Goal: Information Seeking & Learning: Learn about a topic

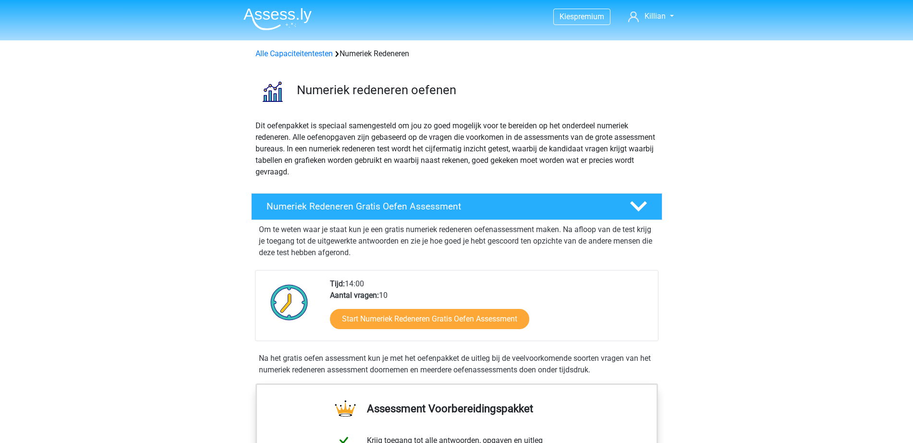
scroll to position [420, 0]
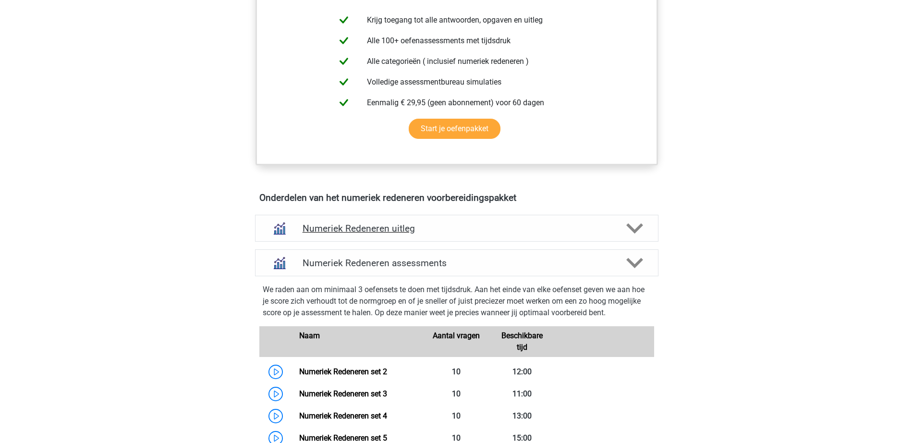
click at [479, 227] on h4 "Numeriek Redeneren uitleg" at bounding box center [457, 228] width 308 height 11
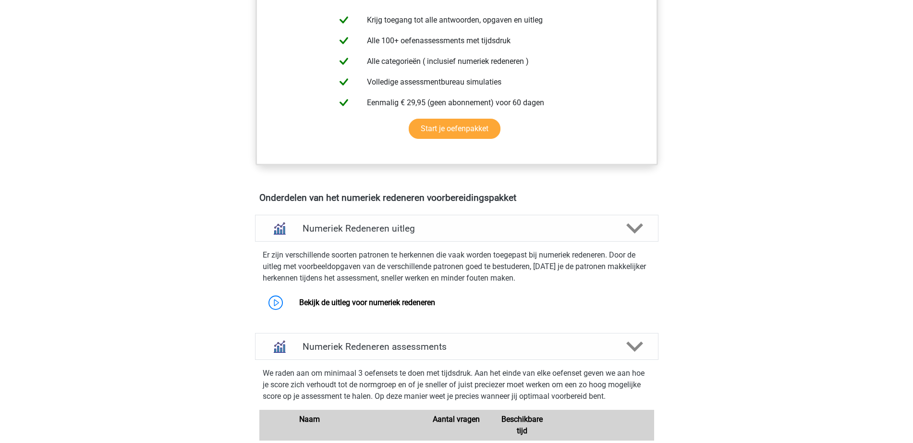
scroll to position [600, 0]
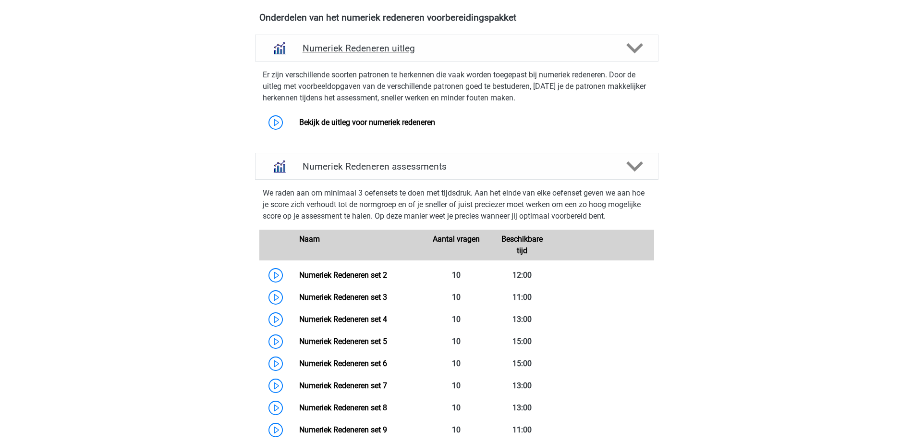
click at [426, 48] on h4 "Numeriek Redeneren uitleg" at bounding box center [457, 48] width 308 height 11
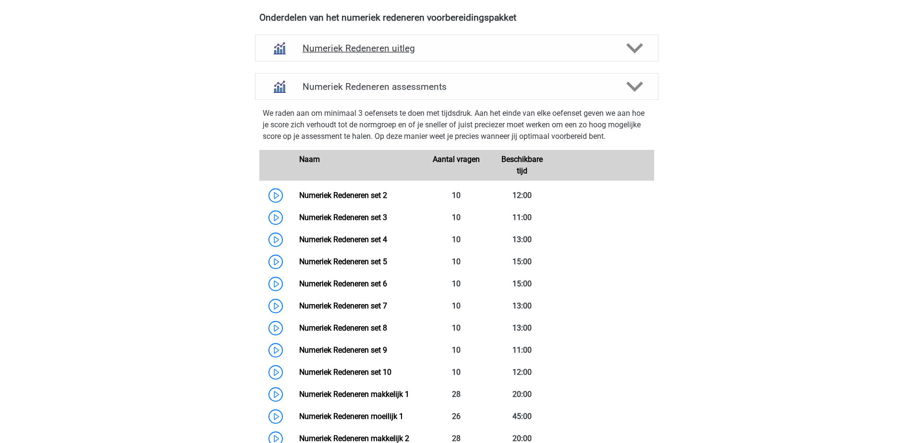
click at [419, 48] on h4 "Numeriek Redeneren uitleg" at bounding box center [457, 48] width 308 height 11
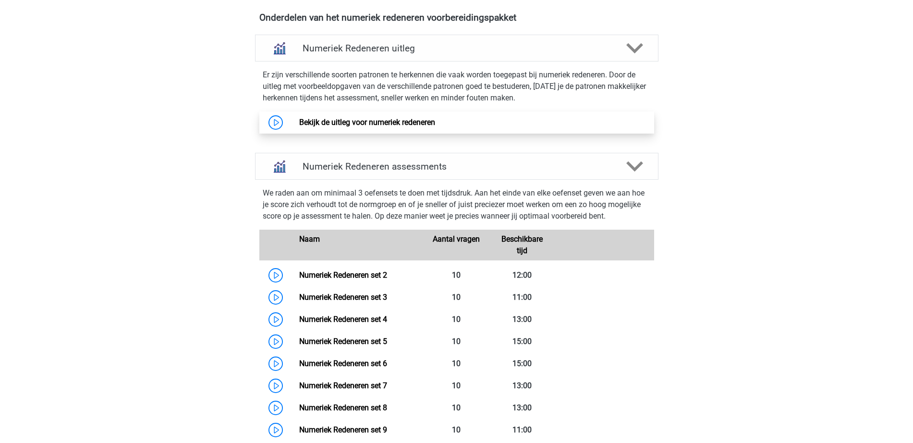
click at [373, 118] on link "Bekijk de uitleg voor numeriek redeneren" at bounding box center [367, 122] width 136 height 9
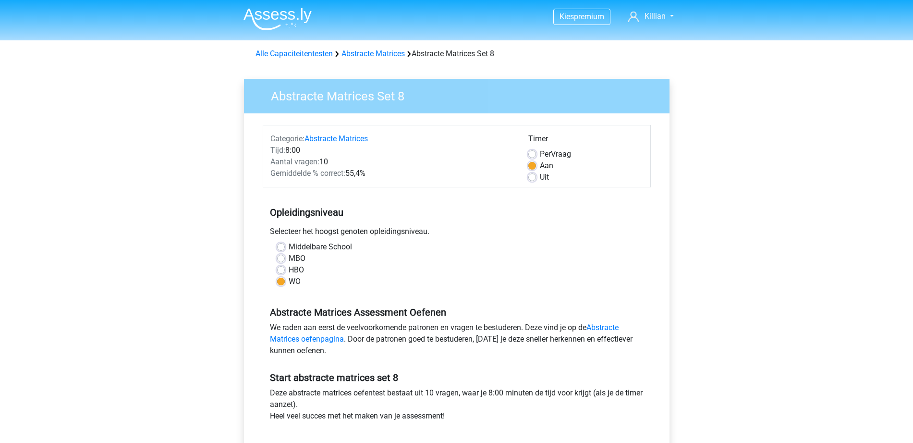
scroll to position [60, 0]
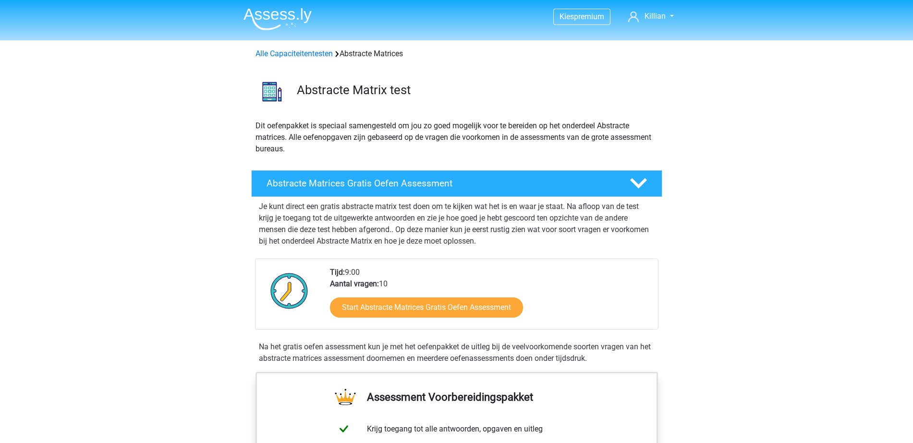
click at [283, 15] on img at bounding box center [277, 19] width 68 height 23
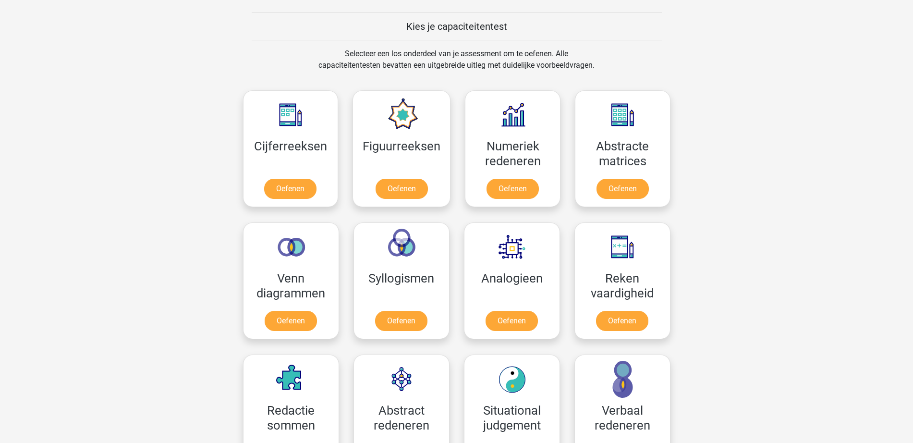
scroll to position [420, 0]
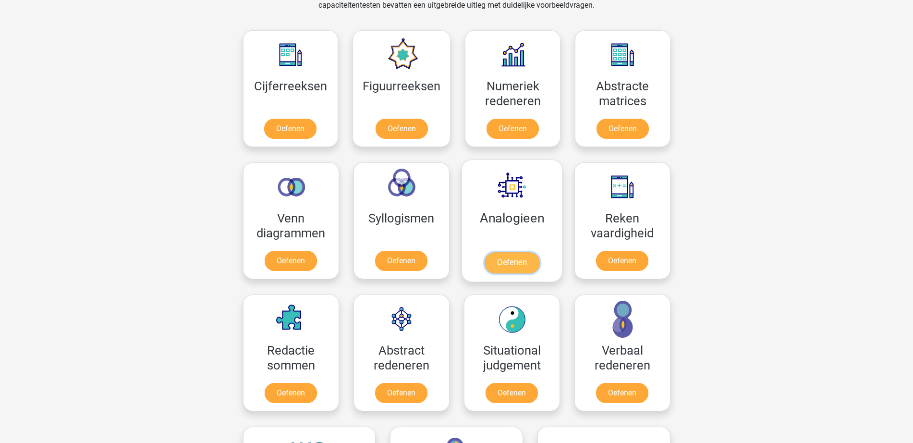
click at [492, 259] on link "Oefenen" at bounding box center [511, 262] width 55 height 21
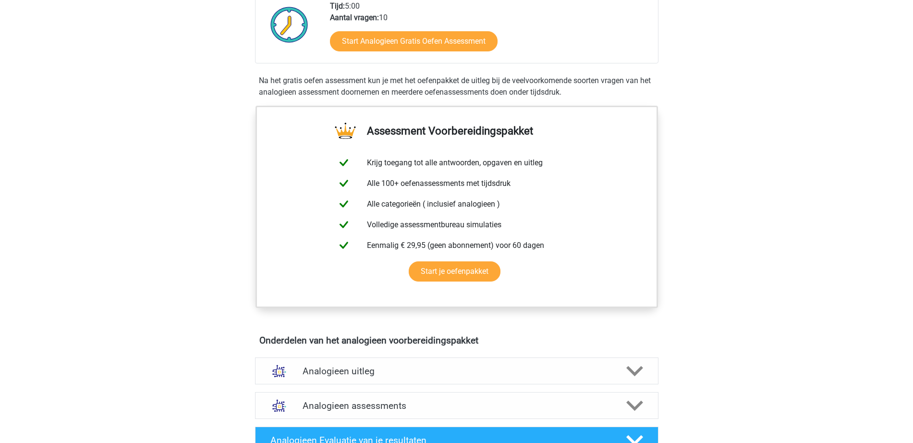
scroll to position [480, 0]
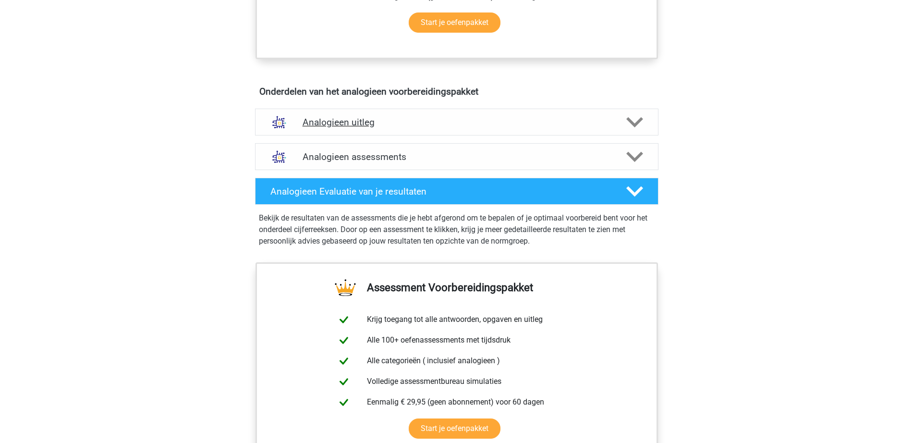
click at [454, 126] on h4 "Analogieen uitleg" at bounding box center [457, 122] width 308 height 11
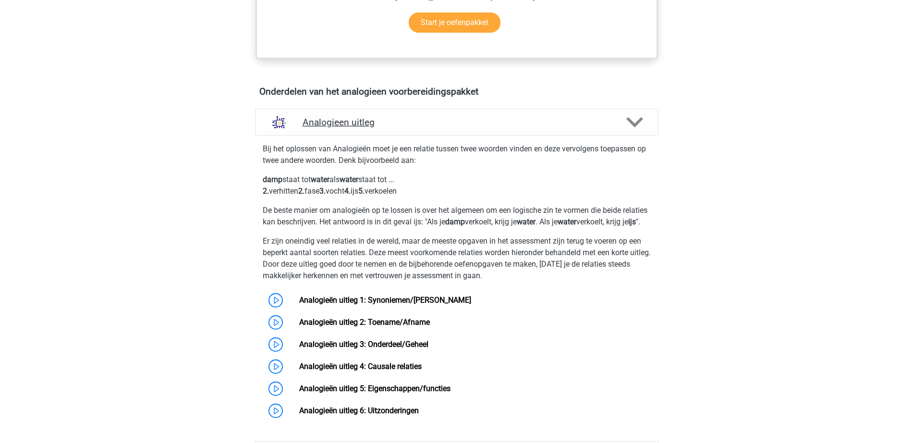
click at [475, 116] on div "Analogieen uitleg" at bounding box center [456, 122] width 403 height 27
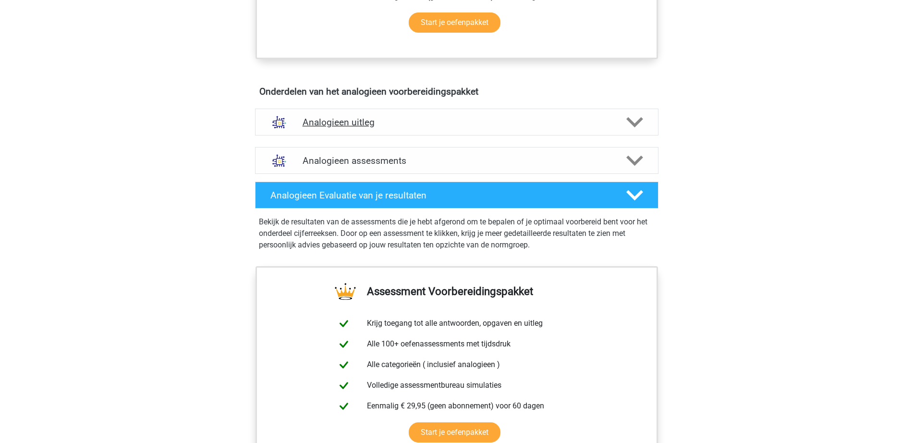
click at [488, 118] on h4 "Analogieen uitleg" at bounding box center [457, 122] width 308 height 11
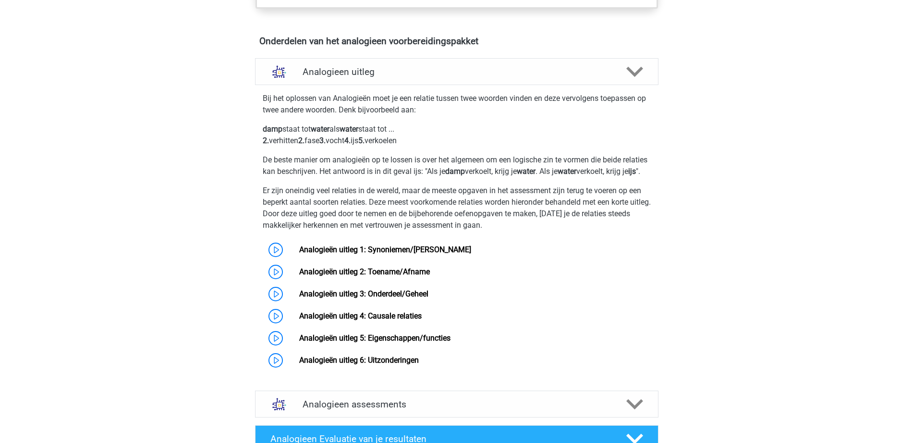
scroll to position [660, 0]
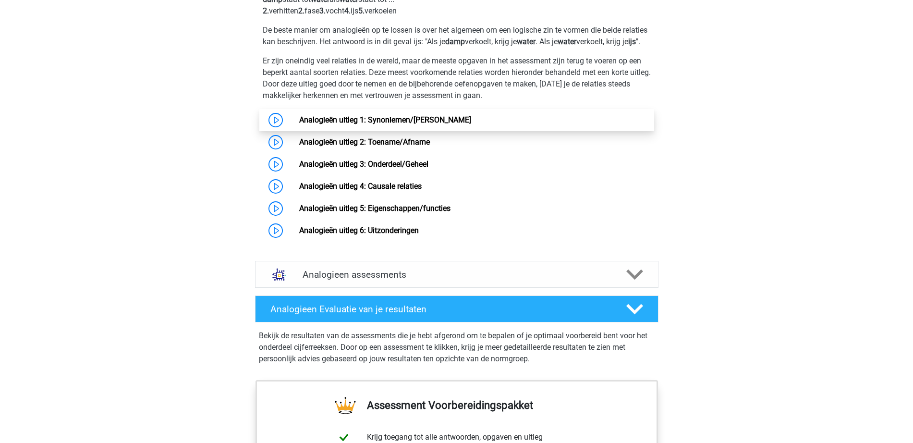
click at [399, 124] on link "Analogieën uitleg 1: Synoniemen/Antoniemen" at bounding box center [385, 119] width 172 height 9
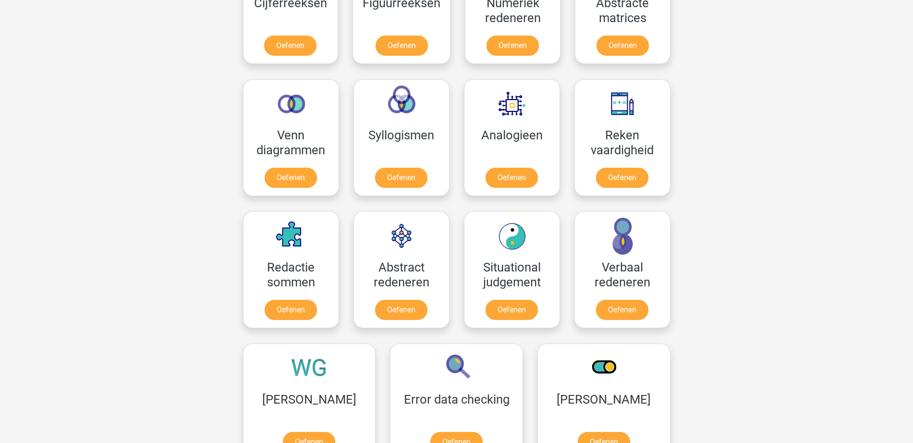
scroll to position [516, 0]
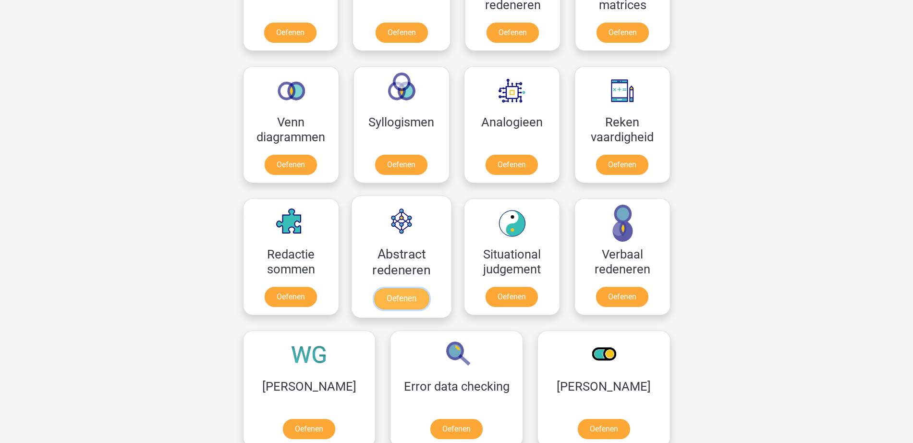
click at [374, 300] on link "Oefenen" at bounding box center [401, 298] width 55 height 21
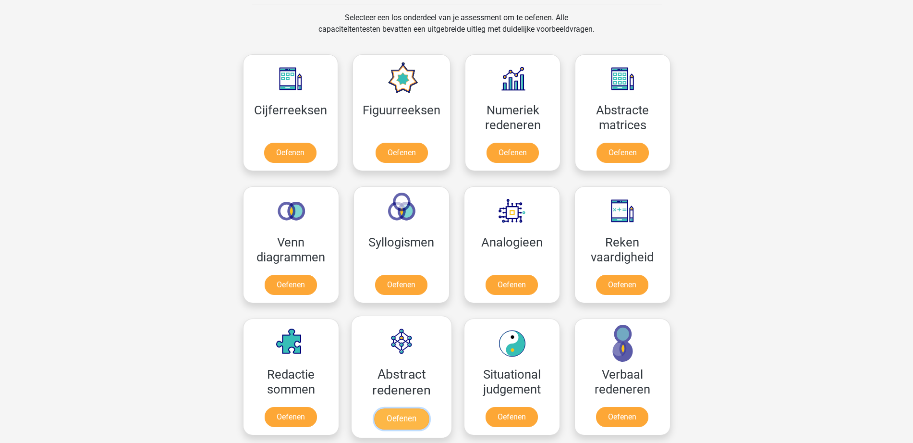
click at [417, 354] on link "Oefenen" at bounding box center [401, 418] width 55 height 21
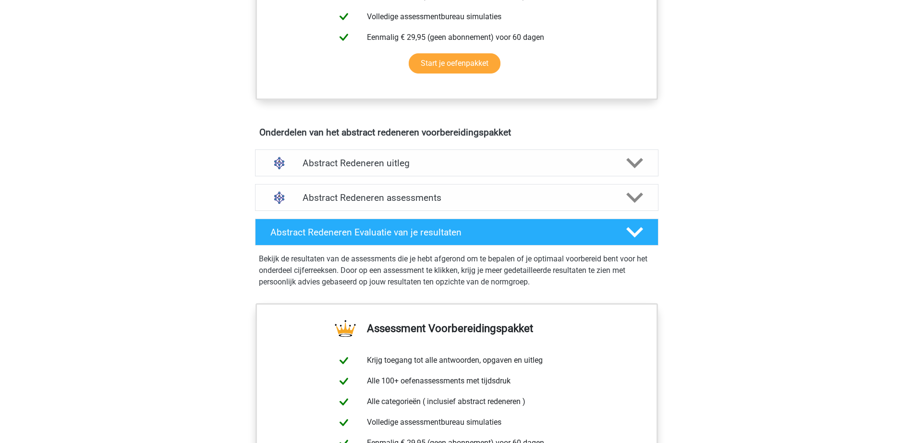
scroll to position [480, 0]
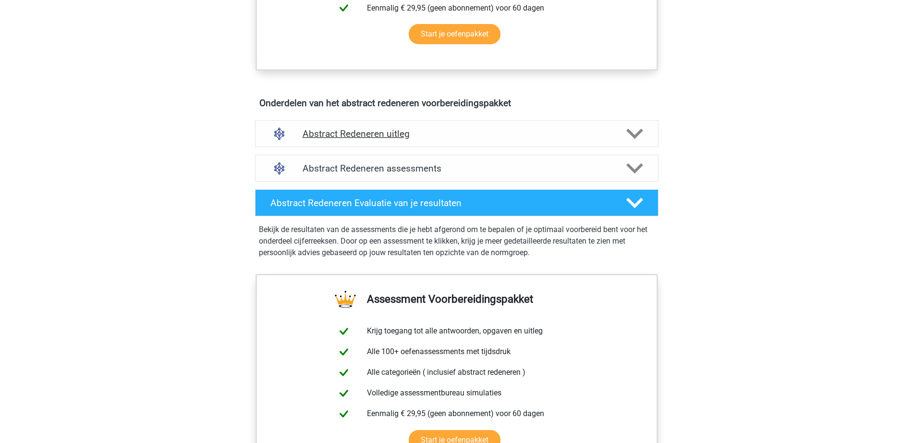
click at [413, 141] on div "Abstract Redeneren uitleg" at bounding box center [456, 133] width 403 height 27
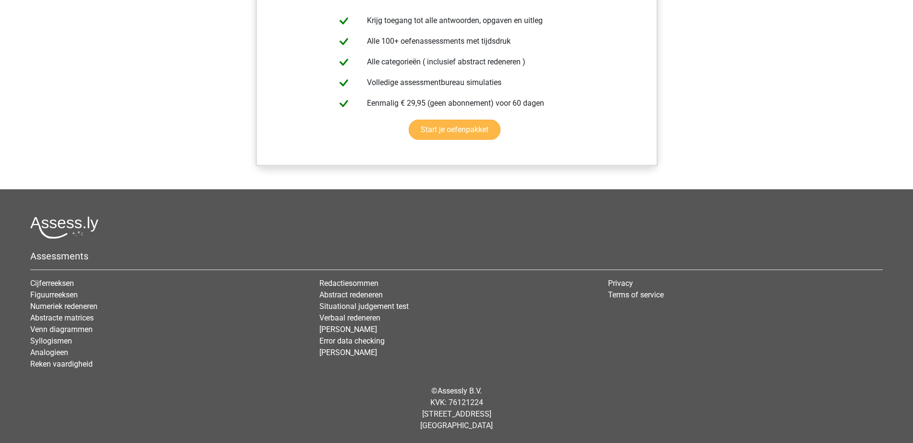
scroll to position [430, 0]
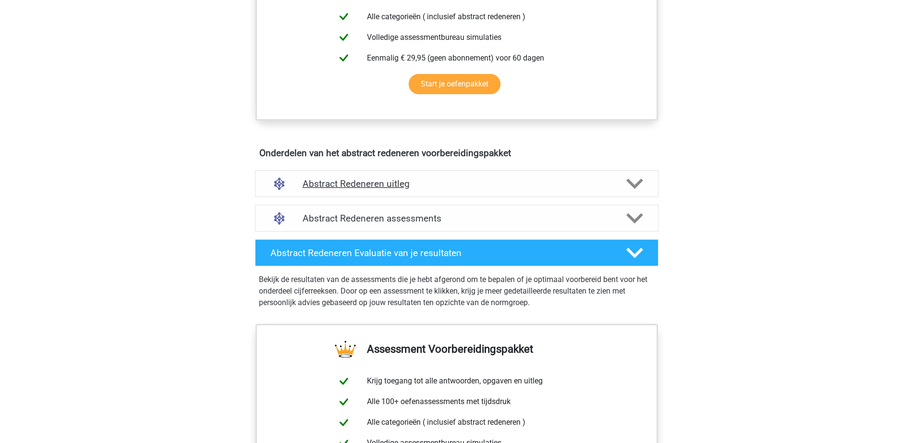
click at [426, 194] on div "Abstract Redeneren uitleg" at bounding box center [456, 183] width 403 height 27
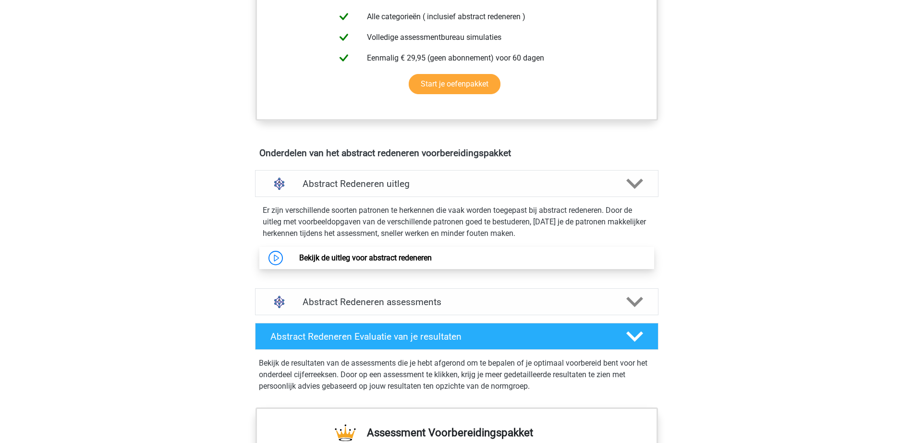
click at [364, 262] on link "Bekijk de uitleg voor abstract redeneren" at bounding box center [365, 257] width 133 height 9
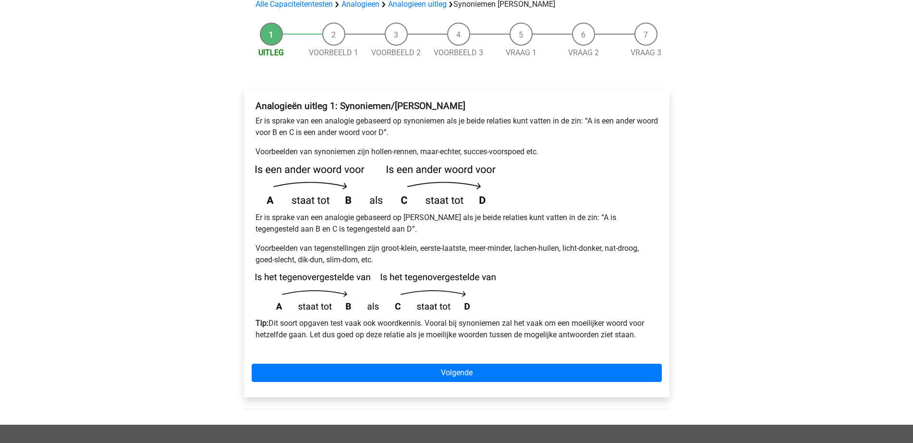
scroll to position [120, 0]
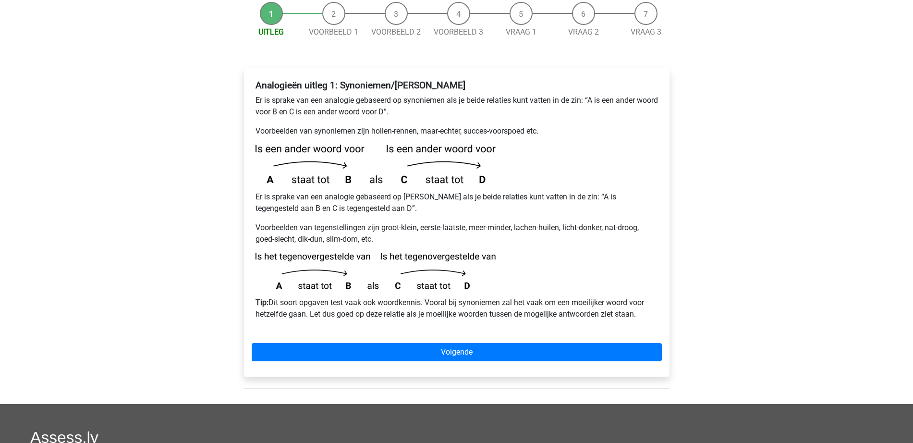
click at [440, 339] on div "Analogieën uitleg 1: Synoniemen/Antoniemen Er is sprake van een analogie gebase…" at bounding box center [457, 222] width 426 height 308
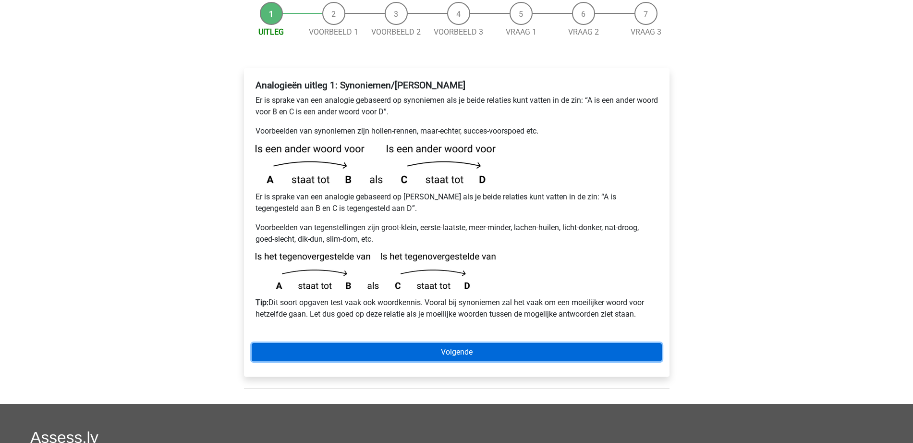
click at [499, 343] on link "Volgende" at bounding box center [457, 352] width 410 height 18
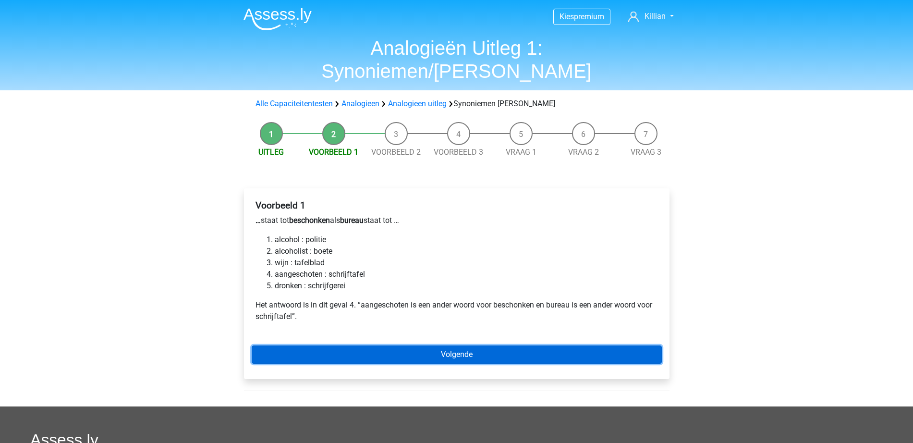
click at [447, 345] on link "Volgende" at bounding box center [457, 354] width 410 height 18
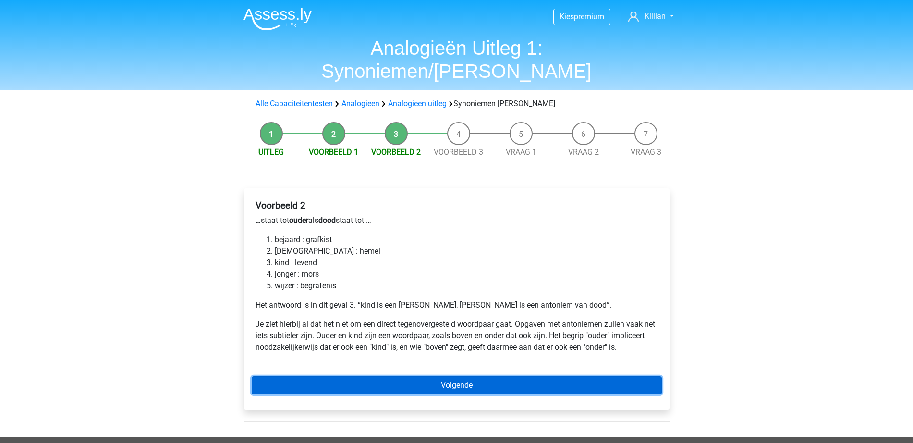
click at [449, 376] on link "Volgende" at bounding box center [457, 385] width 410 height 18
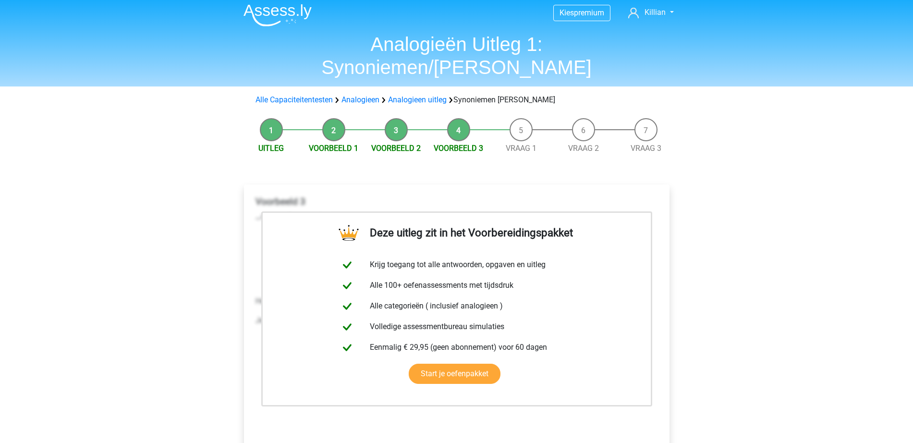
scroll to position [300, 0]
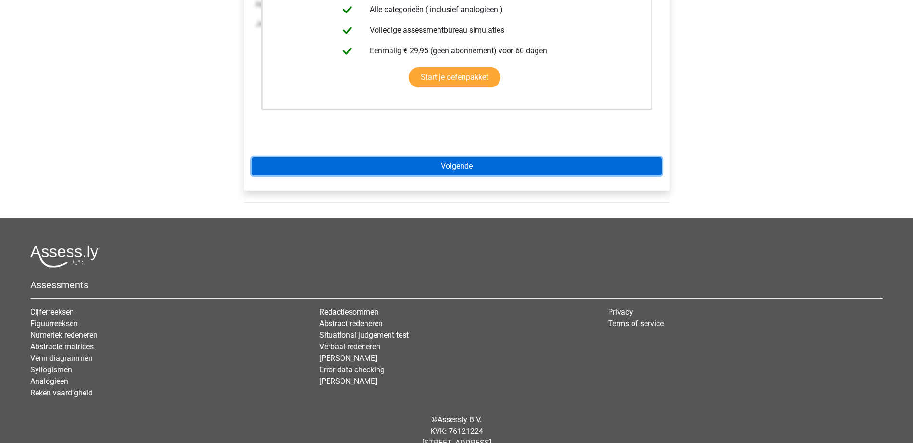
click at [507, 157] on link "Volgende" at bounding box center [457, 166] width 410 height 18
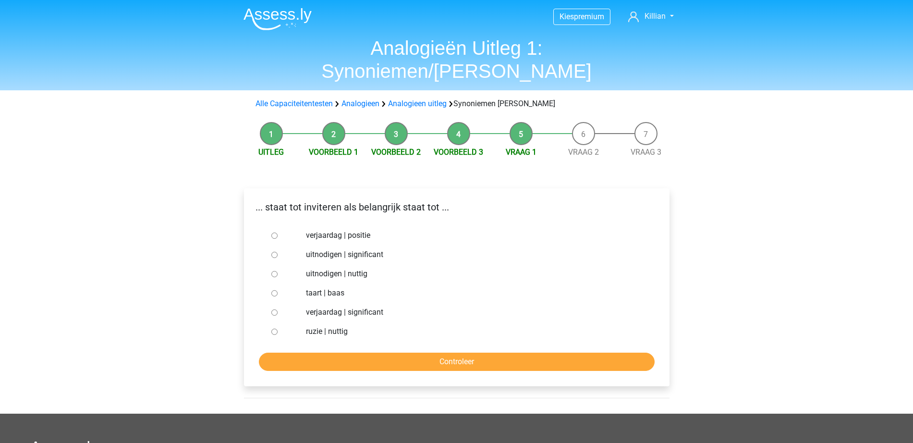
click at [321, 249] on label "uitnodigen | significant" at bounding box center [472, 255] width 332 height 12
click at [278, 252] on input "uitnodigen | significant" at bounding box center [274, 255] width 6 height 6
radio input "true"
click at [449, 353] on input "Controleer" at bounding box center [457, 362] width 396 height 18
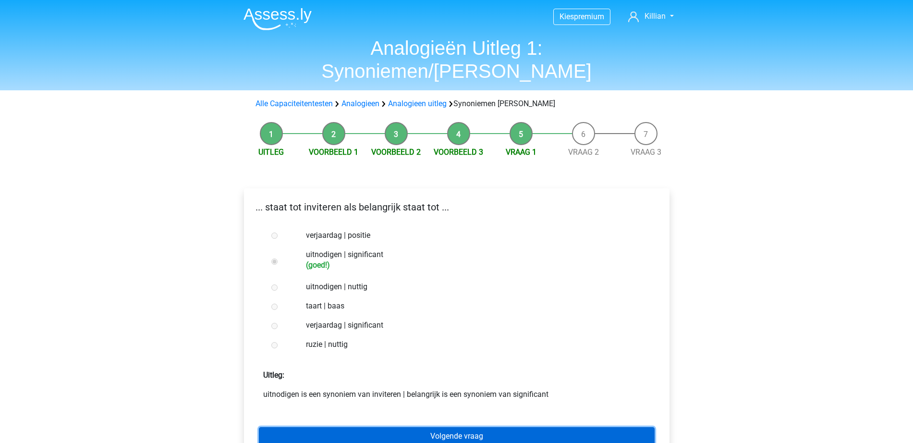
click at [472, 427] on link "Volgende vraag" at bounding box center [457, 436] width 396 height 18
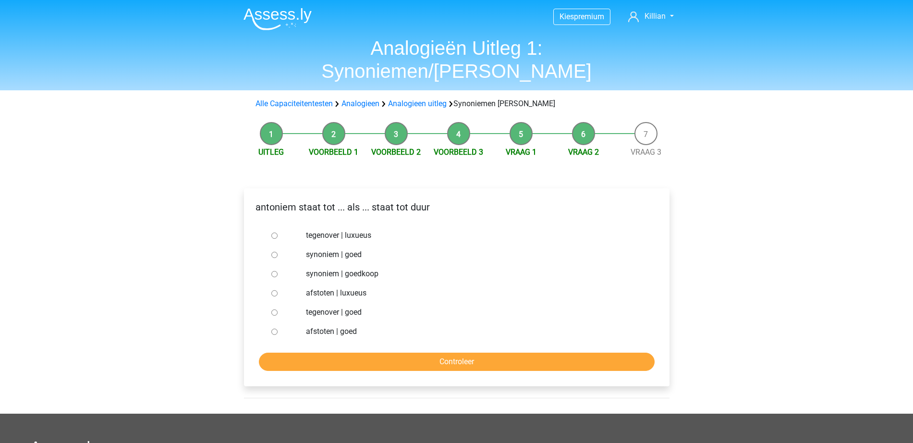
click at [306, 264] on div "synoniem | goedkoop" at bounding box center [472, 273] width 347 height 19
click at [313, 268] on label "synoniem | goedkoop" at bounding box center [472, 274] width 332 height 12
click at [278, 271] on input "synoniem | goedkoop" at bounding box center [274, 274] width 6 height 6
radio input "true"
click at [400, 353] on input "Controleer" at bounding box center [457, 362] width 396 height 18
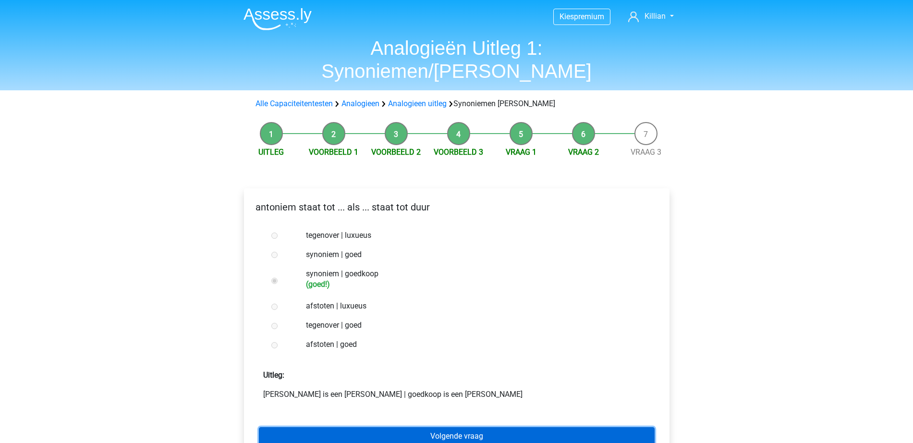
click at [443, 427] on link "Volgende vraag" at bounding box center [457, 436] width 396 height 18
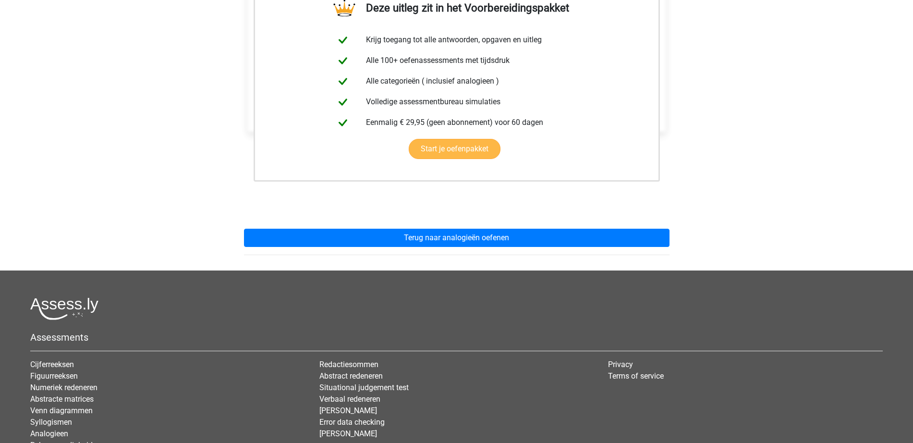
scroll to position [267, 0]
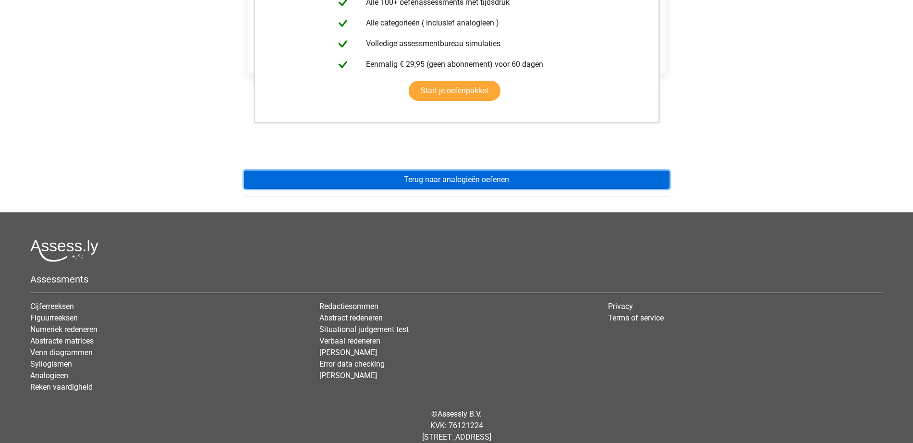
click at [481, 170] on link "Terug naar analogieën oefenen" at bounding box center [457, 179] width 426 height 18
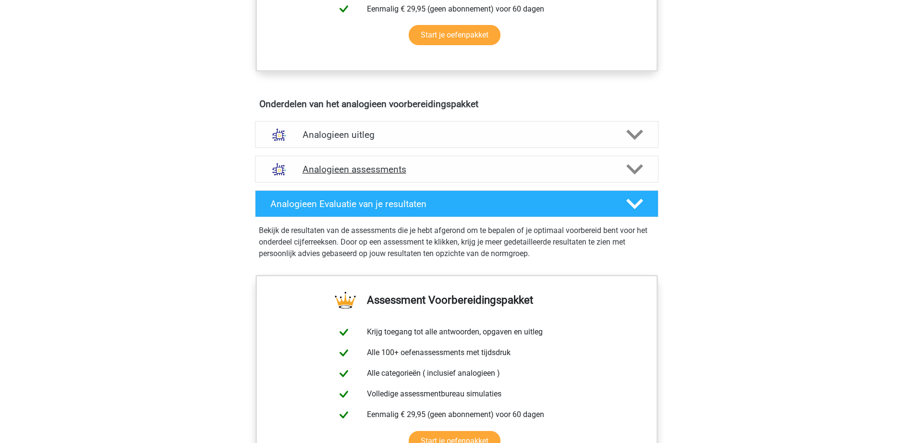
scroll to position [540, 0]
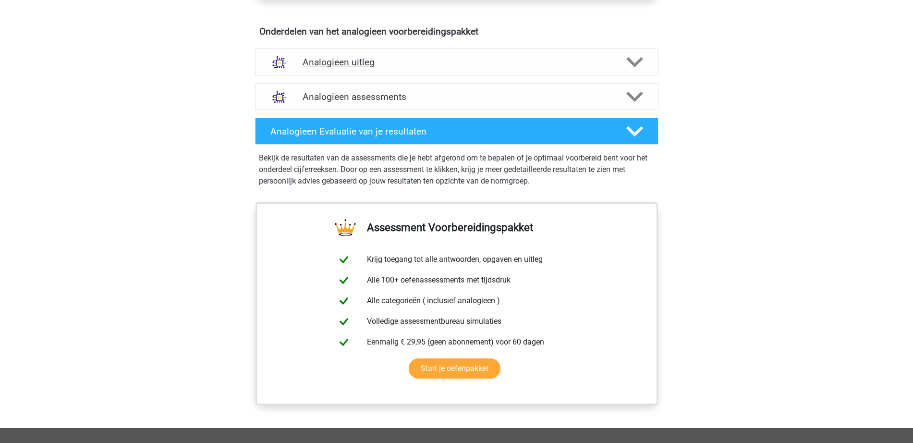
click at [438, 62] on h4 "Analogieen uitleg" at bounding box center [457, 62] width 308 height 11
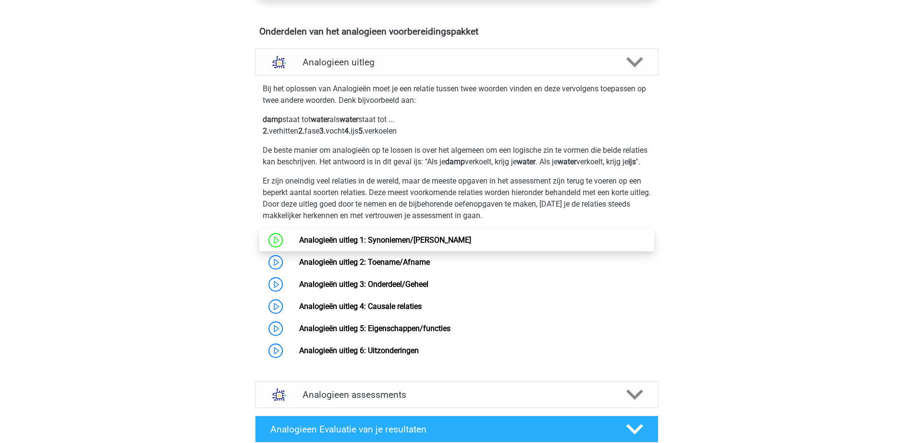
click at [353, 244] on link "Analogieën uitleg 1: Synoniemen/Antoniemen" at bounding box center [385, 239] width 172 height 9
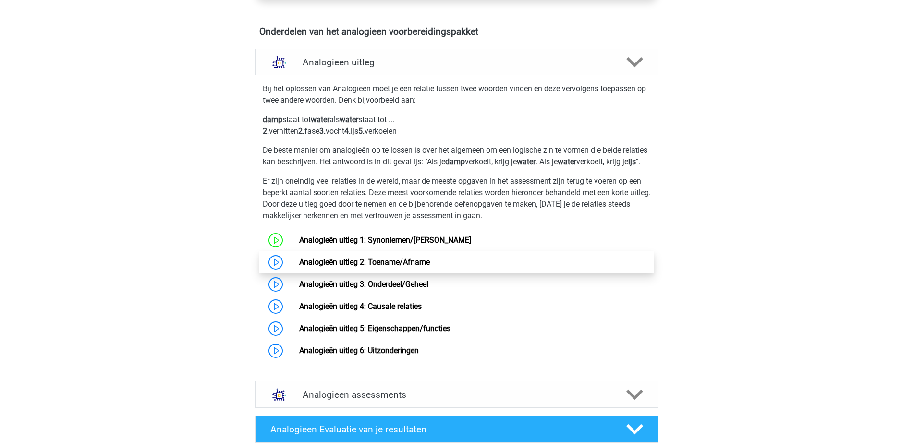
click at [378, 267] on link "Analogieën uitleg 2: Toename/Afname" at bounding box center [364, 261] width 131 height 9
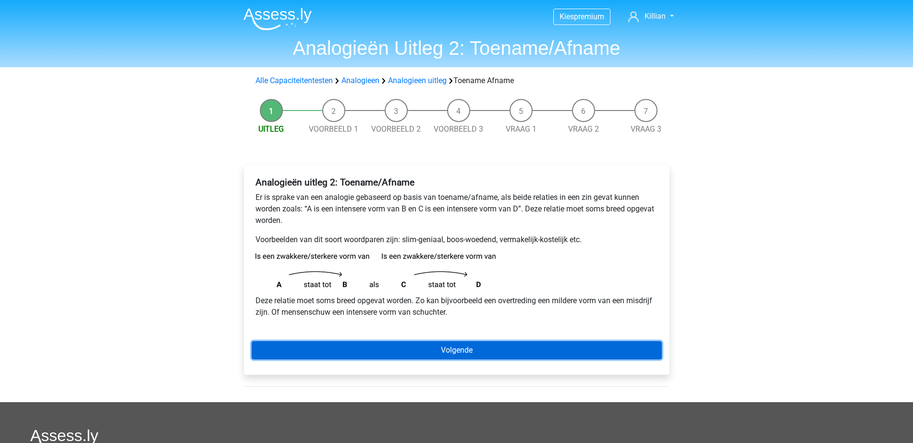
click at [509, 351] on link "Volgende" at bounding box center [457, 350] width 410 height 18
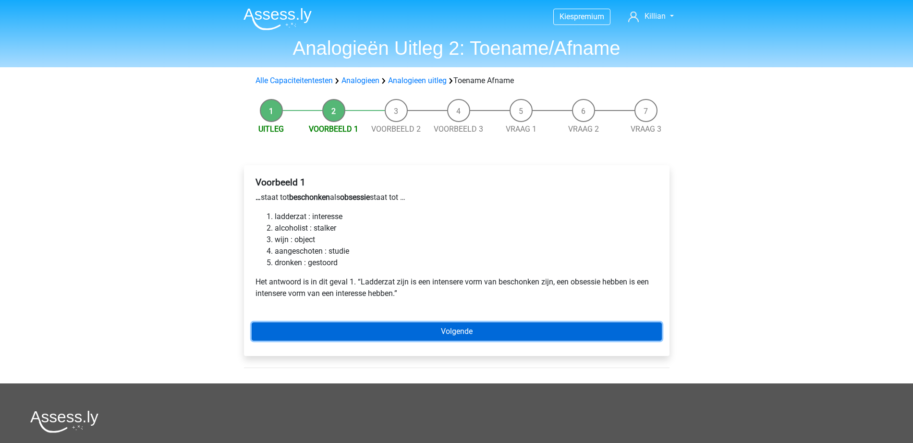
click at [379, 323] on link "Volgende" at bounding box center [457, 331] width 410 height 18
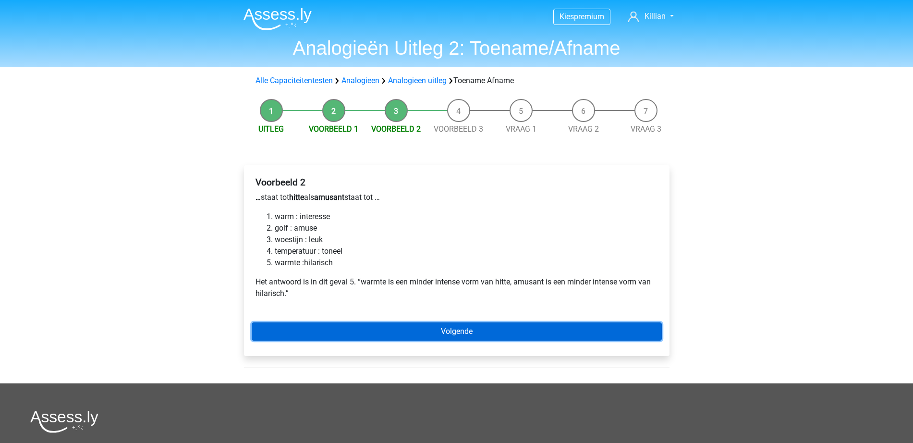
click at [383, 331] on link "Volgende" at bounding box center [457, 331] width 410 height 18
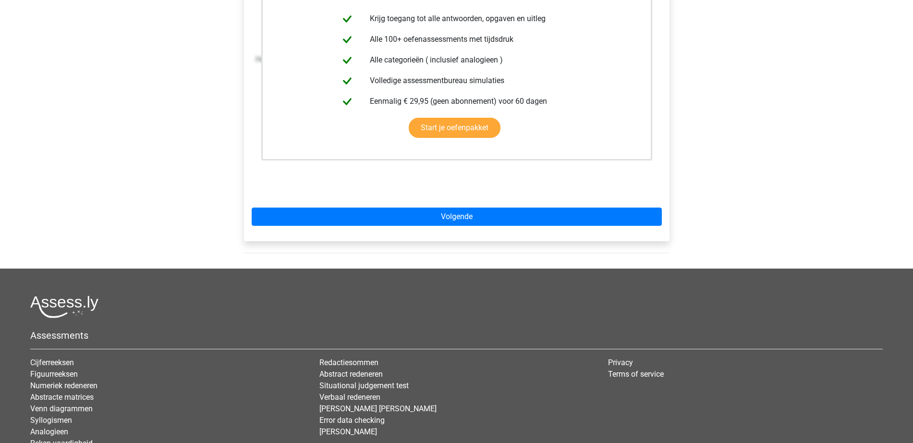
scroll to position [300, 0]
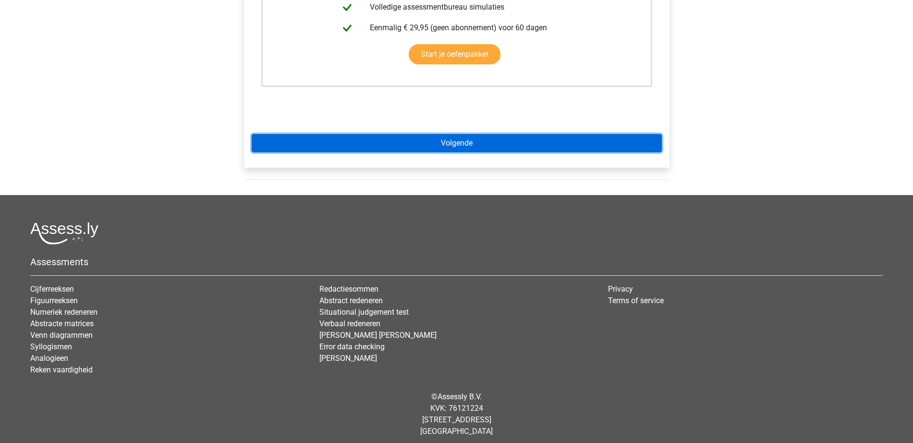
click at [533, 143] on link "Volgende" at bounding box center [457, 143] width 410 height 18
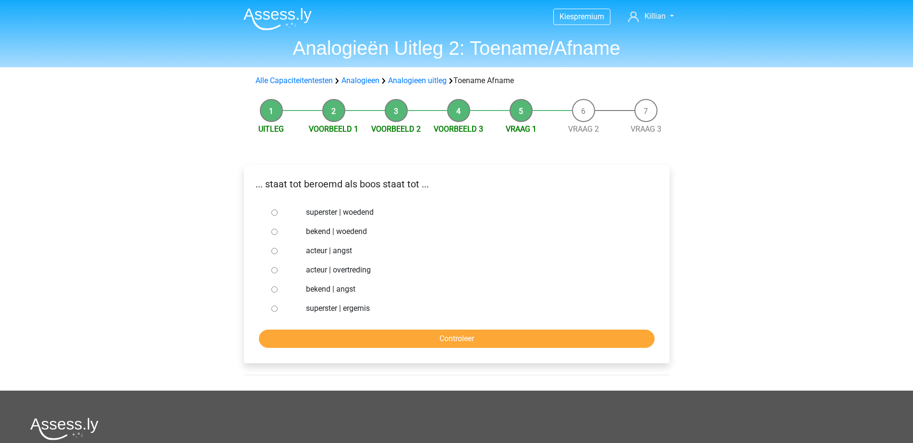
click at [328, 231] on label "bekend | woedend" at bounding box center [472, 232] width 332 height 12
click at [278, 231] on input "bekend | woedend" at bounding box center [274, 232] width 6 height 6
radio input "true"
click at [417, 350] on div "... staat tot beroemd als boos staat tot ... superster | woedend bekend | woede…" at bounding box center [457, 264] width 426 height 198
click at [418, 340] on input "Controleer" at bounding box center [457, 338] width 396 height 18
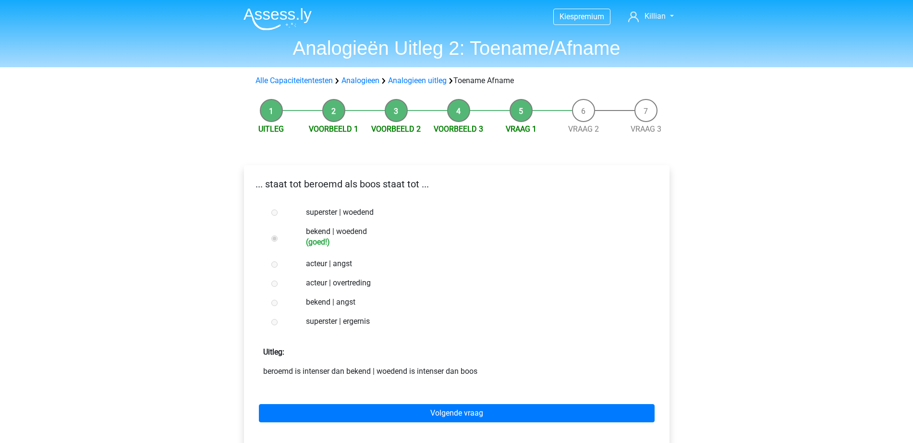
click at [415, 402] on div "Volgende vraag" at bounding box center [457, 411] width 410 height 53
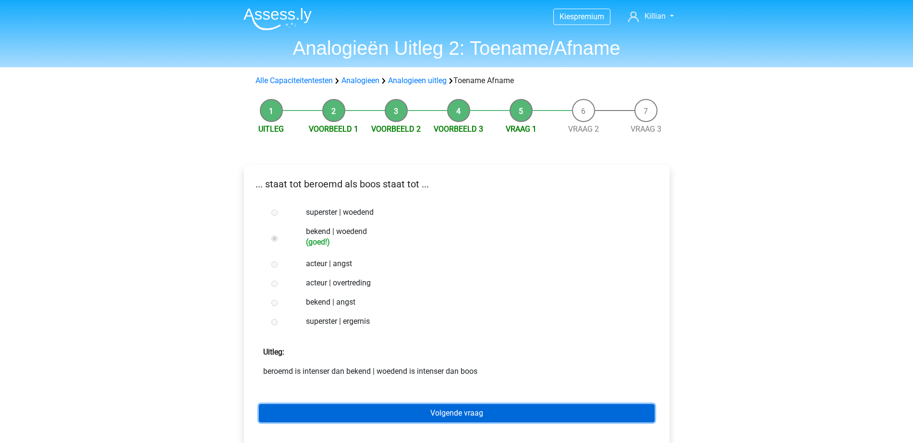
click at [423, 420] on link "Volgende vraag" at bounding box center [457, 413] width 396 height 18
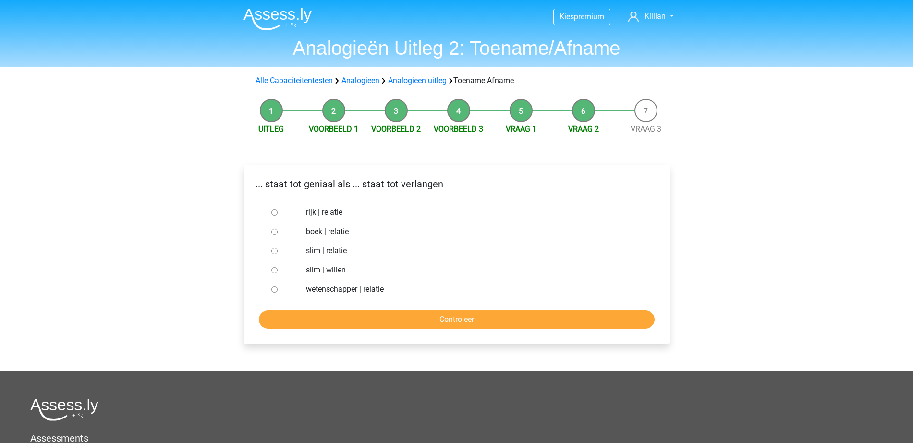
click at [322, 269] on label "slim | willen" at bounding box center [472, 270] width 332 height 12
click at [278, 269] on input "slim | willen" at bounding box center [274, 270] width 6 height 6
radio input "true"
click at [330, 309] on form "rijk | relatie boek | relatie slim | relatie slim | willen wetenschapper | rela…" at bounding box center [457, 266] width 410 height 126
click at [394, 321] on input "Controleer" at bounding box center [457, 319] width 396 height 18
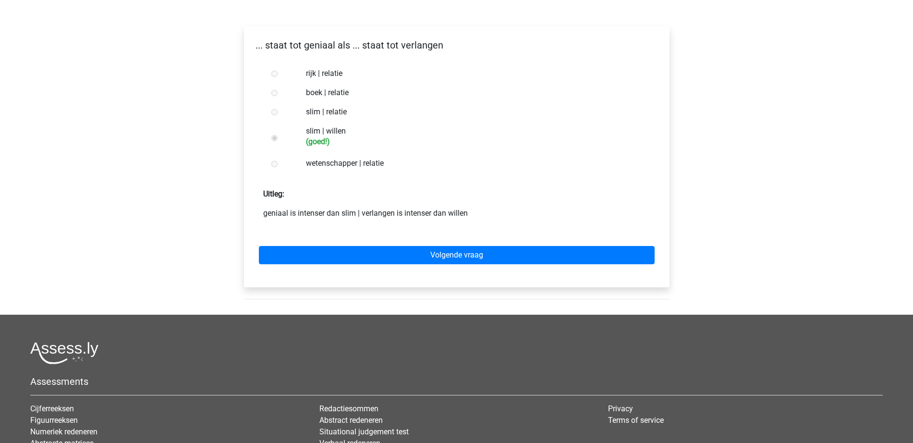
scroll to position [24, 0]
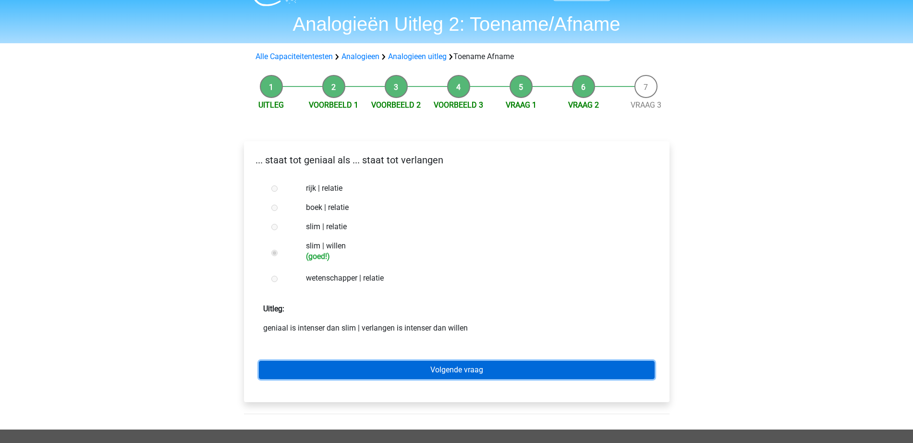
click at [445, 362] on link "Volgende vraag" at bounding box center [457, 370] width 396 height 18
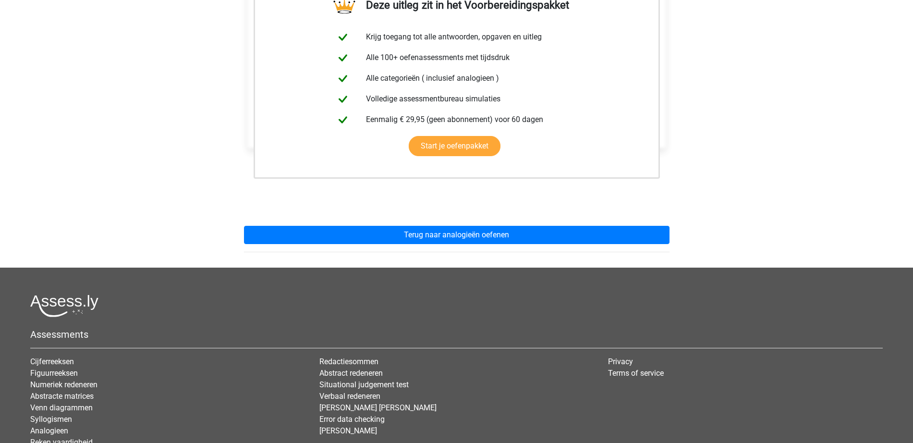
scroll to position [267, 0]
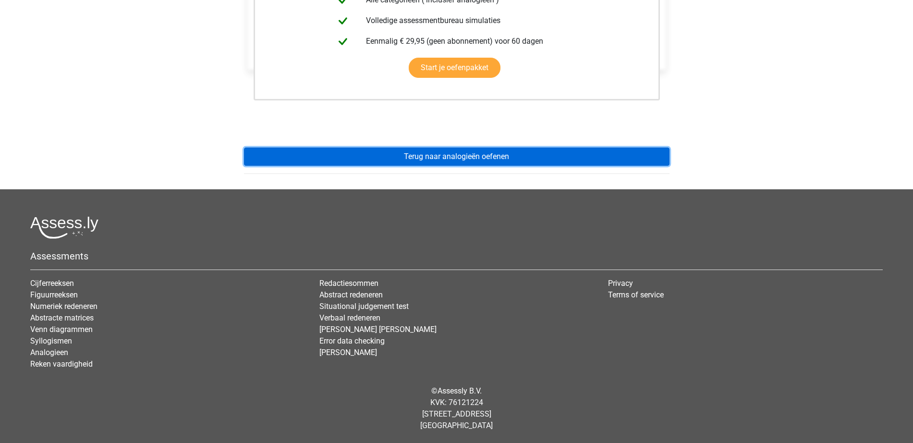
click at [483, 151] on link "Terug naar analogieën oefenen" at bounding box center [457, 156] width 426 height 18
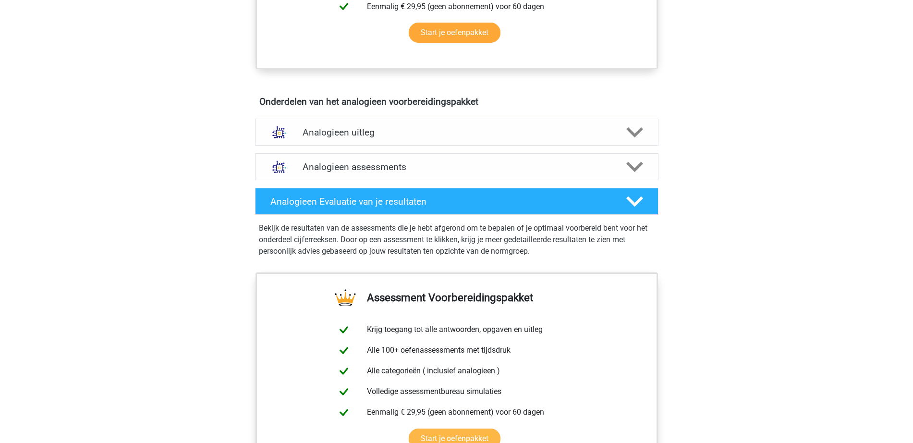
scroll to position [420, 0]
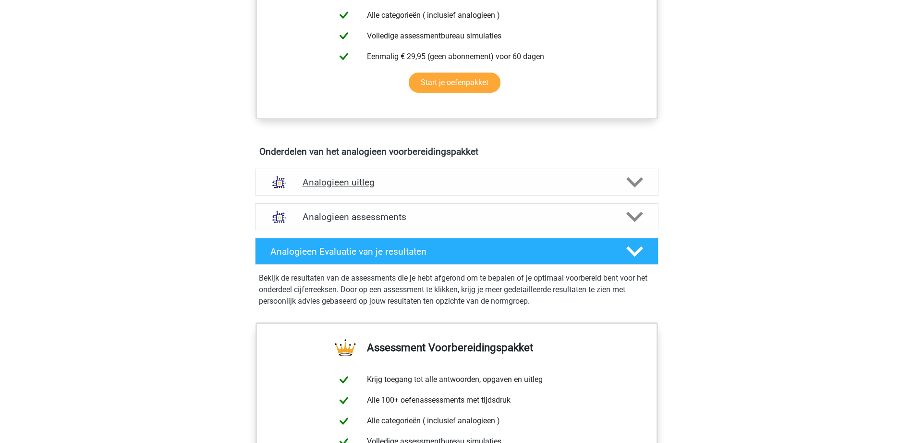
click at [429, 188] on div "Analogieen uitleg" at bounding box center [456, 182] width 403 height 27
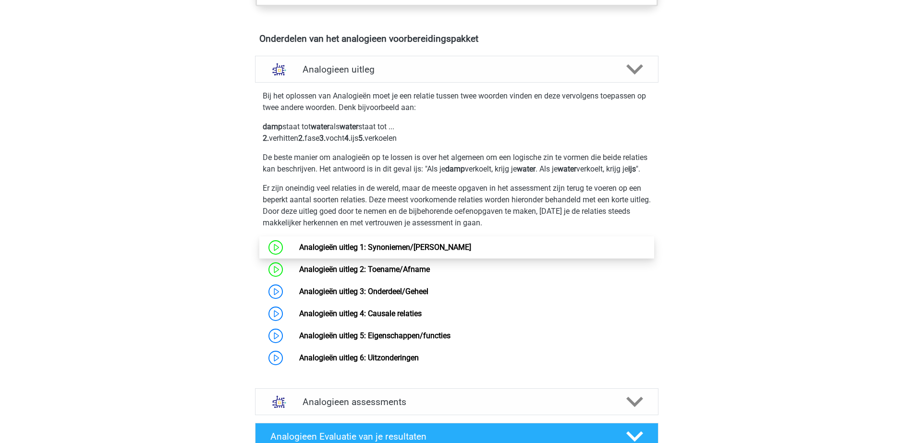
scroll to position [540, 0]
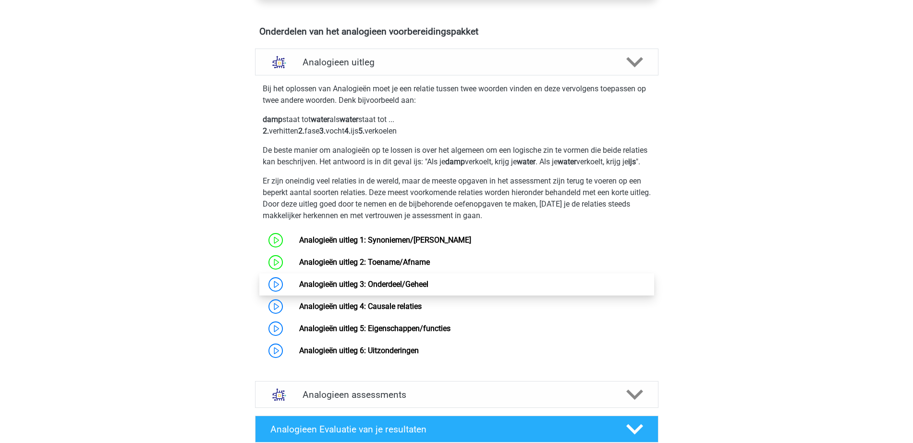
click at [400, 289] on link "Analogieën uitleg 3: Onderdeel/Geheel" at bounding box center [363, 284] width 129 height 9
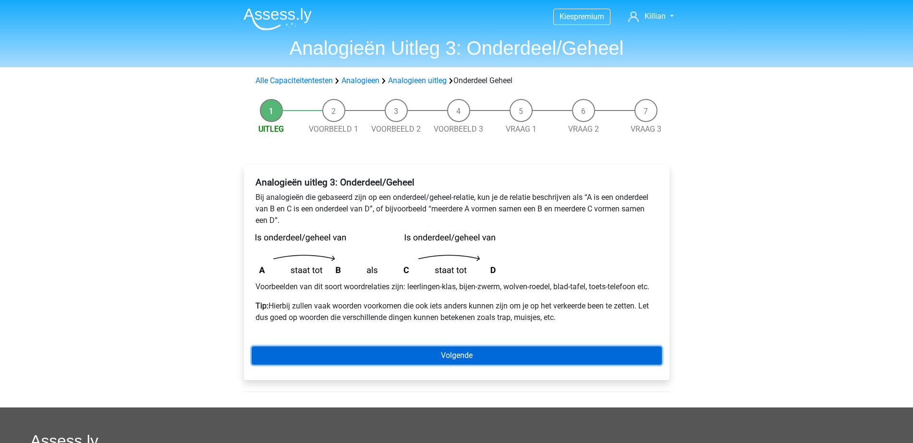
click at [379, 356] on link "Volgende" at bounding box center [457, 355] width 410 height 18
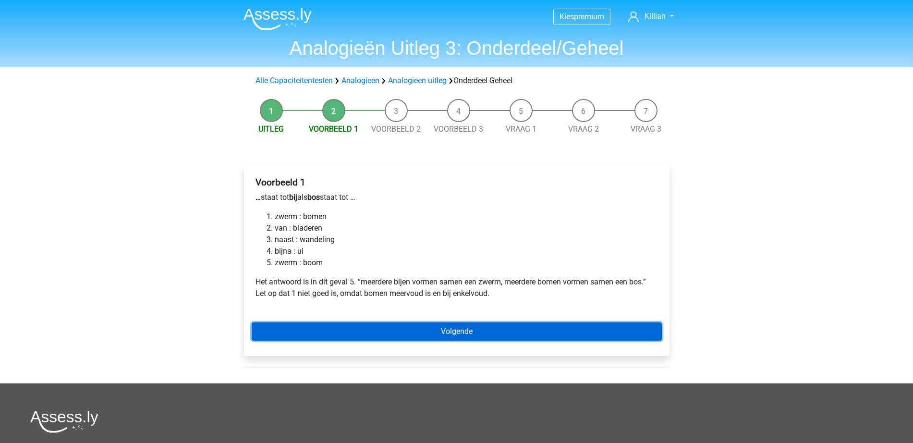
click at [494, 340] on link "Volgende" at bounding box center [457, 331] width 410 height 18
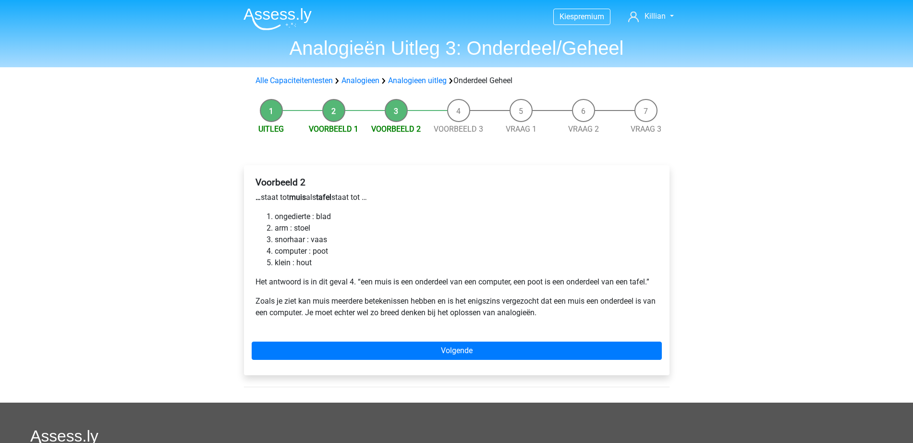
click at [336, 117] on li "Voorbeeld 1" at bounding box center [334, 117] width 62 height 36
click at [339, 123] on span "Voorbeeld 1" at bounding box center [334, 129] width 62 height 12
click at [339, 127] on link "Voorbeeld 1" at bounding box center [333, 128] width 49 height 9
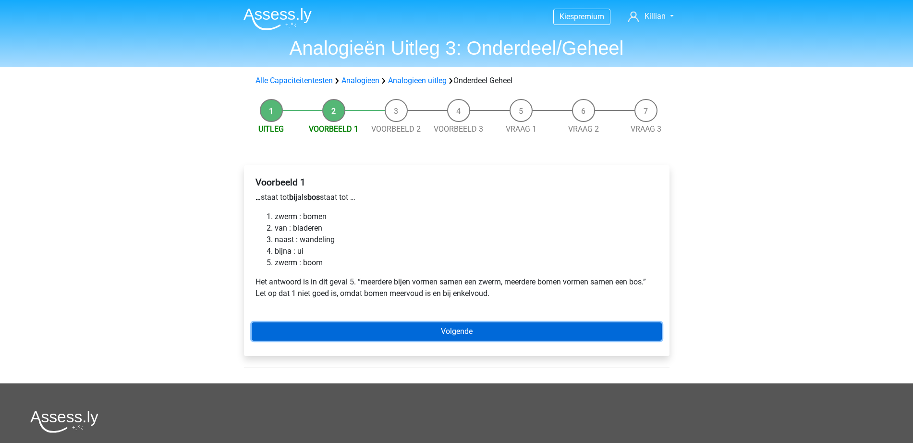
click at [424, 338] on link "Volgende" at bounding box center [457, 331] width 410 height 18
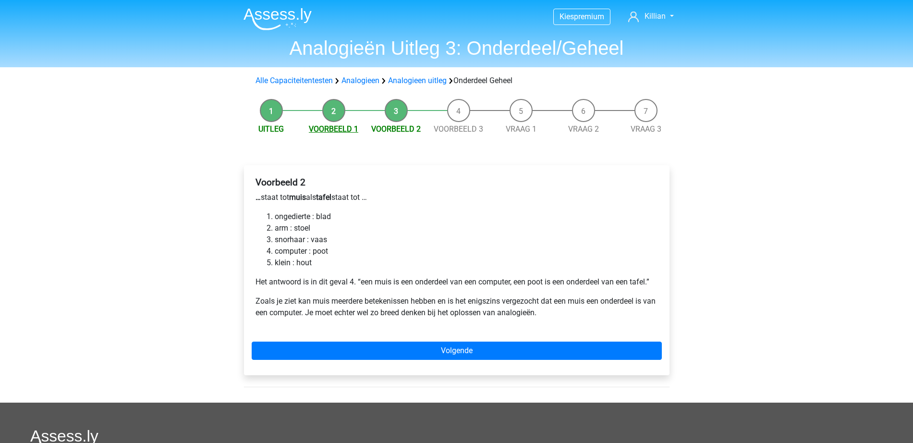
click at [343, 126] on link "Voorbeeld 1" at bounding box center [333, 128] width 49 height 9
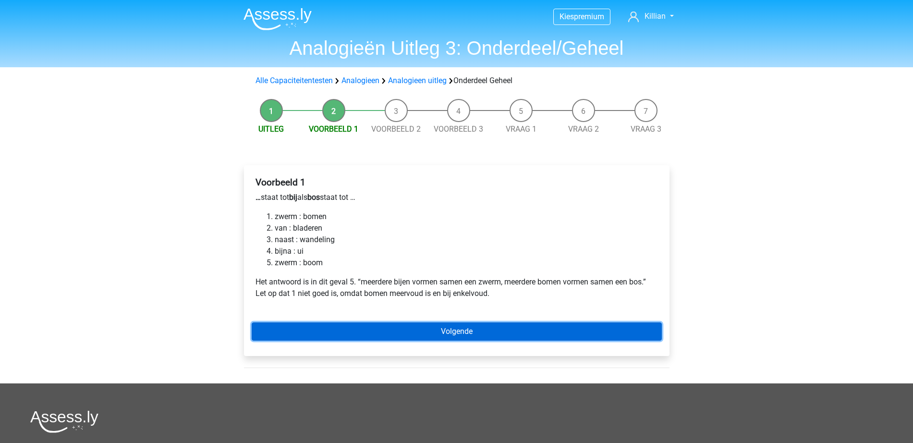
click at [528, 329] on link "Volgende" at bounding box center [457, 331] width 410 height 18
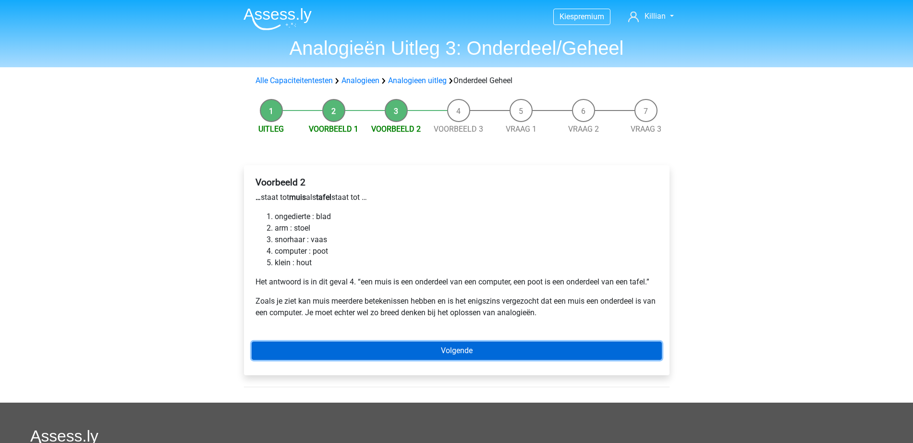
click at [413, 346] on link "Volgende" at bounding box center [457, 350] width 410 height 18
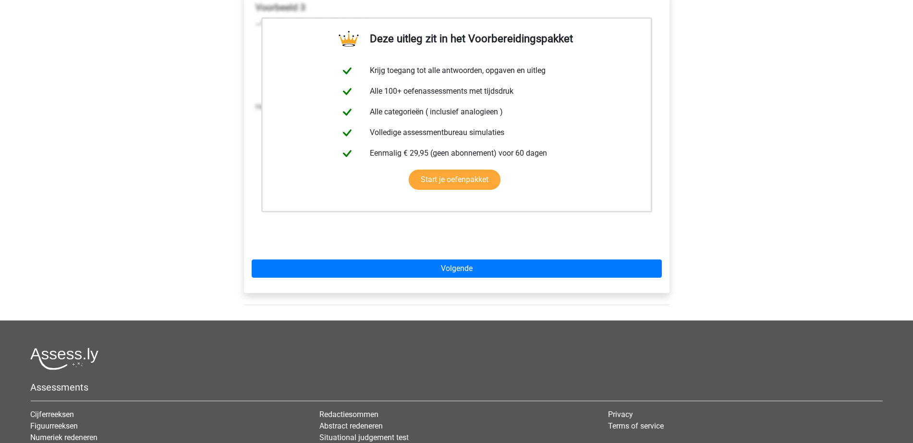
scroll to position [300, 0]
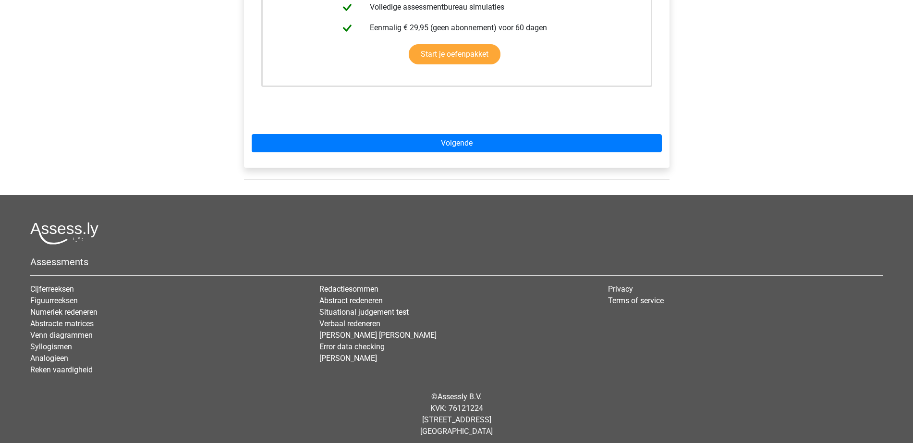
click at [519, 156] on div "Deze uitleg zit in het Voorbereidingspakket Krijg toegang tot alle antwoorden, …" at bounding box center [457, 16] width 426 height 303
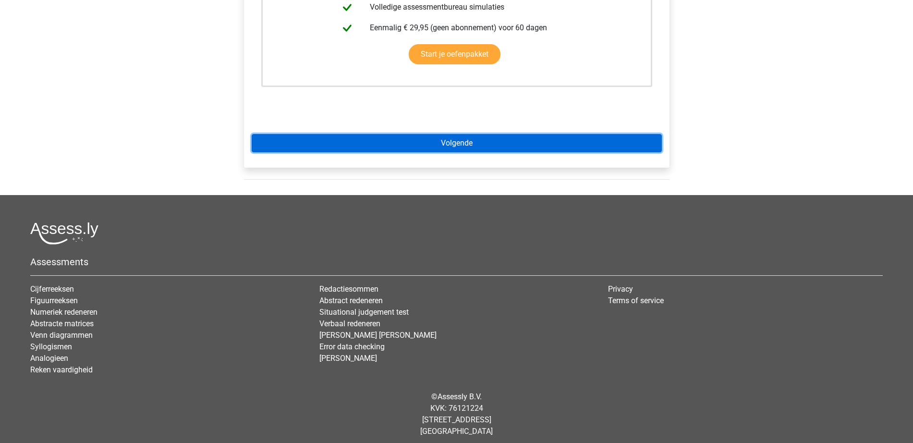
click at [522, 152] on link "Volgende" at bounding box center [457, 143] width 410 height 18
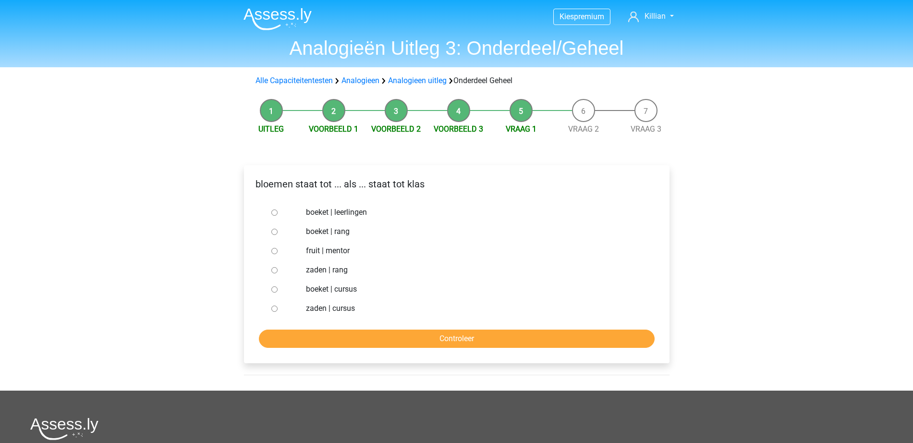
click at [354, 214] on label "boeket | leerlingen" at bounding box center [472, 213] width 332 height 12
click at [278, 214] on input "boeket | leerlingen" at bounding box center [274, 212] width 6 height 6
radio input "true"
click at [392, 345] on input "Controleer" at bounding box center [457, 338] width 396 height 18
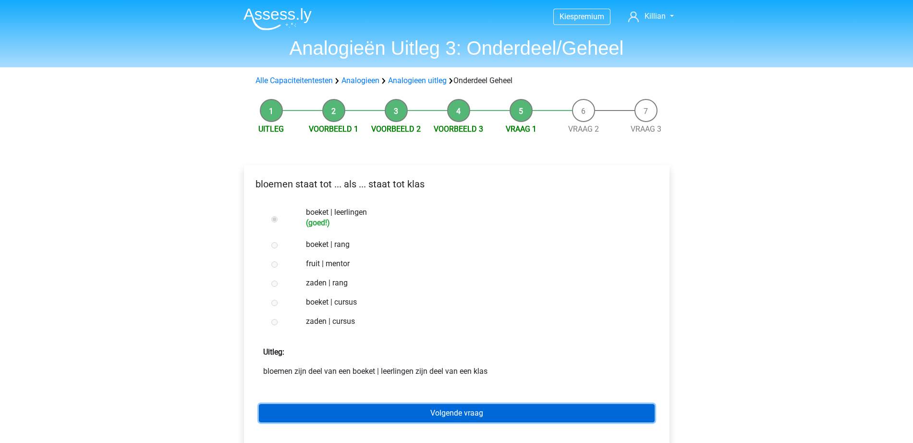
click at [400, 417] on link "Volgende vraag" at bounding box center [457, 413] width 396 height 18
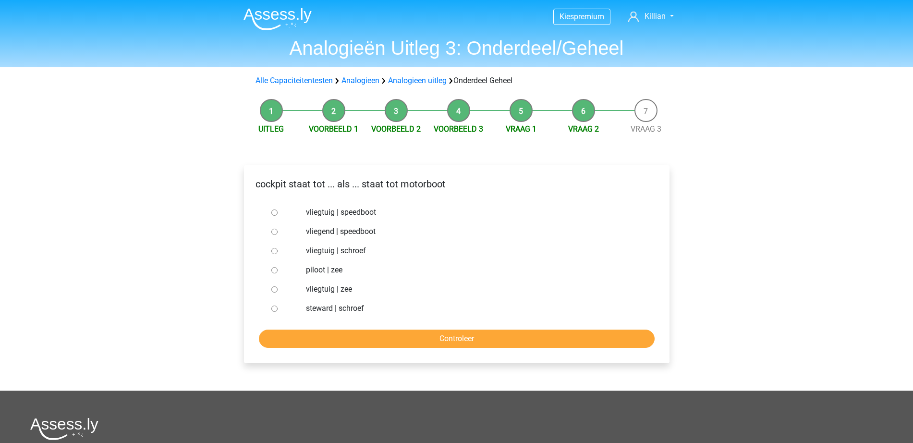
click at [340, 248] on label "vliegtuig | schroef" at bounding box center [472, 251] width 332 height 12
click at [278, 248] on input "vliegtuig | schroef" at bounding box center [274, 251] width 6 height 6
radio input "true"
click at [360, 331] on input "Controleer" at bounding box center [457, 338] width 396 height 18
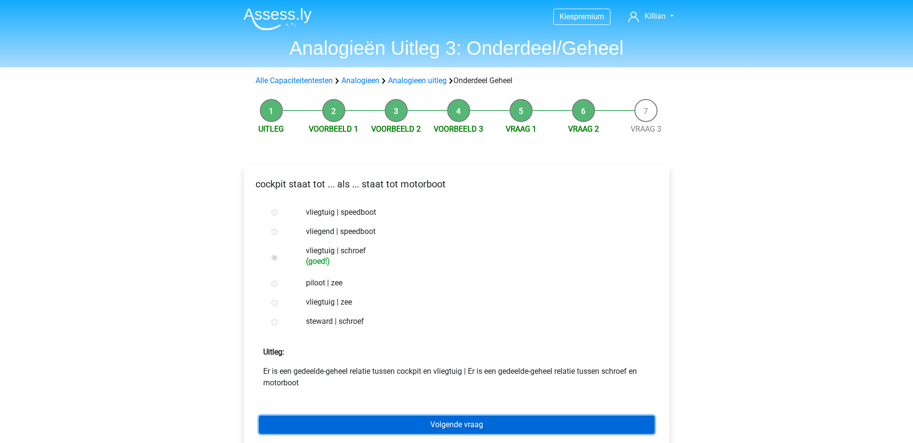
scroll to position [180, 0]
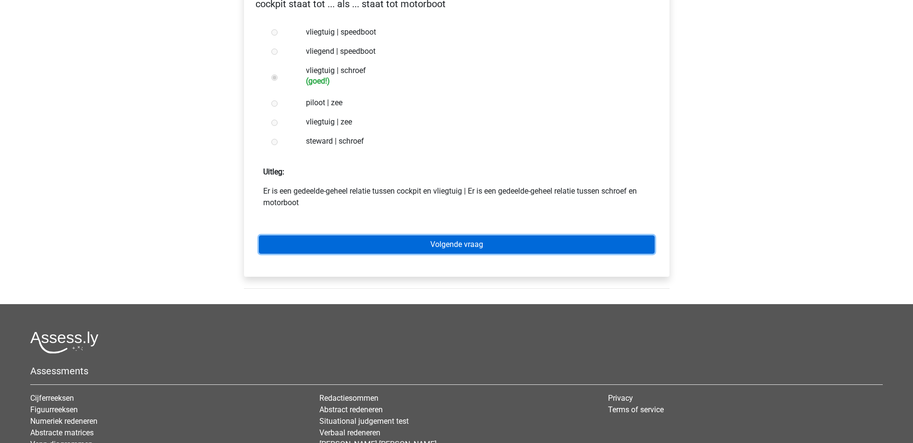
click at [484, 244] on link "Volgende vraag" at bounding box center [457, 244] width 396 height 18
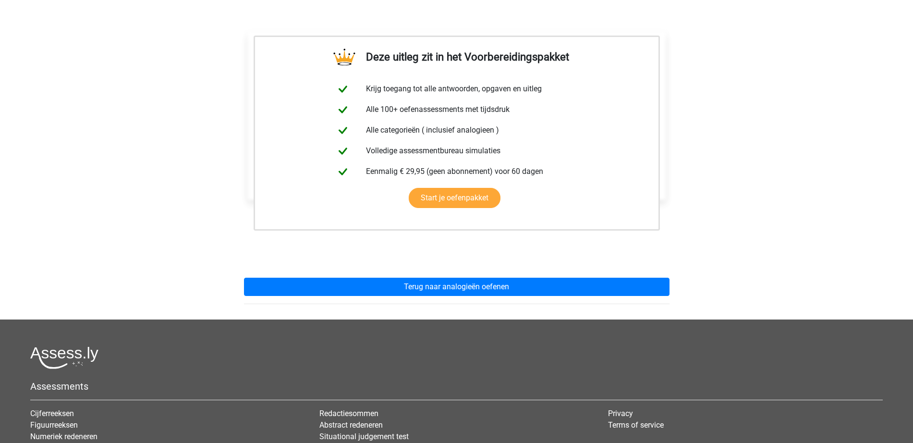
scroll to position [240, 0]
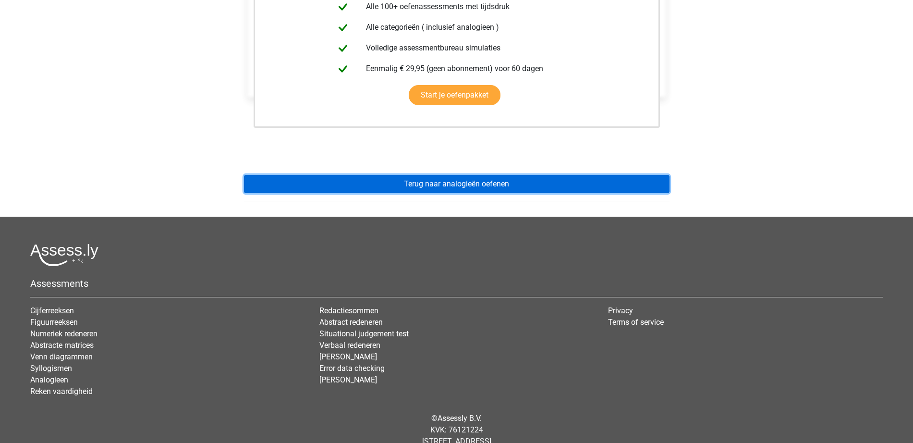
click at [488, 180] on link "Terug naar analogieën oefenen" at bounding box center [457, 184] width 426 height 18
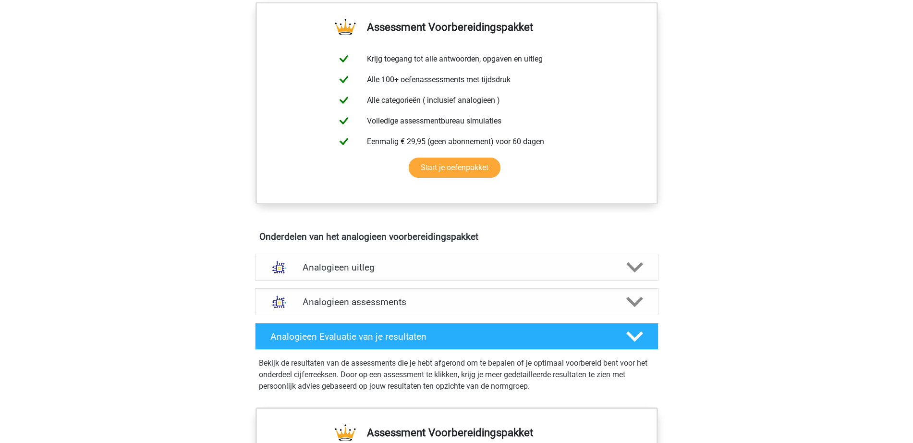
scroll to position [420, 0]
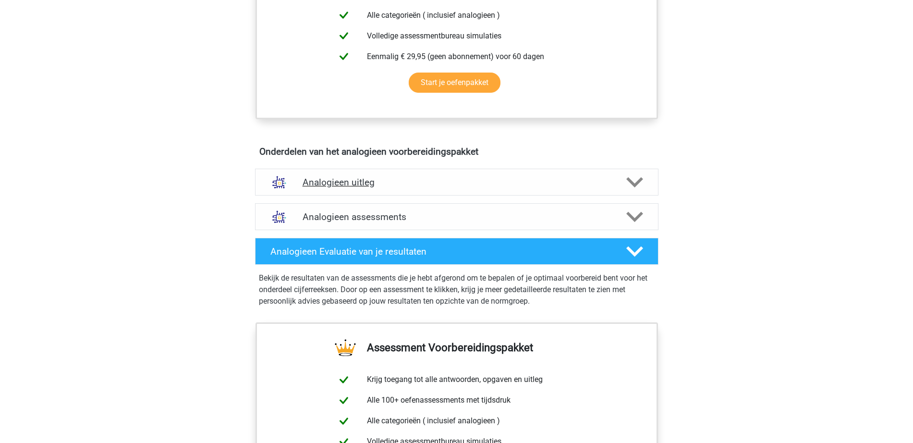
click at [453, 188] on div "Analogieen uitleg" at bounding box center [456, 182] width 403 height 27
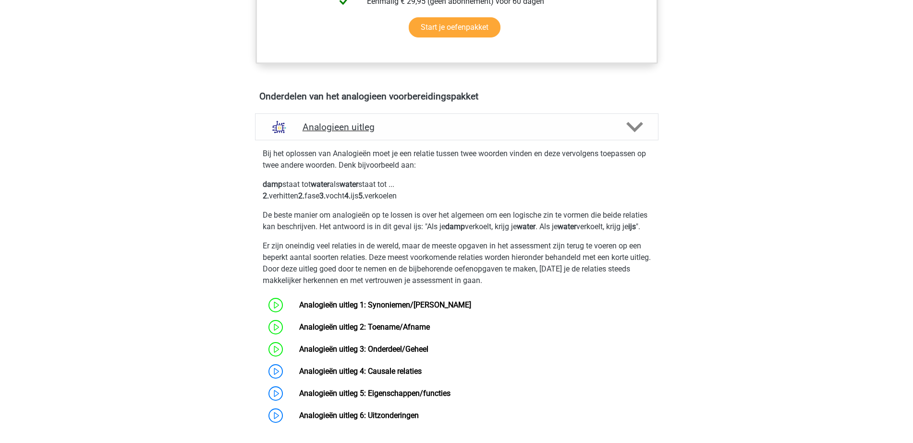
scroll to position [540, 0]
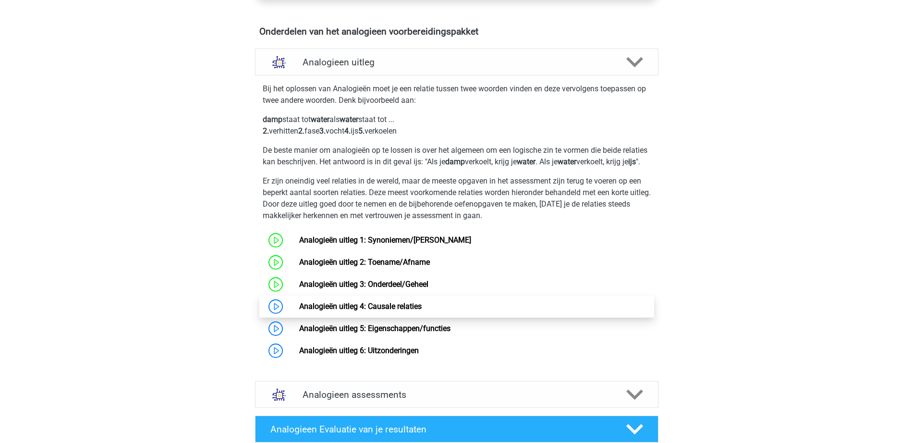
click at [380, 311] on link "Analogieën uitleg 4: Causale relaties" at bounding box center [360, 306] width 122 height 9
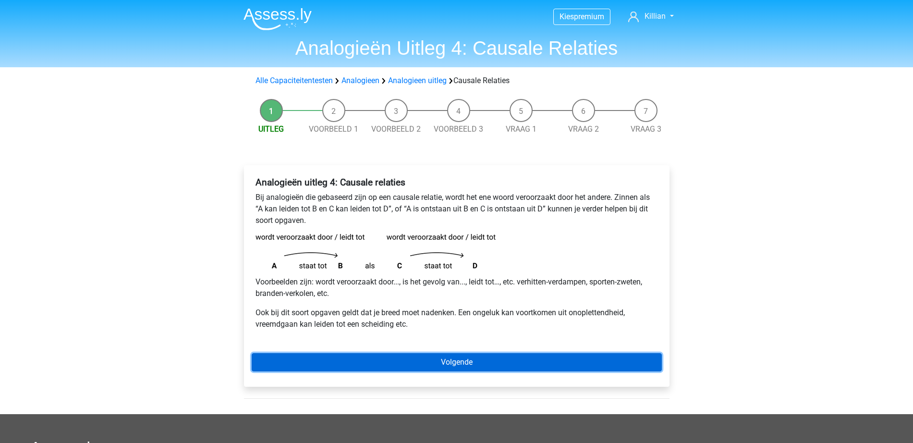
click at [528, 366] on link "Volgende" at bounding box center [457, 362] width 410 height 18
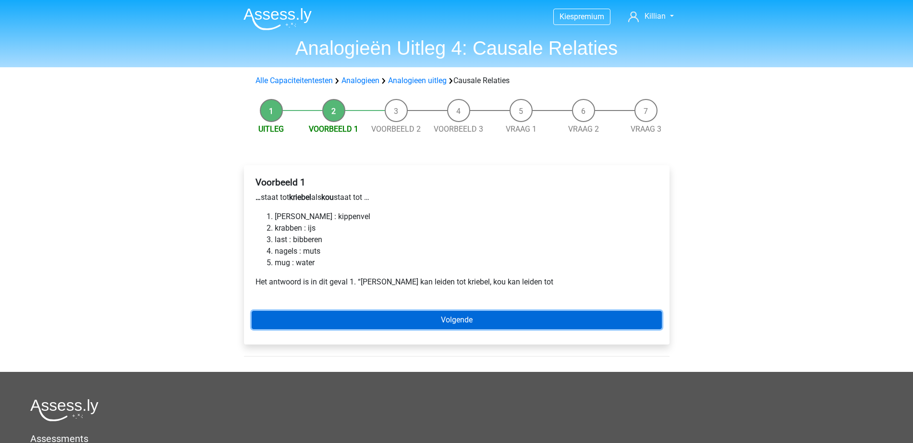
click at [514, 322] on link "Volgende" at bounding box center [457, 320] width 410 height 18
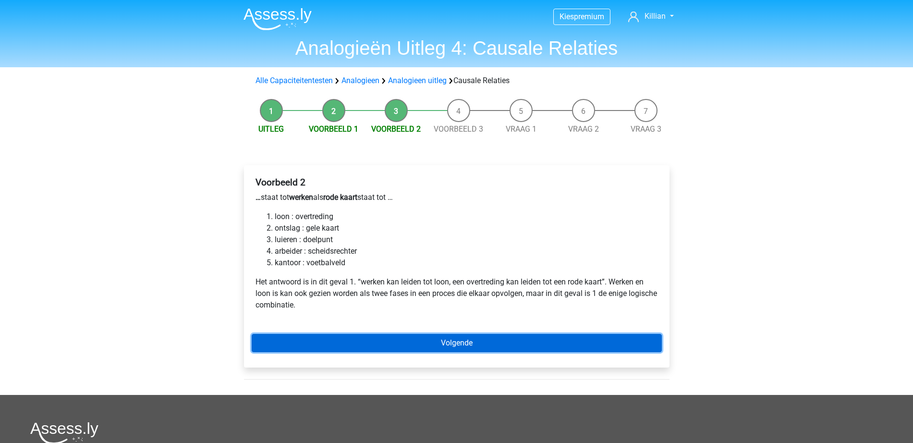
click at [522, 342] on link "Volgende" at bounding box center [457, 343] width 410 height 18
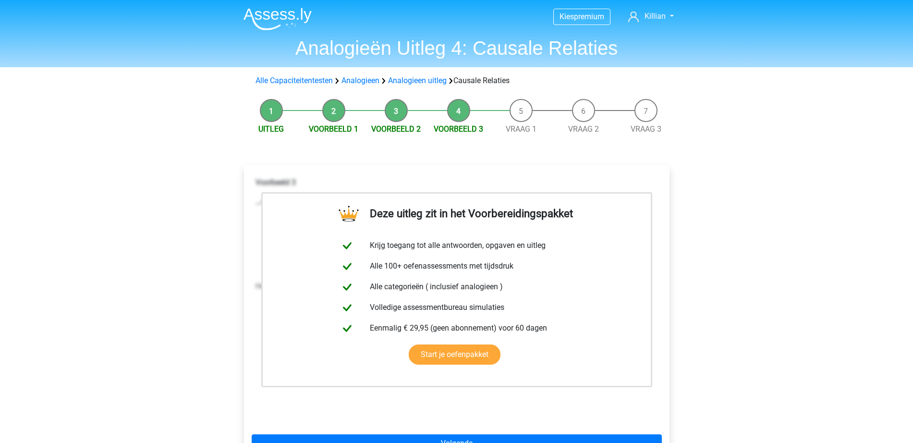
scroll to position [240, 0]
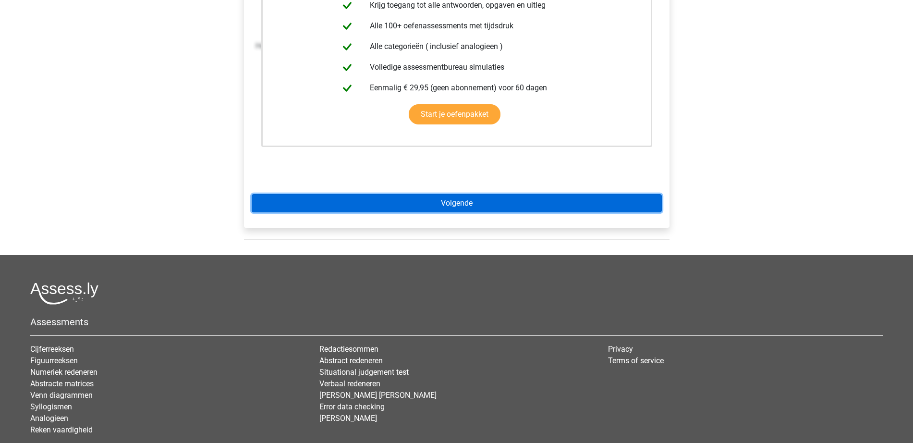
click at [498, 197] on link "Volgende" at bounding box center [457, 203] width 410 height 18
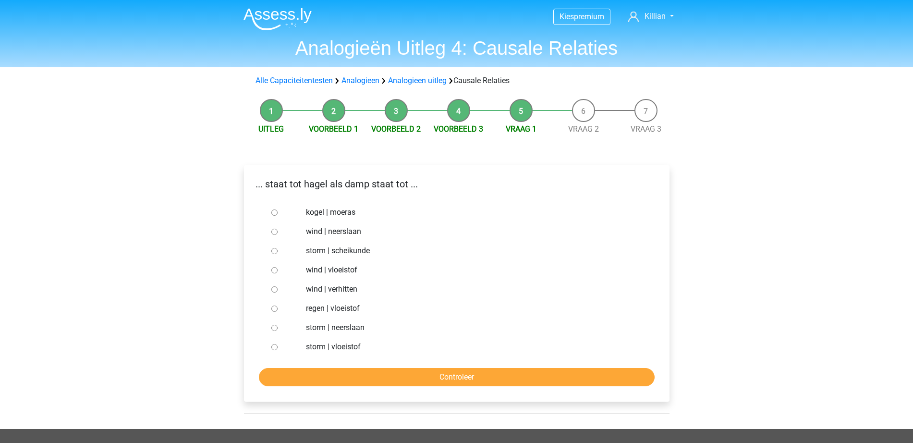
click at [337, 329] on label "storm | neerslaan" at bounding box center [472, 328] width 332 height 12
click at [278, 329] on input "storm | neerslaan" at bounding box center [274, 328] width 6 height 6
radio input "true"
click at [365, 371] on input "Controleer" at bounding box center [457, 377] width 396 height 18
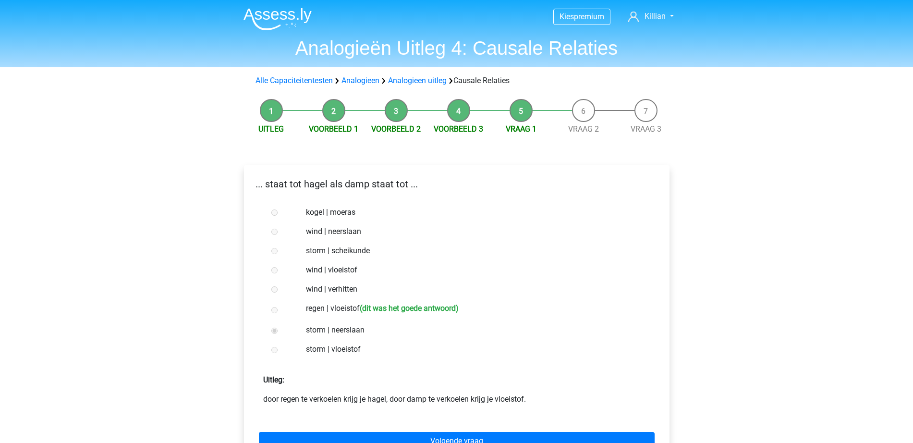
scroll to position [60, 0]
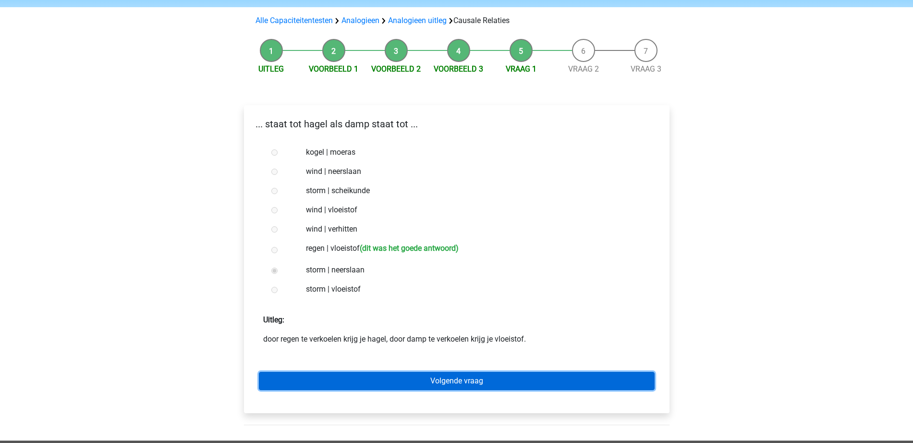
click at [526, 380] on link "Volgende vraag" at bounding box center [457, 381] width 396 height 18
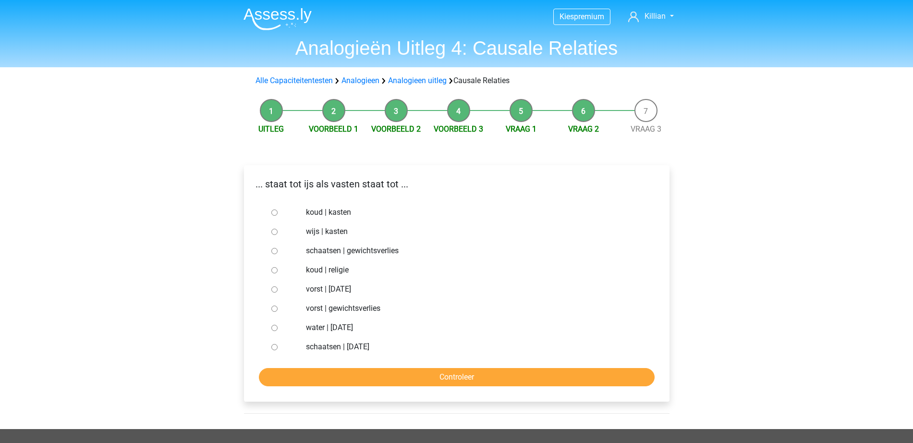
click at [369, 343] on label "schaatsen | [DATE]" at bounding box center [472, 347] width 332 height 12
click at [278, 344] on input "schaatsen | [DATE]" at bounding box center [274, 347] width 6 height 6
radio input "true"
click at [370, 370] on input "Controleer" at bounding box center [457, 377] width 396 height 18
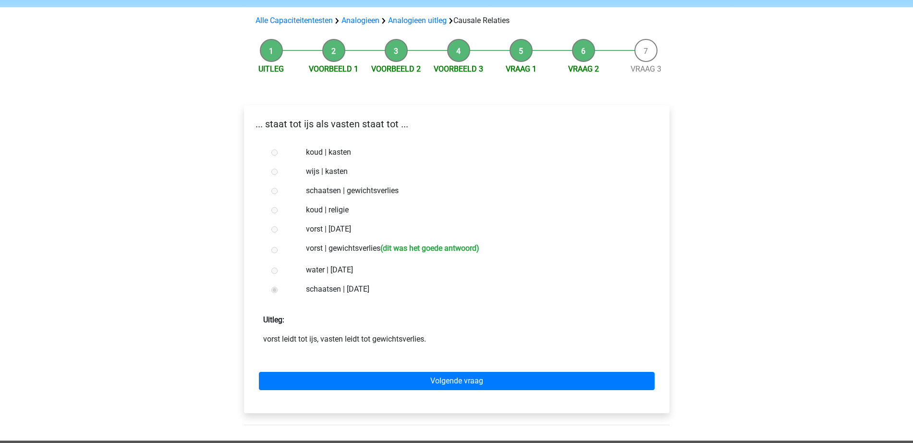
scroll to position [311, 0]
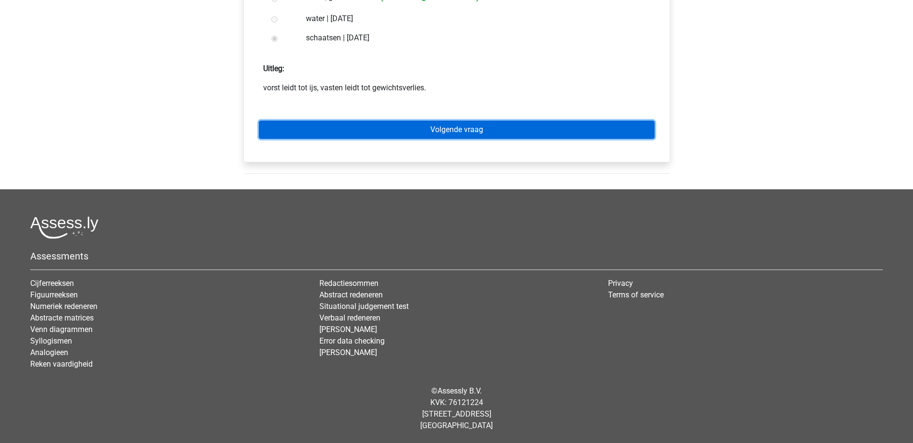
click at [539, 128] on link "Volgende vraag" at bounding box center [457, 130] width 396 height 18
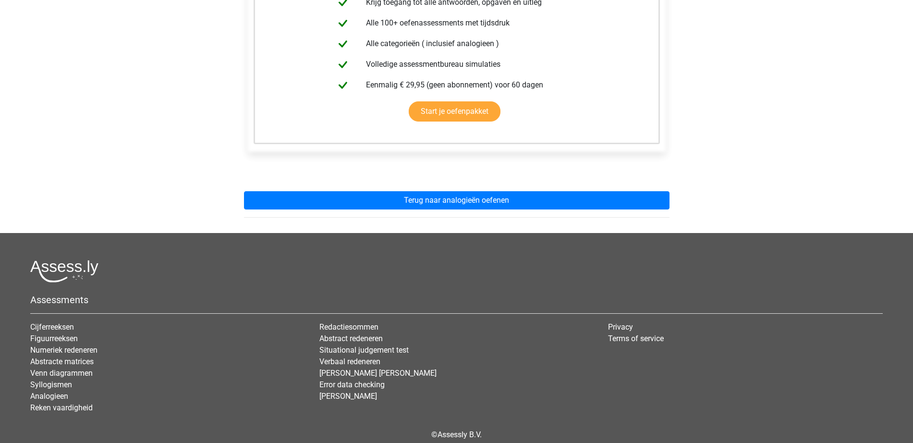
scroll to position [267, 0]
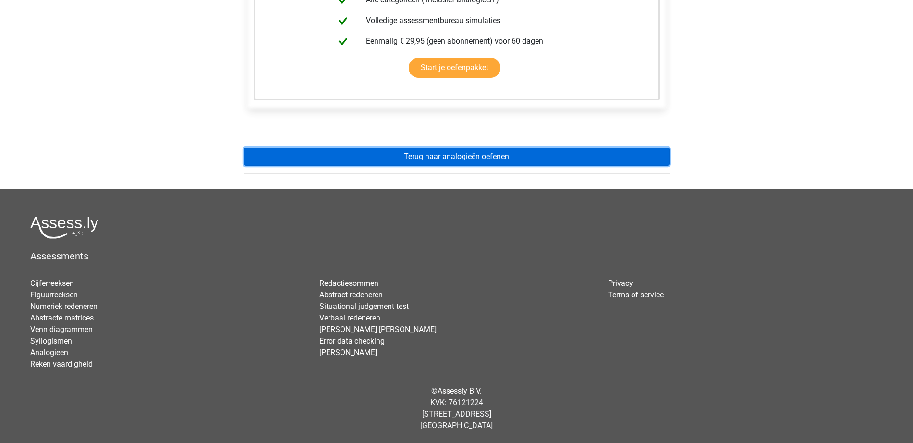
click at [480, 152] on link "Terug naar analogieën oefenen" at bounding box center [457, 156] width 426 height 18
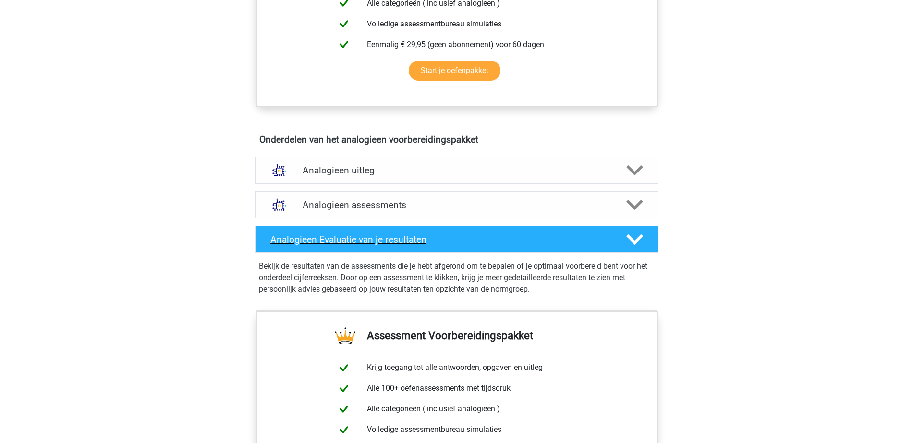
scroll to position [480, 0]
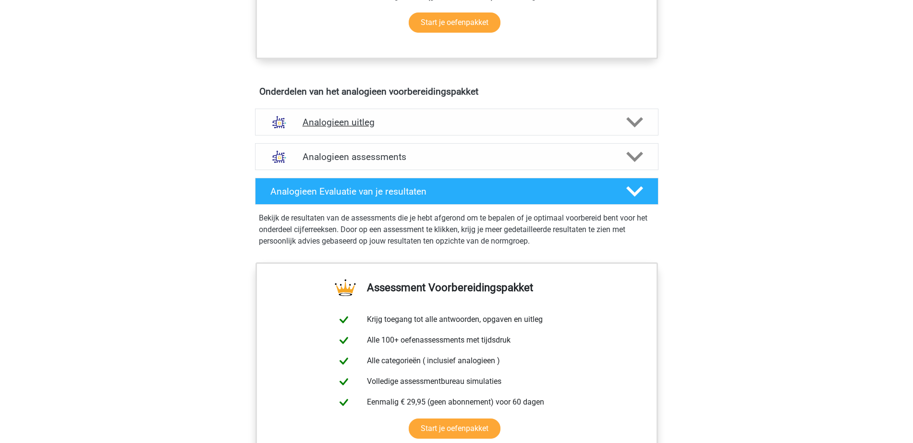
click at [454, 121] on h4 "Analogieen uitleg" at bounding box center [457, 122] width 308 height 11
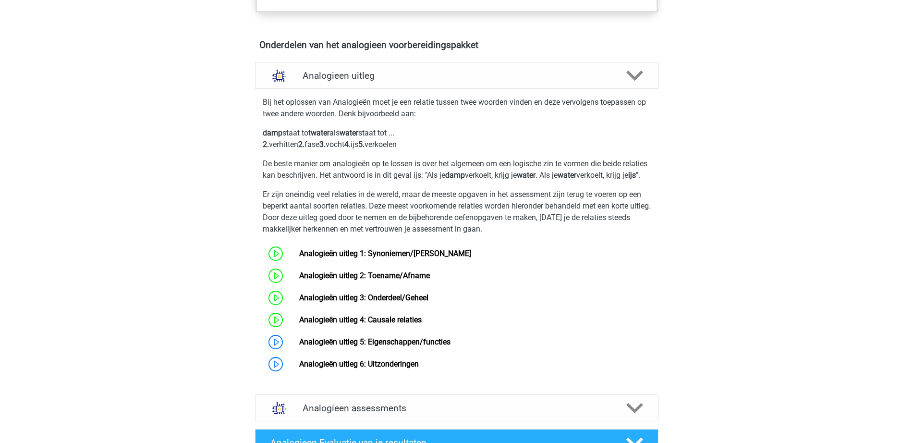
scroll to position [660, 0]
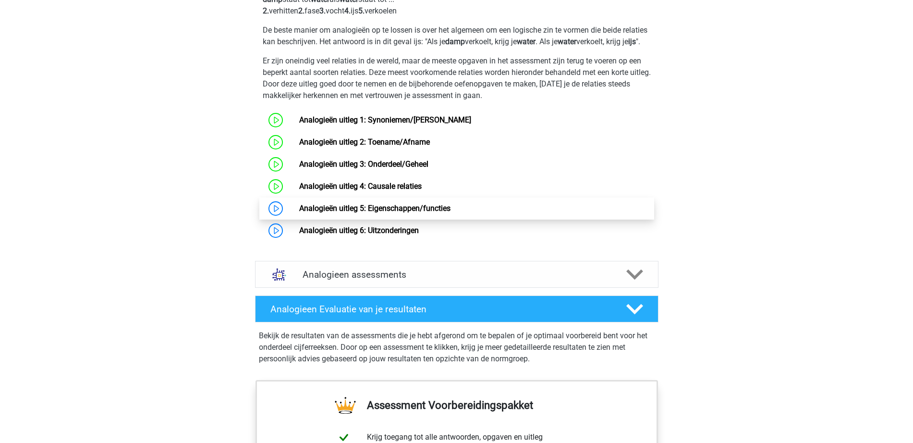
click at [439, 213] on link "Analogieën uitleg 5: Eigenschappen/functies" at bounding box center [374, 208] width 151 height 9
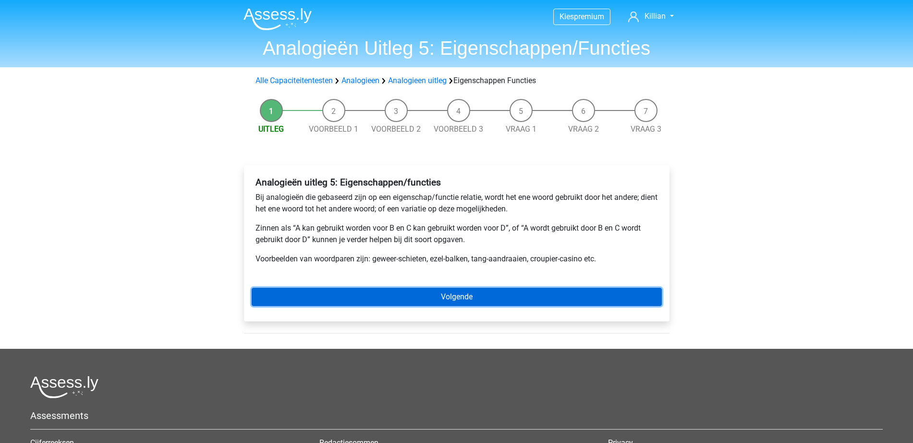
click at [478, 290] on link "Volgende" at bounding box center [457, 297] width 410 height 18
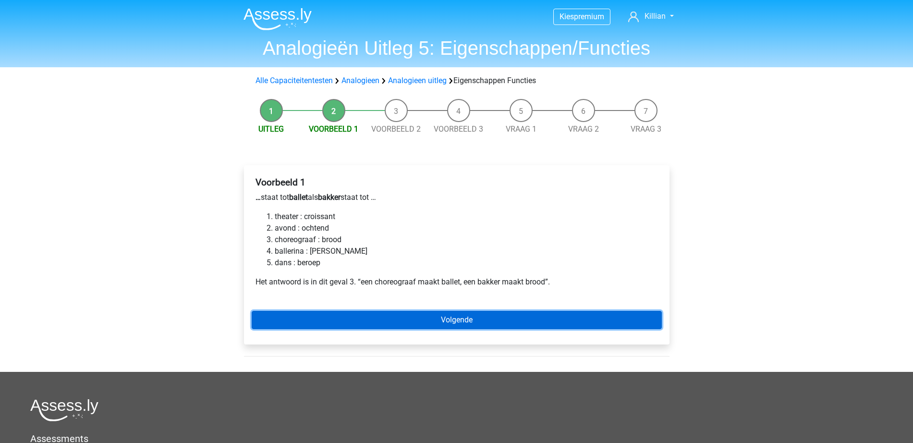
click at [436, 319] on link "Volgende" at bounding box center [457, 320] width 410 height 18
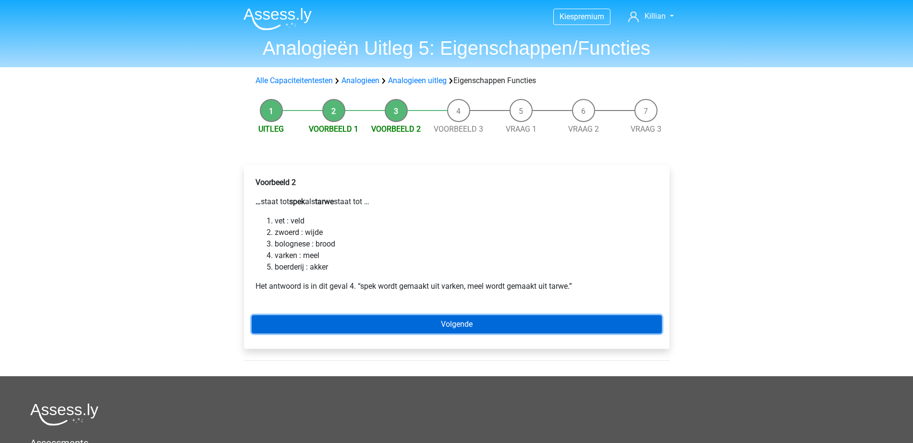
click at [400, 325] on link "Volgende" at bounding box center [457, 324] width 410 height 18
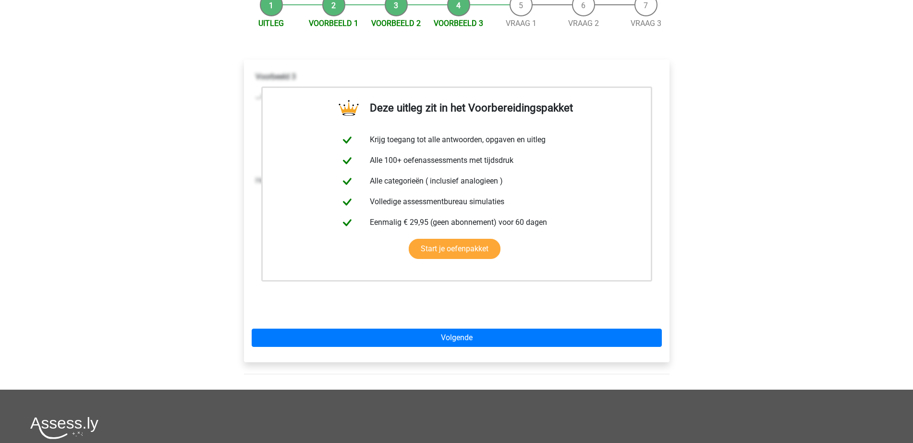
scroll to position [180, 0]
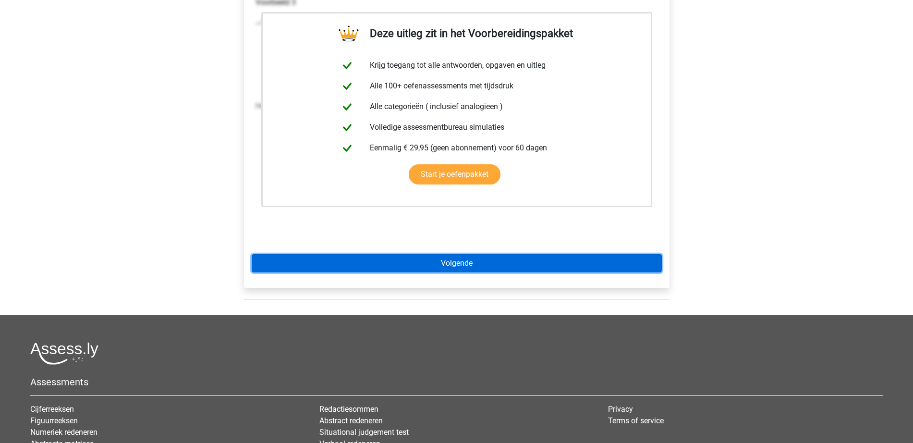
click at [453, 263] on link "Volgende" at bounding box center [457, 263] width 410 height 18
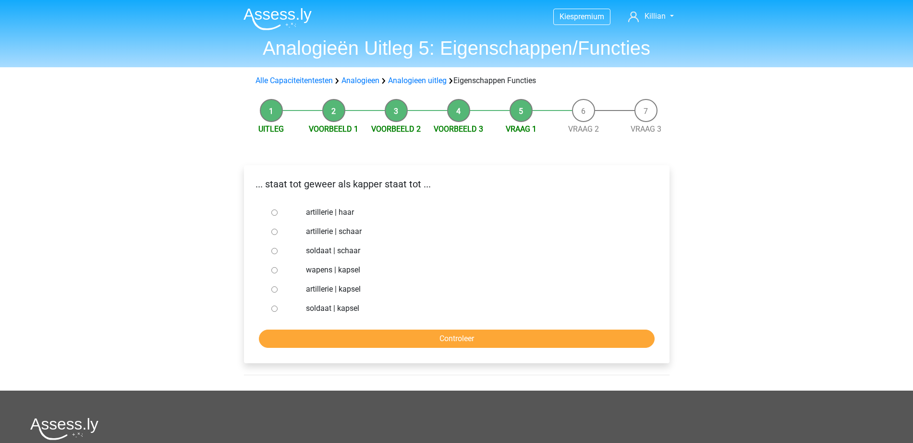
click at [303, 239] on div "artillerie | schaar" at bounding box center [472, 231] width 347 height 19
click at [304, 250] on div "soldaat | schaar" at bounding box center [472, 250] width 347 height 19
click at [275, 256] on div at bounding box center [283, 250] width 32 height 19
click at [276, 251] on input "soldaat | schaar" at bounding box center [274, 251] width 6 height 6
radio input "true"
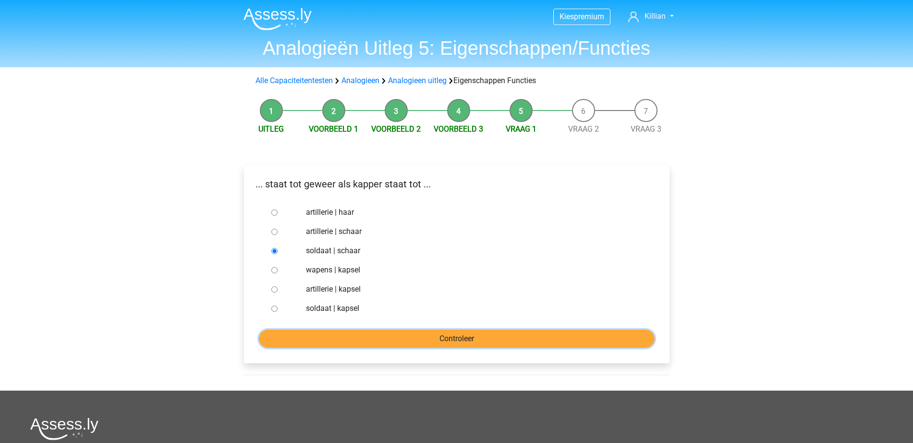
click at [357, 338] on input "Controleer" at bounding box center [457, 338] width 396 height 18
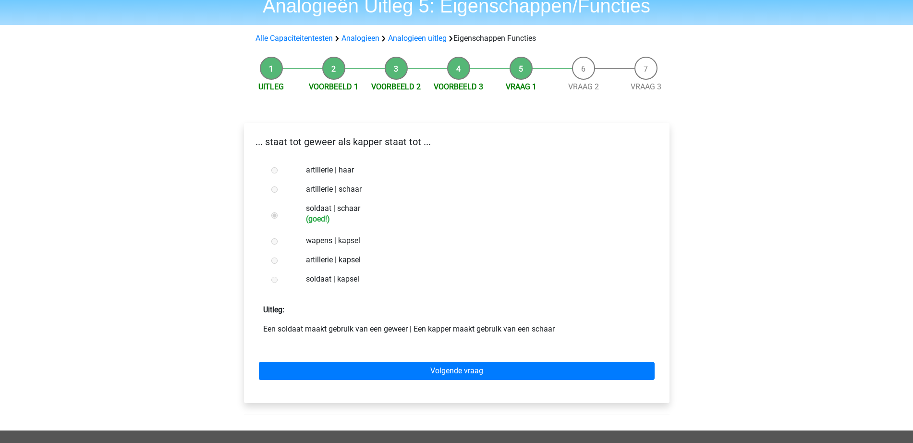
scroll to position [60, 0]
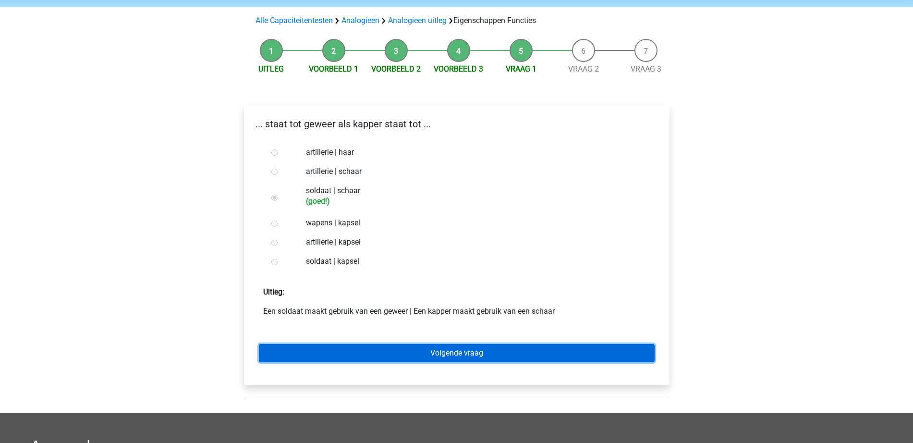
click link "Volgende vraag"
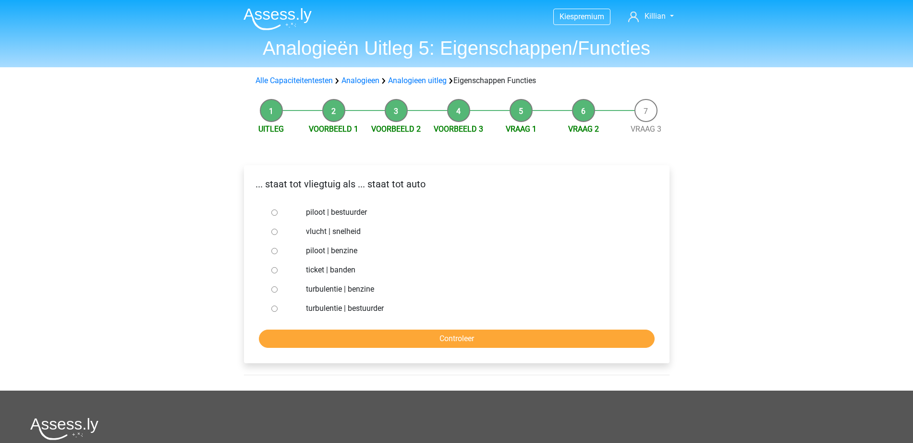
click at [321, 212] on label "piloot | bestuurder" at bounding box center [472, 213] width 332 height 12
click at [278, 212] on input "piloot | bestuurder" at bounding box center [274, 212] width 6 height 6
radio input "true"
click at [438, 331] on input "Controleer" at bounding box center [457, 338] width 396 height 18
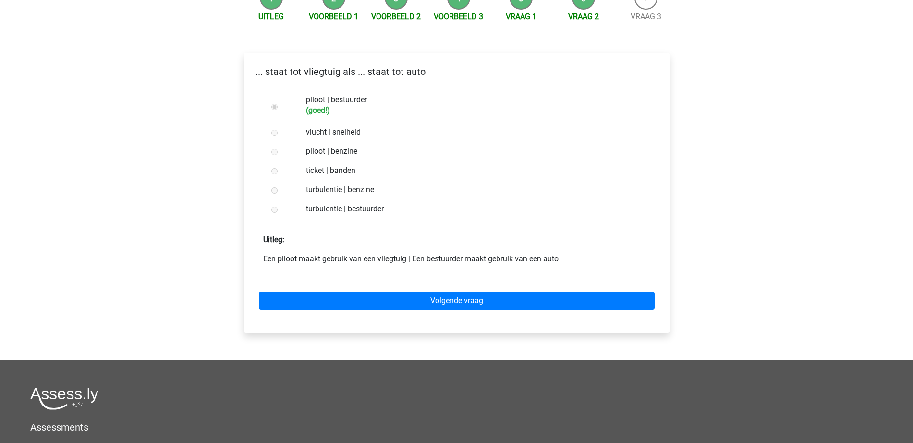
scroll to position [120, 0]
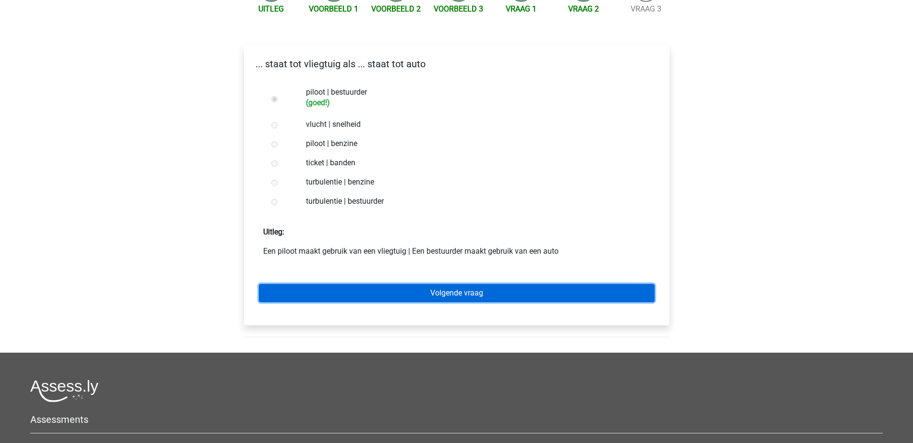
click at [497, 301] on link "Volgende vraag" at bounding box center [457, 293] width 396 height 18
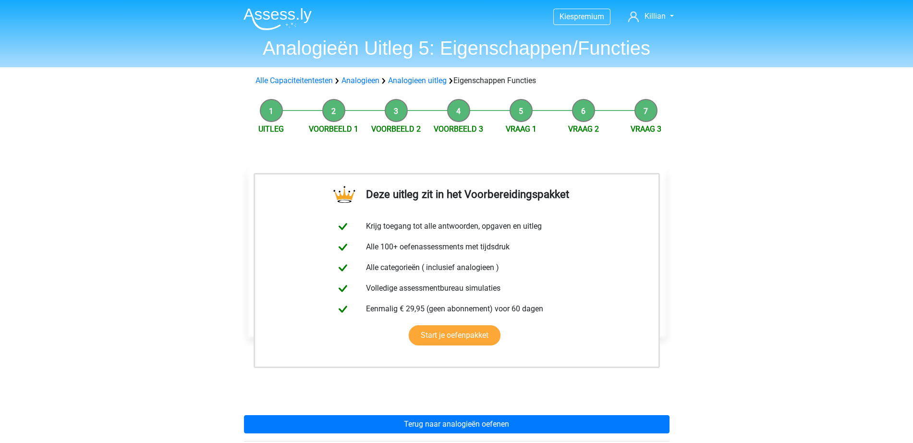
scroll to position [180, 0]
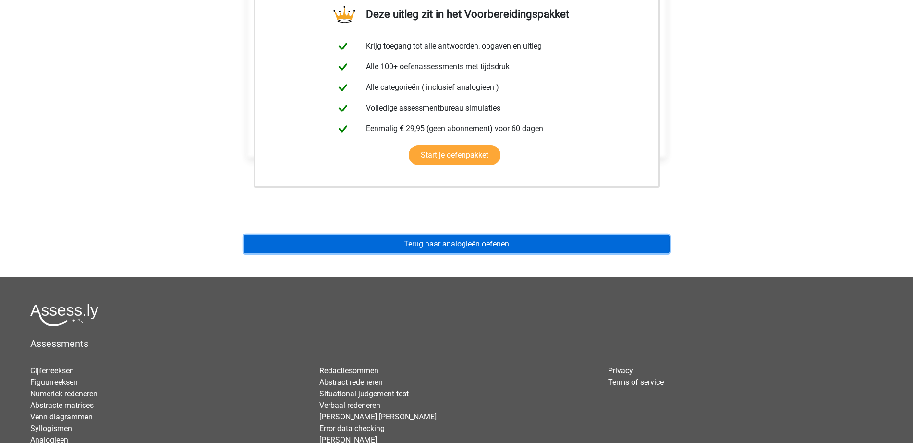
click at [521, 240] on link "Terug naar analogieën oefenen" at bounding box center [457, 244] width 426 height 18
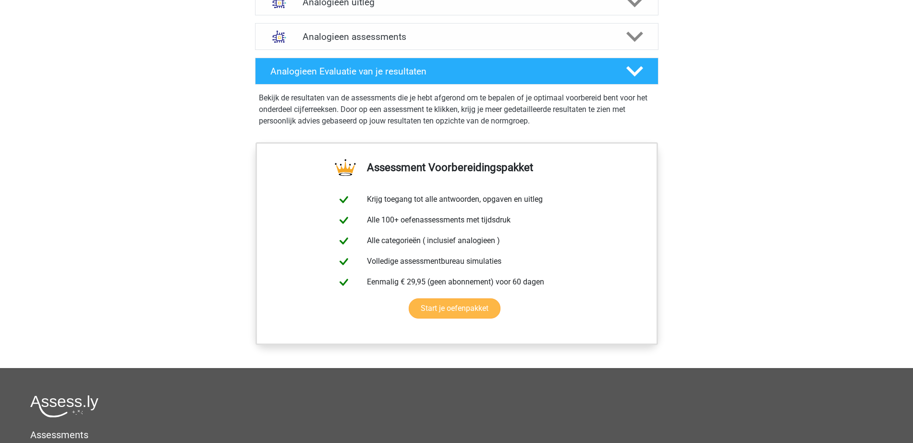
scroll to position [420, 0]
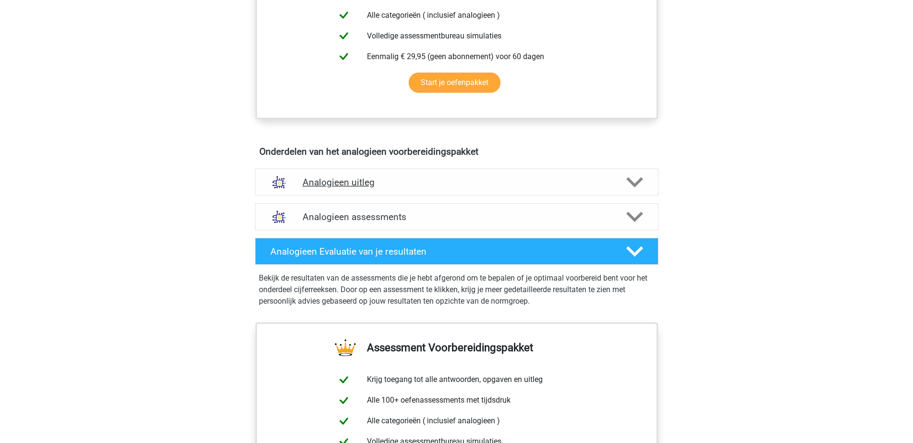
click at [444, 189] on div "Analogieen uitleg" at bounding box center [456, 182] width 403 height 27
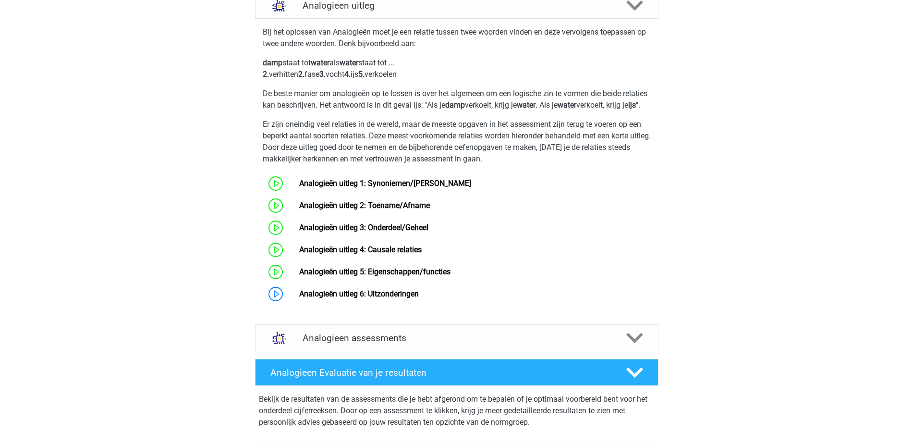
scroll to position [600, 0]
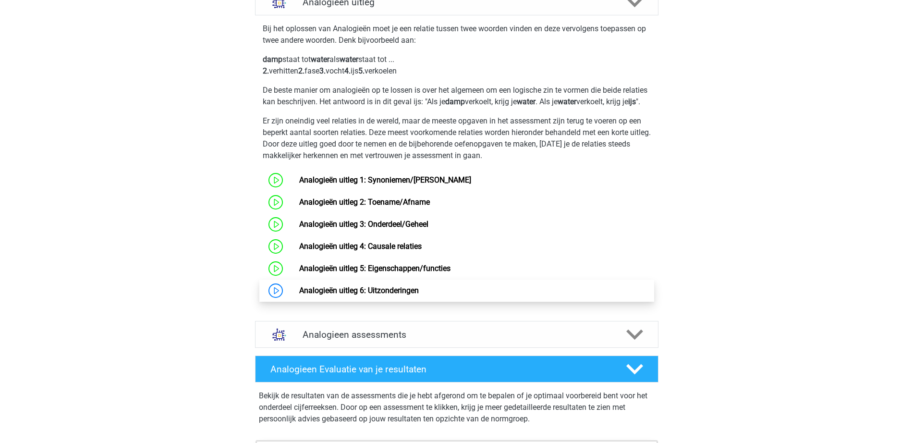
click at [389, 295] on link "Analogieën uitleg 6: Uitzonderingen" at bounding box center [359, 290] width 120 height 9
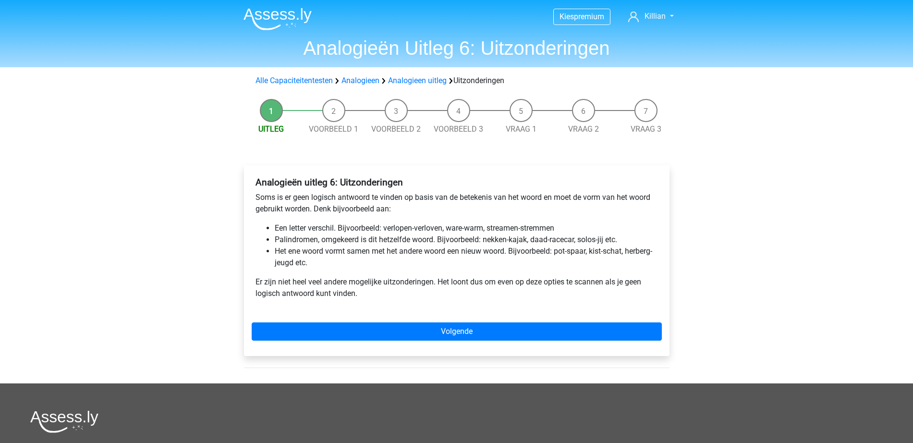
click at [796, 195] on div "Kies premium [GEOGRAPHIC_DATA] [EMAIL_ADDRESS][DOMAIN_NAME]" at bounding box center [456, 318] width 913 height 637
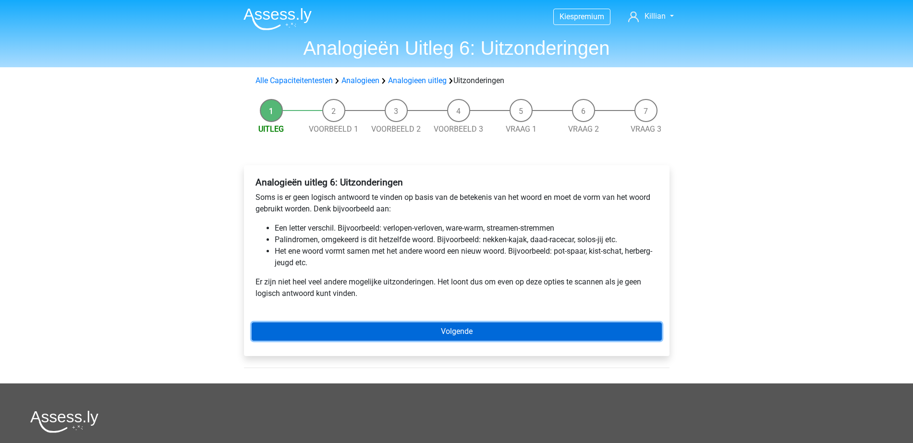
click at [428, 326] on link "Volgende" at bounding box center [457, 331] width 410 height 18
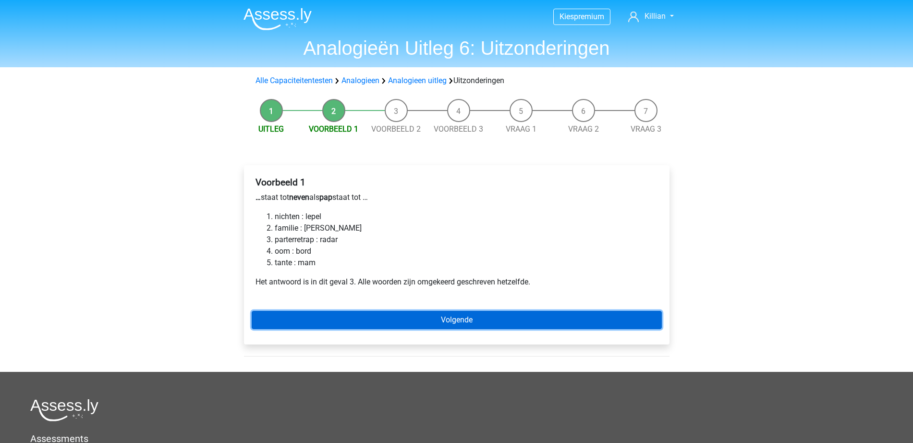
click at [617, 324] on link "Volgende" at bounding box center [457, 320] width 410 height 18
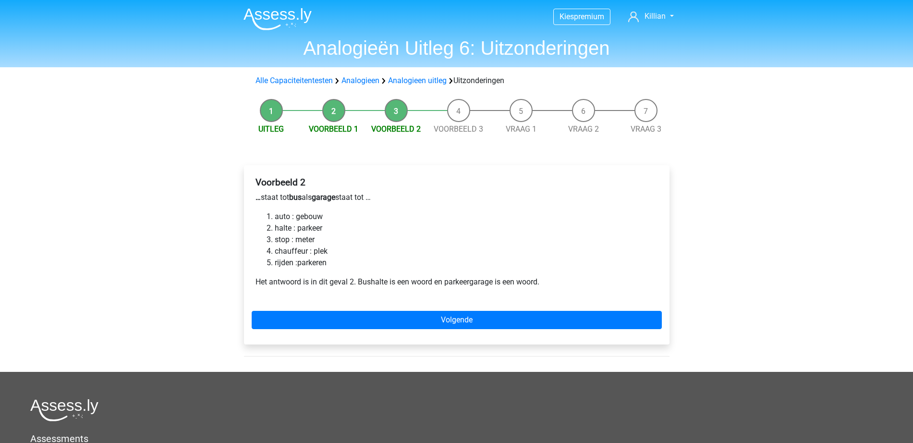
click at [625, 300] on div "Voorbeeld 2 … staat tot bus als garage staat tot … auto : gebouw halte : parkee…" at bounding box center [457, 254] width 426 height 179
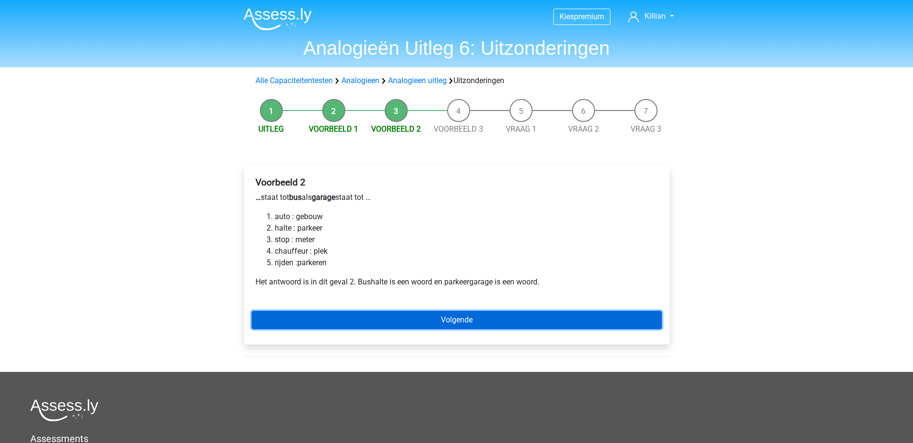
click at [609, 317] on link "Volgende" at bounding box center [457, 320] width 410 height 18
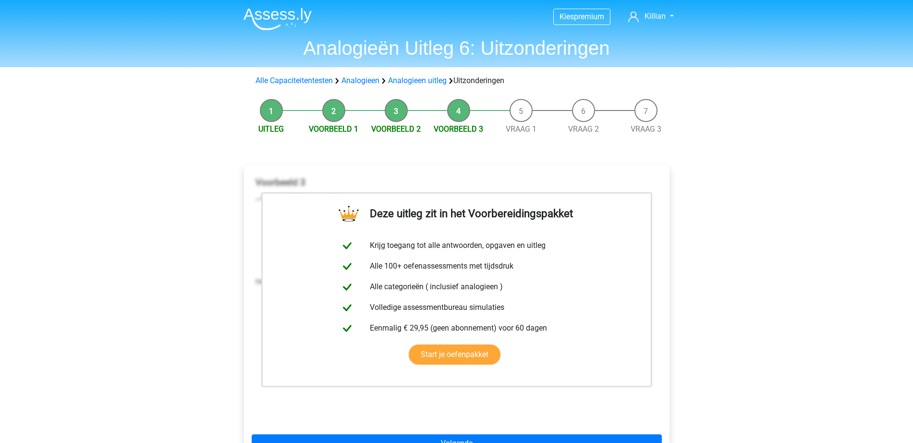
scroll to position [240, 0]
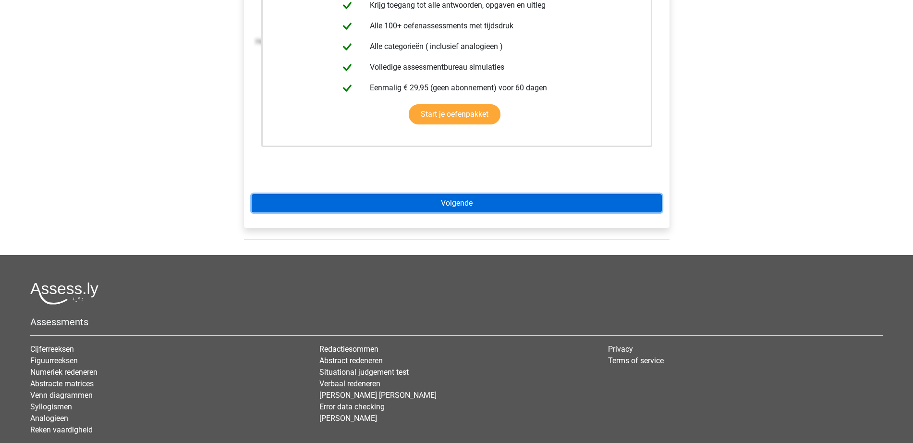
click at [480, 207] on link "Volgende" at bounding box center [457, 203] width 410 height 18
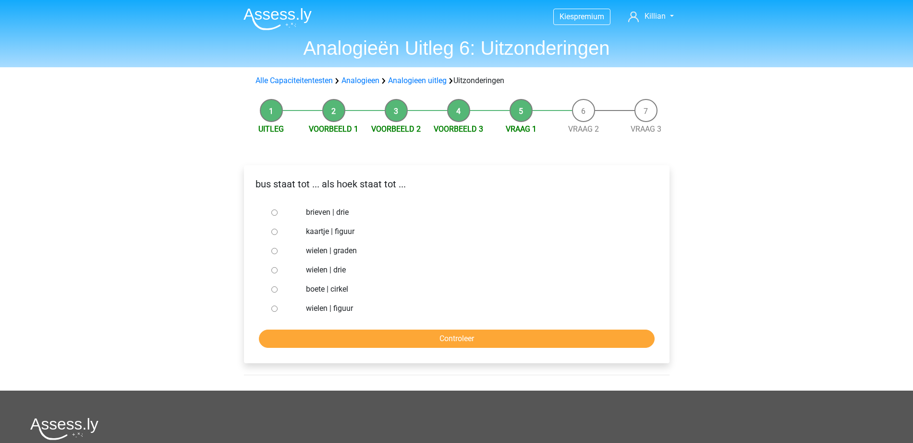
click at [328, 202] on div "bus staat tot ... als hoek staat tot ..." at bounding box center [456, 188] width 425 height 30
click at [325, 211] on label "brieven | drie" at bounding box center [472, 213] width 332 height 12
click at [278, 211] on input "brieven | drie" at bounding box center [274, 212] width 6 height 6
radio input "true"
click at [406, 337] on input "Controleer" at bounding box center [457, 338] width 396 height 18
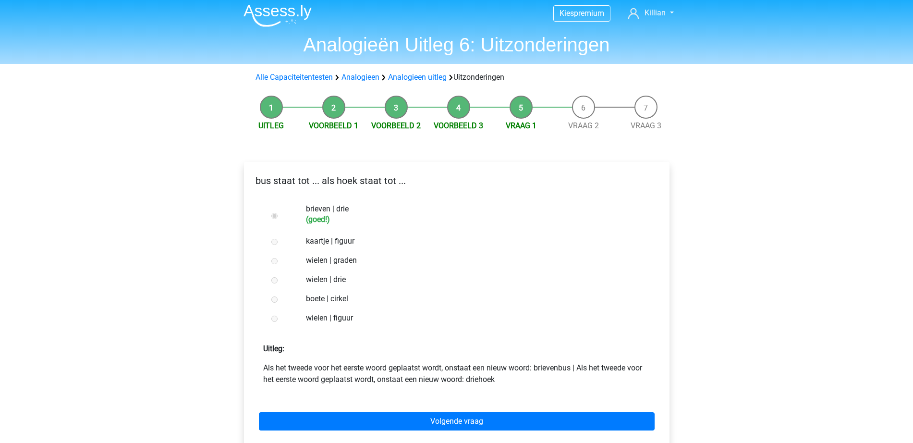
scroll to position [120, 0]
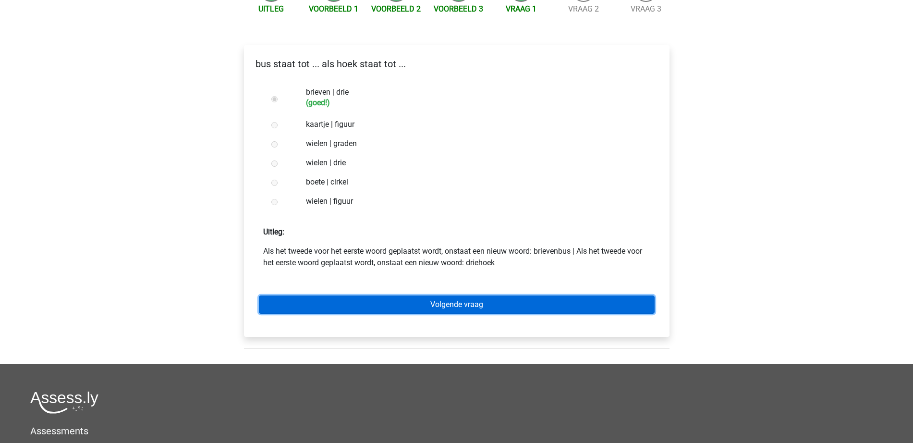
click at [488, 302] on link "Volgende vraag" at bounding box center [457, 304] width 396 height 18
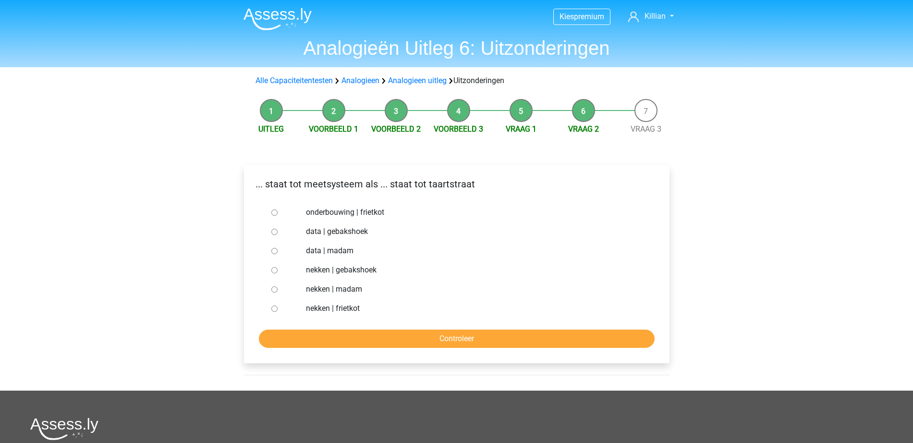
click at [356, 289] on label "nekken | madam" at bounding box center [472, 289] width 332 height 12
click at [278, 289] on input "nekken | madam" at bounding box center [274, 289] width 6 height 6
radio input "true"
click at [353, 325] on form "onderbouwing | frietkot data | gebakshoek data | madam nekken | gebakshoek nekk…" at bounding box center [457, 275] width 410 height 145
click at [350, 335] on input "Controleer" at bounding box center [457, 338] width 396 height 18
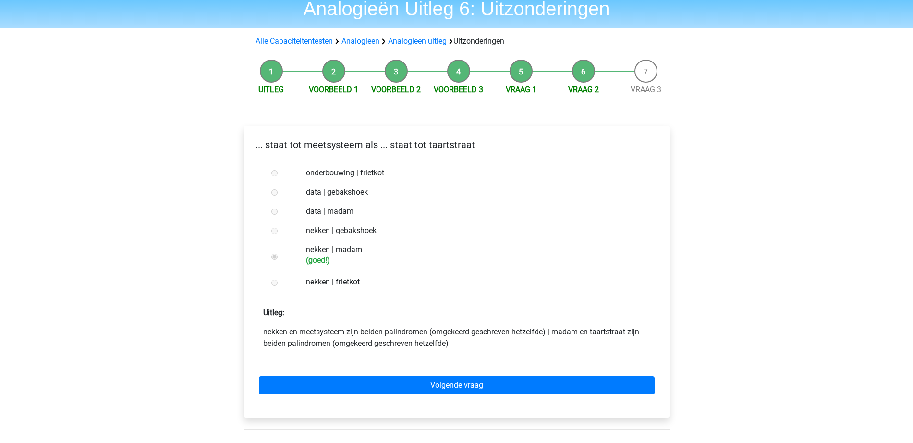
scroll to position [60, 0]
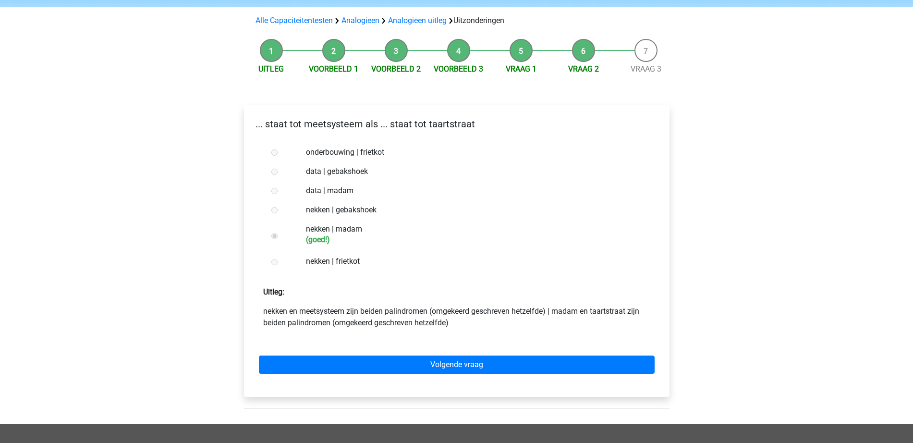
click at [412, 354] on div "Volgende vraag" at bounding box center [457, 362] width 410 height 53
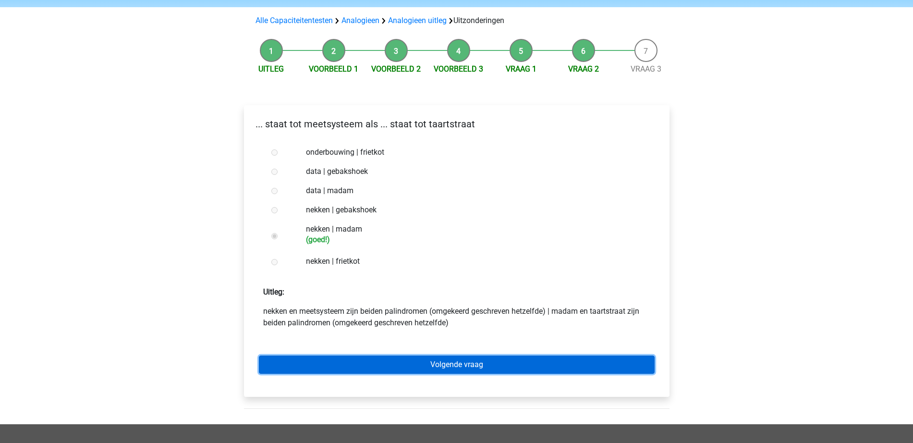
click at [411, 365] on link "Volgende vraag" at bounding box center [457, 364] width 396 height 18
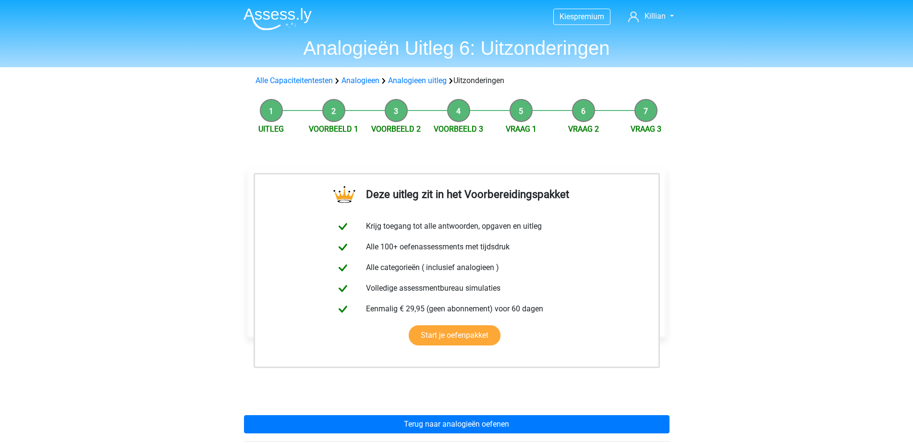
scroll to position [267, 0]
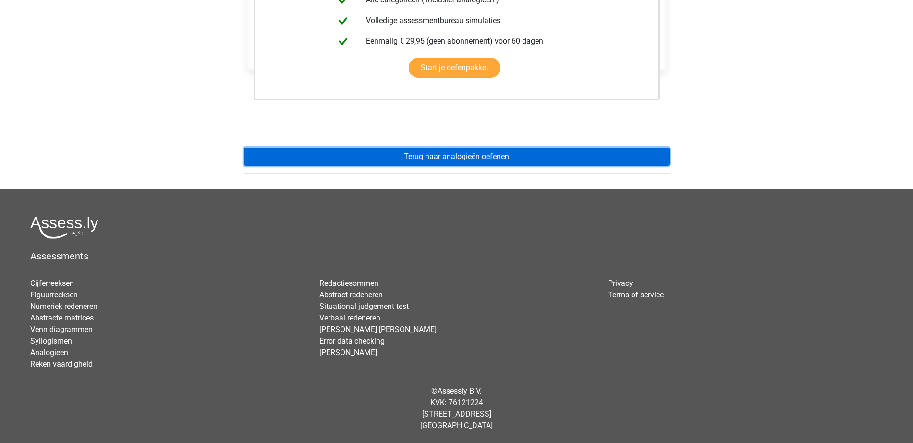
click at [465, 159] on link "Terug naar analogieën oefenen" at bounding box center [457, 156] width 426 height 18
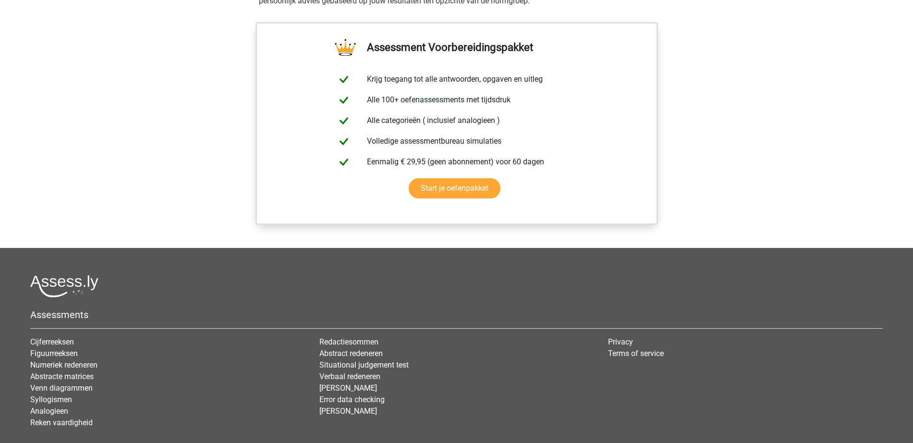
scroll to position [480, 0]
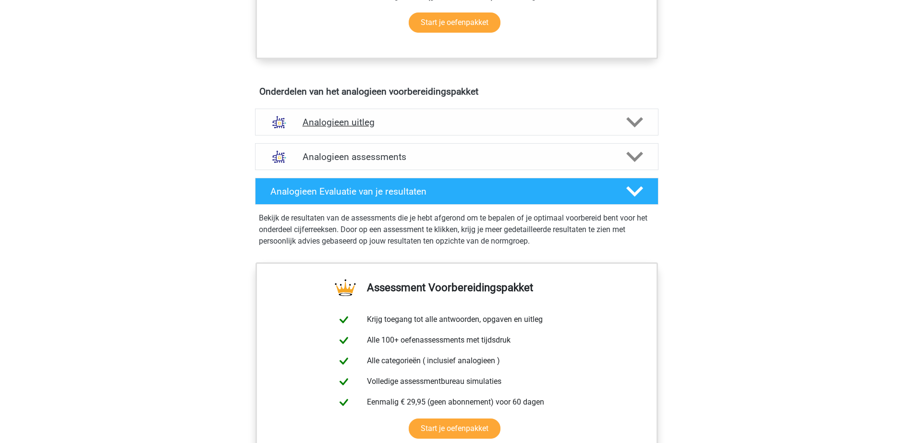
click at [437, 119] on h4 "Analogieen uitleg" at bounding box center [457, 122] width 308 height 11
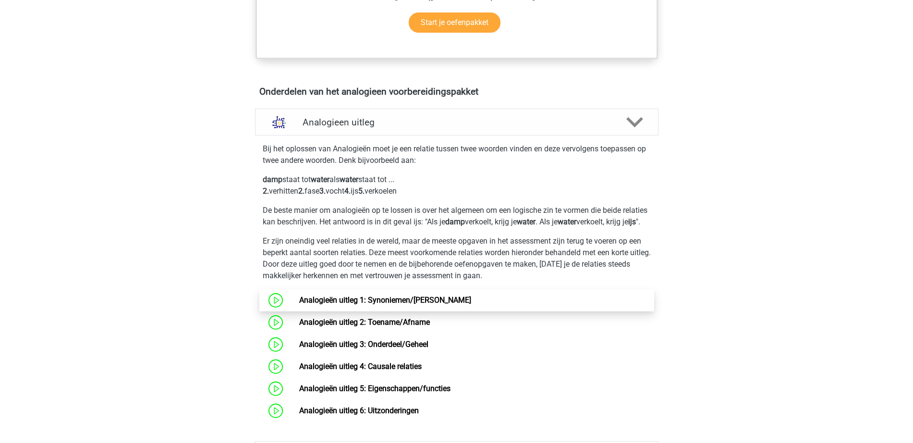
click at [332, 304] on link "Analogieën uitleg 1: Synoniemen/Antoniemen" at bounding box center [385, 299] width 172 height 9
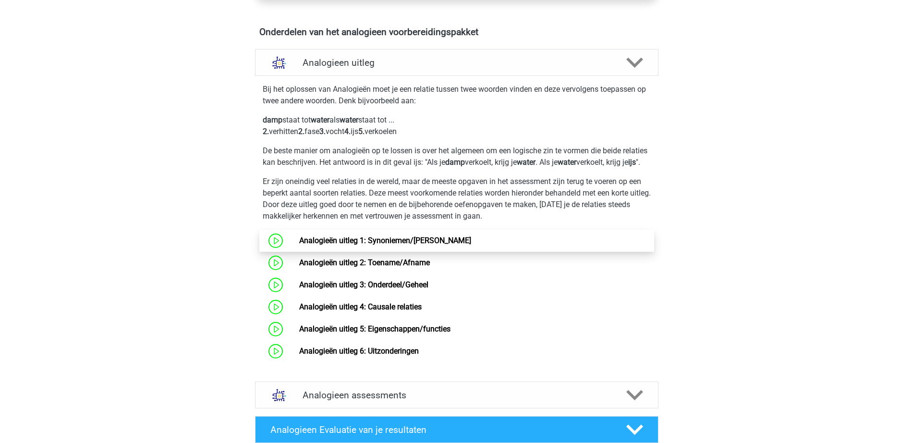
scroll to position [540, 0]
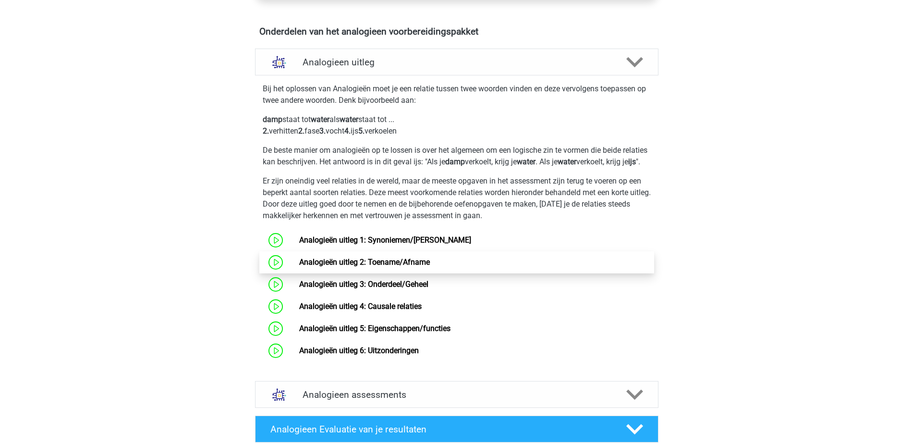
click at [362, 267] on link "Analogieën uitleg 2: Toename/Afname" at bounding box center [364, 261] width 131 height 9
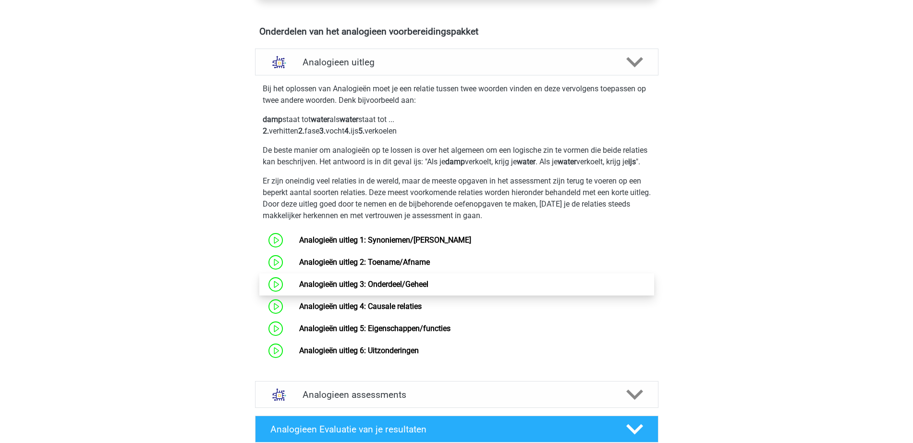
click at [387, 289] on link "Analogieën uitleg 3: Onderdeel/Geheel" at bounding box center [363, 284] width 129 height 9
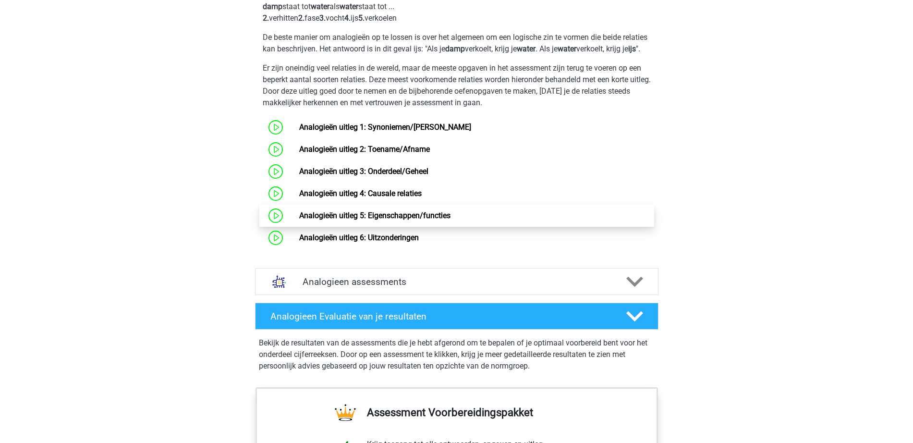
scroll to position [660, 0]
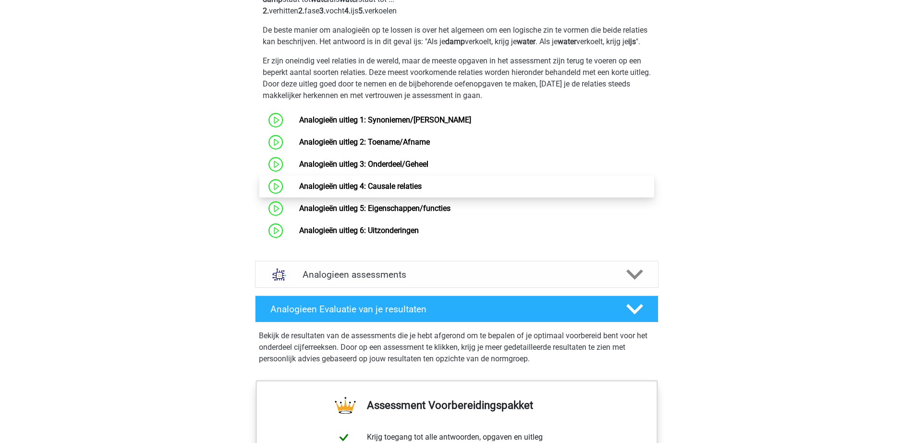
click at [383, 191] on link "Analogieën uitleg 4: Causale relaties" at bounding box center [360, 186] width 122 height 9
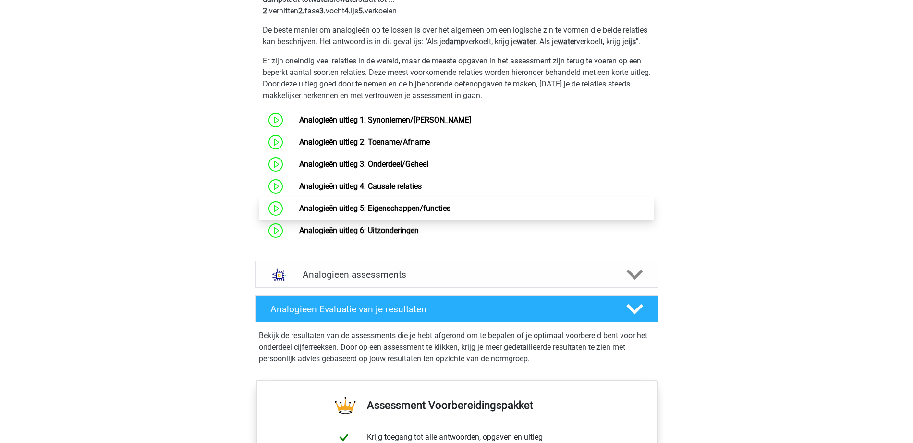
click at [383, 213] on link "Analogieën uitleg 5: Eigenschappen/functies" at bounding box center [374, 208] width 151 height 9
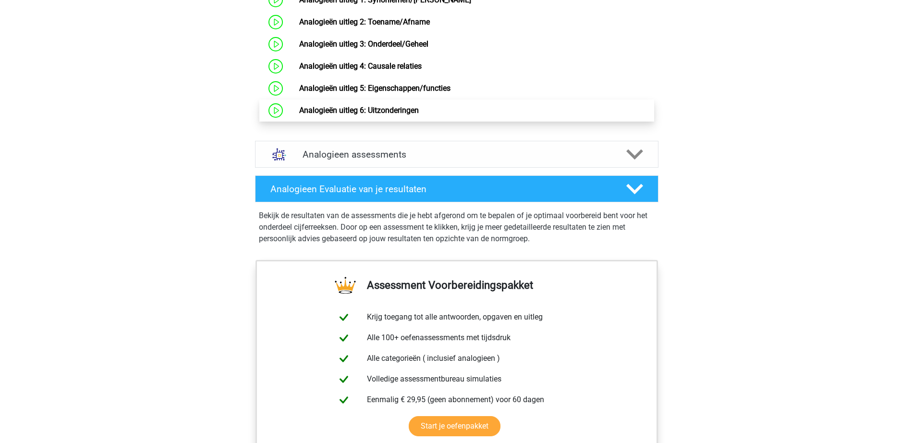
click at [365, 115] on link "Analogieën uitleg 6: Uitzonderingen" at bounding box center [359, 110] width 120 height 9
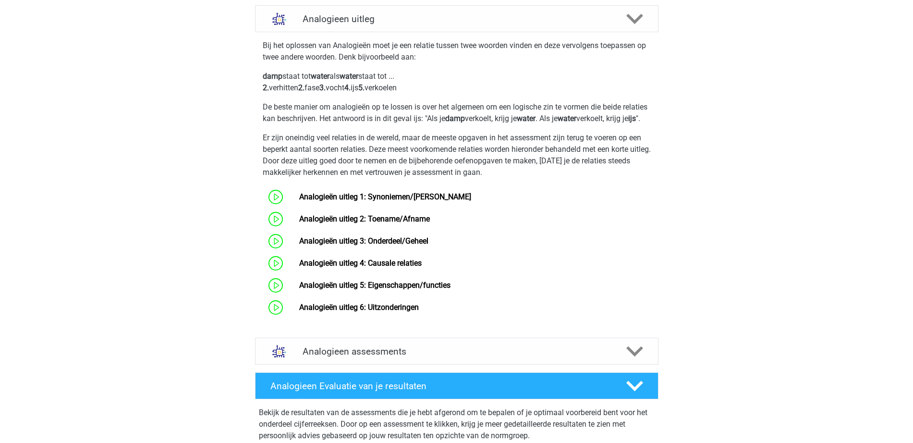
scroll to position [840, 0]
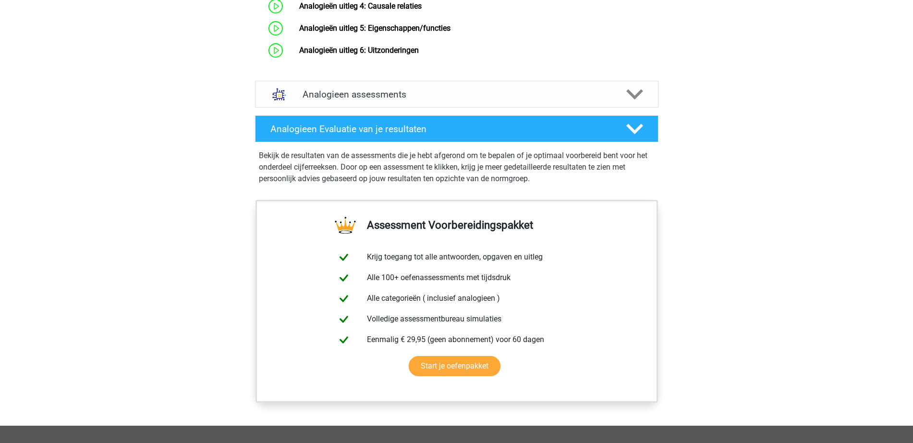
click at [520, 91] on div "Analogieen assessments We raden aan om minimaal 3 oefensets te doen met tijdsdr…" at bounding box center [456, 94] width 441 height 35
click at [515, 108] on div "Analogieen assessments" at bounding box center [456, 94] width 403 height 27
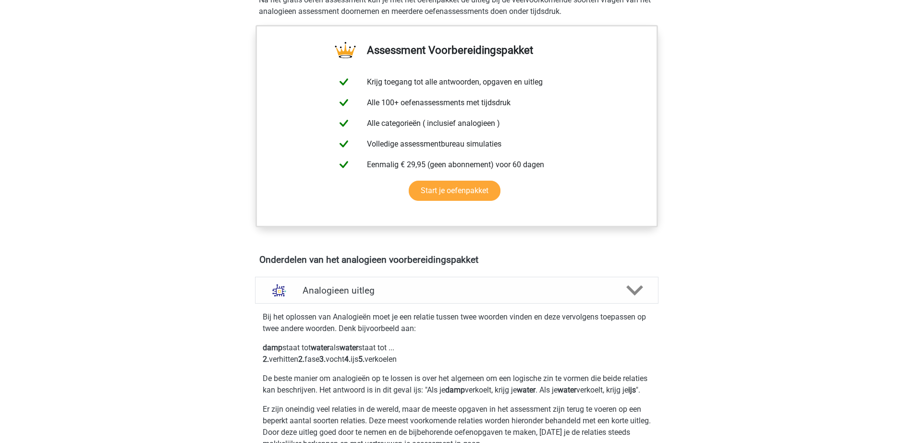
scroll to position [300, 0]
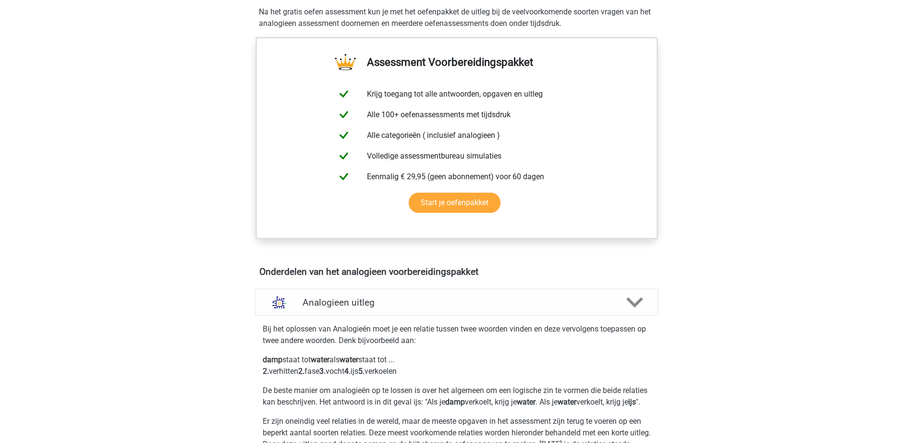
click at [485, 296] on div "Analogieen uitleg" at bounding box center [456, 302] width 403 height 27
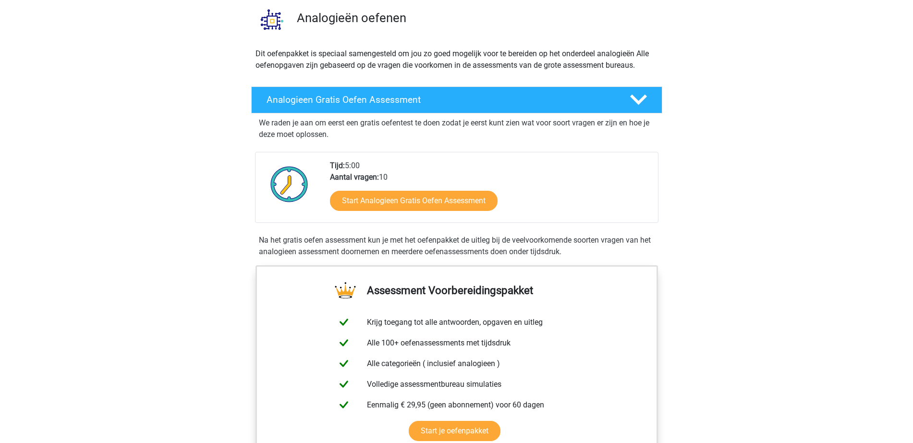
scroll to position [0, 0]
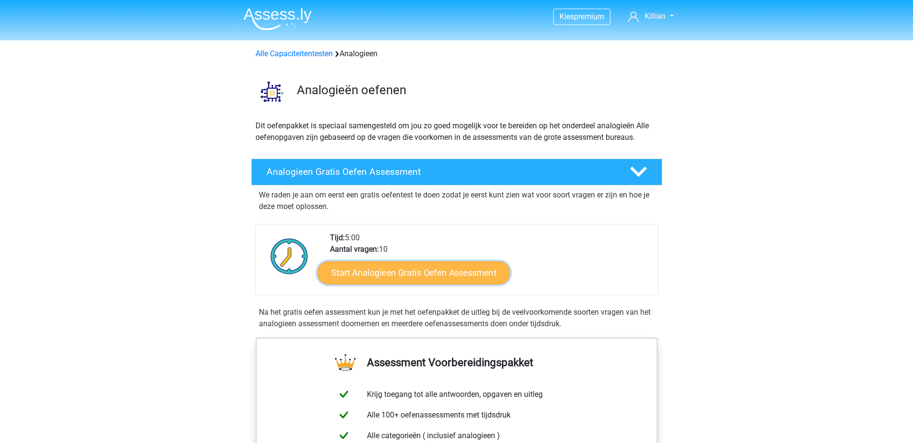
click at [453, 279] on link "Start Analogieen Gratis Oefen Assessment" at bounding box center [413, 272] width 193 height 23
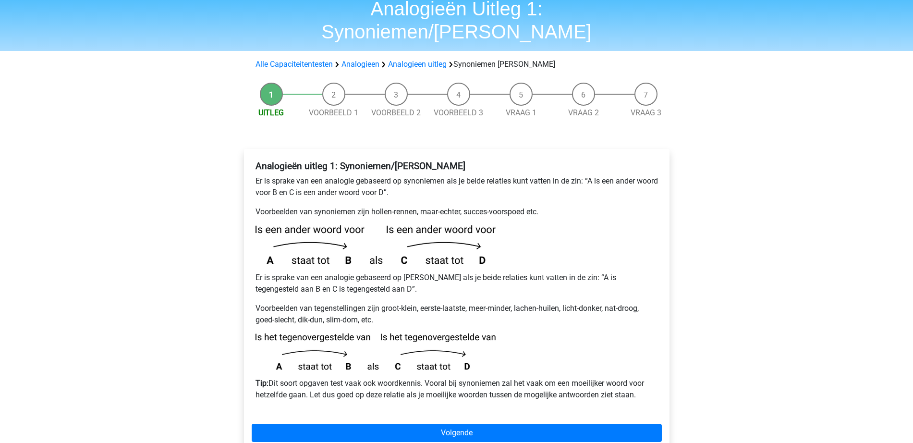
scroll to position [60, 0]
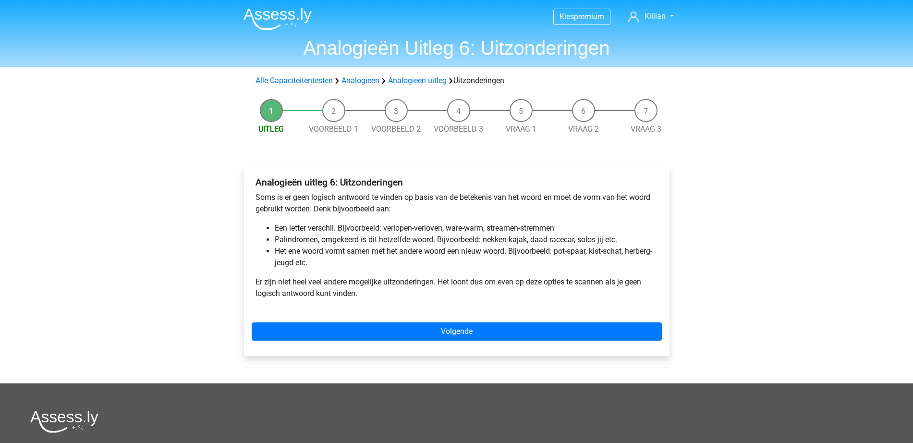
scroll to position [60, 0]
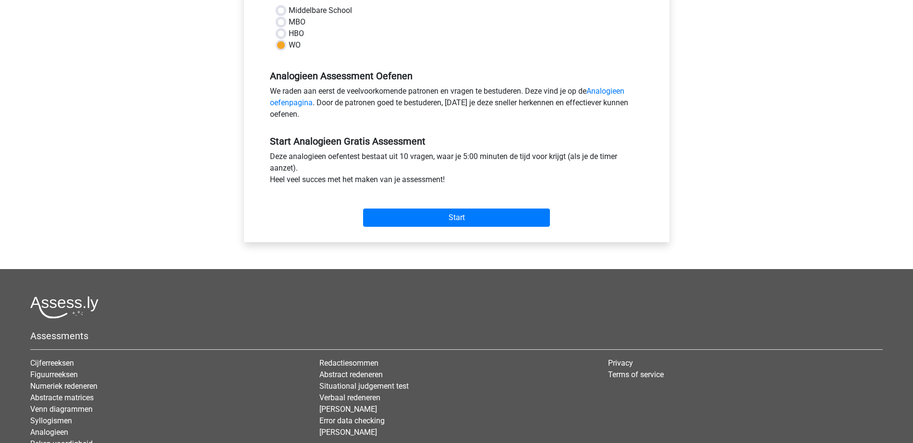
scroll to position [240, 0]
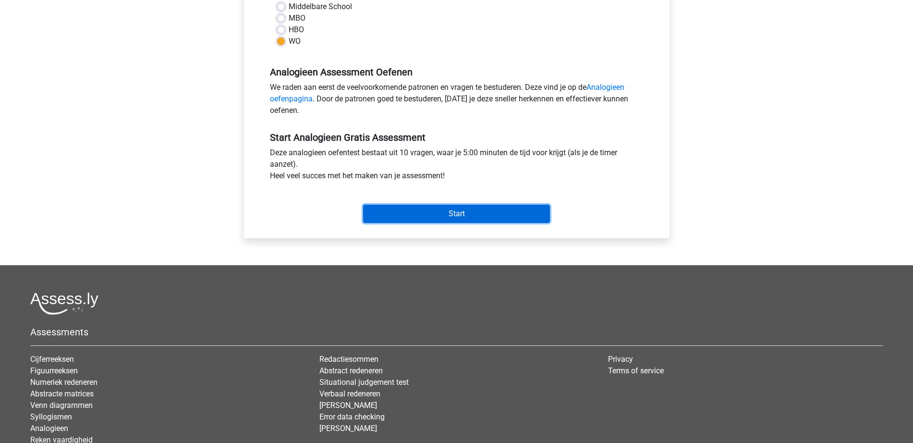
click at [497, 218] on input "Start" at bounding box center [456, 214] width 187 height 18
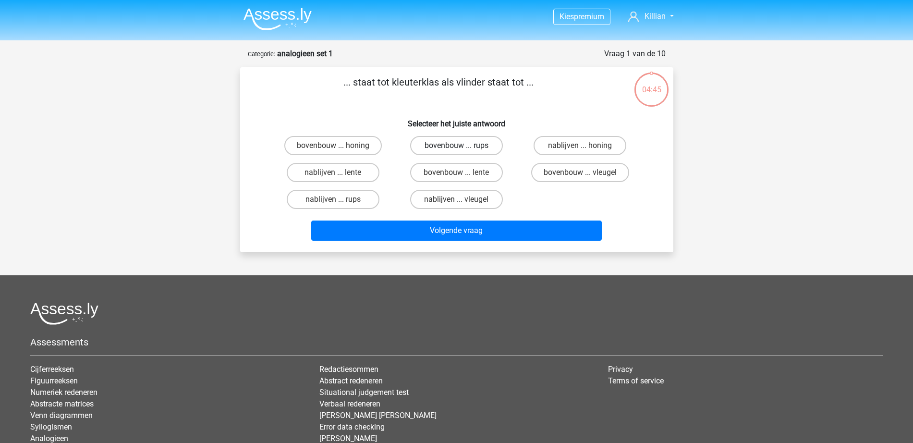
click at [438, 145] on label "bovenbouw ... rups" at bounding box center [456, 145] width 93 height 19
click at [456, 146] on input "bovenbouw ... rups" at bounding box center [459, 149] width 6 height 6
radio input "true"
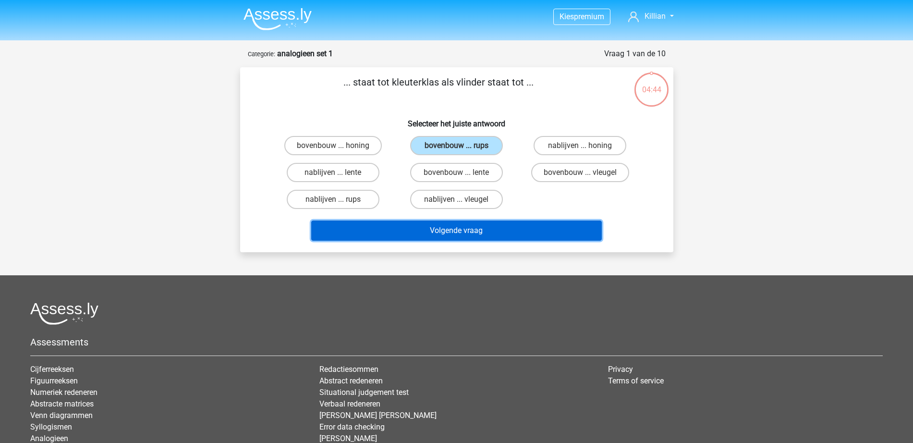
click at [426, 223] on button "Volgende vraag" at bounding box center [456, 230] width 291 height 20
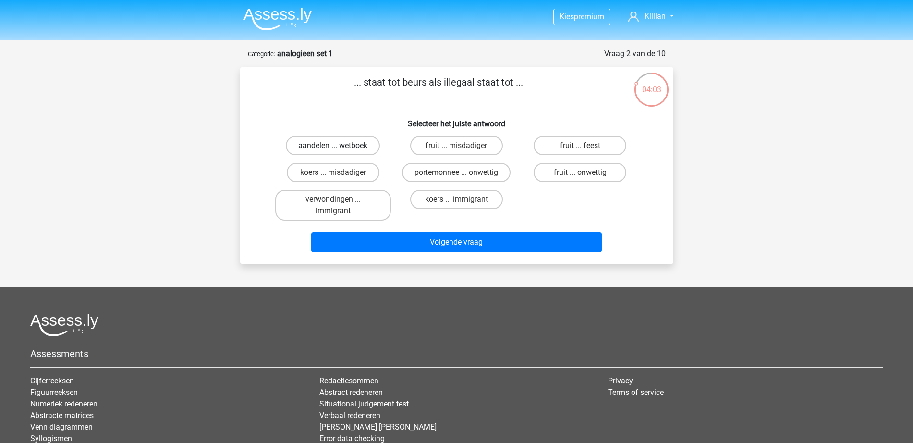
click at [323, 143] on label "aandelen ... wetboek" at bounding box center [333, 145] width 94 height 19
click at [333, 146] on input "aandelen ... wetboek" at bounding box center [336, 149] width 6 height 6
radio input "true"
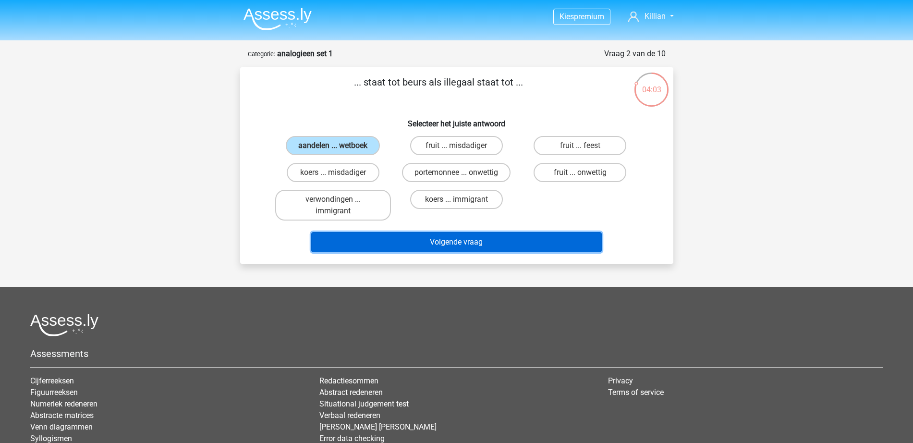
click at [480, 242] on button "Volgende vraag" at bounding box center [456, 242] width 291 height 20
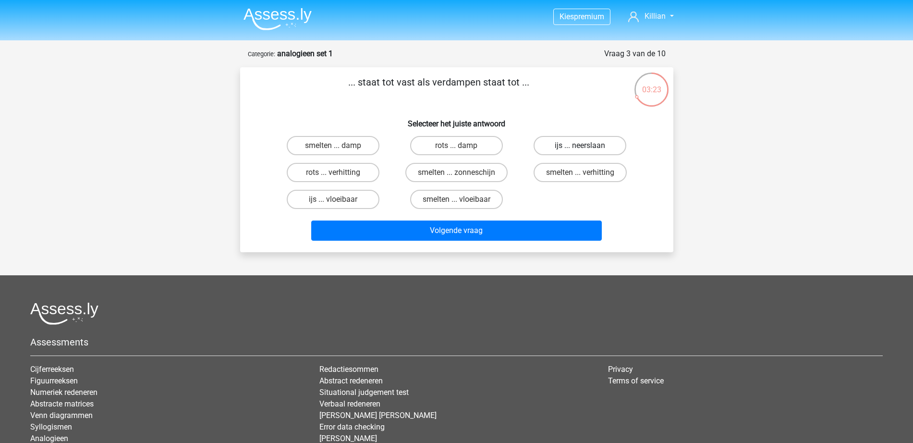
click at [584, 140] on label "ijs ... neerslaan" at bounding box center [580, 145] width 93 height 19
click at [584, 146] on input "ijs ... neerslaan" at bounding box center [583, 149] width 6 height 6
radio input "true"
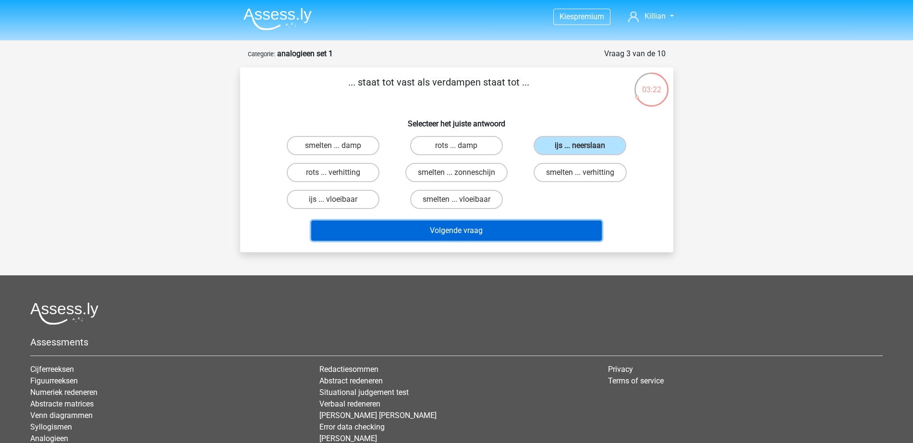
click at [448, 234] on button "Volgende vraag" at bounding box center [456, 230] width 291 height 20
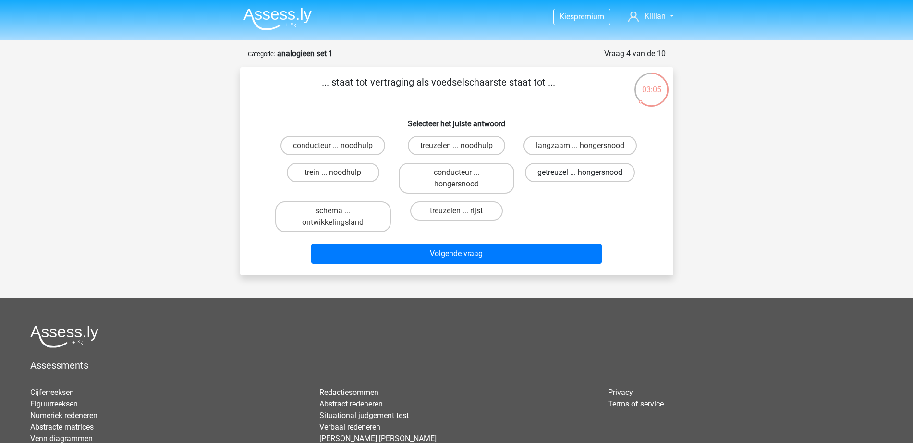
click at [592, 174] on label "getreuzel ... hongersnood" at bounding box center [580, 172] width 110 height 19
click at [586, 174] on input "getreuzel ... hongersnood" at bounding box center [583, 175] width 6 height 6
radio input "true"
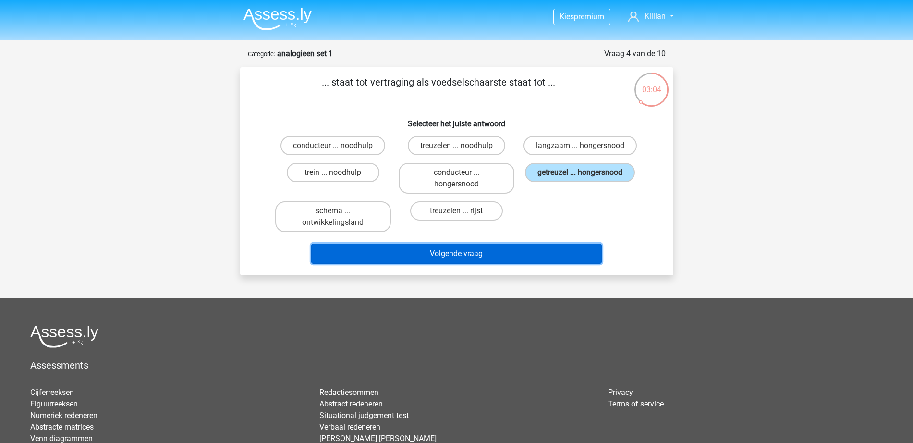
click at [503, 248] on button "Volgende vraag" at bounding box center [456, 253] width 291 height 20
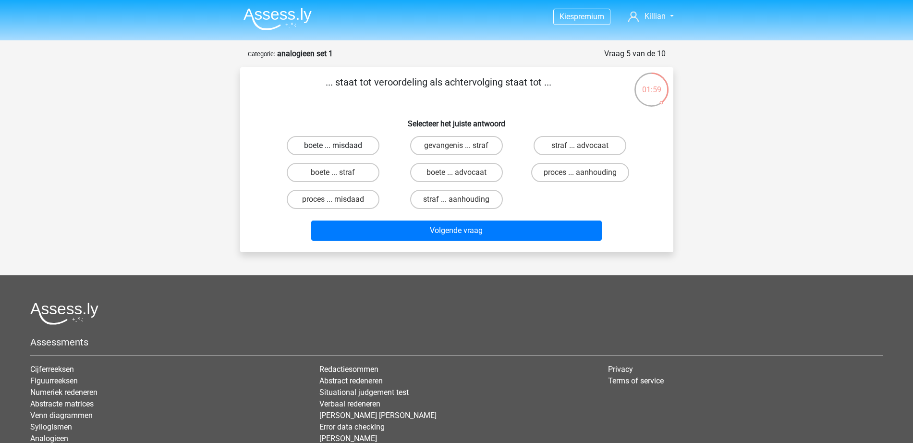
click at [354, 148] on label "boete ... misdaad" at bounding box center [333, 145] width 93 height 19
click at [339, 148] on input "boete ... misdaad" at bounding box center [336, 149] width 6 height 6
radio input "true"
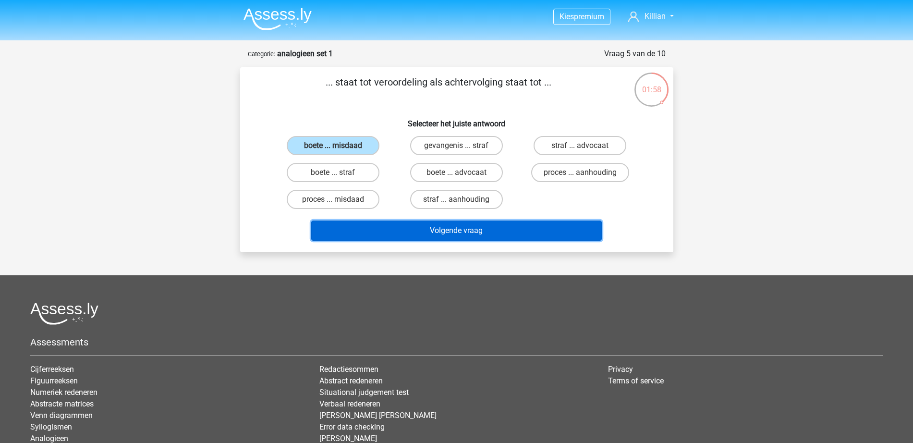
click at [408, 228] on button "Volgende vraag" at bounding box center [456, 230] width 291 height 20
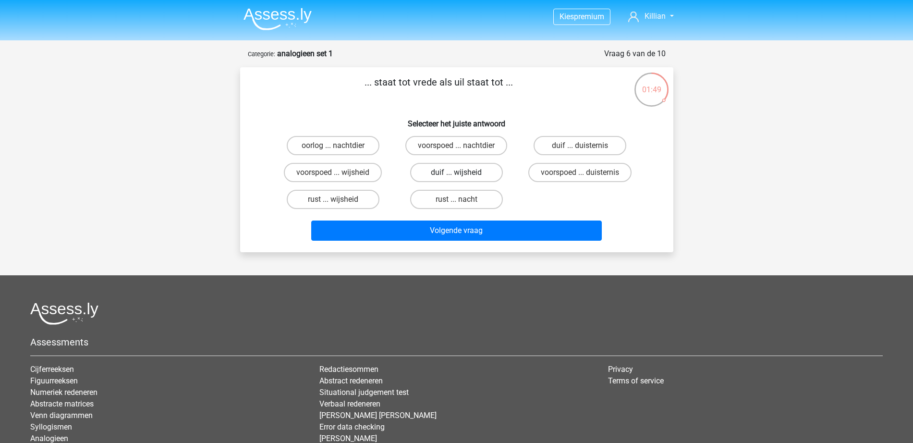
click at [427, 177] on label "duif ... wijsheid" at bounding box center [456, 172] width 93 height 19
click at [456, 177] on input "duif ... wijsheid" at bounding box center [459, 175] width 6 height 6
radio input "true"
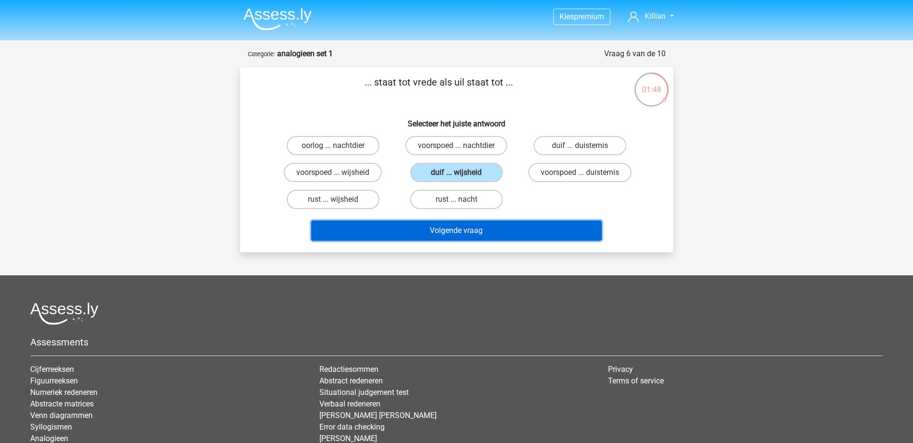
click at [452, 237] on button "Volgende vraag" at bounding box center [456, 230] width 291 height 20
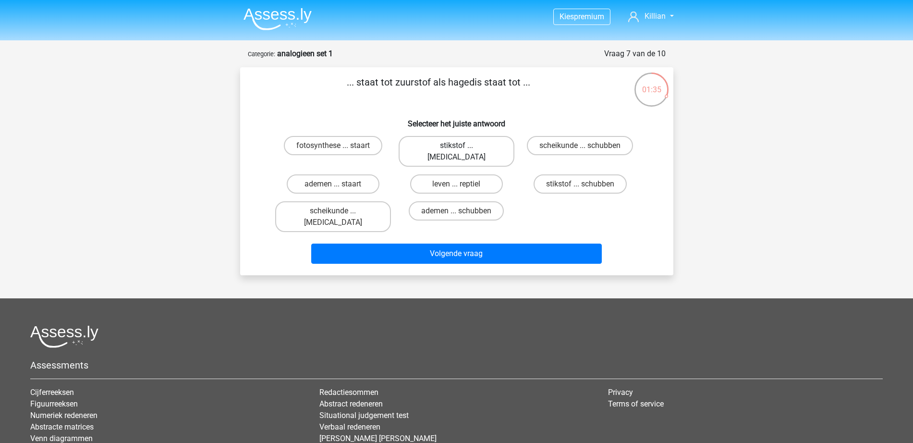
click at [465, 148] on label "stikstof ... krokodil" at bounding box center [457, 151] width 116 height 31
click at [462, 148] on input "stikstof ... krokodil" at bounding box center [459, 149] width 6 height 6
radio input "true"
drag, startPoint x: 465, startPoint y: 148, endPoint x: 561, endPoint y: 102, distance: 107.2
click at [561, 102] on p "... staat tot zuurstof als hagedis staat tot ..." at bounding box center [438, 89] width 366 height 29
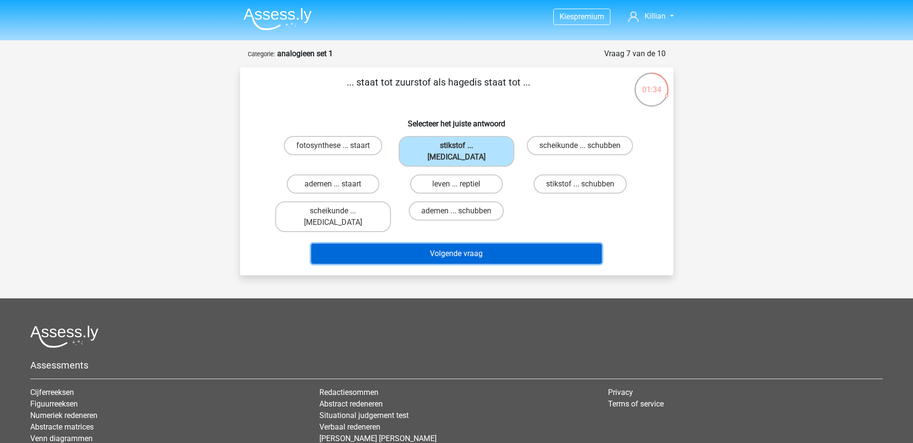
click at [480, 243] on button "Volgende vraag" at bounding box center [456, 253] width 291 height 20
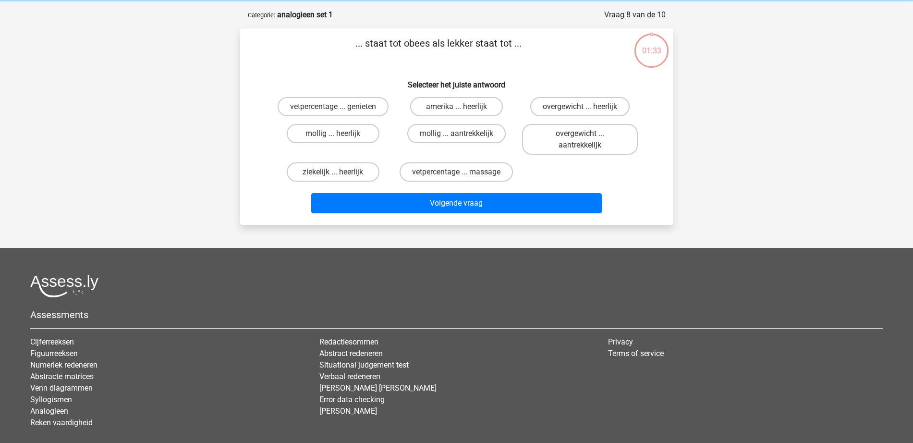
scroll to position [48, 0]
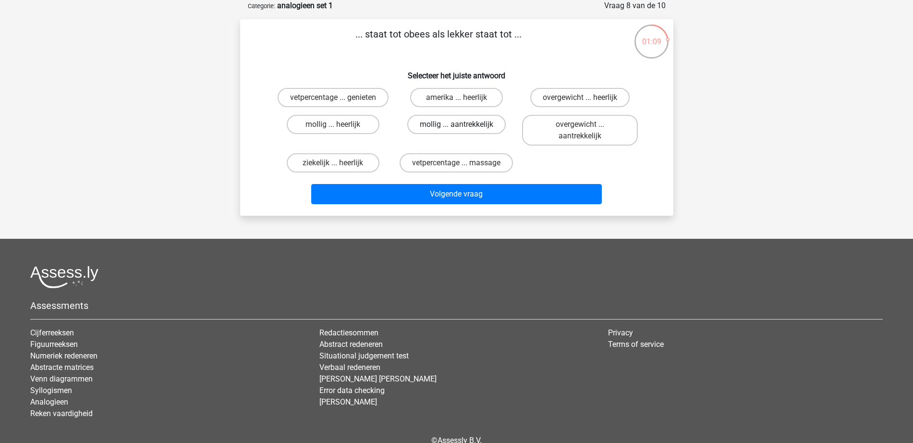
click at [451, 129] on label "mollig ... aantrekkelijk" at bounding box center [456, 124] width 98 height 19
click at [456, 129] on input "mollig ... aantrekkelijk" at bounding box center [459, 127] width 6 height 6
radio input "true"
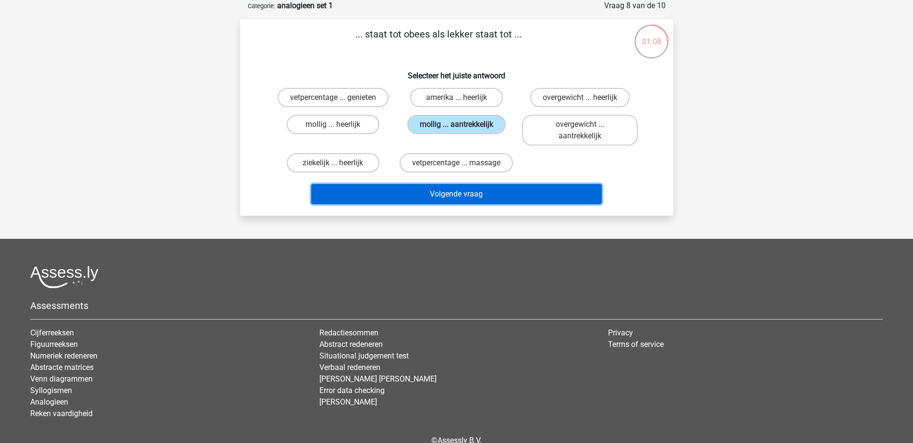
click at [470, 188] on button "Volgende vraag" at bounding box center [456, 194] width 291 height 20
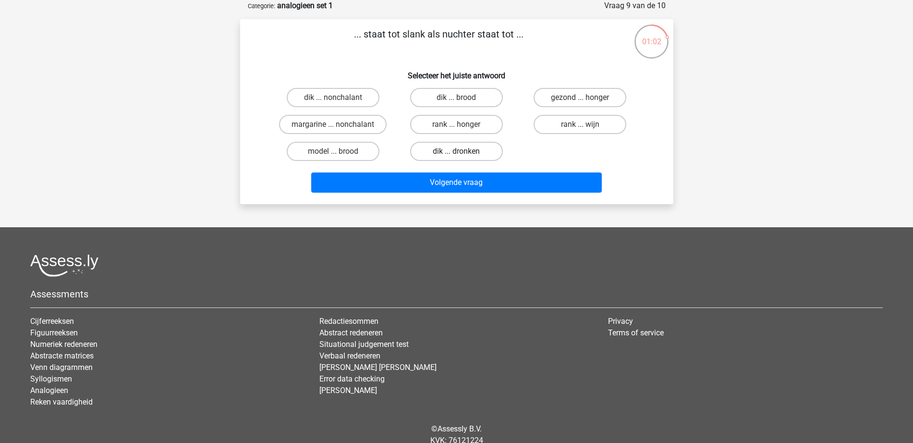
click at [459, 148] on label "dik ... dronken" at bounding box center [456, 151] width 93 height 19
click at [459, 151] on input "dik ... dronken" at bounding box center [459, 154] width 6 height 6
radio input "true"
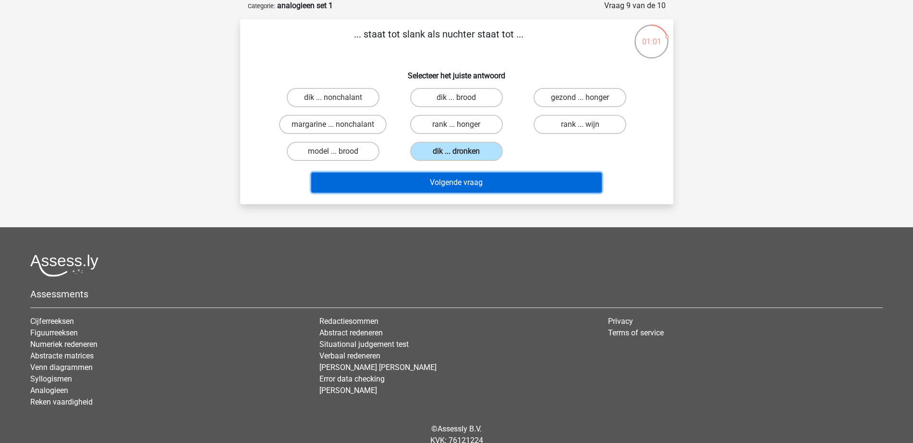
click at [474, 183] on button "Volgende vraag" at bounding box center [456, 182] width 291 height 20
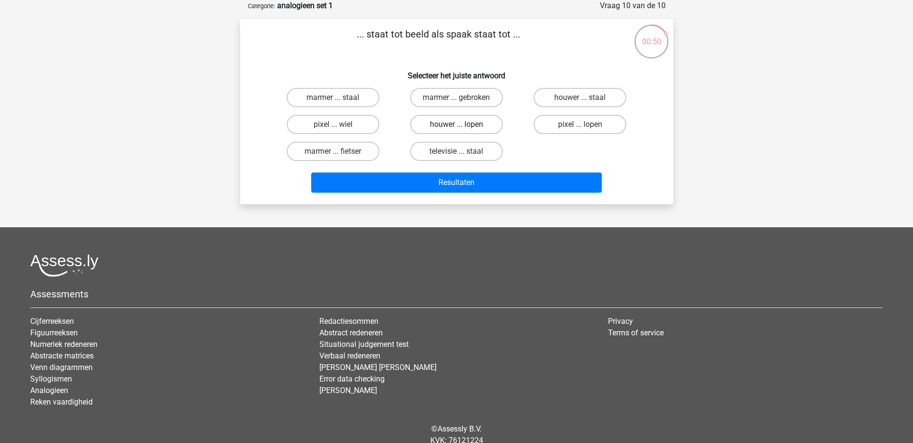
click at [449, 124] on label "houwer ... lopen" at bounding box center [456, 124] width 93 height 19
click at [456, 124] on input "houwer ... lopen" at bounding box center [459, 127] width 6 height 6
radio input "true"
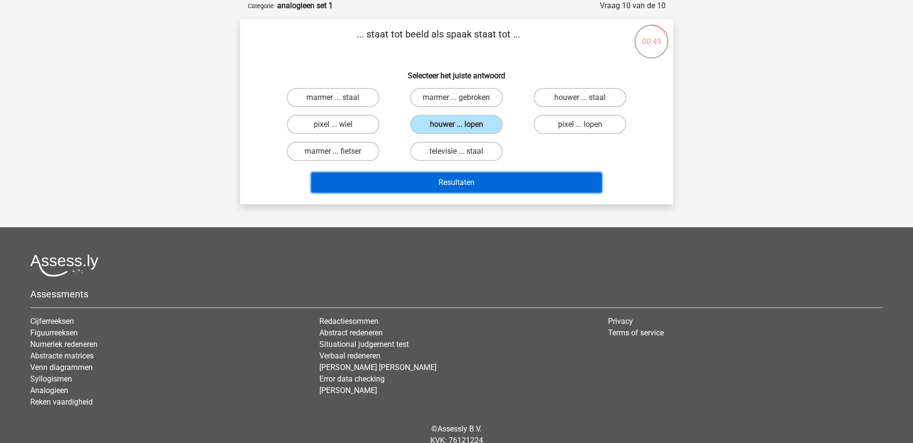
click at [457, 181] on button "Resultaten" at bounding box center [456, 182] width 291 height 20
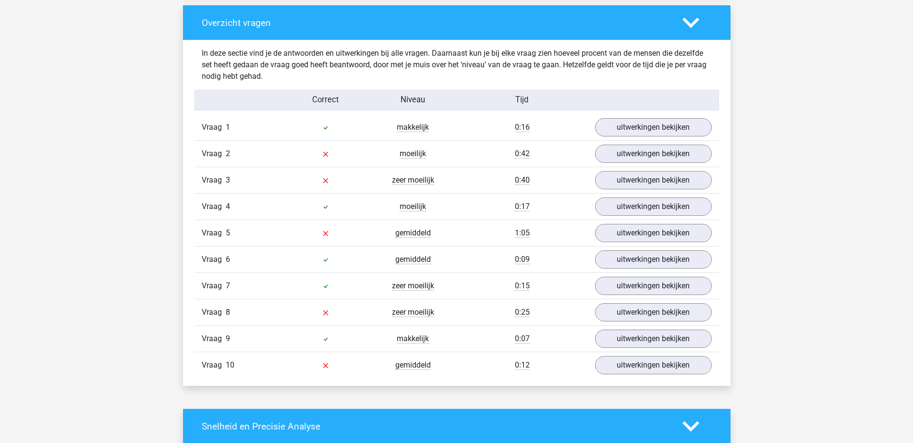
scroll to position [720, 0]
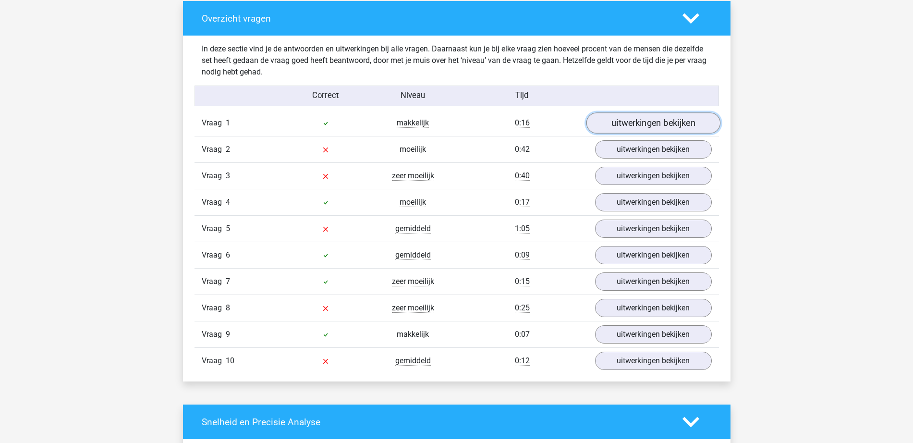
click at [646, 115] on link "uitwerkingen bekijken" at bounding box center [653, 123] width 134 height 21
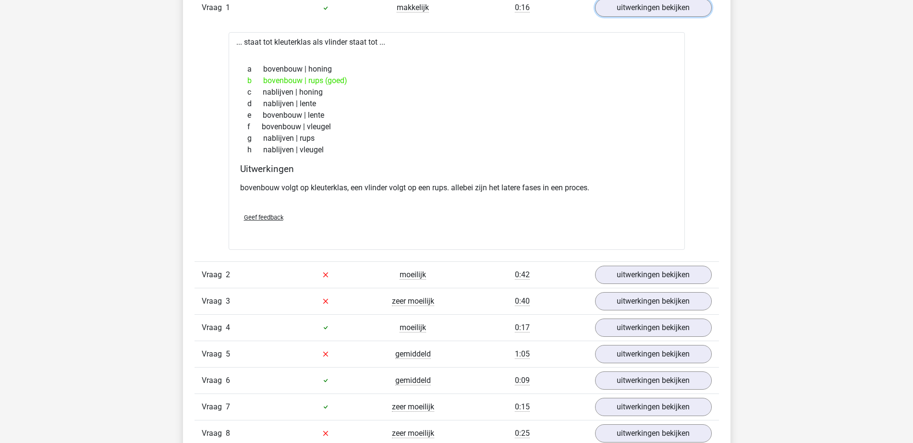
scroll to position [960, 0]
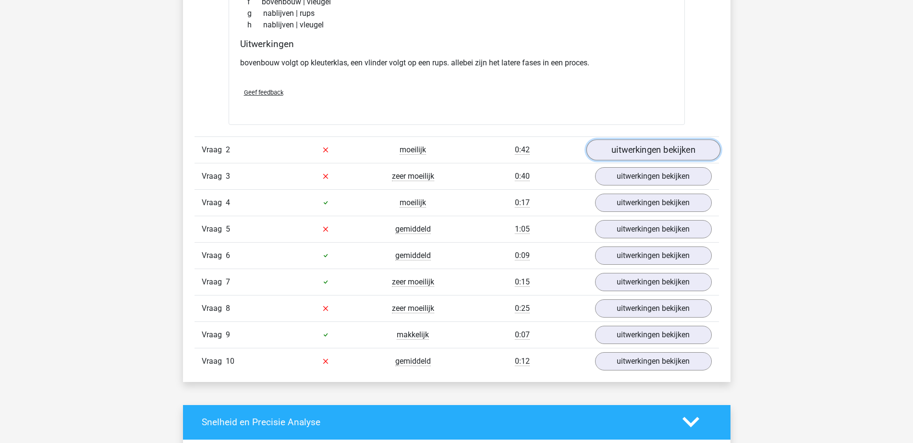
click at [646, 155] on link "uitwerkingen bekijken" at bounding box center [653, 149] width 134 height 21
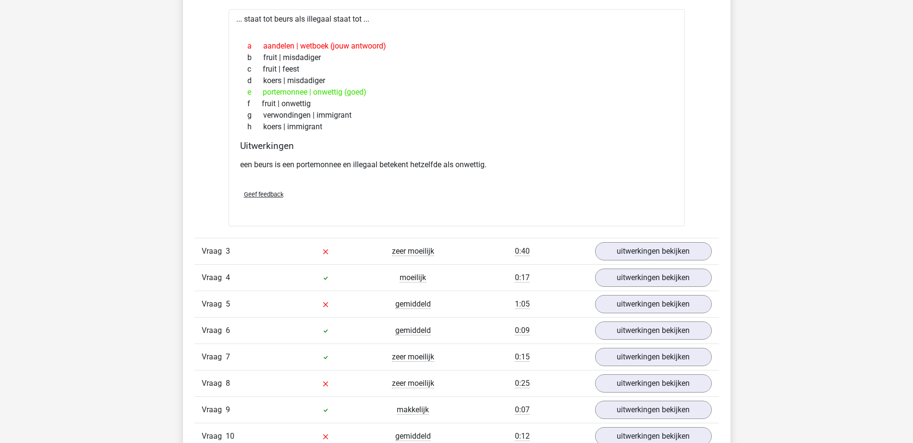
scroll to position [1141, 0]
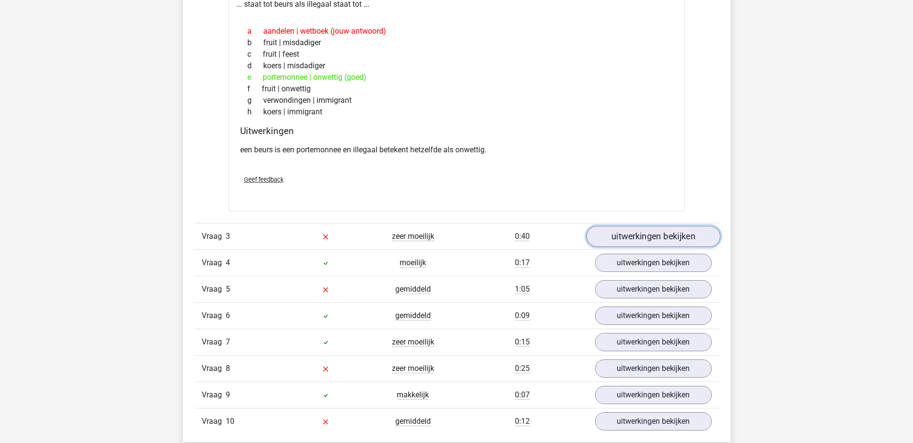
click at [637, 237] on link "uitwerkingen bekijken" at bounding box center [653, 236] width 134 height 21
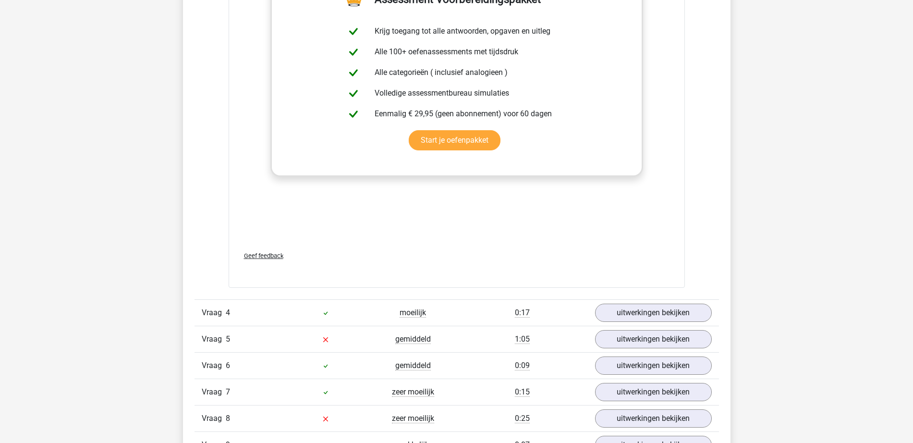
scroll to position [1621, 0]
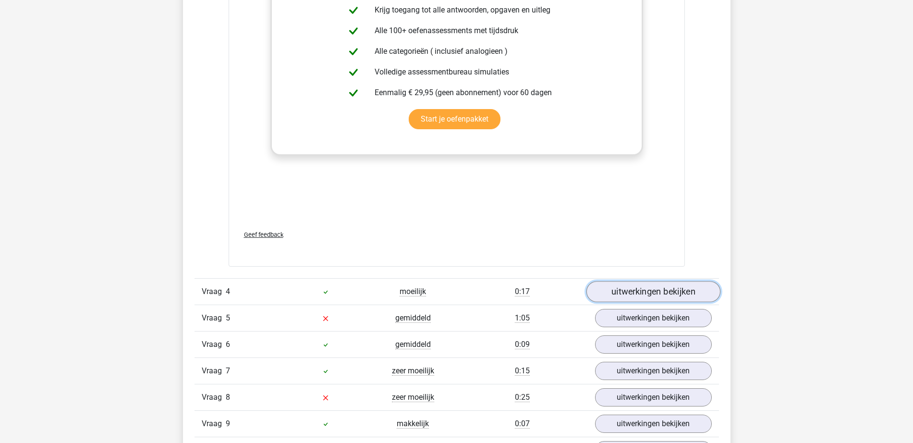
click at [628, 290] on link "uitwerkingen bekijken" at bounding box center [653, 291] width 134 height 21
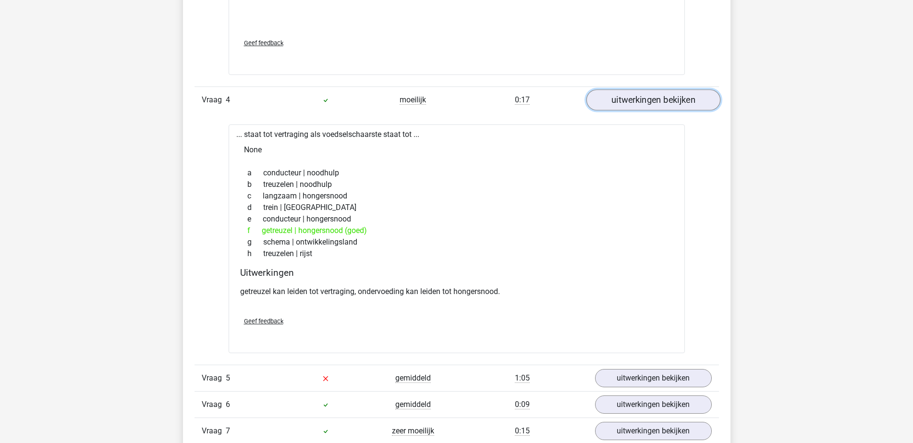
scroll to position [1861, 0]
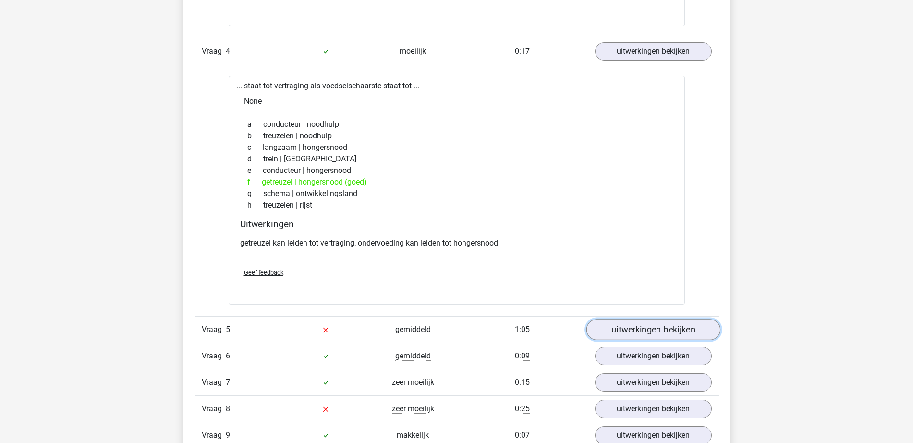
click at [647, 323] on link "uitwerkingen bekijken" at bounding box center [653, 329] width 134 height 21
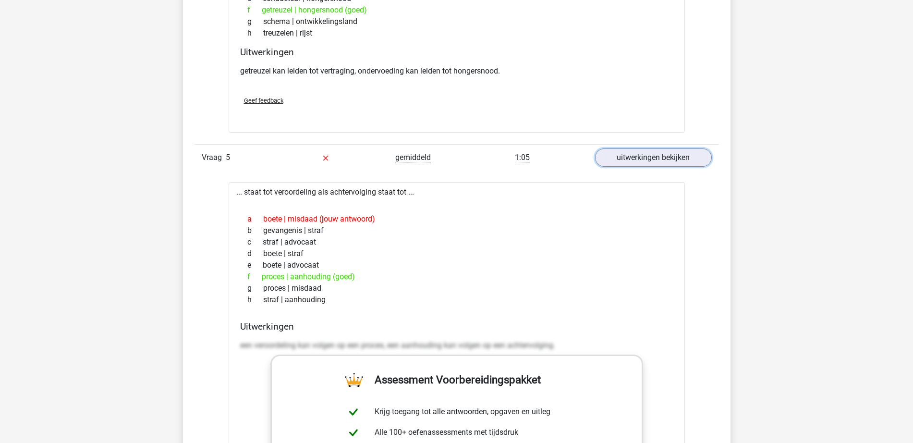
scroll to position [2041, 0]
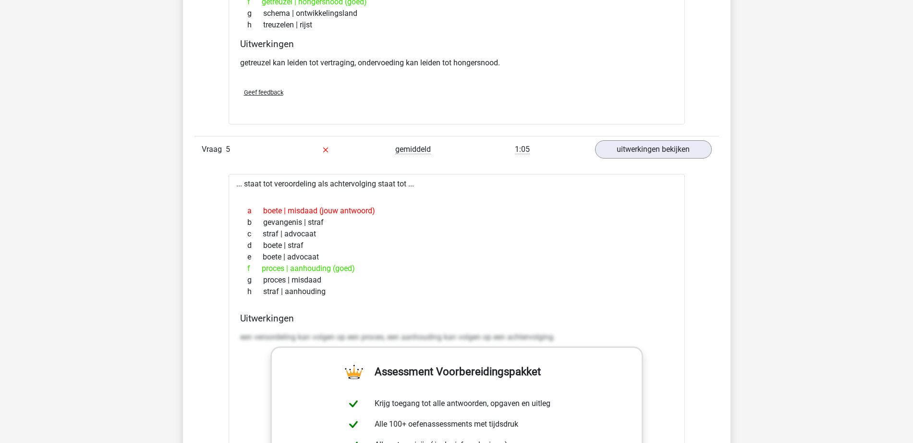
click at [668, 212] on div "a boete | misdaad (jouw antwoord)" at bounding box center [456, 211] width 433 height 12
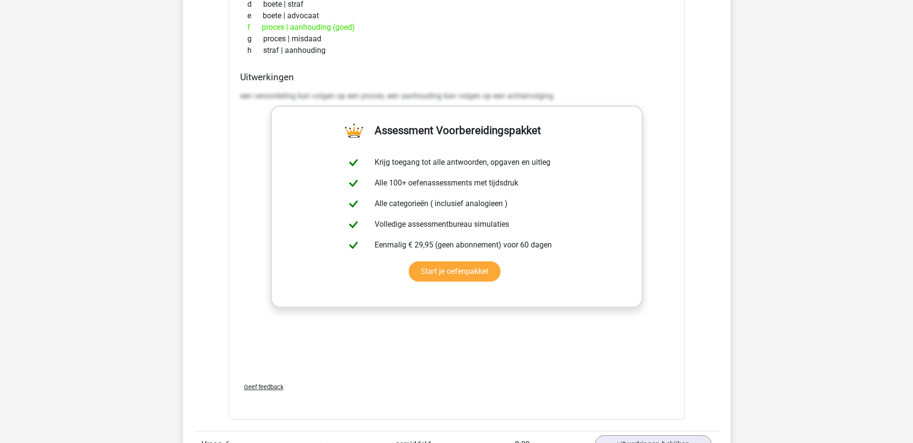
scroll to position [2461, 0]
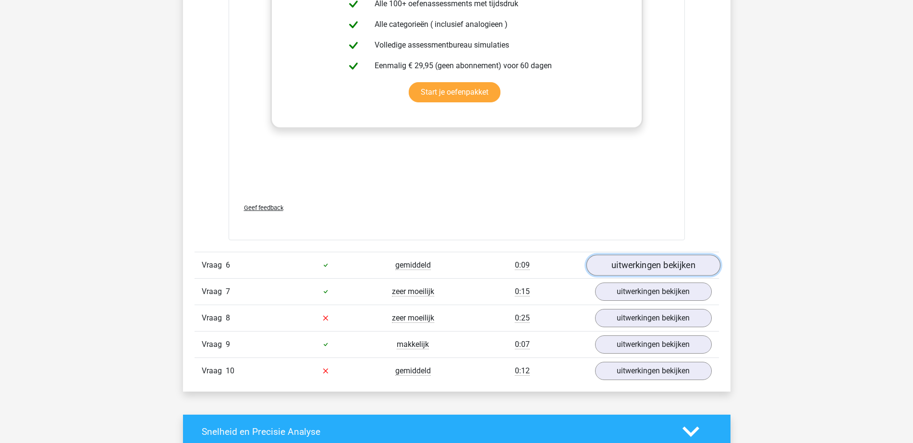
click at [629, 269] on link "uitwerkingen bekijken" at bounding box center [653, 265] width 134 height 21
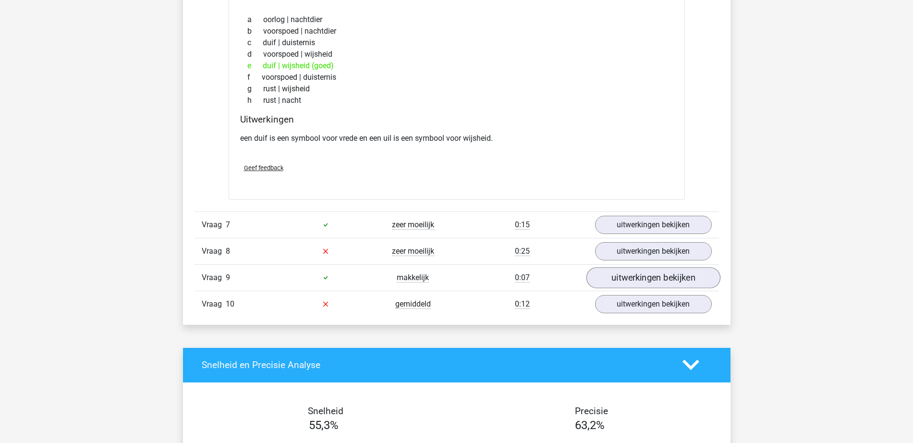
scroll to position [2821, 0]
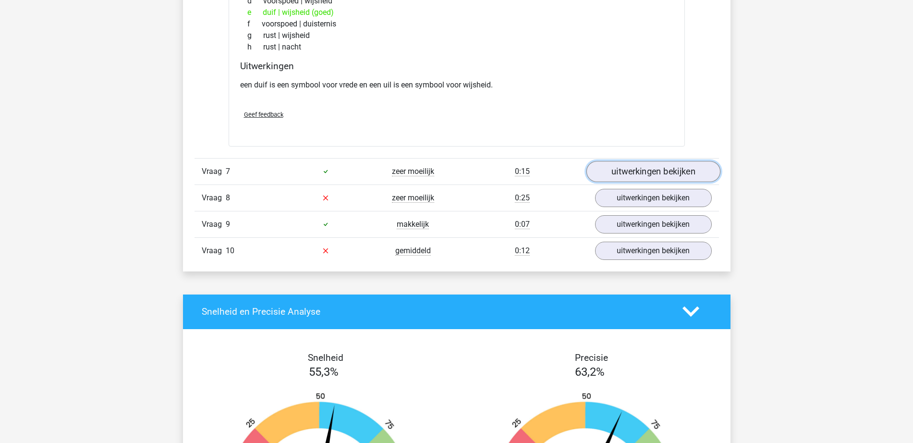
click at [642, 164] on link "uitwerkingen bekijken" at bounding box center [653, 171] width 134 height 21
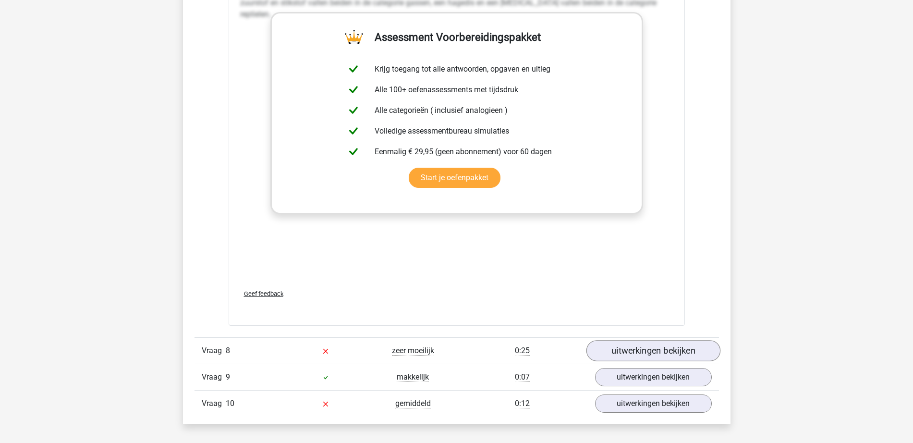
scroll to position [3242, 0]
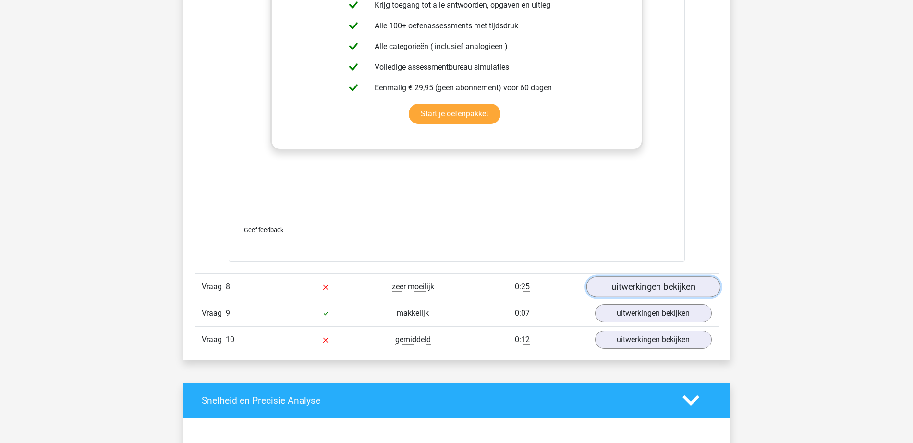
click at [628, 284] on link "uitwerkingen bekijken" at bounding box center [653, 286] width 134 height 21
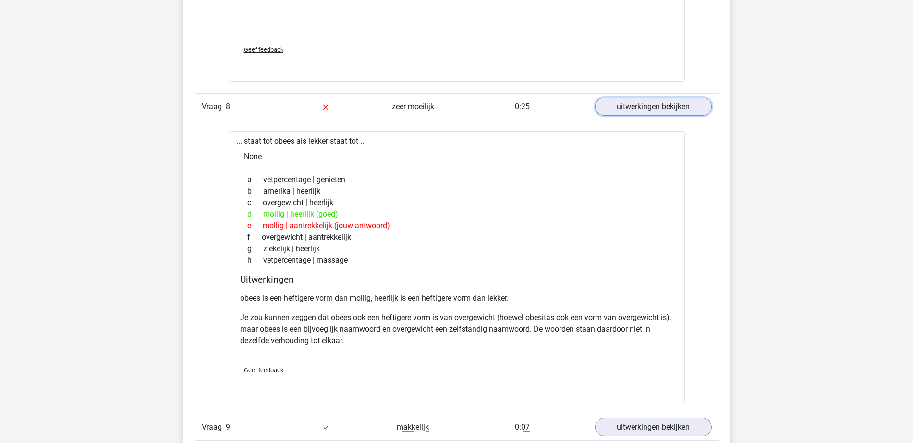
scroll to position [3482, 0]
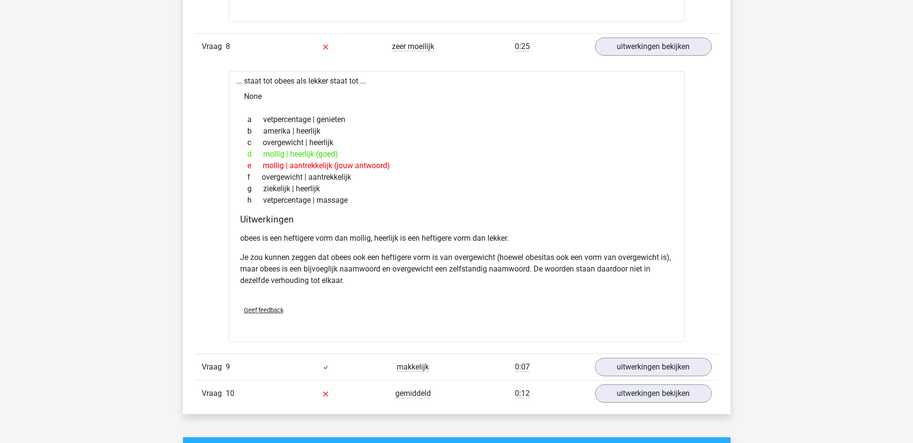
drag, startPoint x: 603, startPoint y: 270, endPoint x: 499, endPoint y: 206, distance: 122.1
click at [499, 206] on div "h vetpercentage | massage" at bounding box center [456, 201] width 433 height 12
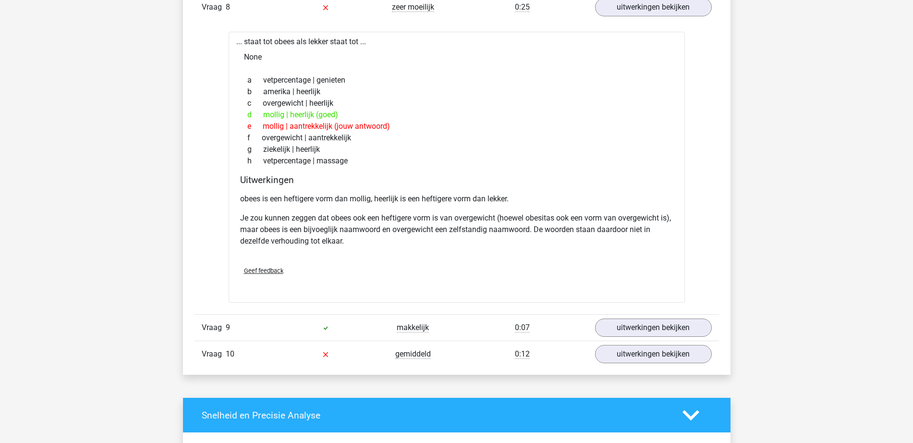
scroll to position [3542, 0]
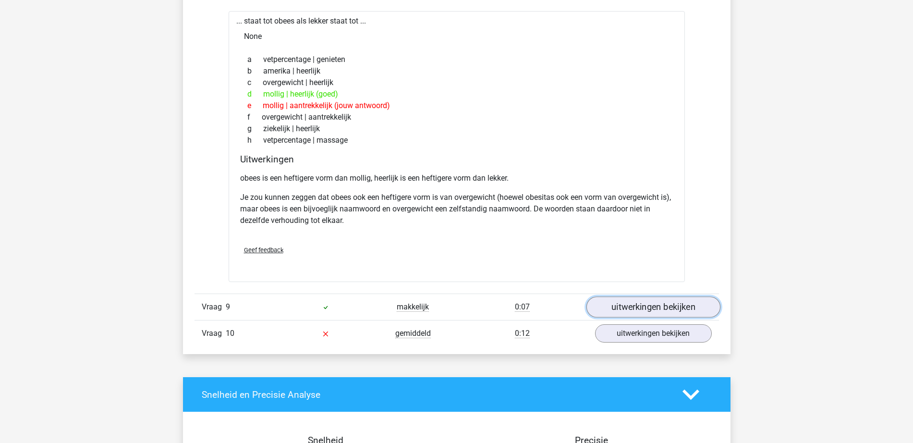
click at [655, 316] on link "uitwerkingen bekijken" at bounding box center [653, 306] width 134 height 21
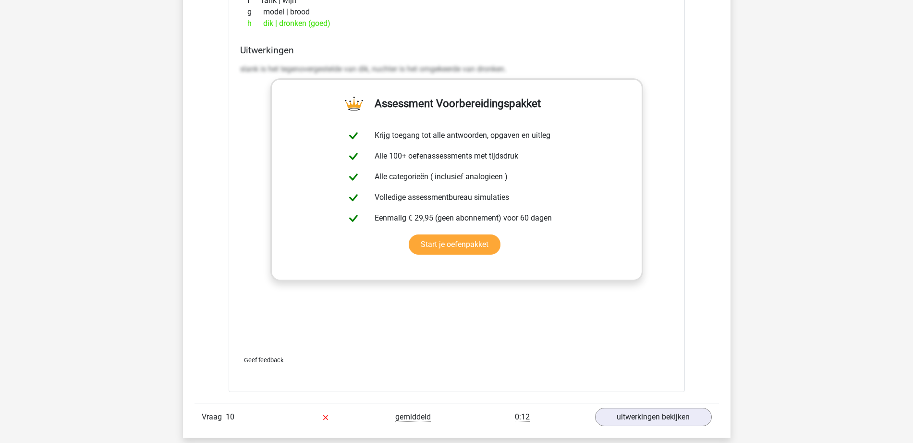
scroll to position [4202, 0]
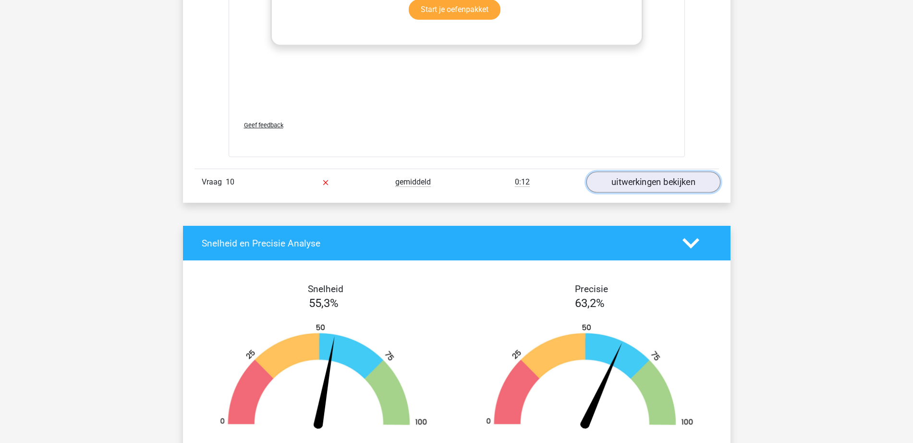
click at [660, 185] on link "uitwerkingen bekijken" at bounding box center [653, 182] width 134 height 21
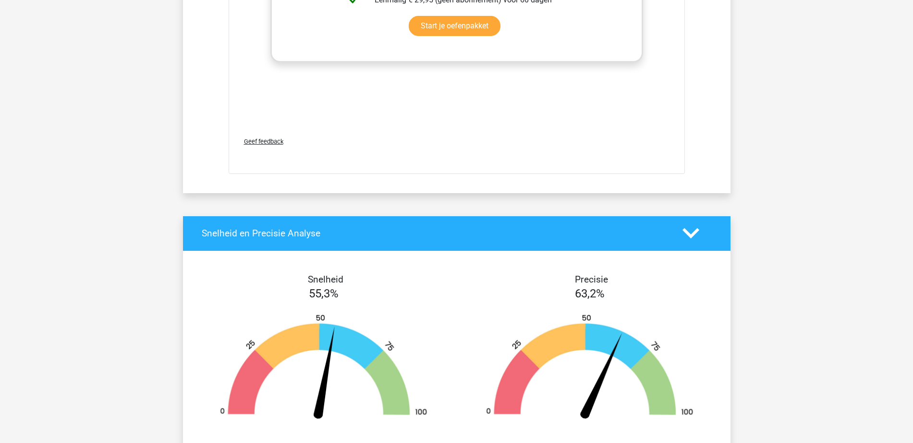
scroll to position [4831, 0]
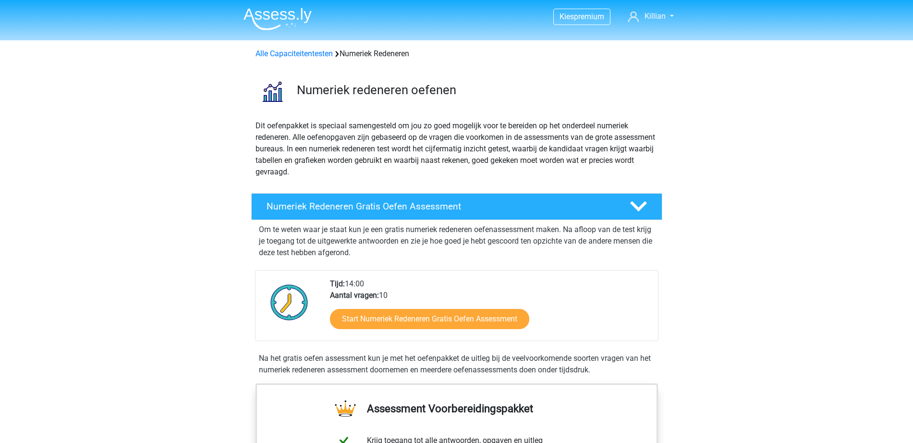
scroll to position [600, 0]
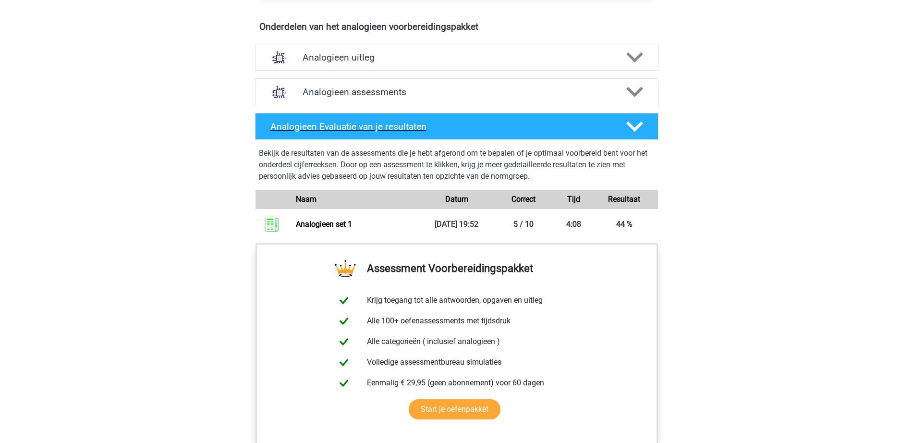
scroll to position [480, 0]
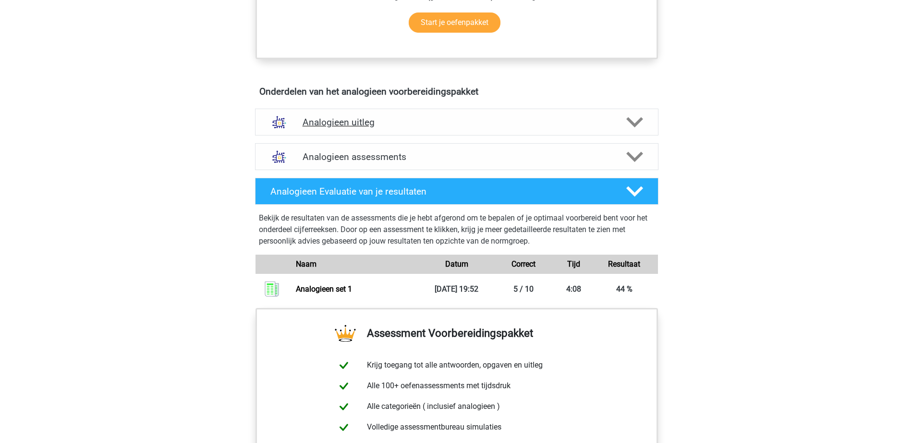
click at [380, 124] on h4 "Analogieen uitleg" at bounding box center [457, 122] width 308 height 11
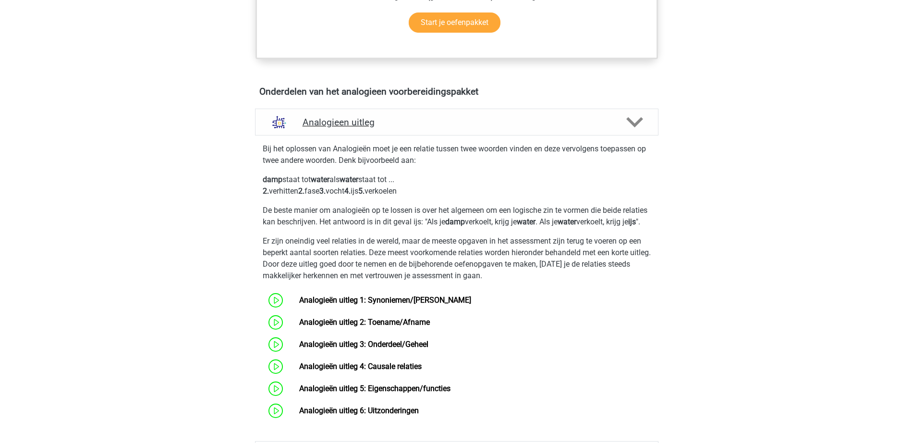
click at [413, 128] on div "Analogieen uitleg" at bounding box center [456, 122] width 403 height 27
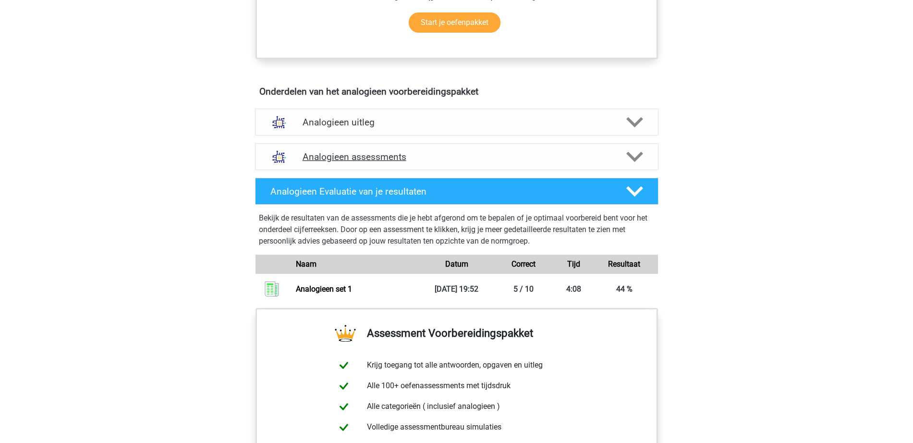
click at [430, 163] on div "Analogieen assessments" at bounding box center [456, 156] width 403 height 27
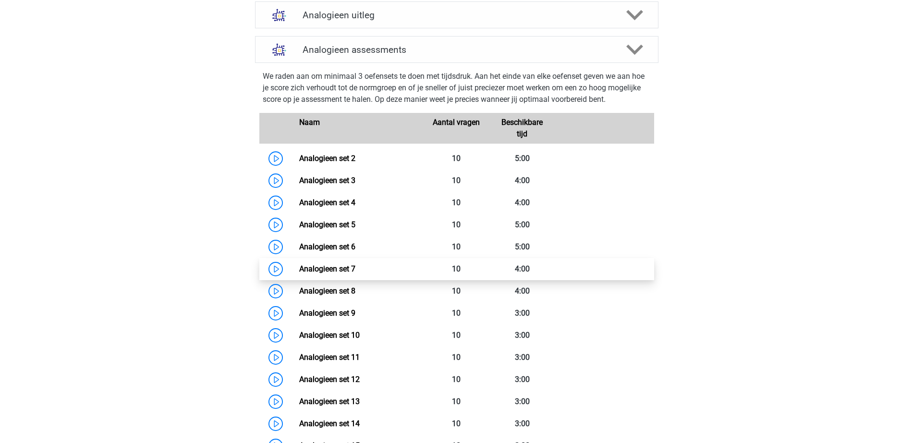
scroll to position [660, 0]
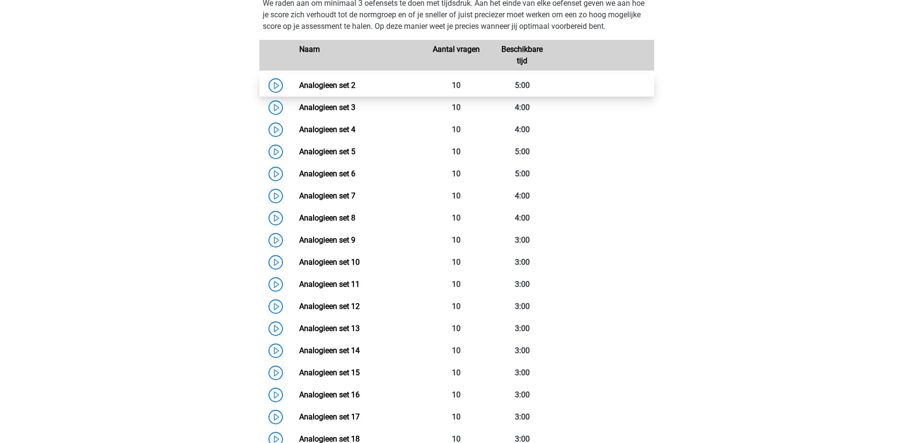
click at [337, 84] on link "Analogieen set 2" at bounding box center [327, 85] width 56 height 9
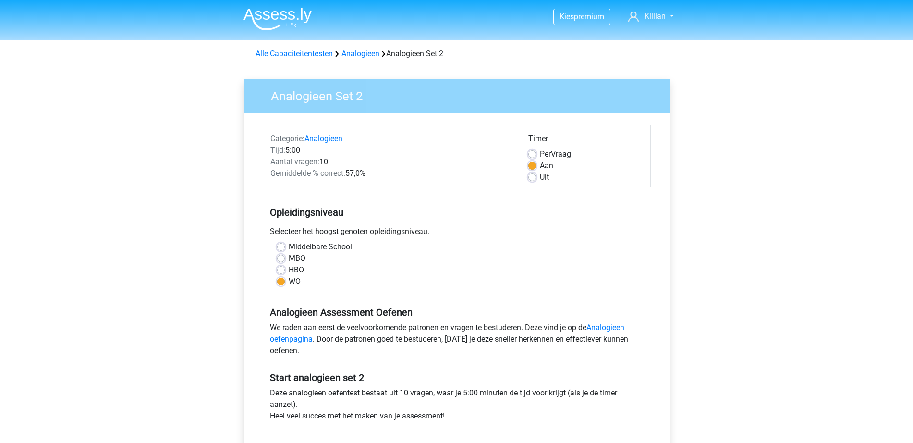
scroll to position [120, 0]
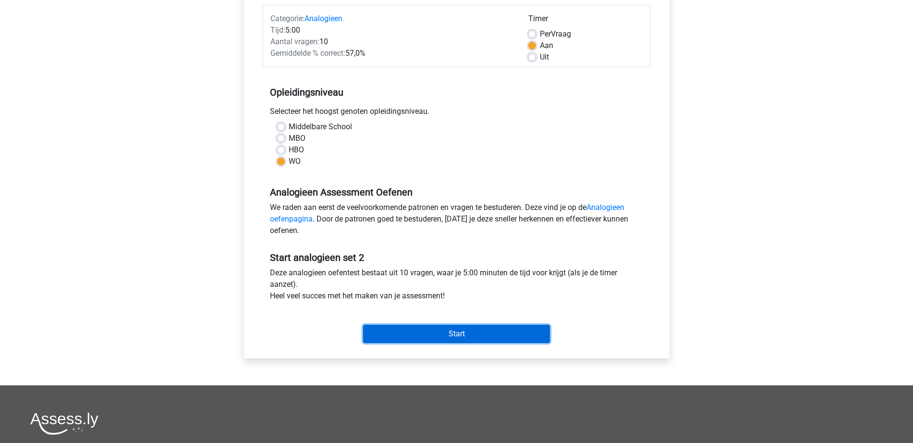
click at [451, 337] on input "Start" at bounding box center [456, 334] width 187 height 18
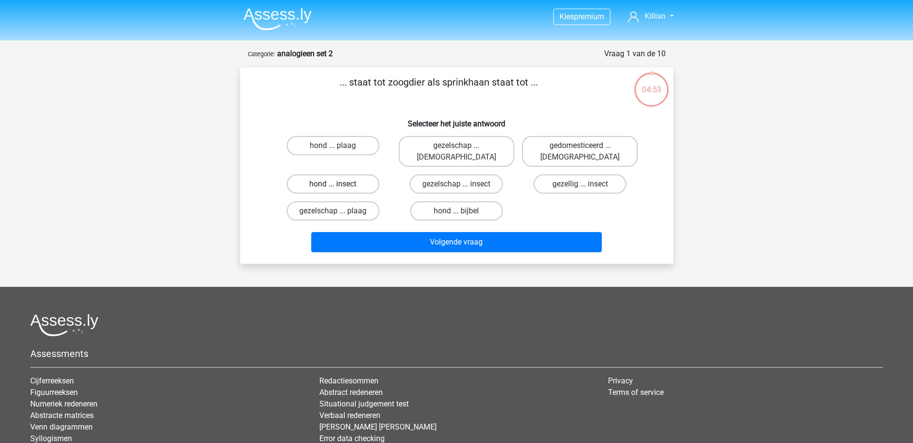
click at [328, 174] on label "hond ... insect" at bounding box center [333, 183] width 93 height 19
click at [333, 184] on input "hond ... insect" at bounding box center [336, 187] width 6 height 6
radio input "true"
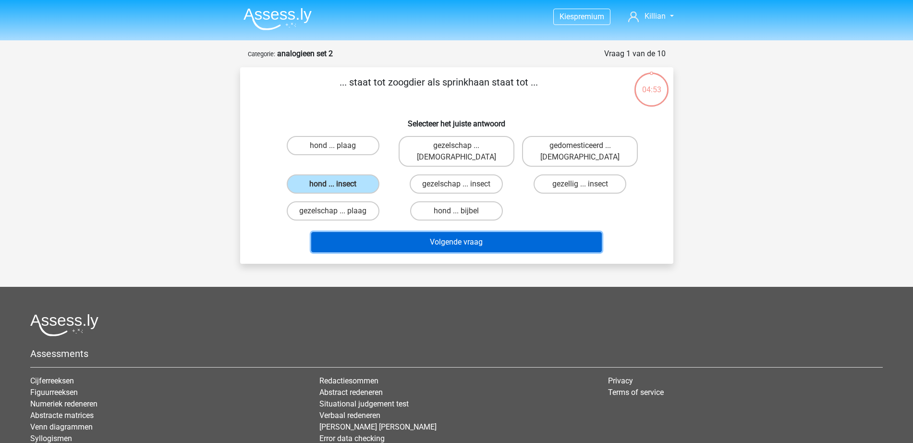
click at [367, 232] on button "Volgende vraag" at bounding box center [456, 242] width 291 height 20
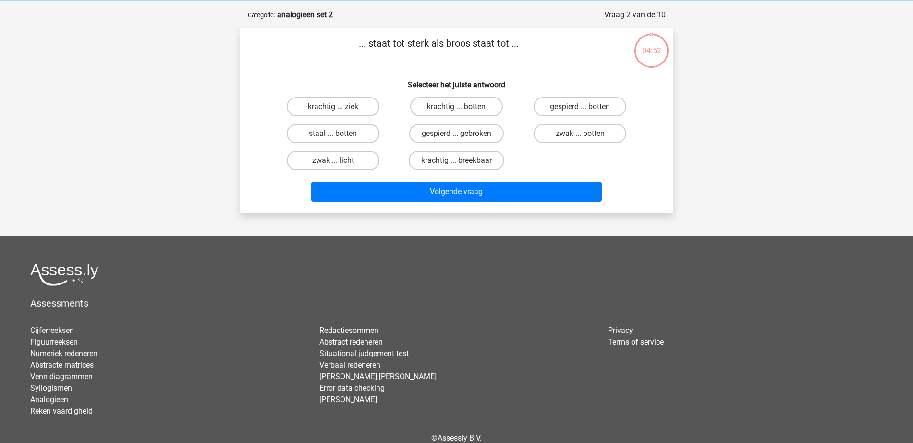
scroll to position [48, 0]
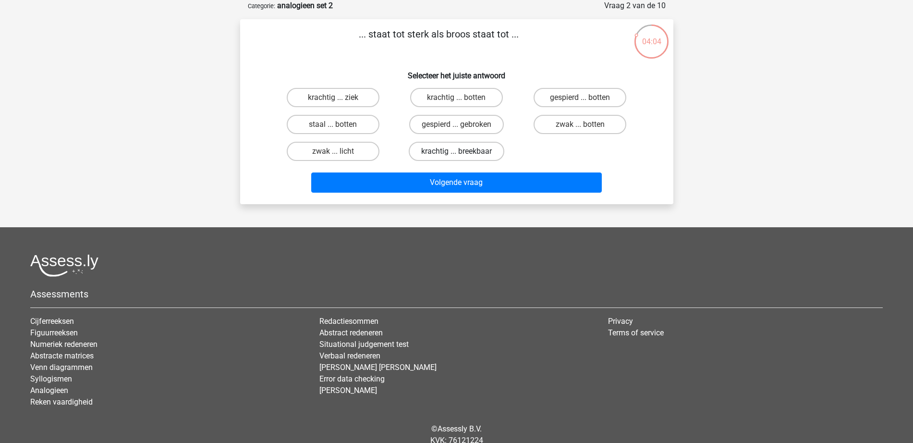
click at [483, 156] on label "krachtig ... breekbaar" at bounding box center [457, 151] width 96 height 19
click at [462, 156] on input "krachtig ... breekbaar" at bounding box center [459, 154] width 6 height 6
radio input "true"
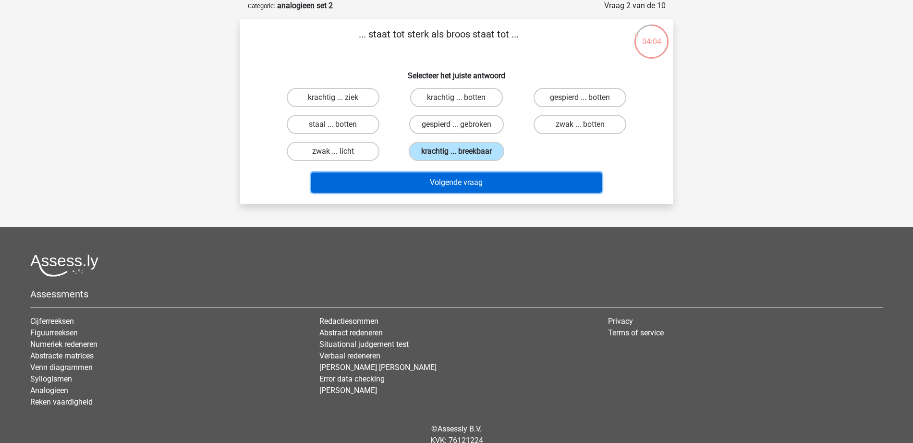
click at [480, 191] on button "Volgende vraag" at bounding box center [456, 182] width 291 height 20
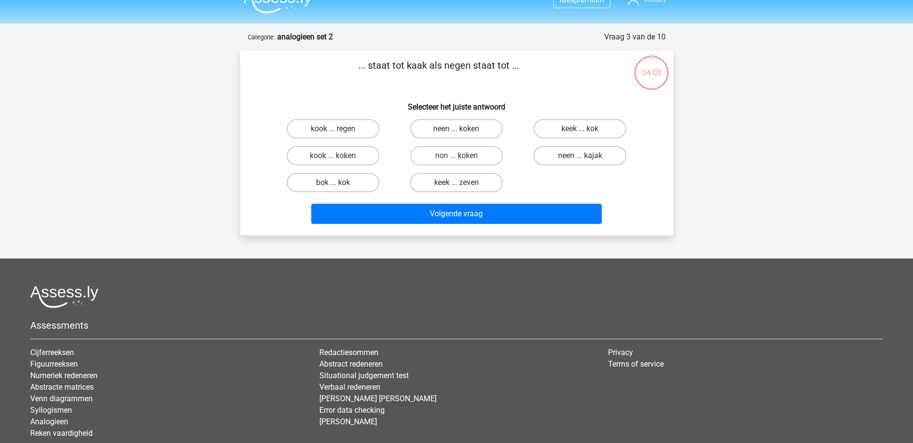
scroll to position [0, 0]
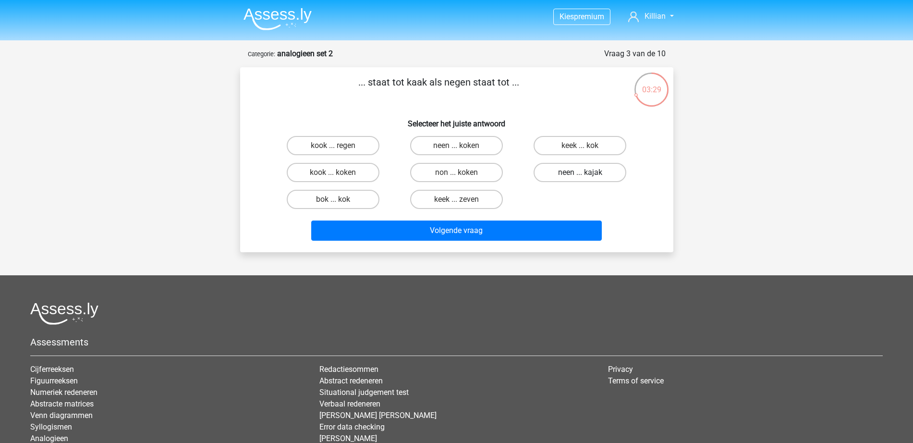
click at [568, 175] on label "neen ... kajak" at bounding box center [580, 172] width 93 height 19
click at [580, 175] on input "neen ... kajak" at bounding box center [583, 175] width 6 height 6
radio input "true"
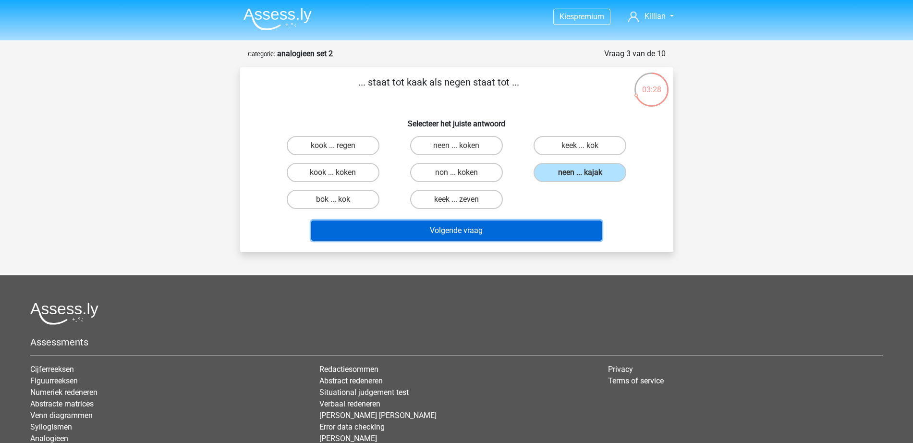
click at [532, 226] on button "Volgende vraag" at bounding box center [456, 230] width 291 height 20
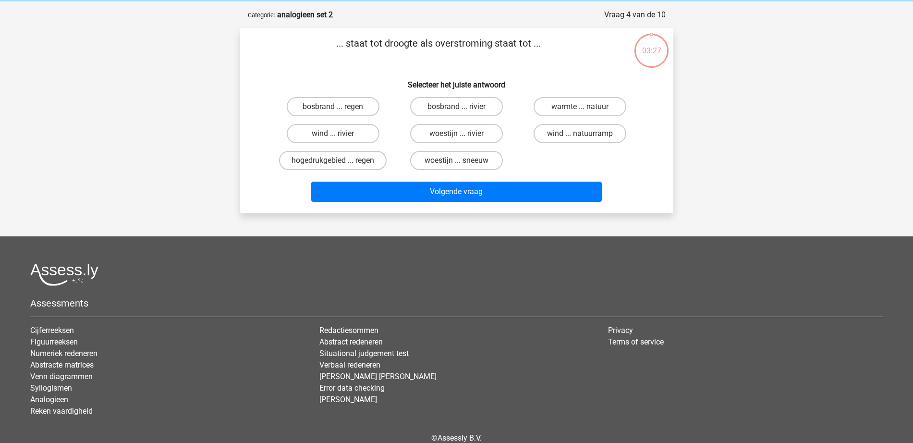
scroll to position [48, 0]
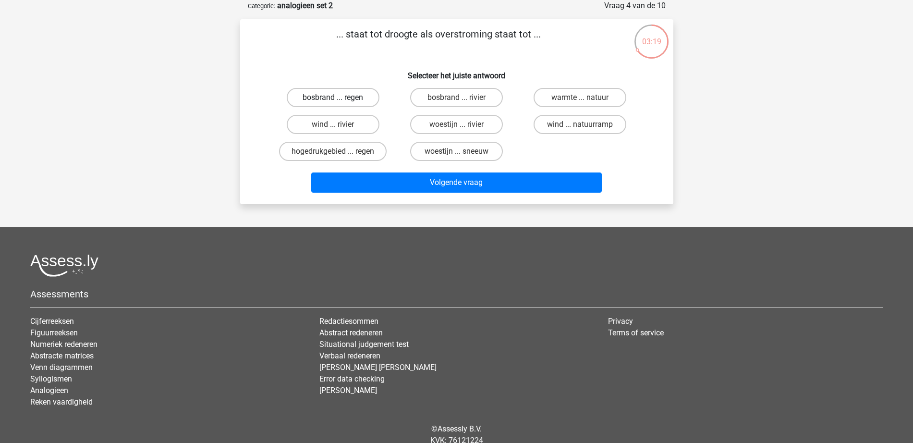
click at [350, 98] on label "bosbrand ... regen" at bounding box center [333, 97] width 93 height 19
click at [339, 98] on input "bosbrand ... regen" at bounding box center [336, 100] width 6 height 6
radio input "true"
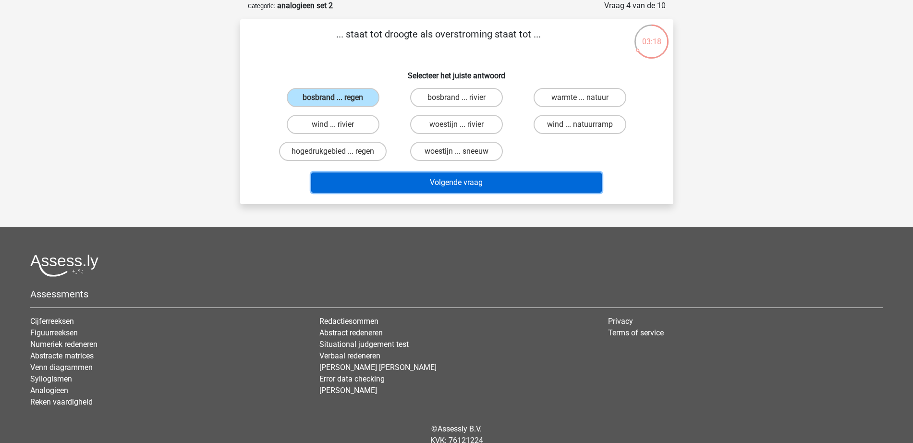
click at [474, 187] on button "Volgende vraag" at bounding box center [456, 182] width 291 height 20
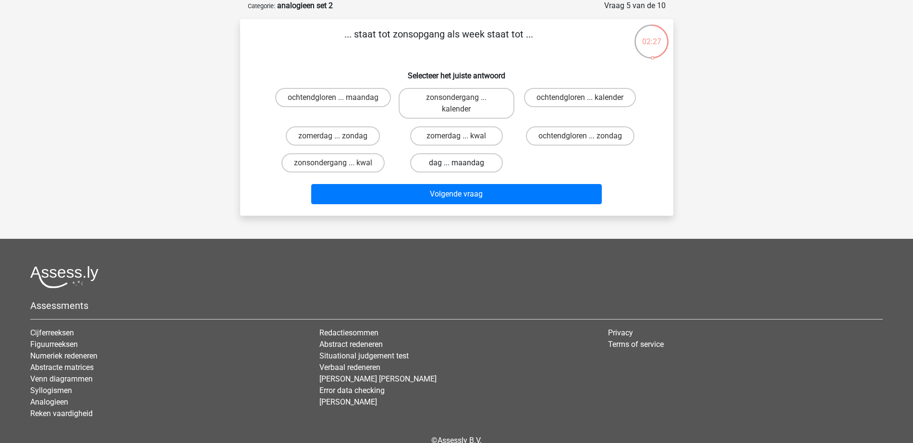
click at [482, 165] on label "dag ... maandag" at bounding box center [456, 162] width 93 height 19
click at [462, 165] on input "dag ... maandag" at bounding box center [459, 166] width 6 height 6
radio input "true"
click at [465, 213] on div "... staat tot zonsopgang als week staat tot ... Selecteer het juiste antwoord o…" at bounding box center [456, 117] width 433 height 196
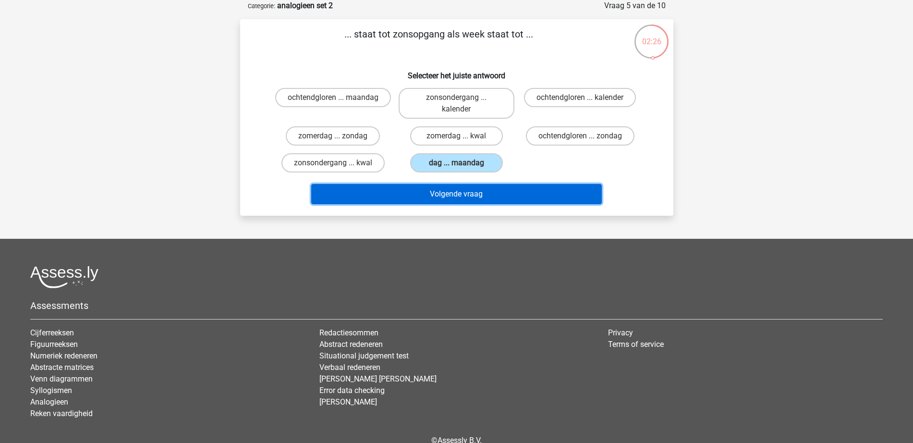
click at [466, 202] on button "Volgende vraag" at bounding box center [456, 194] width 291 height 20
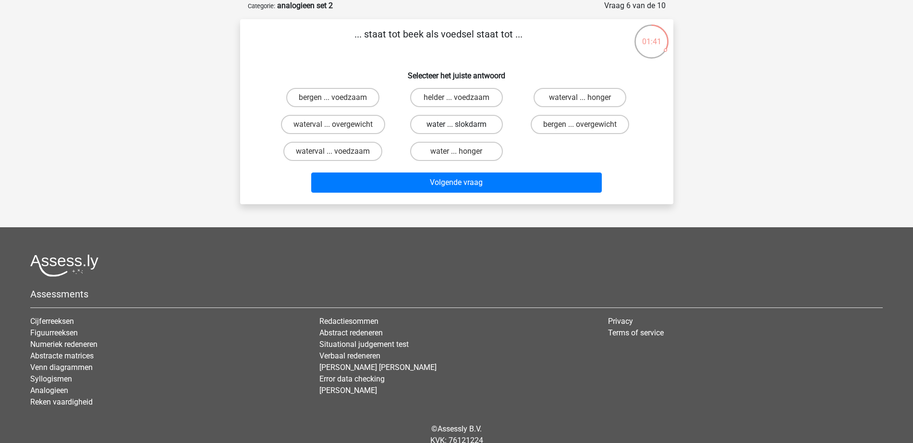
click at [480, 130] on label "water ... slokdarm" at bounding box center [456, 124] width 93 height 19
click at [462, 130] on input "water ... slokdarm" at bounding box center [459, 127] width 6 height 6
radio input "true"
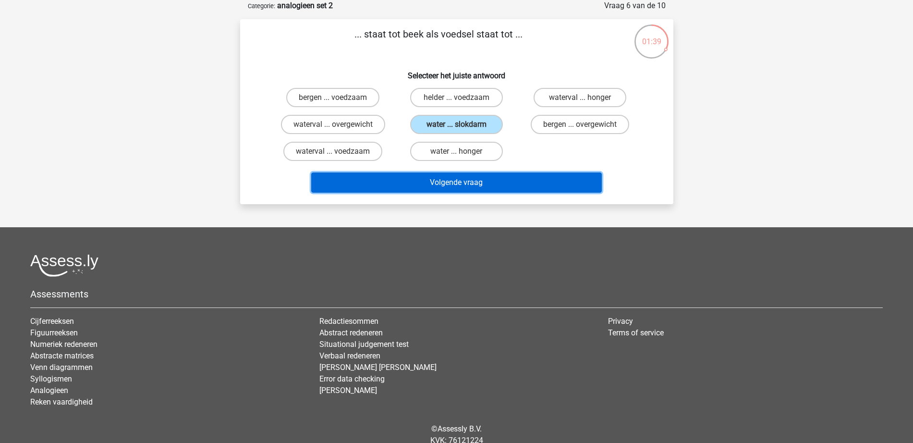
click at [492, 184] on button "Volgende vraag" at bounding box center [456, 182] width 291 height 20
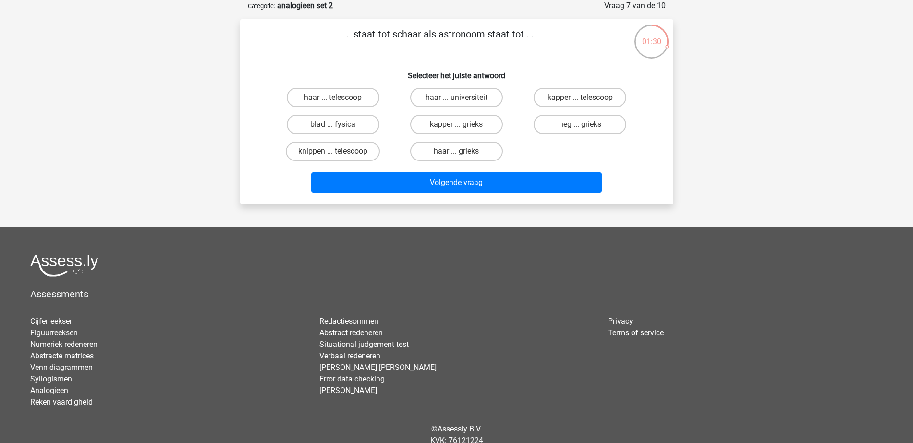
click at [584, 99] on input "kapper ... telescoop" at bounding box center [583, 100] width 6 height 6
radio input "true"
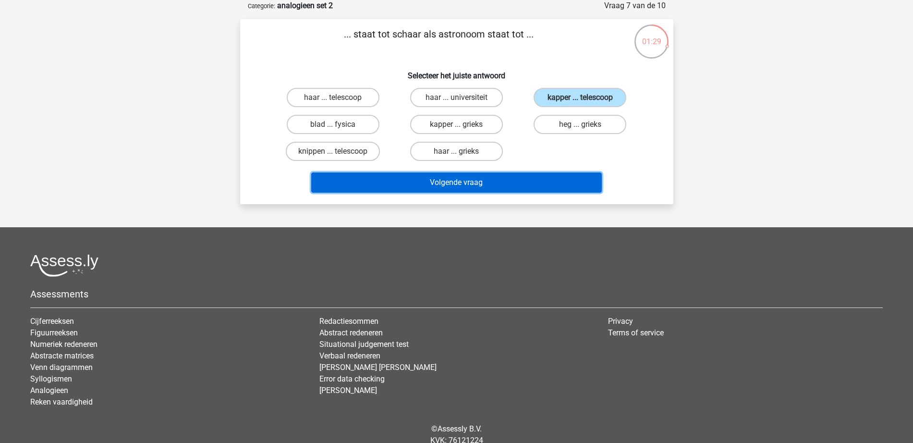
click at [575, 183] on button "Volgende vraag" at bounding box center [456, 182] width 291 height 20
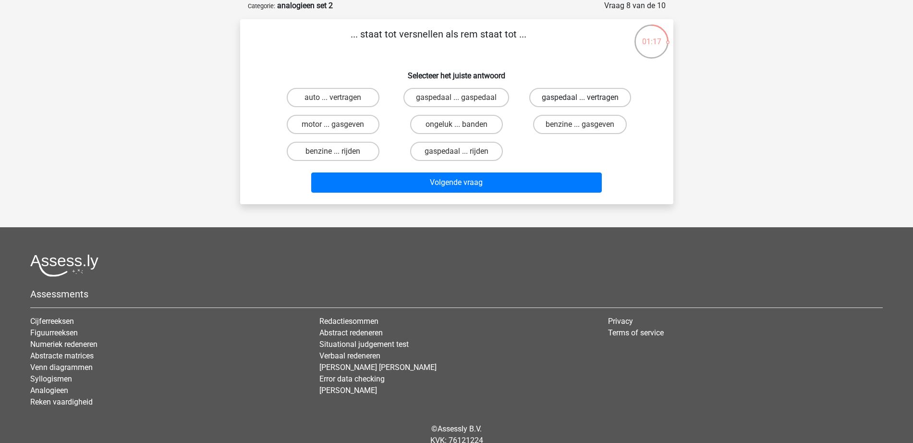
click at [597, 98] on label "gaspedaal ... vertragen" at bounding box center [580, 97] width 102 height 19
click at [586, 98] on input "gaspedaal ... vertragen" at bounding box center [583, 100] width 6 height 6
radio input "true"
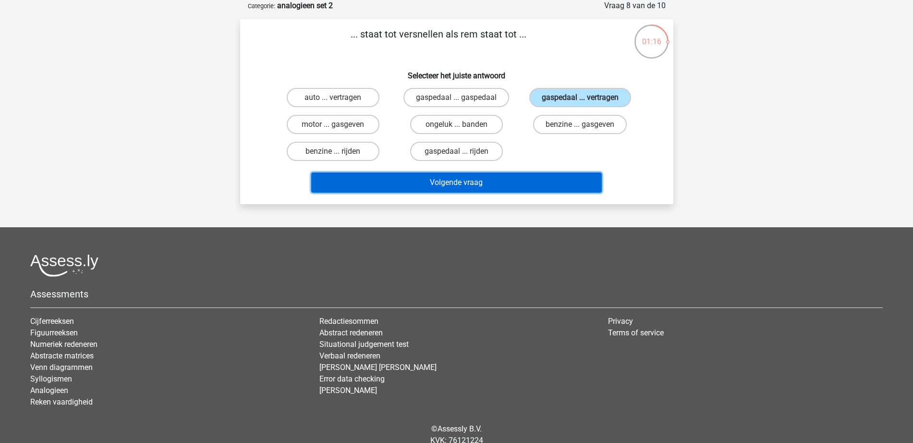
click at [559, 175] on button "Volgende vraag" at bounding box center [456, 182] width 291 height 20
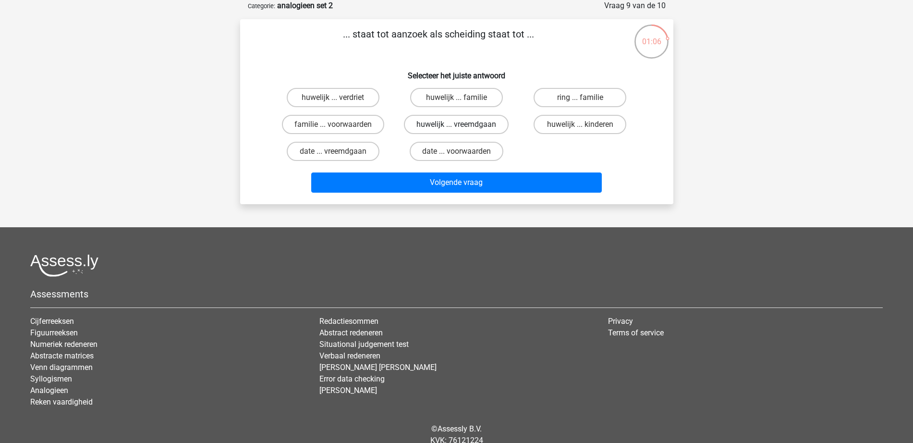
click at [469, 131] on label "huwelijk ... vreemdgaan" at bounding box center [456, 124] width 105 height 19
click at [462, 131] on input "huwelijk ... vreemdgaan" at bounding box center [459, 127] width 6 height 6
radio input "true"
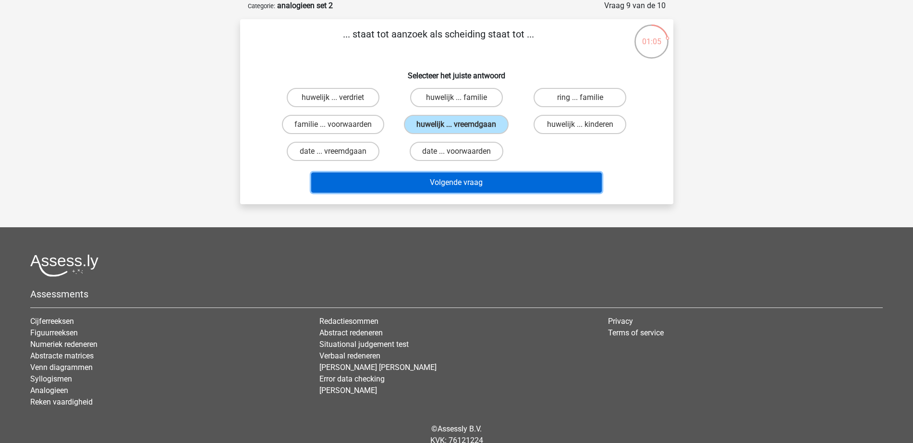
click at [477, 178] on button "Volgende vraag" at bounding box center [456, 182] width 291 height 20
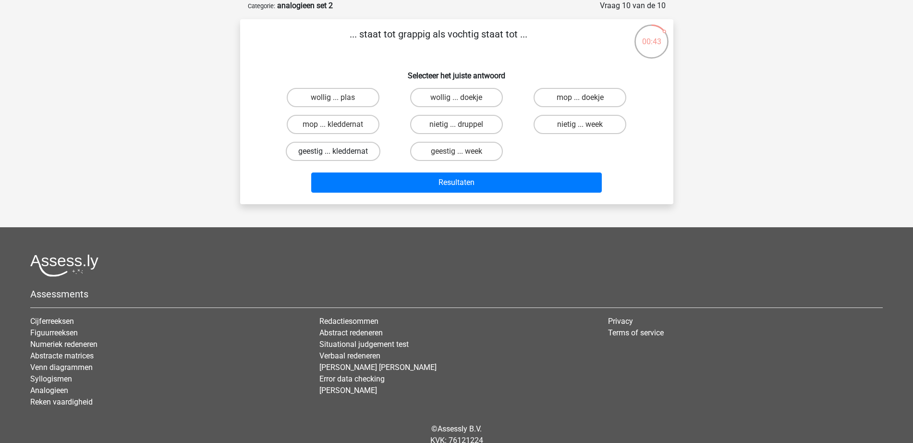
click at [344, 150] on label "geestig ... kleddernat" at bounding box center [333, 151] width 95 height 19
click at [339, 151] on input "geestig ... kleddernat" at bounding box center [336, 154] width 6 height 6
radio input "true"
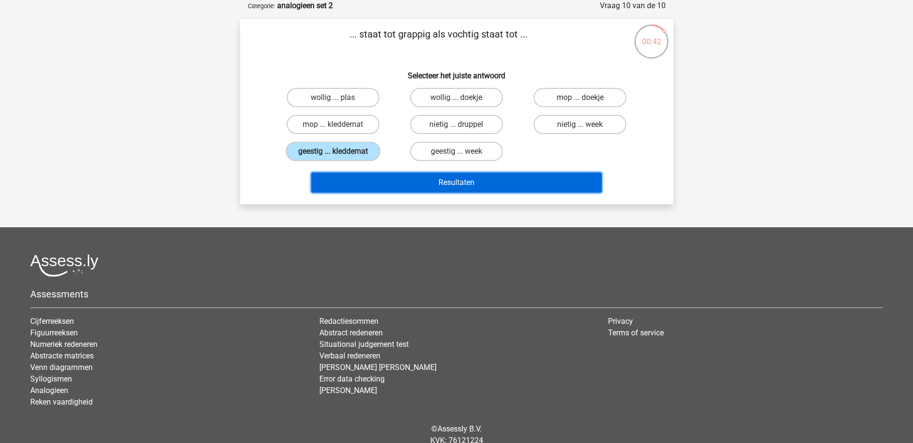
click at [375, 181] on button "Resultaten" at bounding box center [456, 182] width 291 height 20
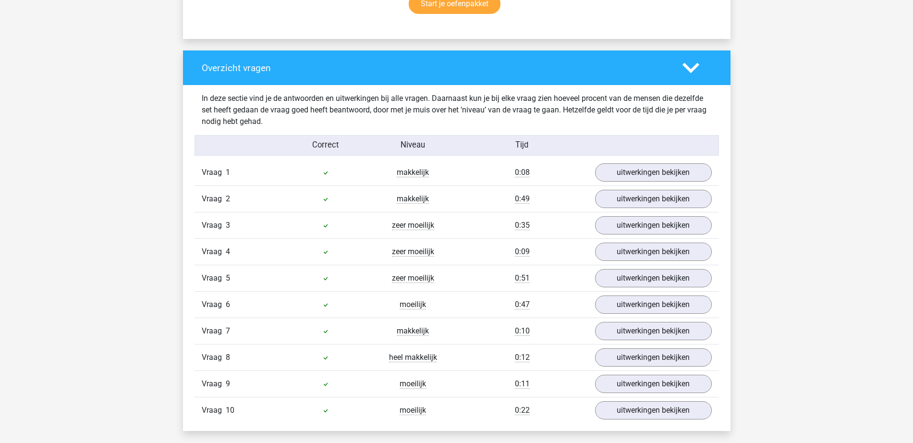
scroll to position [660, 0]
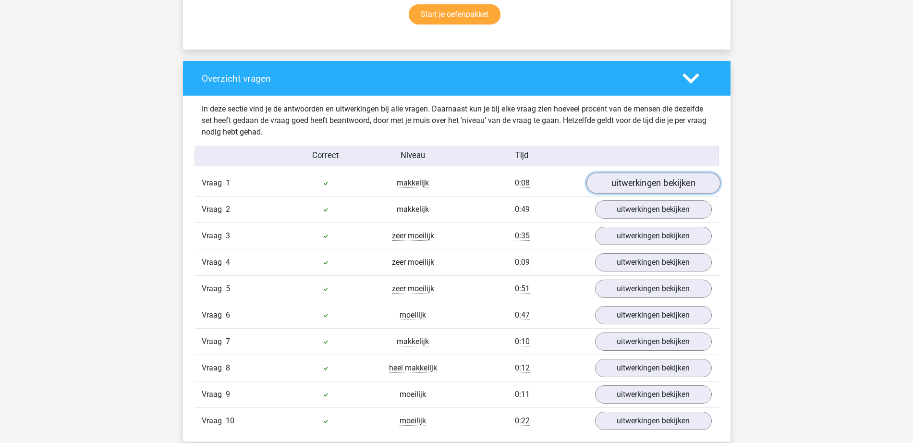
click at [636, 185] on link "uitwerkingen bekijken" at bounding box center [653, 183] width 134 height 21
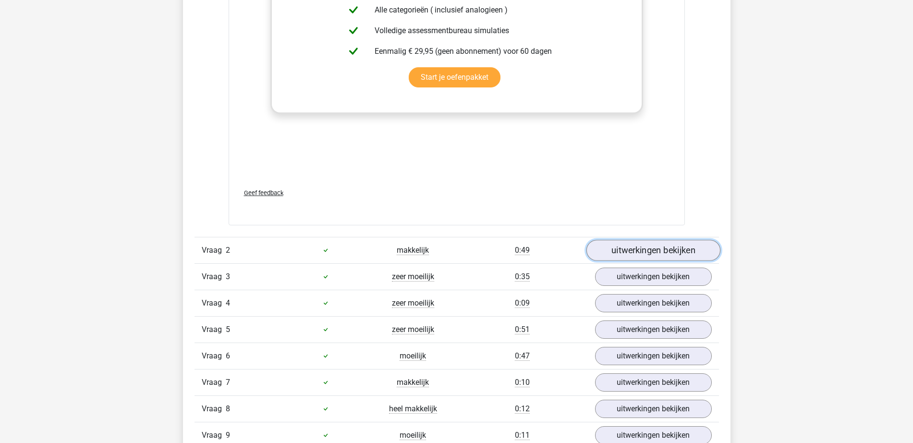
drag, startPoint x: 641, startPoint y: 250, endPoint x: 634, endPoint y: 254, distance: 7.6
click at [641, 250] on link "uitwerkingen bekijken" at bounding box center [653, 250] width 134 height 21
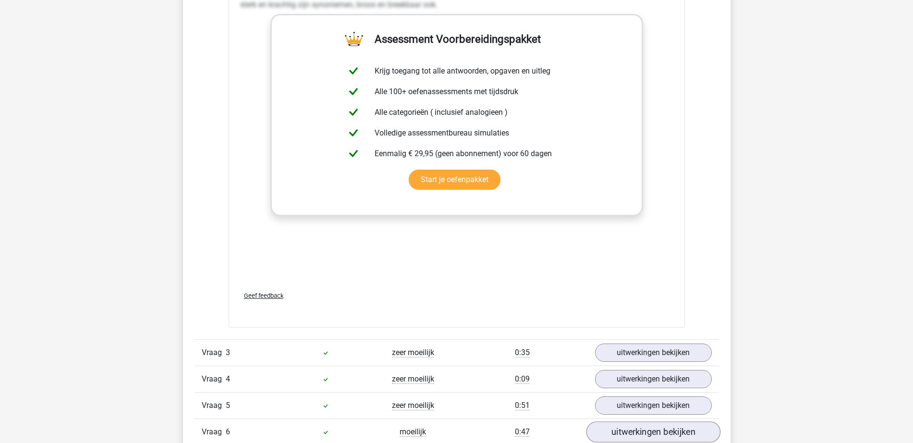
scroll to position [1741, 0]
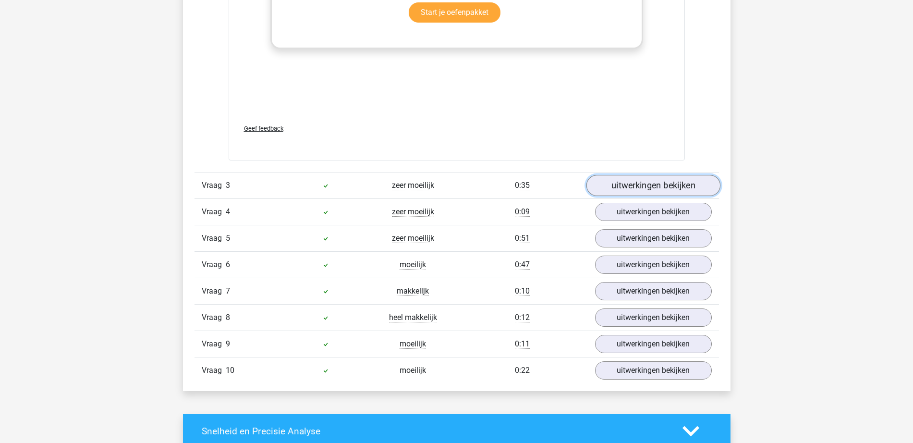
click at [634, 183] on link "uitwerkingen bekijken" at bounding box center [653, 185] width 134 height 21
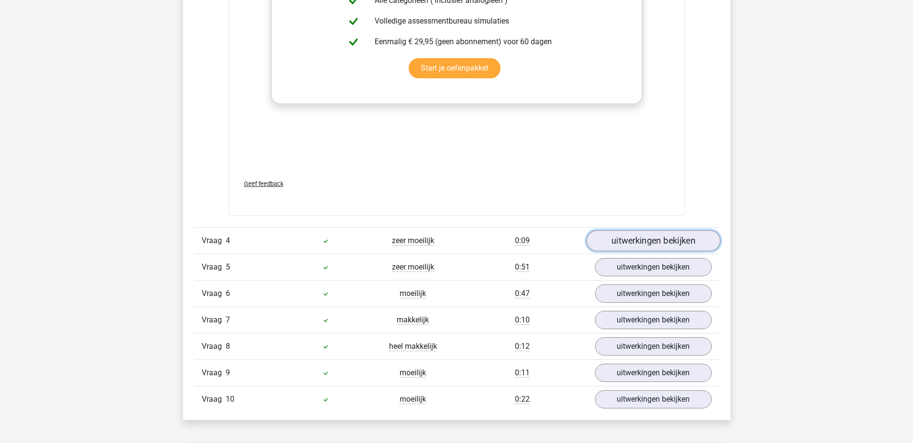
click at [644, 236] on link "uitwerkingen bekijken" at bounding box center [653, 240] width 134 height 21
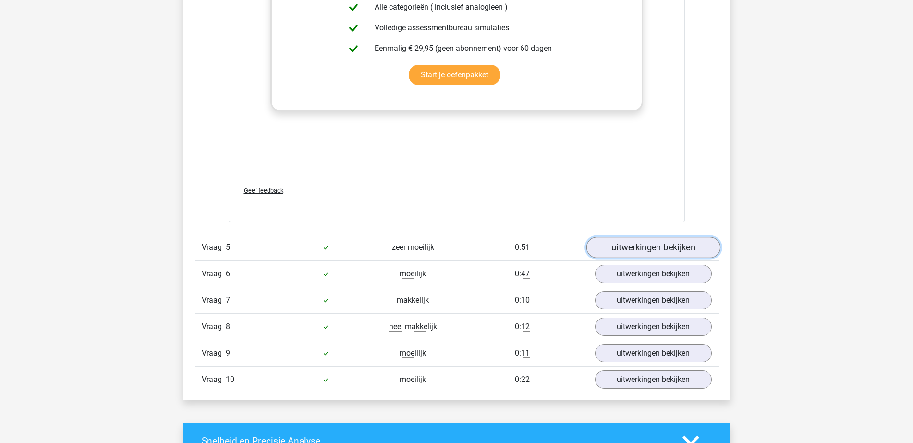
click at [644, 243] on link "uitwerkingen bekijken" at bounding box center [653, 247] width 134 height 21
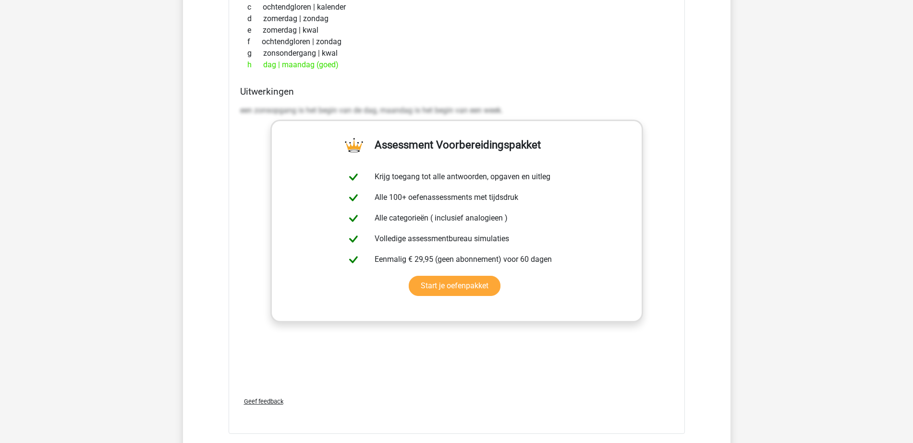
scroll to position [3362, 0]
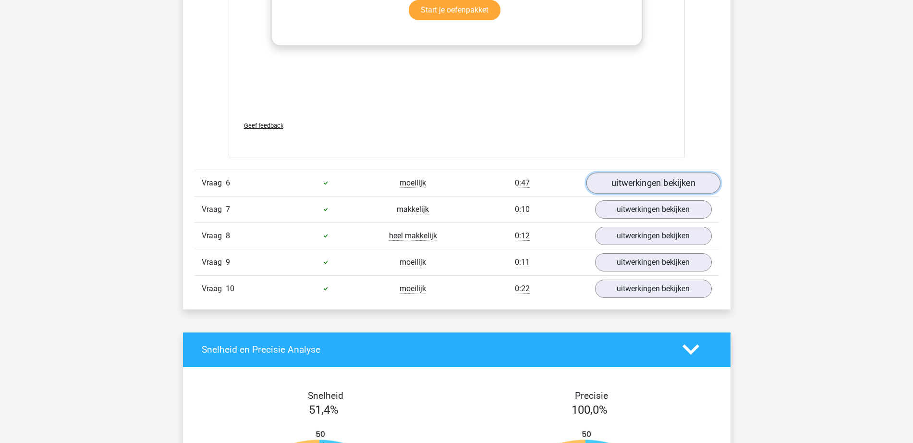
click at [640, 190] on link "uitwerkingen bekijken" at bounding box center [653, 182] width 134 height 21
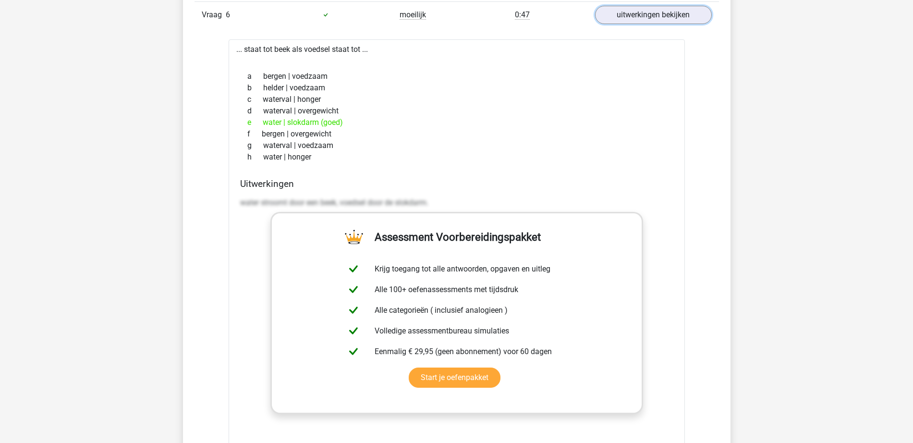
scroll to position [3722, 0]
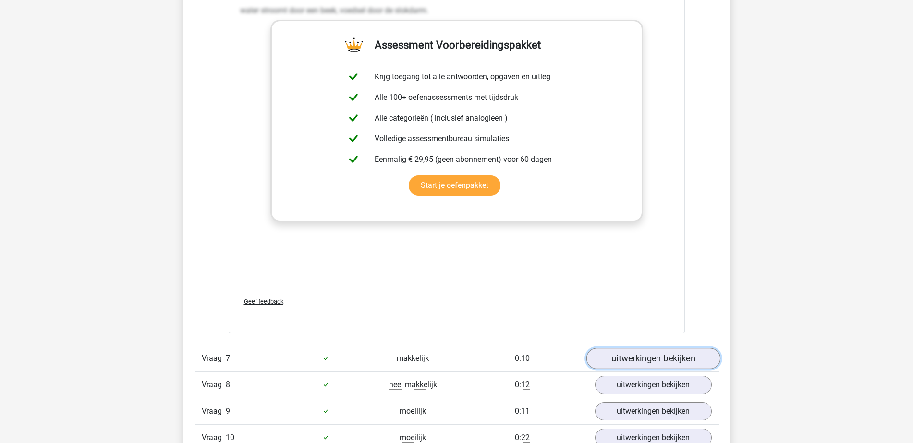
click at [624, 356] on link "uitwerkingen bekijken" at bounding box center [653, 358] width 134 height 21
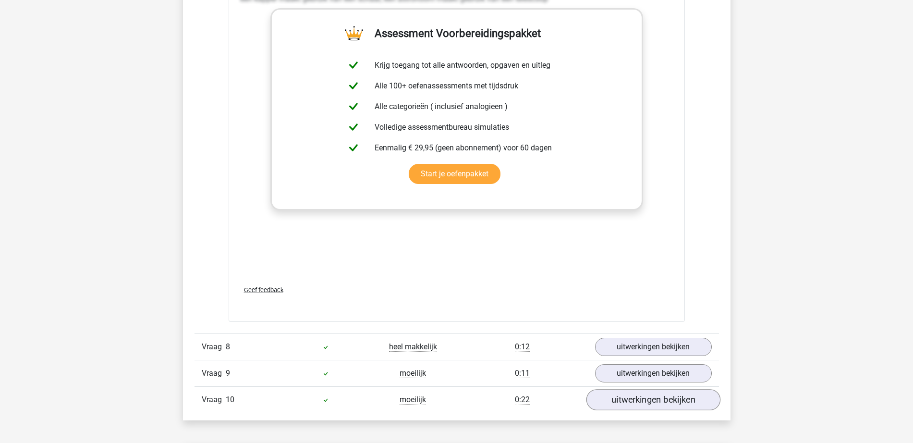
scroll to position [4442, 0]
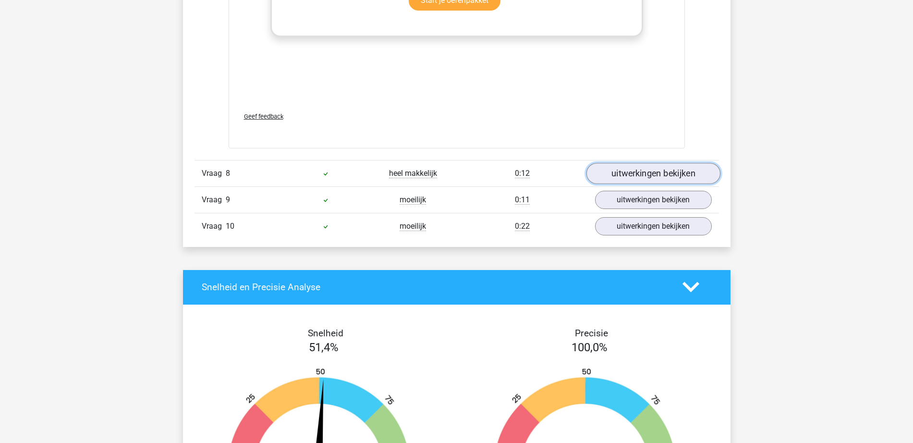
click at [644, 171] on link "uitwerkingen bekijken" at bounding box center [653, 173] width 134 height 21
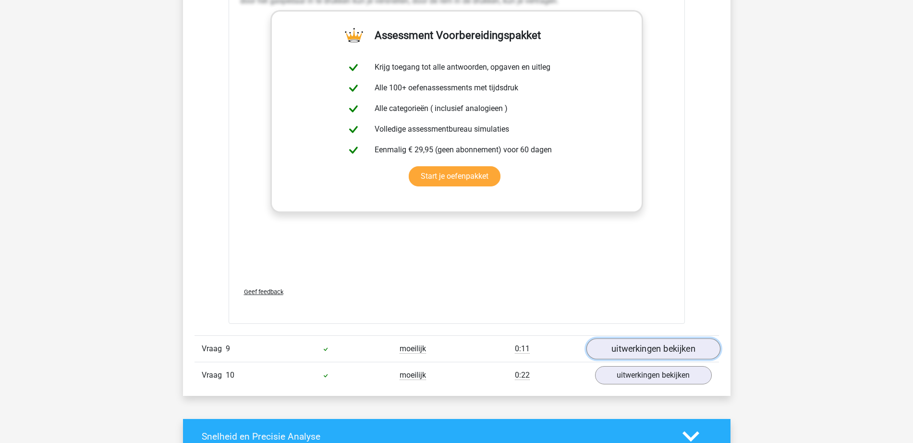
click at [628, 350] on link "uitwerkingen bekijken" at bounding box center [653, 348] width 134 height 21
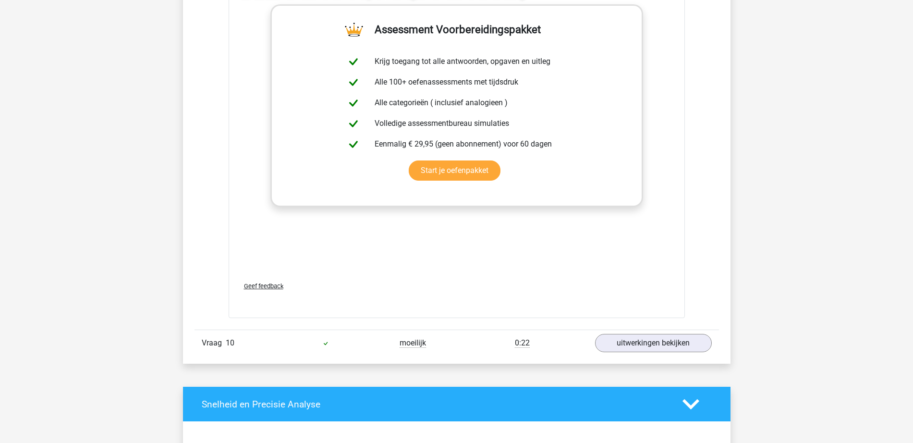
scroll to position [5463, 0]
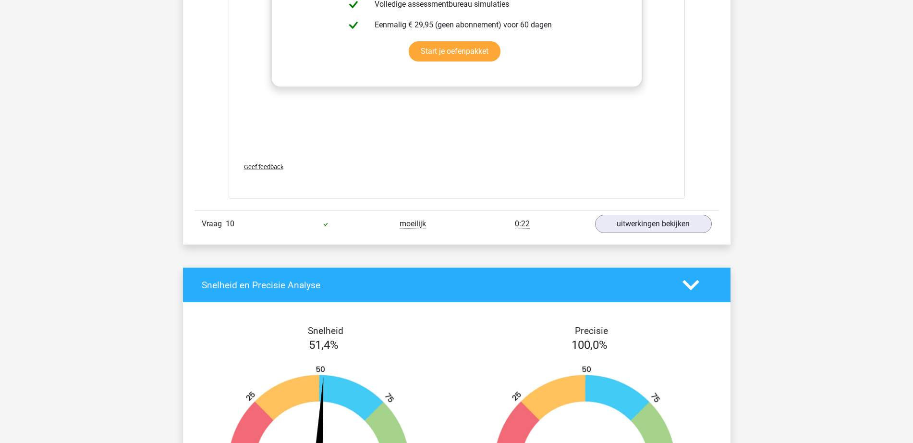
click at [647, 237] on div "Vraag 10 moeilijk 0:22 uitwerkingen bekijken" at bounding box center [457, 223] width 524 height 26
click at [649, 230] on link "uitwerkingen bekijken" at bounding box center [653, 224] width 134 height 21
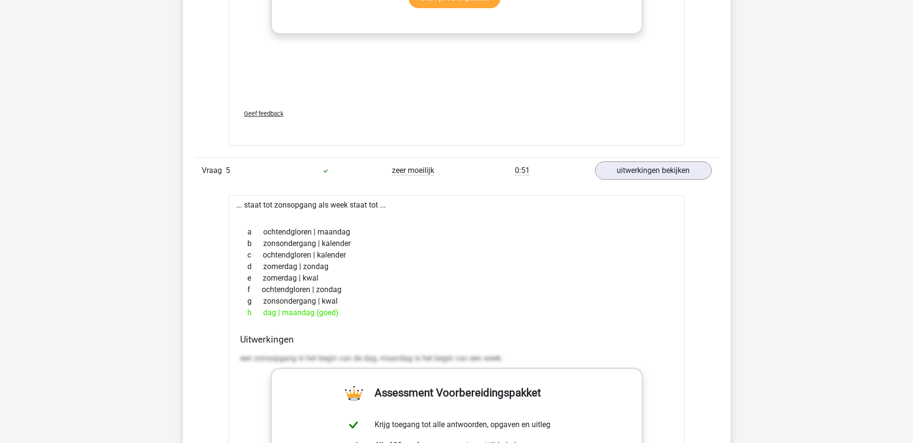
scroll to position [2659, 0]
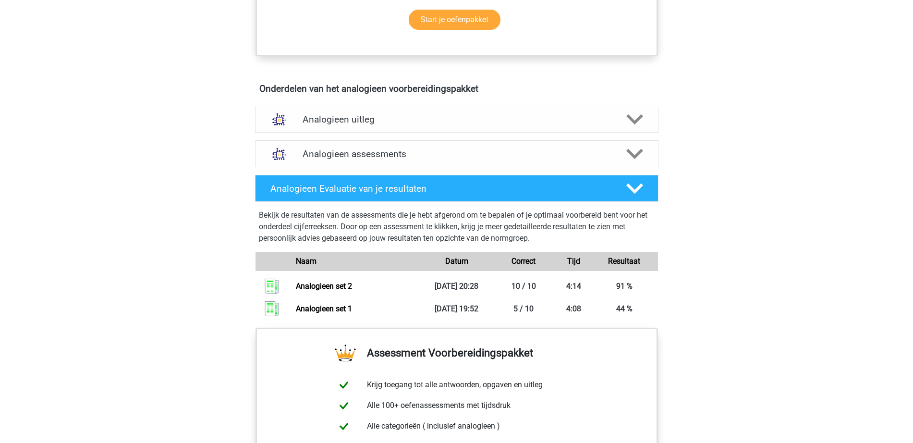
scroll to position [480, 0]
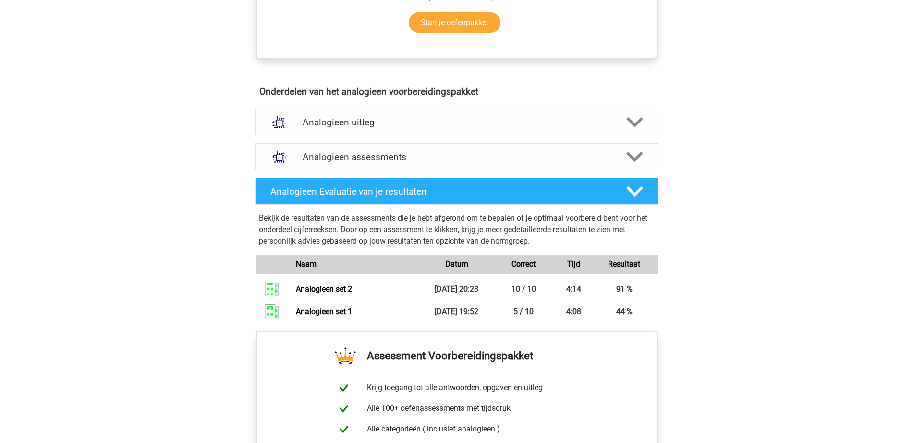
click at [506, 127] on h4 "Analogieen uitleg" at bounding box center [457, 122] width 308 height 11
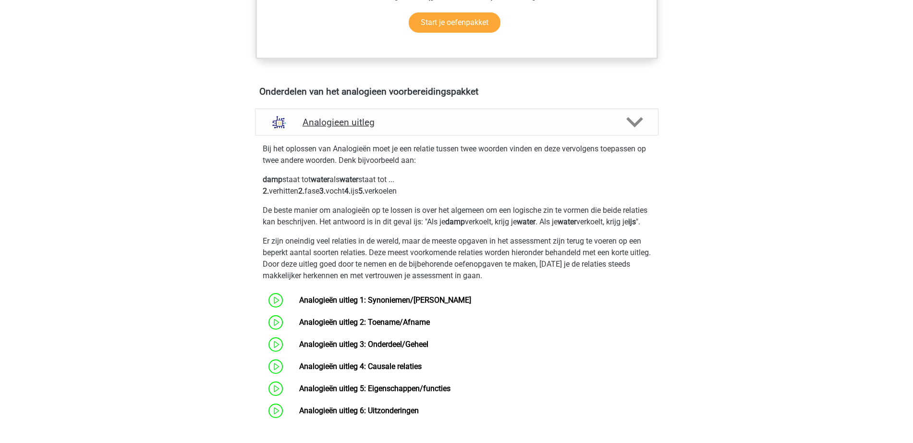
click at [503, 135] on div "Analogieen uitleg" at bounding box center [456, 122] width 403 height 27
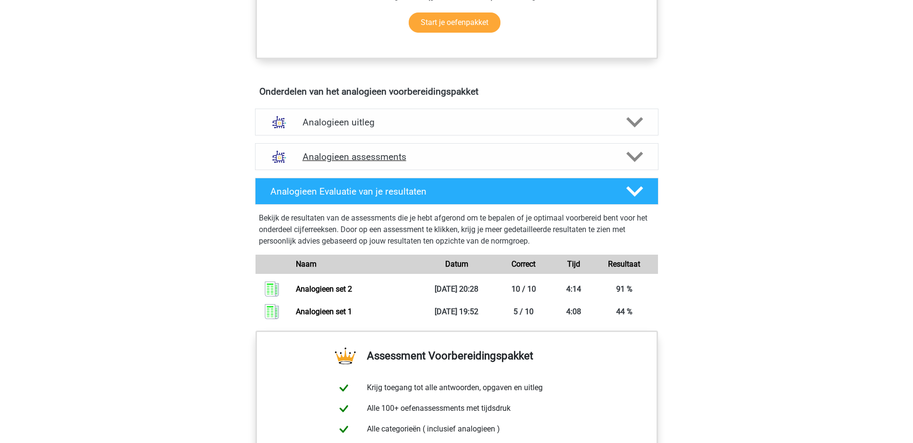
click at [509, 157] on h4 "Analogieen assessments" at bounding box center [457, 156] width 308 height 11
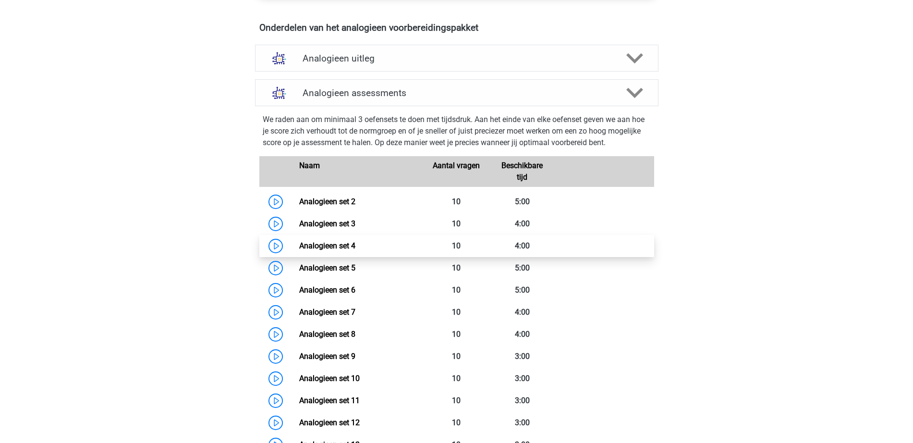
scroll to position [600, 0]
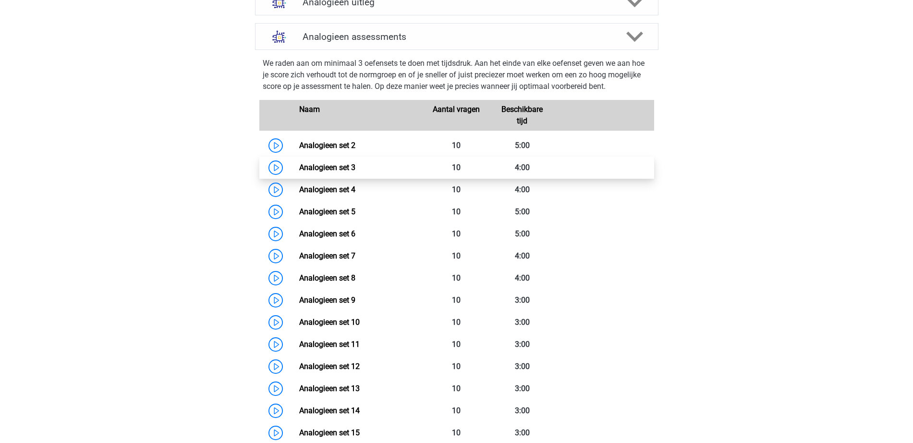
click at [313, 167] on link "Analogieen set 3" at bounding box center [327, 167] width 56 height 9
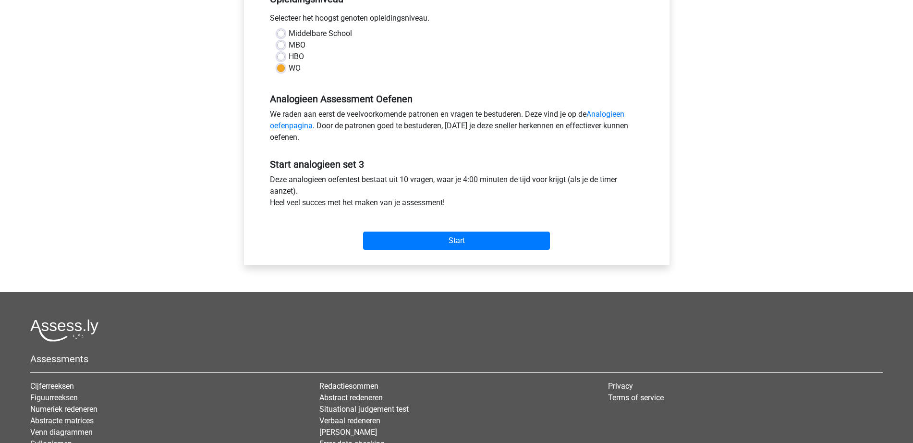
scroll to position [300, 0]
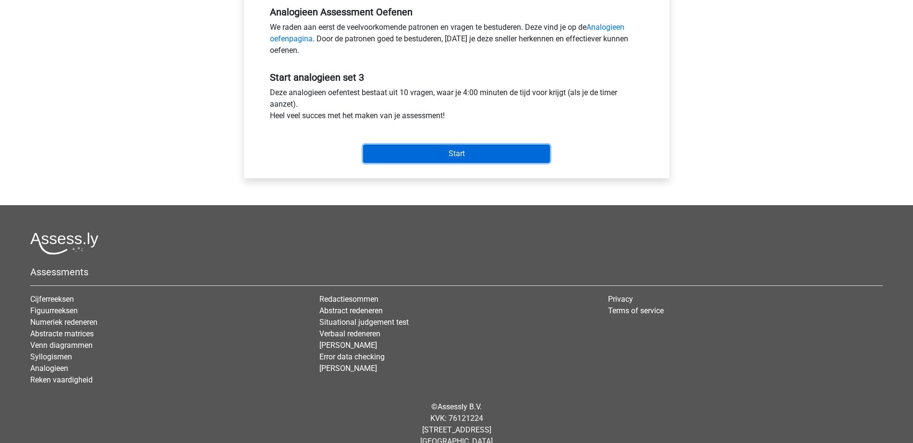
click at [463, 146] on input "Start" at bounding box center [456, 154] width 187 height 18
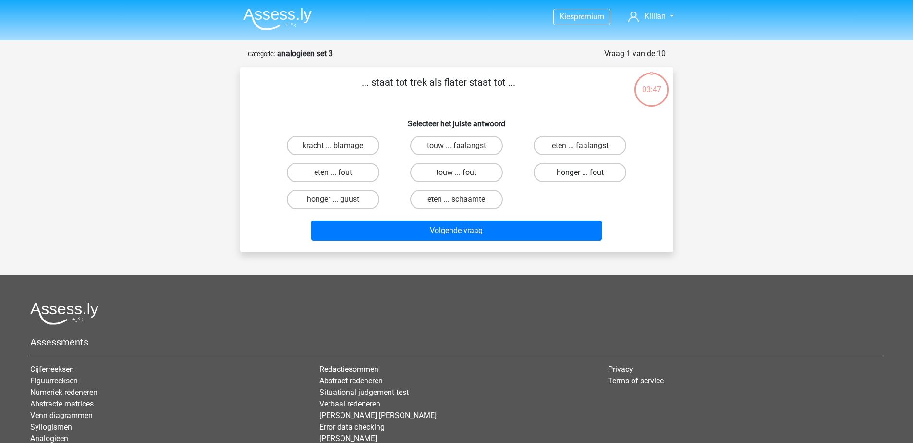
click at [566, 173] on label "honger ... fout" at bounding box center [580, 172] width 93 height 19
click at [580, 173] on input "honger ... fout" at bounding box center [583, 175] width 6 height 6
radio input "true"
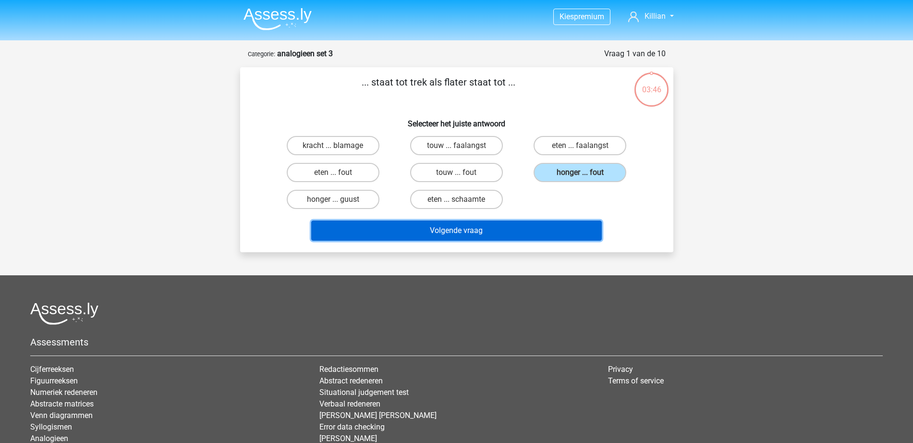
click at [533, 232] on button "Volgende vraag" at bounding box center [456, 230] width 291 height 20
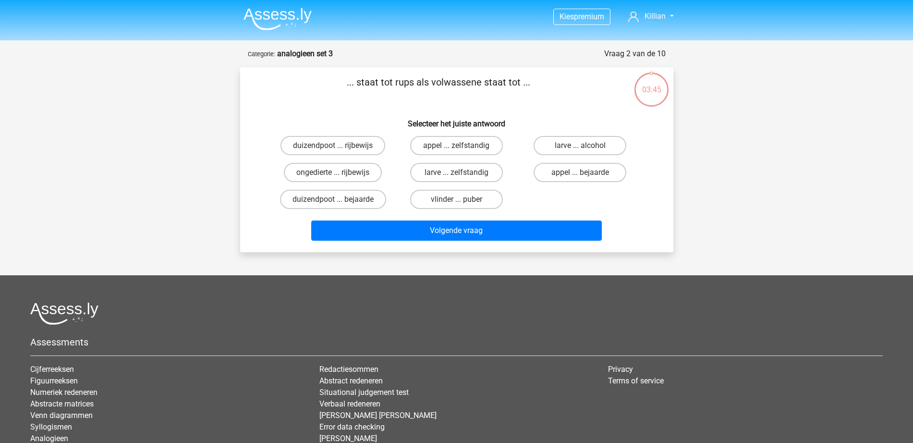
scroll to position [48, 0]
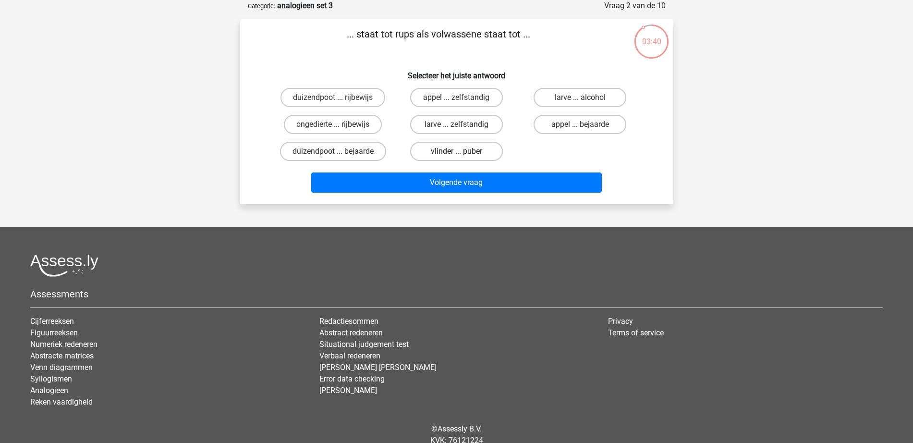
click at [474, 153] on label "vlinder ... puber" at bounding box center [456, 151] width 93 height 19
click at [462, 153] on input "vlinder ... puber" at bounding box center [459, 154] width 6 height 6
radio input "true"
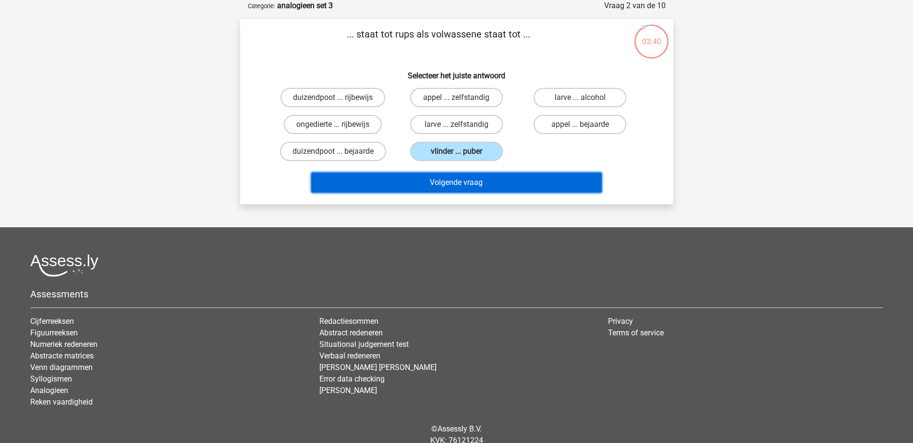
click at [487, 178] on button "Volgende vraag" at bounding box center [456, 182] width 291 height 20
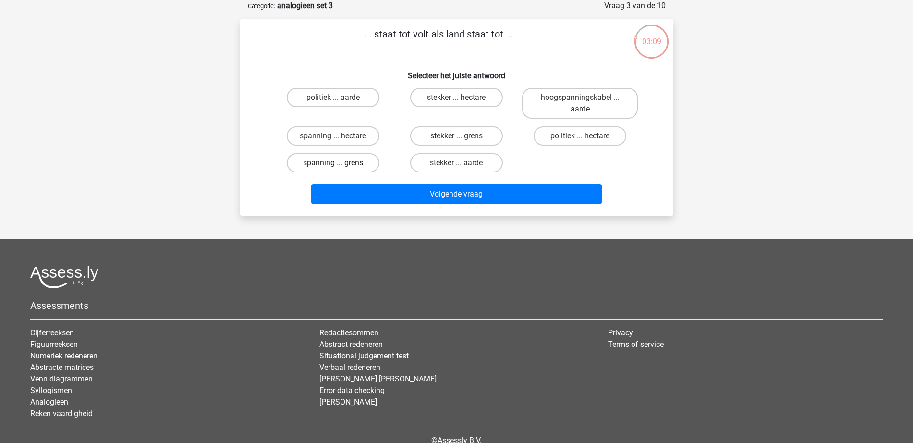
click at [344, 169] on label "spanning ... grens" at bounding box center [333, 162] width 93 height 19
click at [339, 169] on input "spanning ... grens" at bounding box center [336, 166] width 6 height 6
radio input "true"
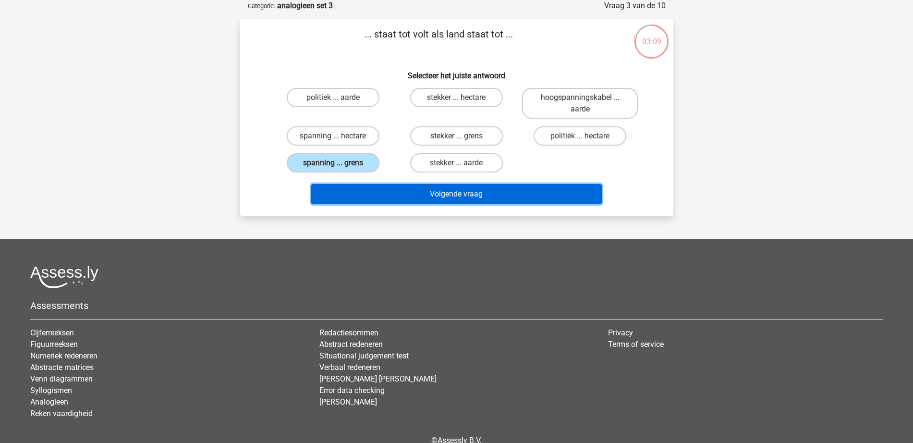
click at [382, 194] on button "Volgende vraag" at bounding box center [456, 194] width 291 height 20
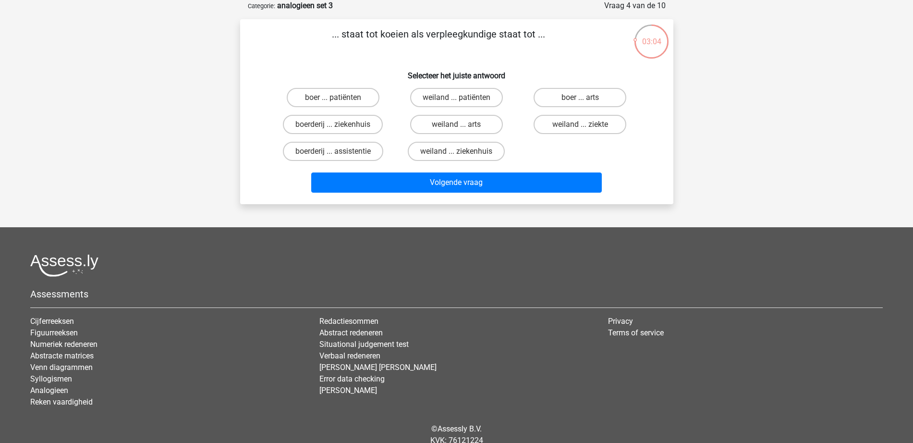
click at [345, 108] on div "boer ... patiënten" at bounding box center [332, 97] width 123 height 27
click at [344, 102] on label "boer ... patiënten" at bounding box center [333, 97] width 93 height 19
click at [339, 102] on input "boer ... patiënten" at bounding box center [336, 100] width 6 height 6
radio input "true"
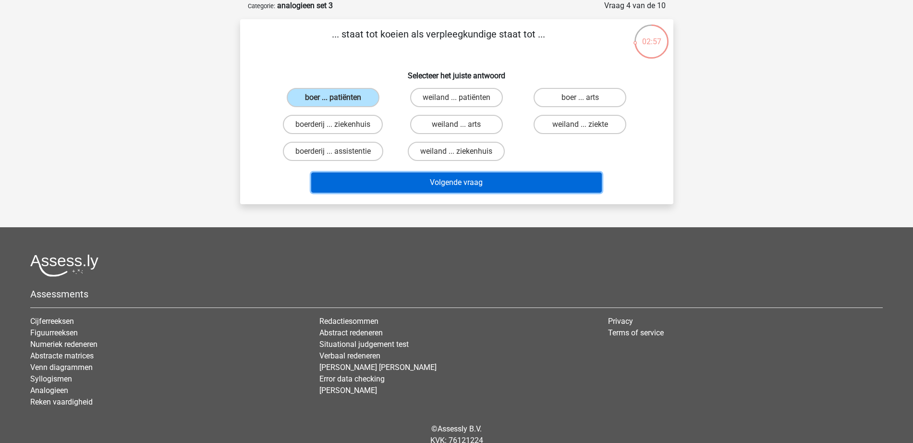
click at [400, 187] on button "Volgende vraag" at bounding box center [456, 182] width 291 height 20
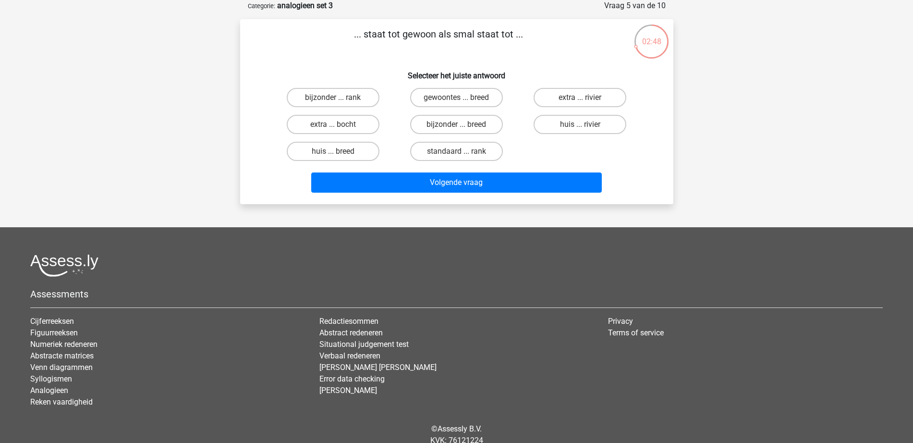
click at [455, 132] on label "bijzonder ... breed" at bounding box center [456, 124] width 93 height 19
click at [456, 131] on input "bijzonder ... breed" at bounding box center [459, 127] width 6 height 6
radio input "true"
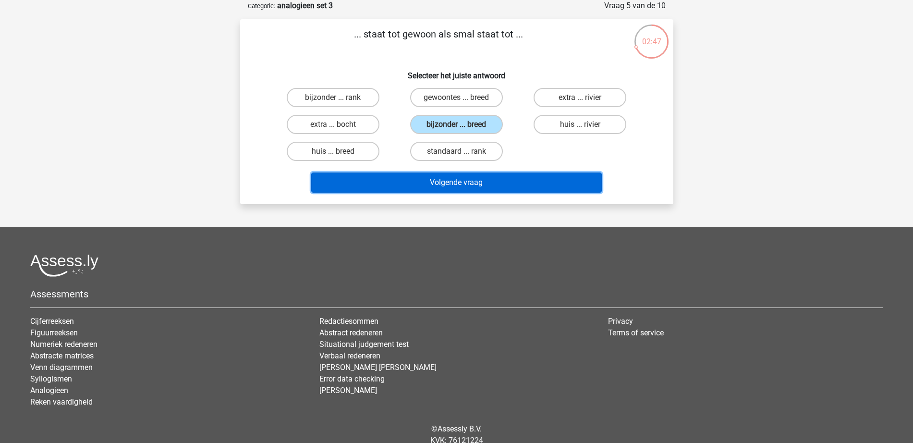
click at [464, 191] on button "Volgende vraag" at bounding box center [456, 182] width 291 height 20
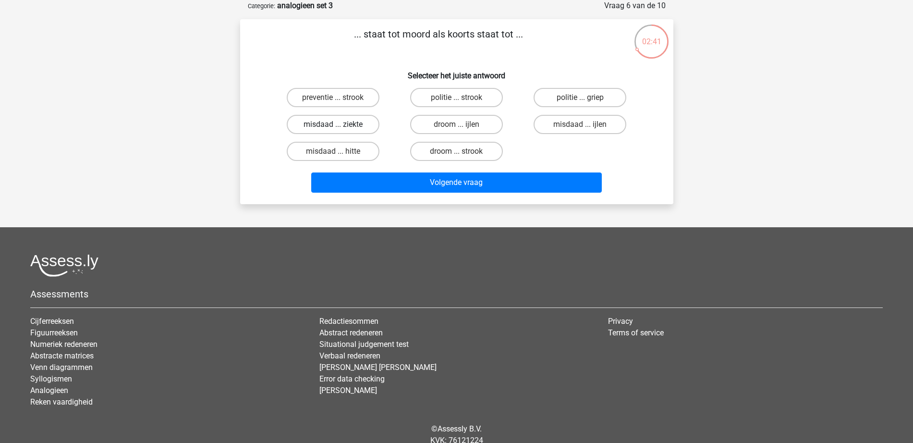
click at [352, 128] on label "misdaad ... ziekte" at bounding box center [333, 124] width 93 height 19
click at [339, 128] on input "misdaad ... ziekte" at bounding box center [336, 127] width 6 height 6
radio input "true"
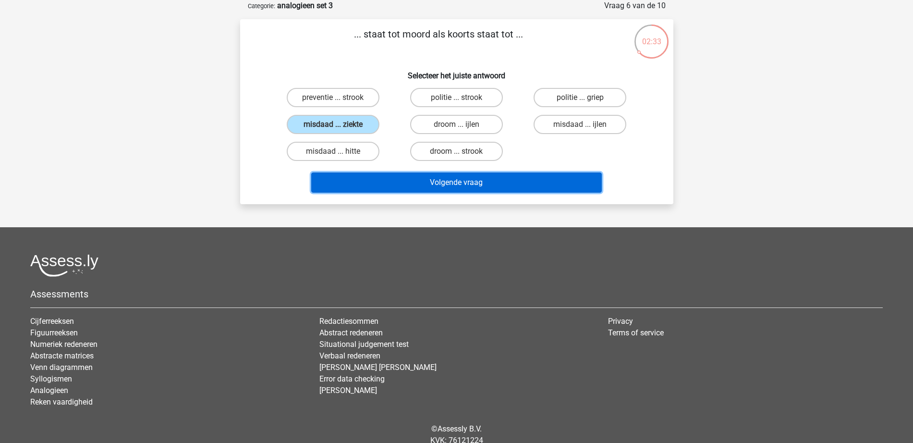
click at [452, 182] on button "Volgende vraag" at bounding box center [456, 182] width 291 height 20
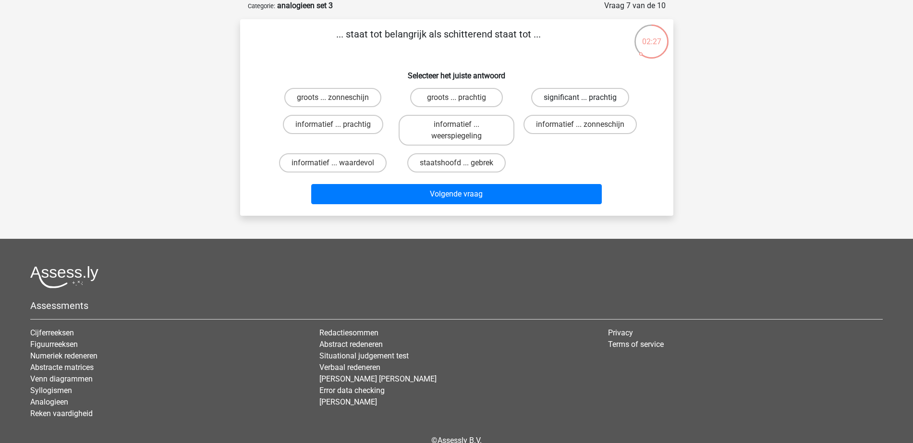
click at [604, 90] on label "significant ... prachtig" at bounding box center [580, 97] width 98 height 19
click at [586, 97] on input "significant ... prachtig" at bounding box center [583, 100] width 6 height 6
radio input "true"
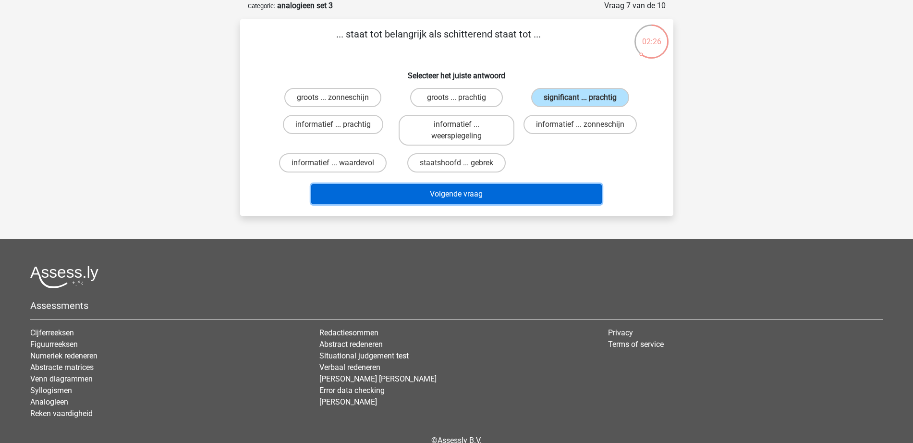
click at [564, 188] on button "Volgende vraag" at bounding box center [456, 194] width 291 height 20
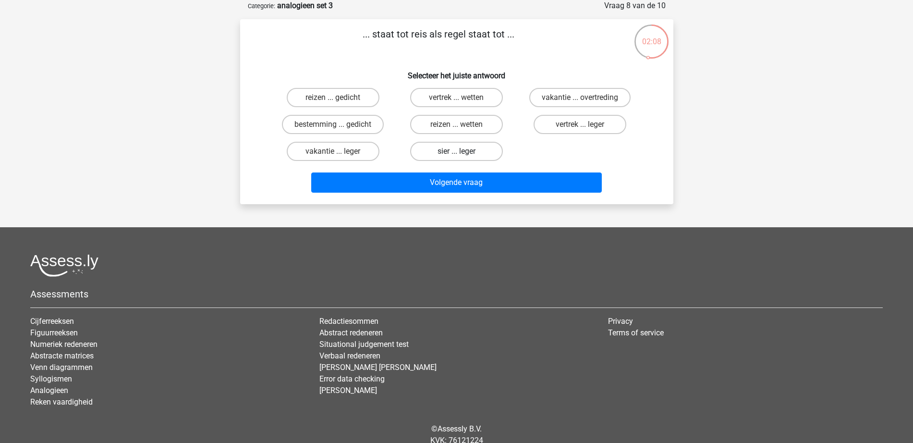
click at [490, 155] on label "sier ... leger" at bounding box center [456, 151] width 93 height 19
click at [462, 155] on input "sier ... leger" at bounding box center [459, 154] width 6 height 6
radio input "true"
click at [499, 199] on div "... staat tot reis als regel staat tot ... Selecteer het juiste antwoord reizen…" at bounding box center [456, 111] width 433 height 185
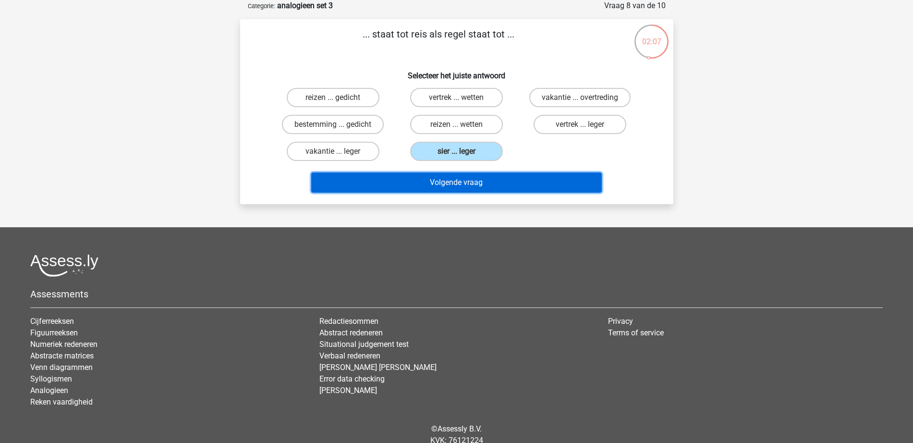
click at [515, 183] on button "Volgende vraag" at bounding box center [456, 182] width 291 height 20
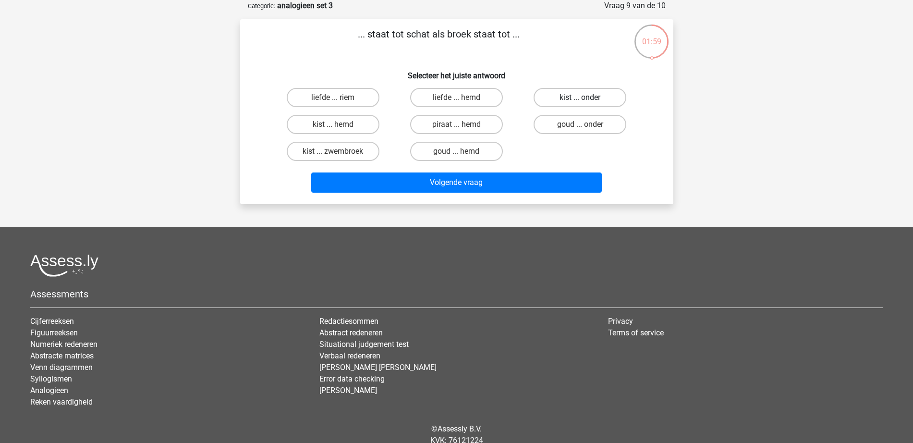
click at [581, 93] on label "kist ... onder" at bounding box center [580, 97] width 93 height 19
click at [581, 97] on input "kist ... onder" at bounding box center [583, 100] width 6 height 6
radio input "true"
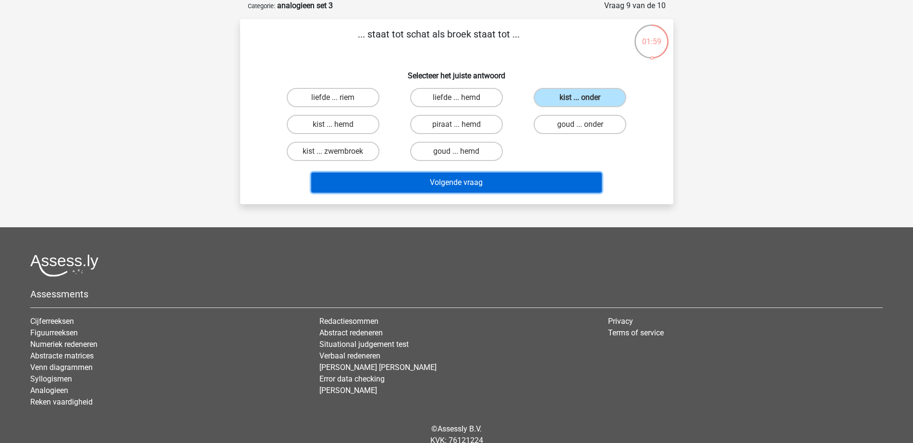
click at [539, 182] on button "Volgende vraag" at bounding box center [456, 182] width 291 height 20
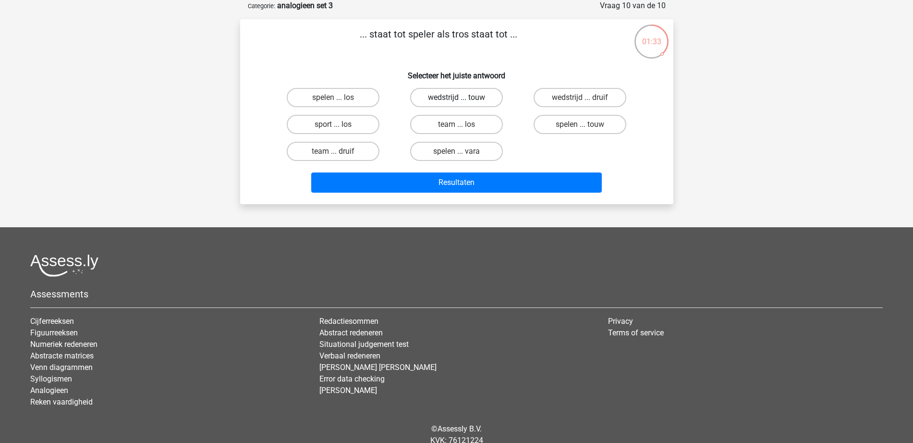
click at [492, 97] on label "wedstrijd ... touw" at bounding box center [456, 97] width 93 height 19
click at [462, 97] on input "wedstrijd ... touw" at bounding box center [459, 100] width 6 height 6
radio input "true"
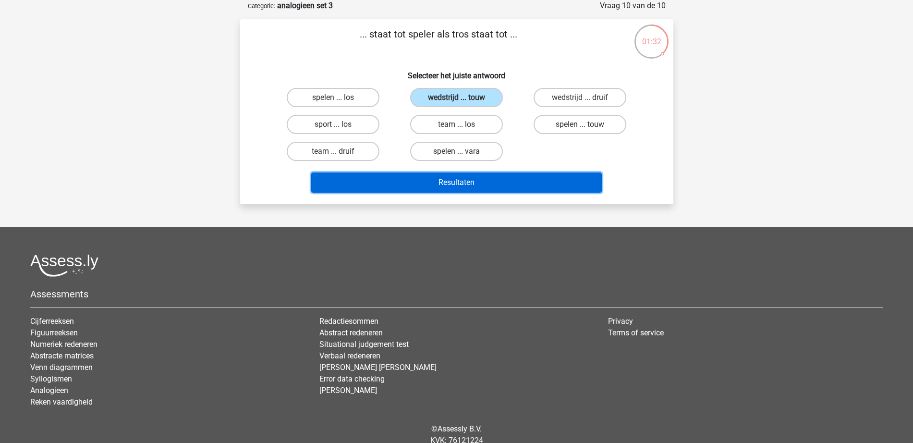
click at [506, 179] on button "Resultaten" at bounding box center [456, 182] width 291 height 20
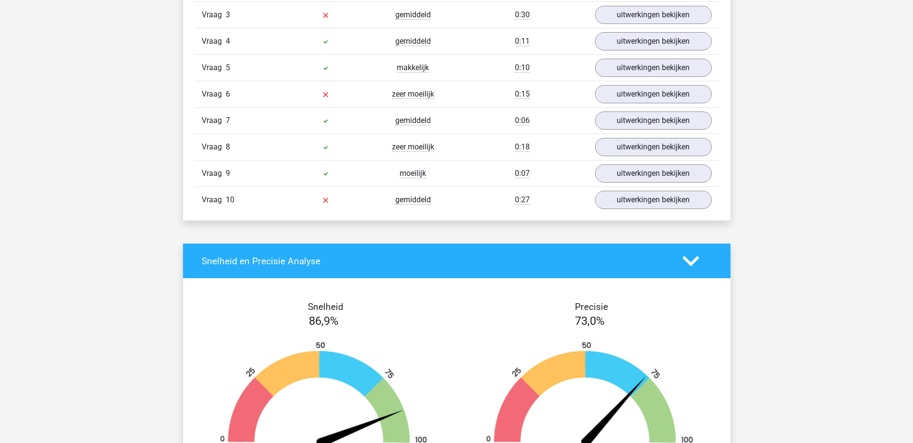
scroll to position [660, 0]
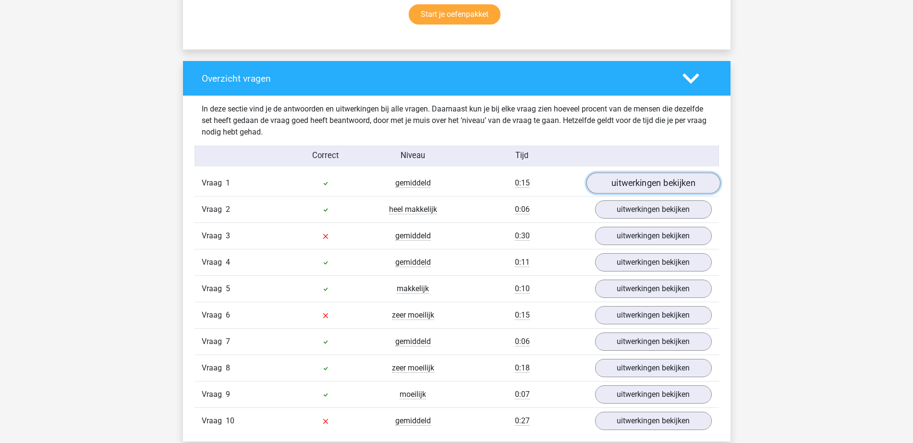
click at [639, 177] on link "uitwerkingen bekijken" at bounding box center [653, 183] width 134 height 21
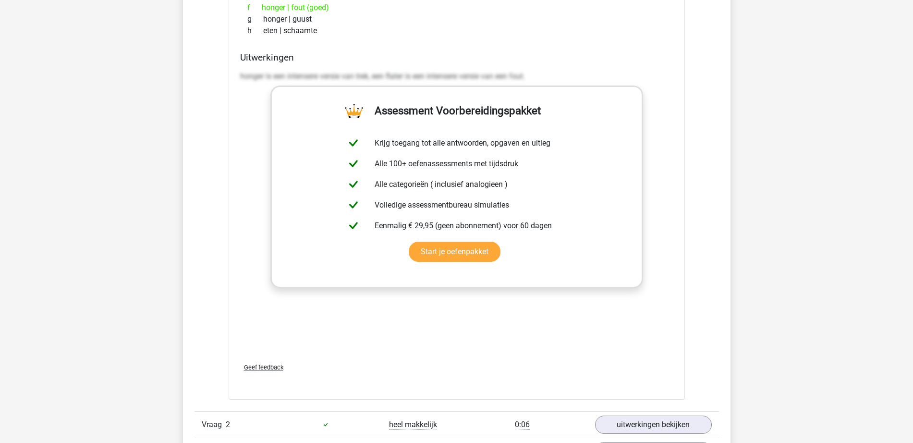
scroll to position [1081, 0]
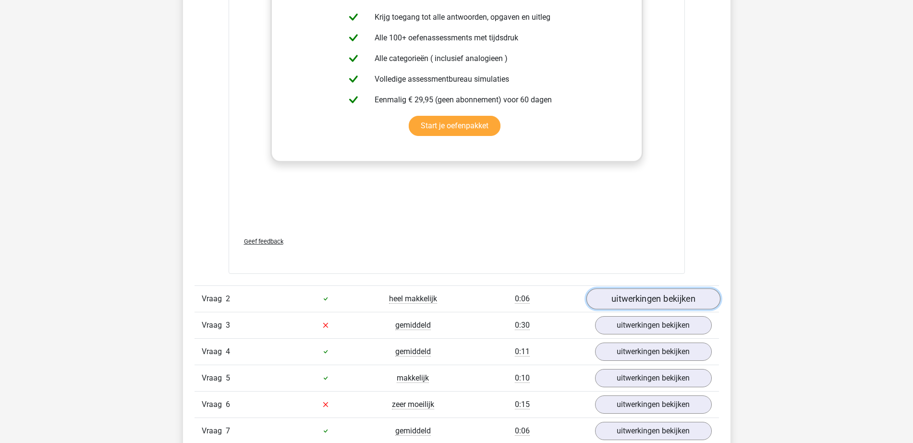
click at [646, 302] on link "uitwerkingen bekijken" at bounding box center [653, 298] width 134 height 21
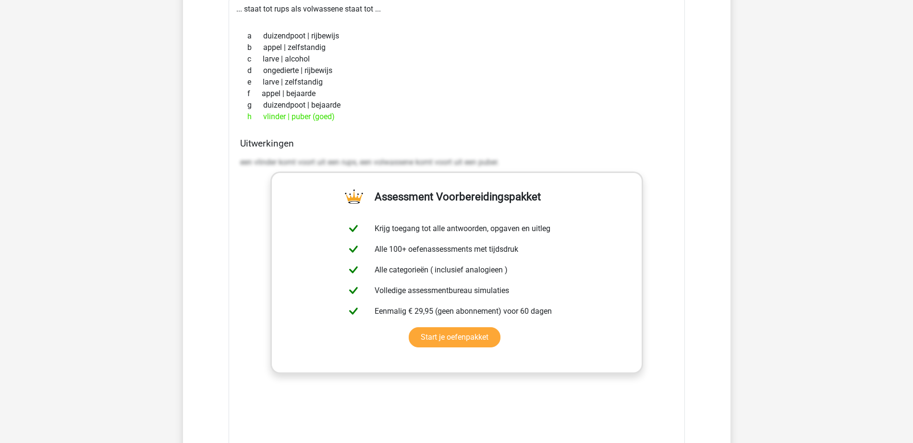
scroll to position [1561, 0]
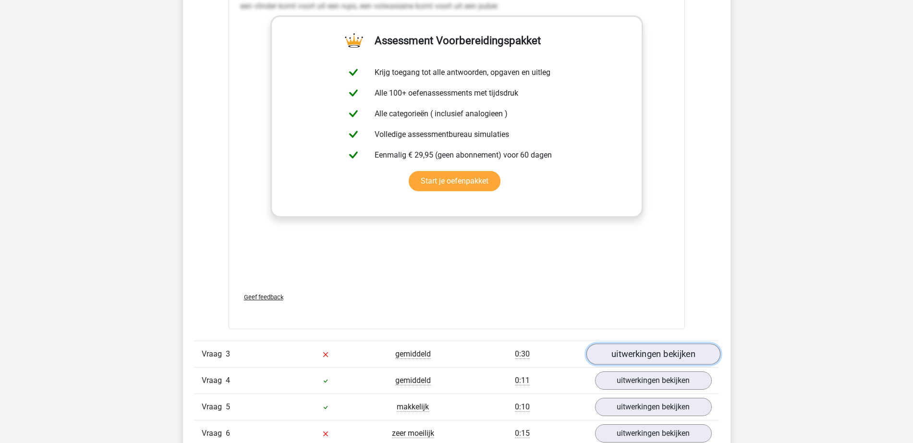
click at [631, 352] on link "uitwerkingen bekijken" at bounding box center [653, 353] width 134 height 21
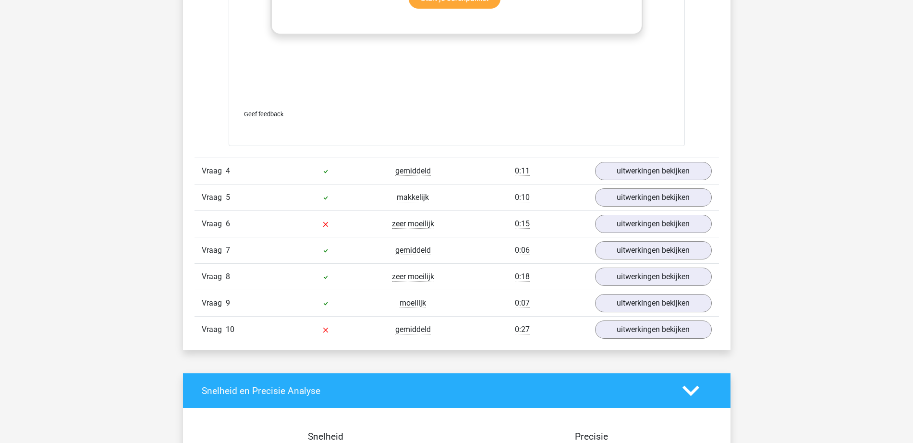
scroll to position [2281, 0]
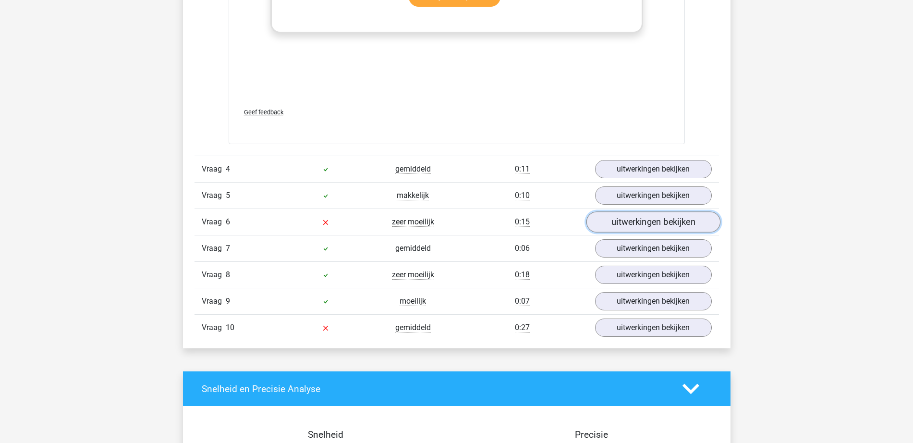
click at [625, 226] on link "uitwerkingen bekijken" at bounding box center [653, 221] width 134 height 21
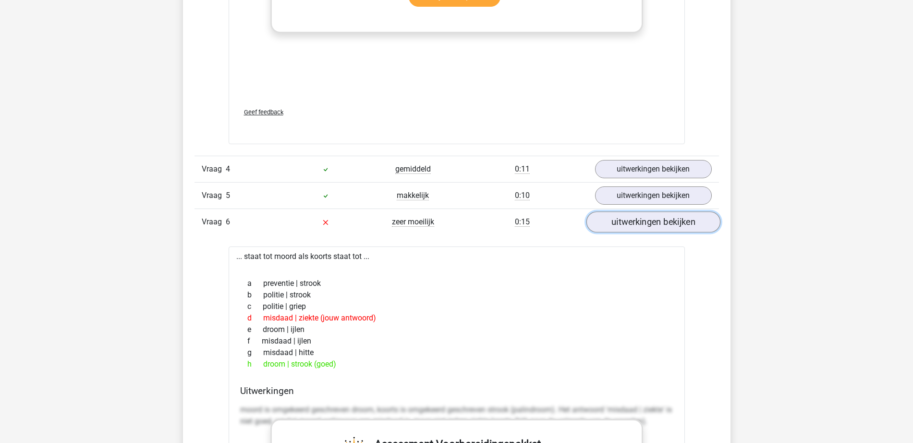
scroll to position [2401, 0]
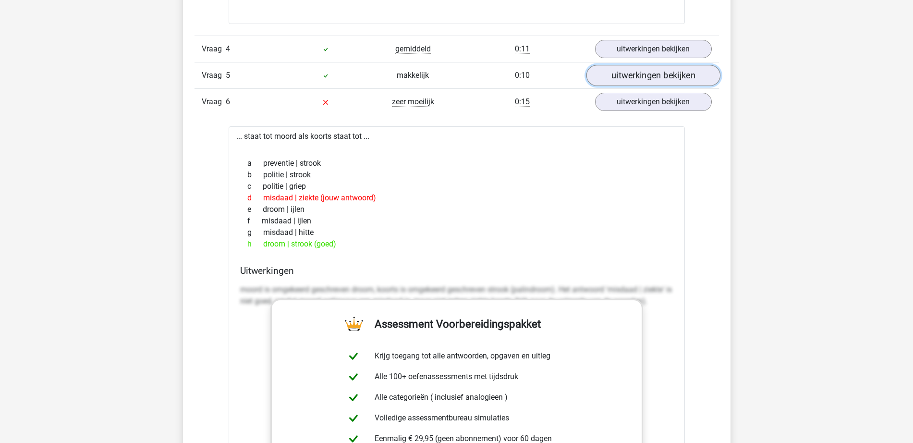
click at [625, 80] on link "uitwerkingen bekijken" at bounding box center [653, 75] width 134 height 21
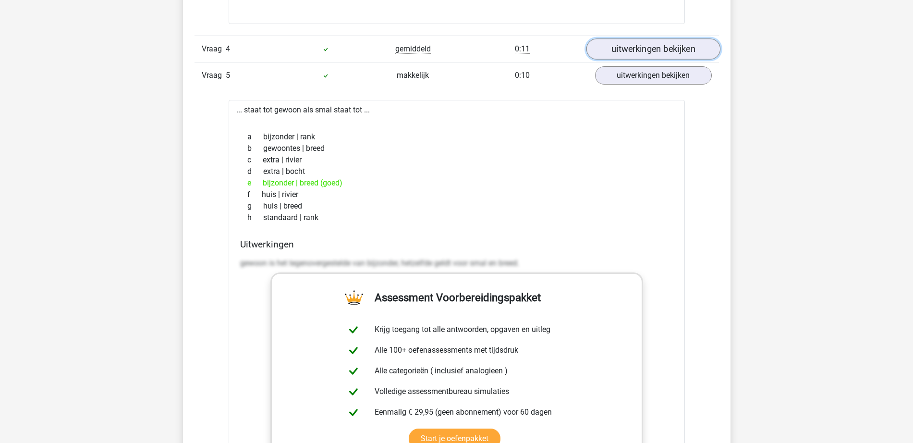
click at [639, 55] on link "uitwerkingen bekijken" at bounding box center [653, 48] width 134 height 21
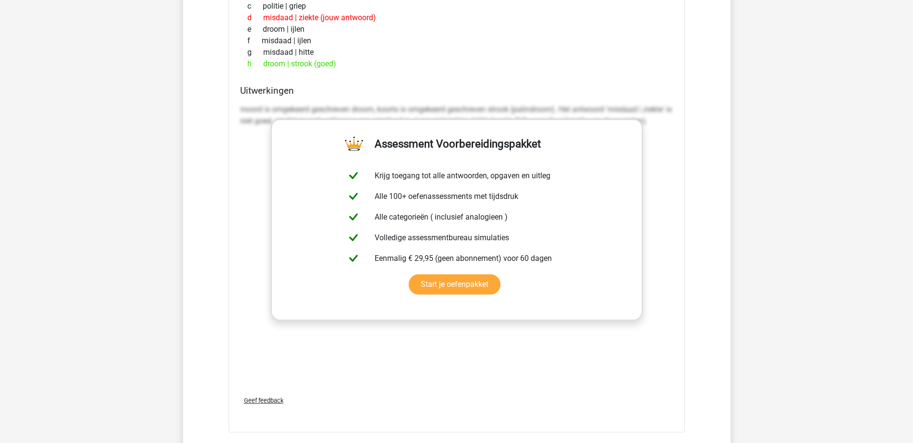
scroll to position [3782, 0]
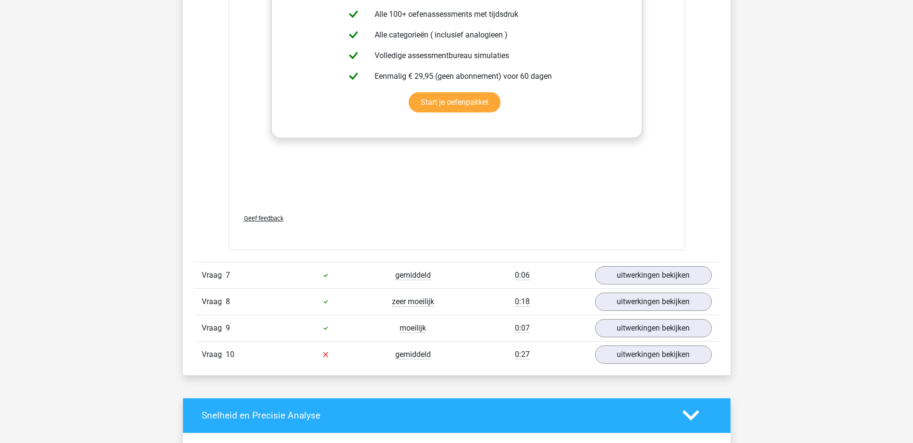
click at [661, 289] on div "Vraag 8 zeer moeilijk 0:18 uitwerkingen bekijken" at bounding box center [457, 301] width 524 height 26
click at [658, 277] on link "uitwerkingen bekijken" at bounding box center [653, 275] width 134 height 21
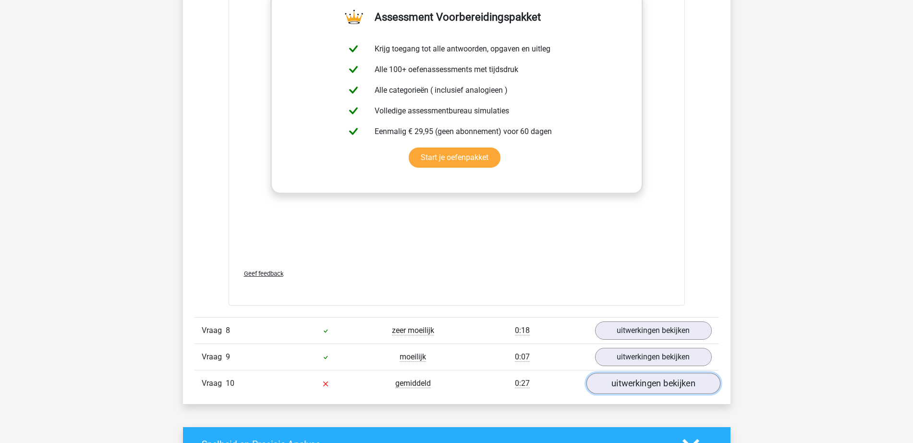
click at [638, 386] on link "uitwerkingen bekijken" at bounding box center [653, 383] width 134 height 21
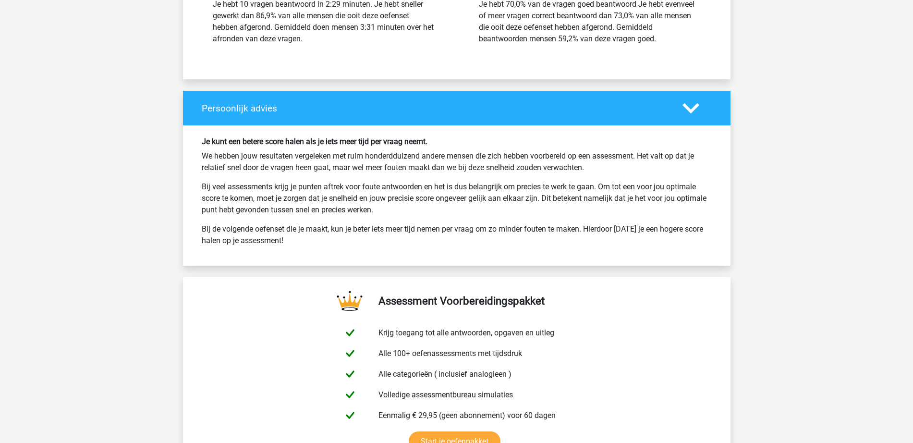
scroll to position [5249, 0]
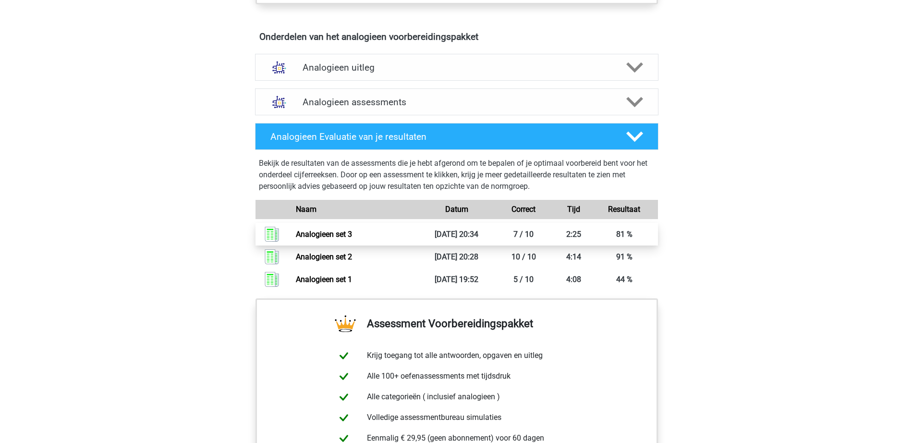
scroll to position [540, 0]
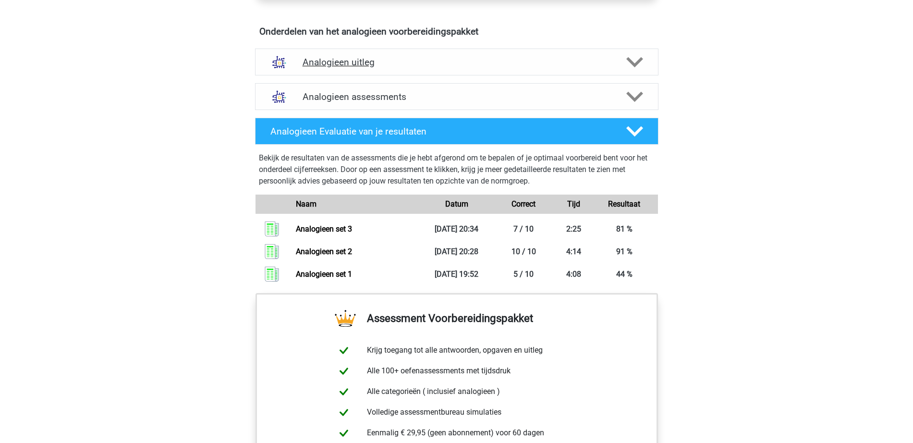
click at [487, 68] on div "Analogieen uitleg" at bounding box center [456, 62] width 403 height 27
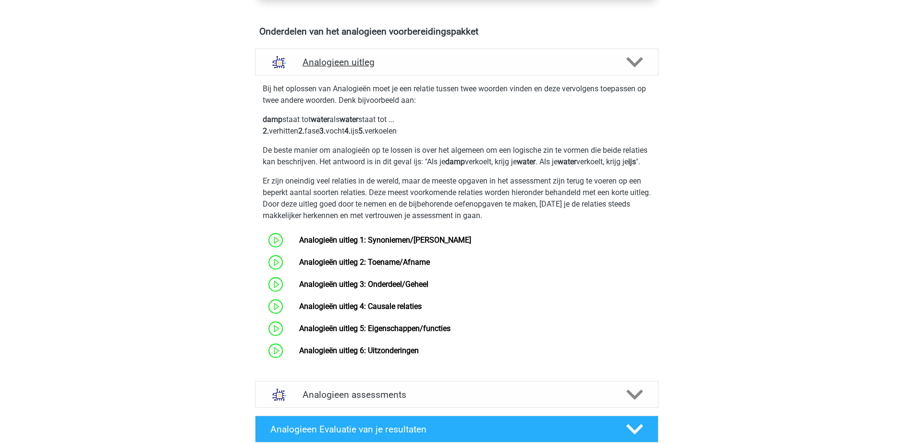
click at [507, 71] on div "Analogieen uitleg" at bounding box center [456, 62] width 403 height 27
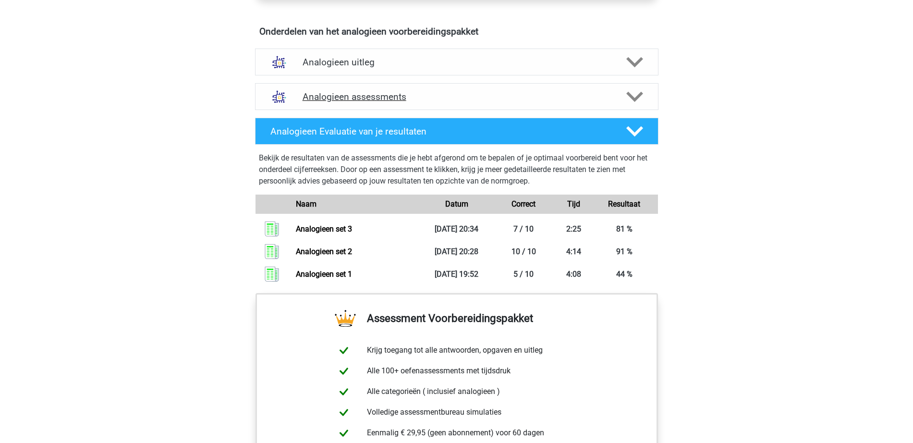
click at [484, 97] on h4 "Analogieen assessments" at bounding box center [457, 96] width 308 height 11
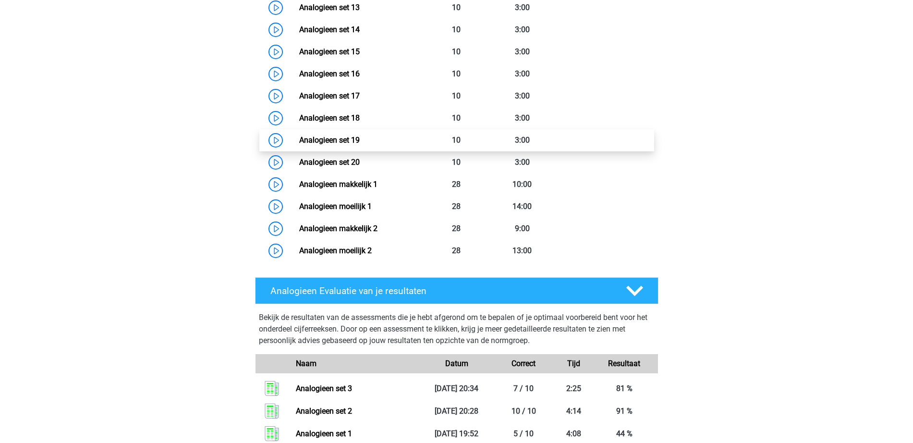
scroll to position [960, 0]
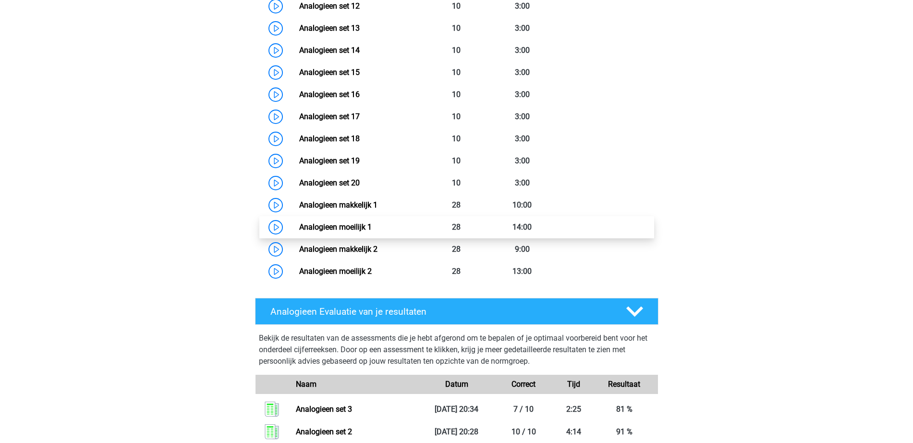
click at [372, 227] on link "Analogieen moeilijk 1" at bounding box center [335, 226] width 73 height 9
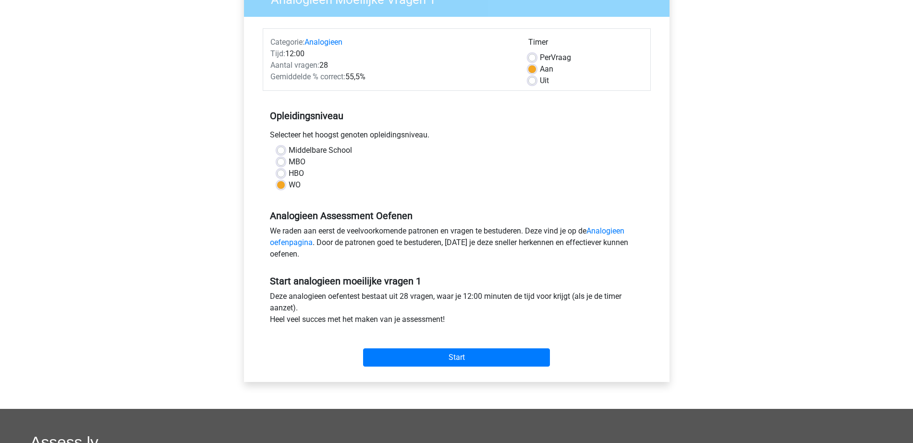
scroll to position [240, 0]
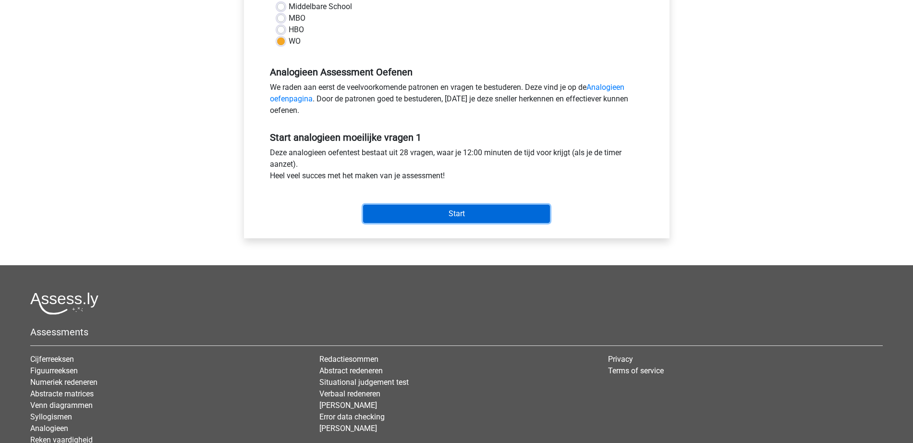
click at [468, 219] on input "Start" at bounding box center [456, 214] width 187 height 18
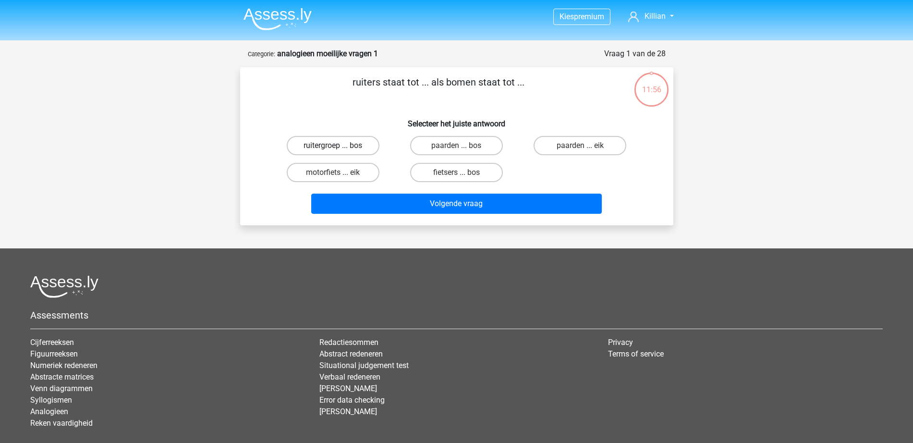
click at [326, 139] on label "ruitergroep ... bos" at bounding box center [333, 145] width 93 height 19
click at [333, 146] on input "ruitergroep ... bos" at bounding box center [336, 149] width 6 height 6
radio input "true"
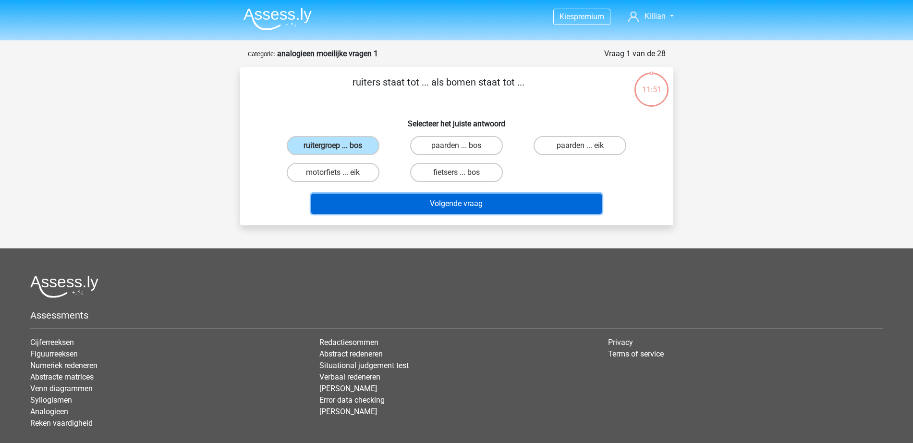
click at [463, 205] on button "Volgende vraag" at bounding box center [456, 204] width 291 height 20
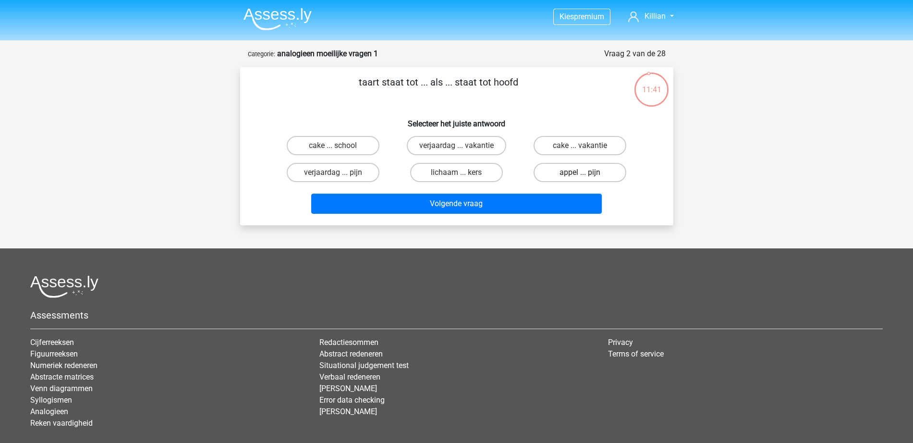
click at [561, 176] on label "appel ... pijn" at bounding box center [580, 172] width 93 height 19
click at [580, 176] on input "appel ... pijn" at bounding box center [583, 175] width 6 height 6
radio input "true"
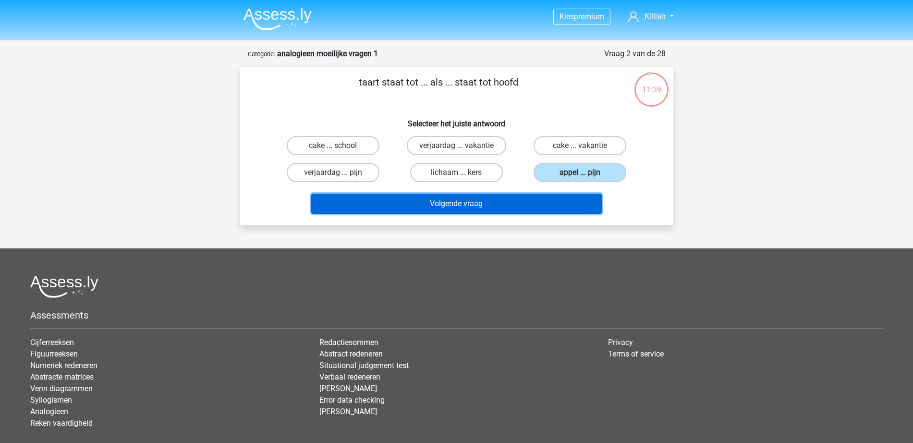
click at [473, 197] on button "Volgende vraag" at bounding box center [456, 204] width 291 height 20
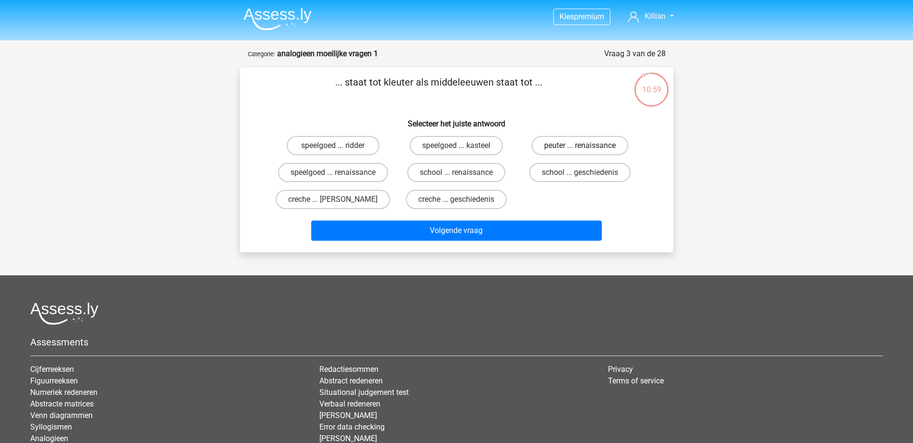
click at [559, 142] on label "peuter ... renaissance" at bounding box center [580, 145] width 97 height 19
click at [580, 146] on input "peuter ... renaissance" at bounding box center [583, 149] width 6 height 6
radio input "true"
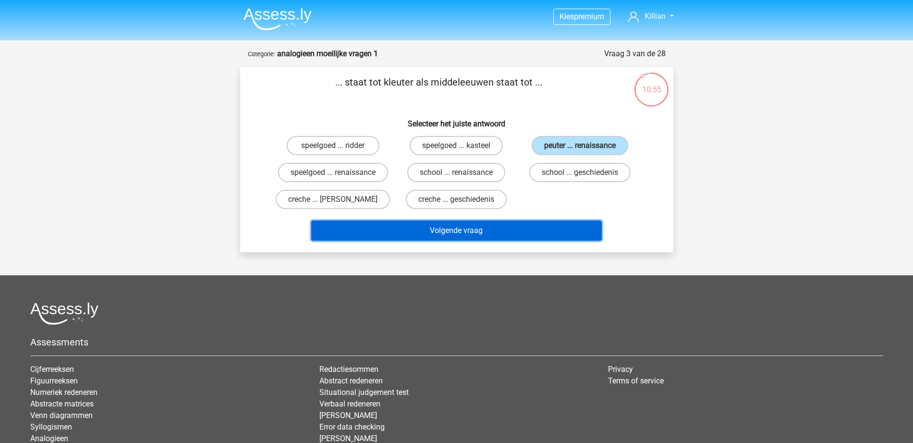
click at [577, 232] on button "Volgende vraag" at bounding box center [456, 230] width 291 height 20
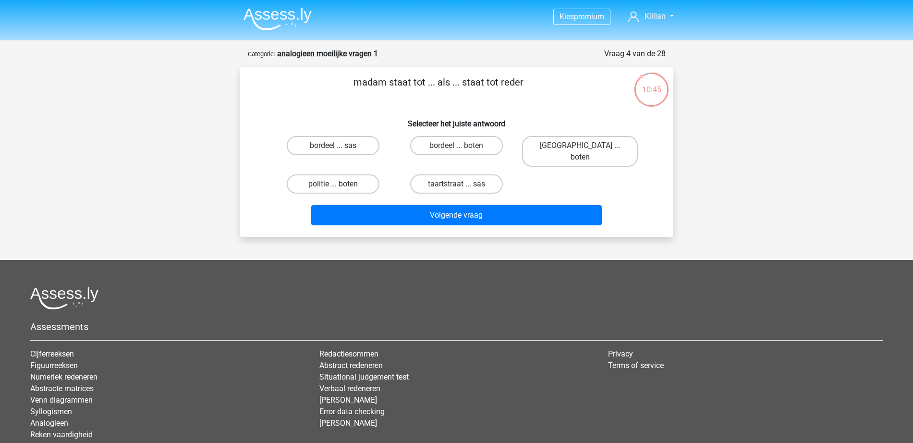
click at [462, 184] on input "taartstraat ... sas" at bounding box center [459, 187] width 6 height 6
radio input "true"
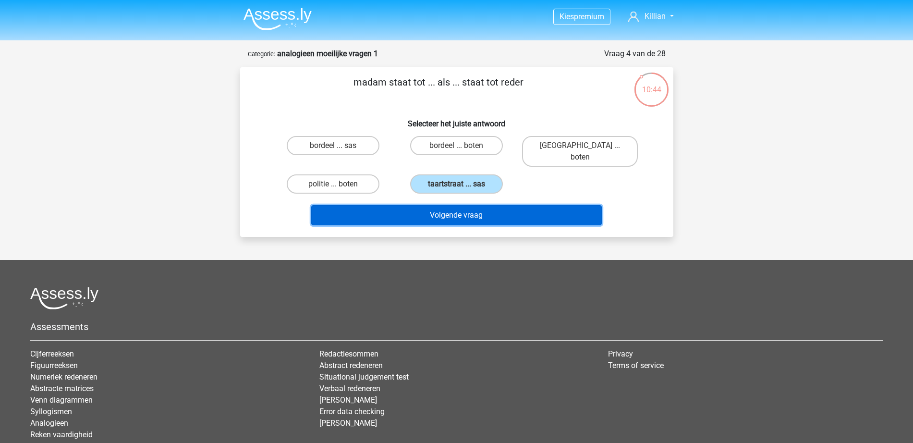
click at [450, 205] on button "Volgende vraag" at bounding box center [456, 215] width 291 height 20
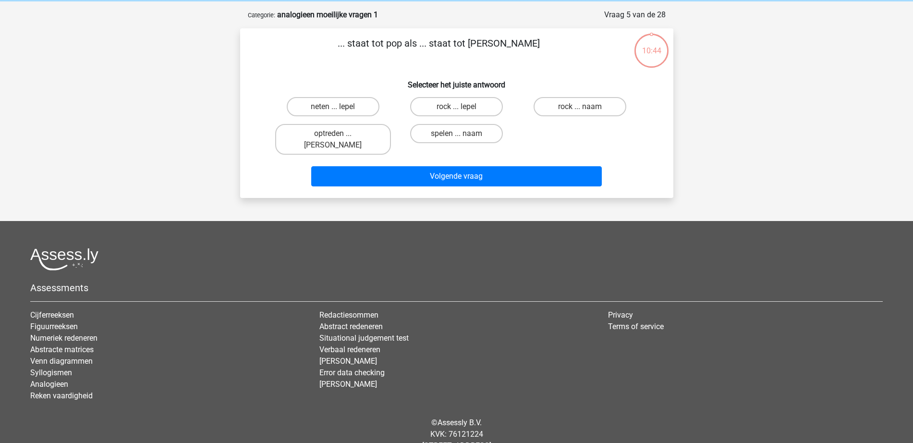
scroll to position [48, 0]
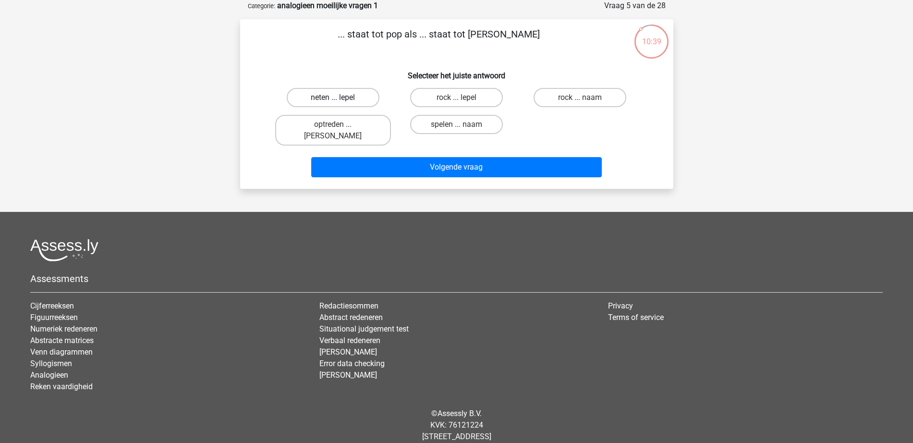
click at [352, 98] on label "neten ... lepel" at bounding box center [333, 97] width 93 height 19
click at [339, 98] on input "neten ... lepel" at bounding box center [336, 100] width 6 height 6
radio input "true"
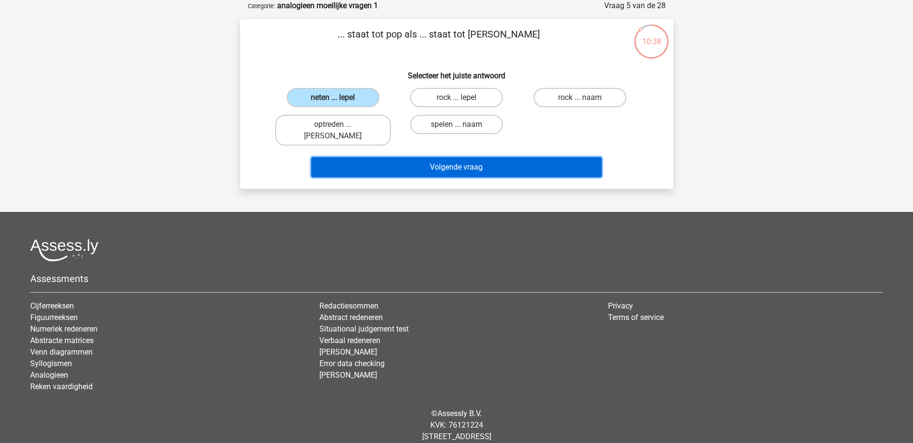
click at [388, 159] on button "Volgende vraag" at bounding box center [456, 167] width 291 height 20
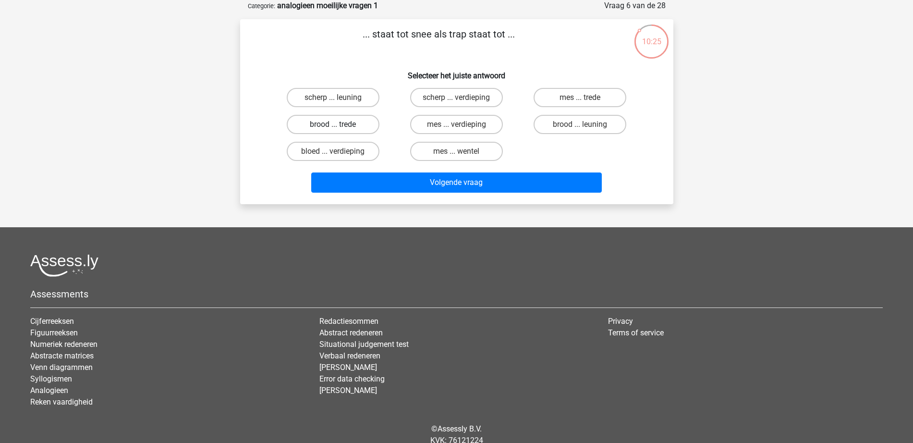
click at [362, 128] on label "brood ... trede" at bounding box center [333, 124] width 93 height 19
click at [339, 128] on input "brood ... trede" at bounding box center [336, 127] width 6 height 6
radio input "true"
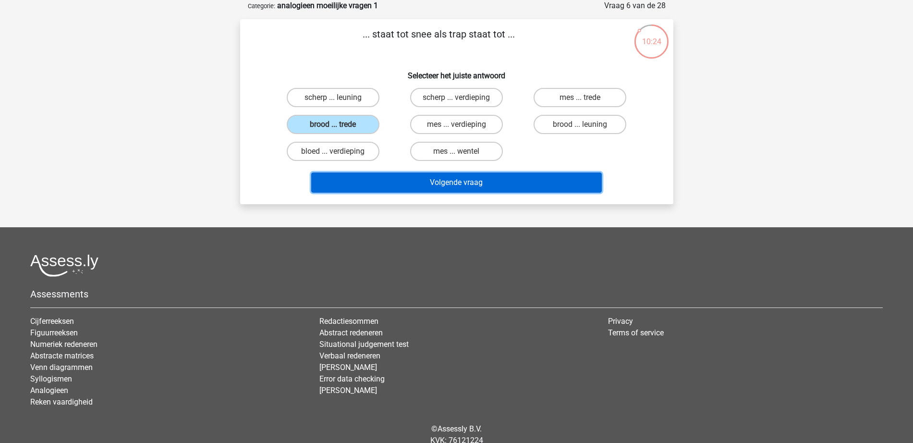
click at [493, 178] on button "Volgende vraag" at bounding box center [456, 182] width 291 height 20
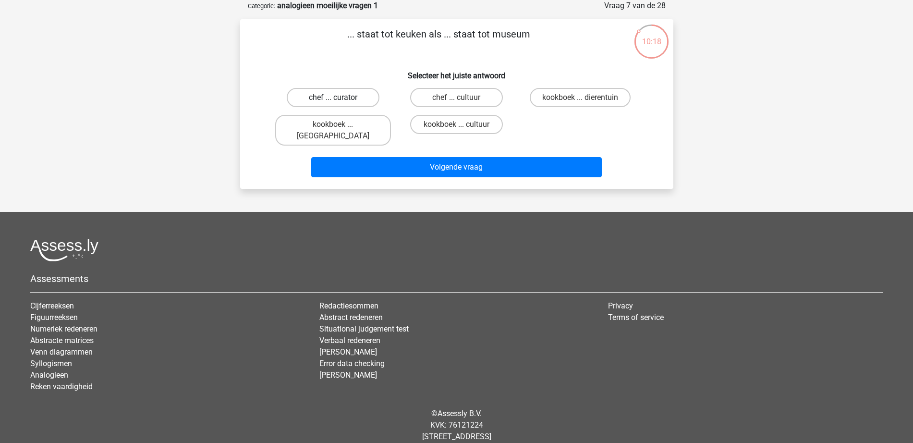
click at [353, 102] on label "chef ... curator" at bounding box center [333, 97] width 93 height 19
click at [339, 102] on input "chef ... curator" at bounding box center [336, 100] width 6 height 6
radio input "true"
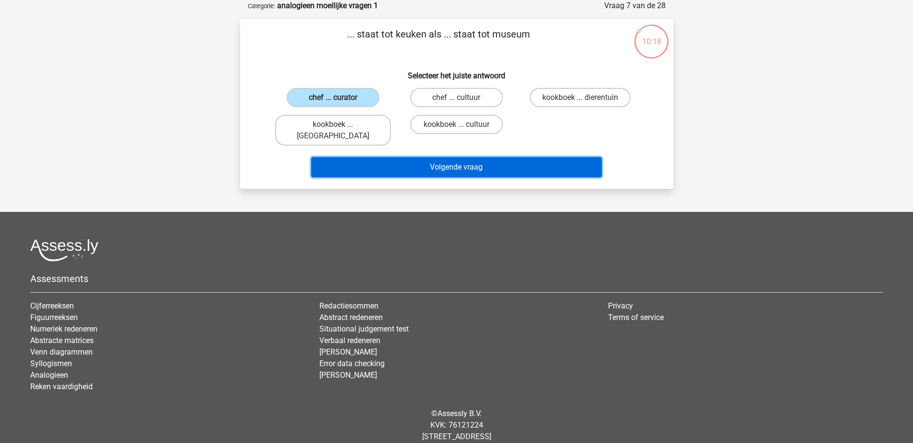
click at [433, 158] on button "Volgende vraag" at bounding box center [456, 167] width 291 height 20
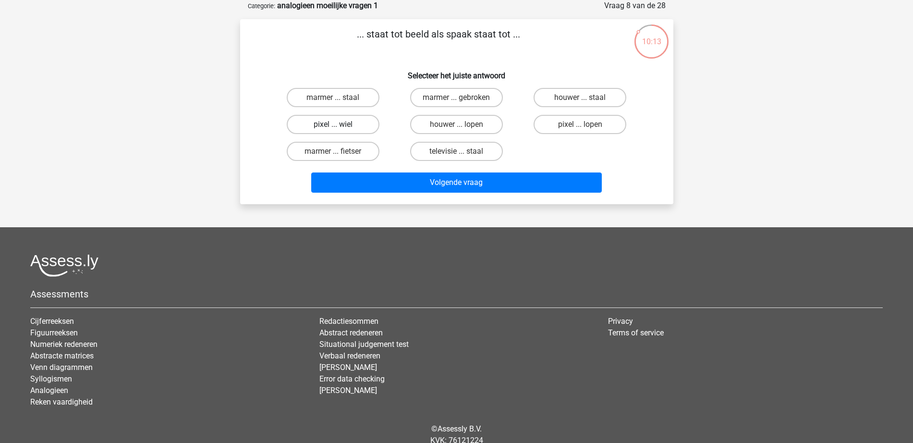
click at [353, 124] on label "pixel ... wiel" at bounding box center [333, 124] width 93 height 19
click at [339, 124] on input "pixel ... wiel" at bounding box center [336, 127] width 6 height 6
radio input "true"
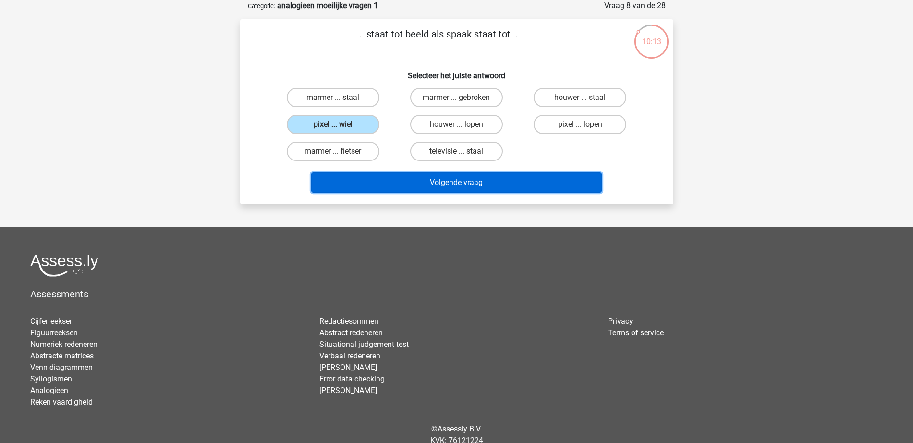
click at [415, 179] on button "Volgende vraag" at bounding box center [456, 182] width 291 height 20
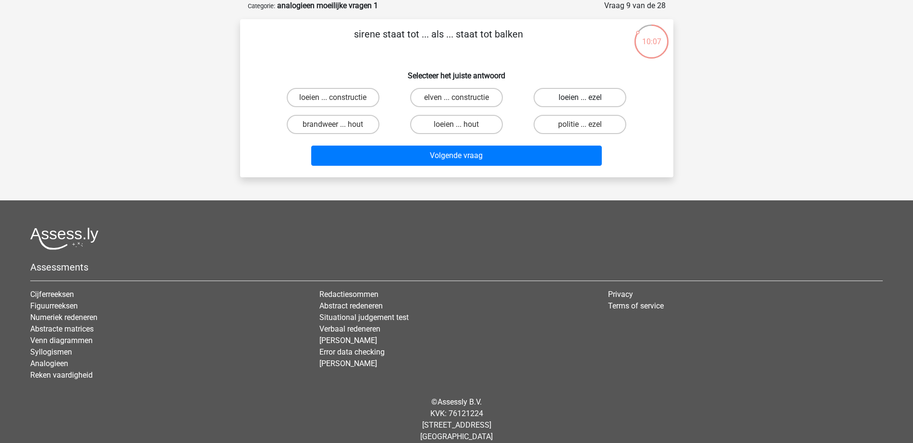
click at [617, 93] on label "loeien ... ezel" at bounding box center [580, 97] width 93 height 19
click at [586, 97] on input "loeien ... ezel" at bounding box center [583, 100] width 6 height 6
radio input "true"
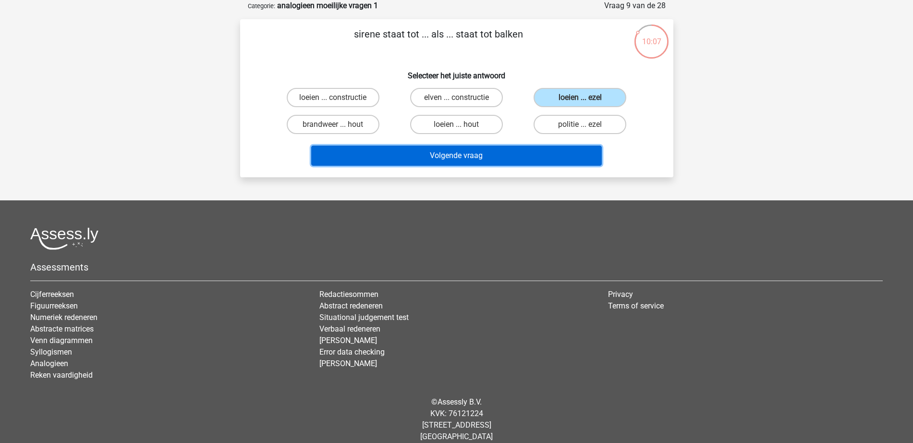
click at [572, 160] on button "Volgende vraag" at bounding box center [456, 156] width 291 height 20
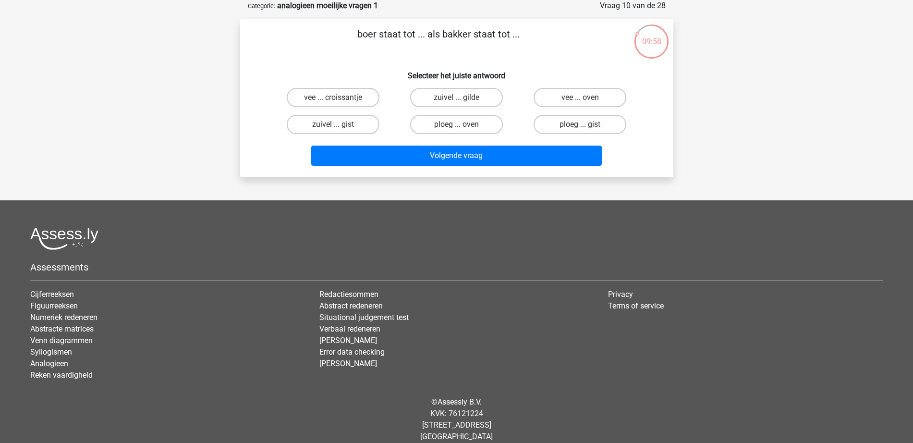
click at [483, 136] on div "ploeg ... oven" at bounding box center [456, 124] width 123 height 27
click at [483, 131] on label "ploeg ... oven" at bounding box center [456, 124] width 93 height 19
click at [462, 131] on input "ploeg ... oven" at bounding box center [459, 127] width 6 height 6
radio input "true"
click at [481, 168] on div "Volgende vraag" at bounding box center [456, 158] width 371 height 24
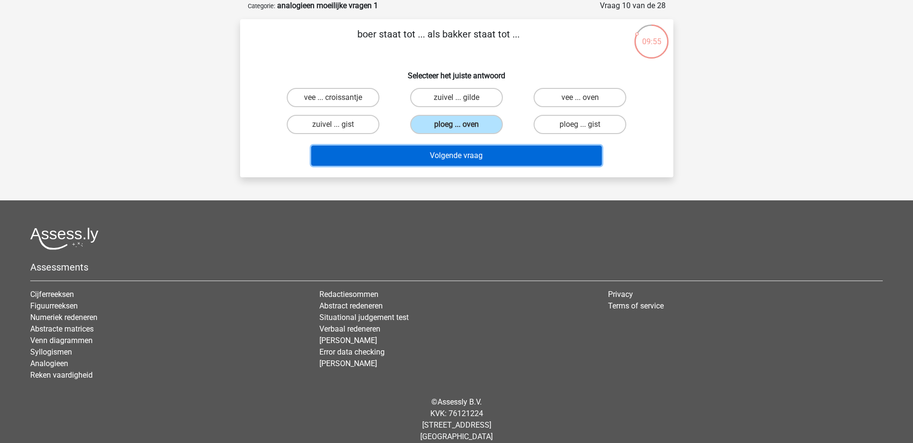
click at [479, 153] on button "Volgende vraag" at bounding box center [456, 156] width 291 height 20
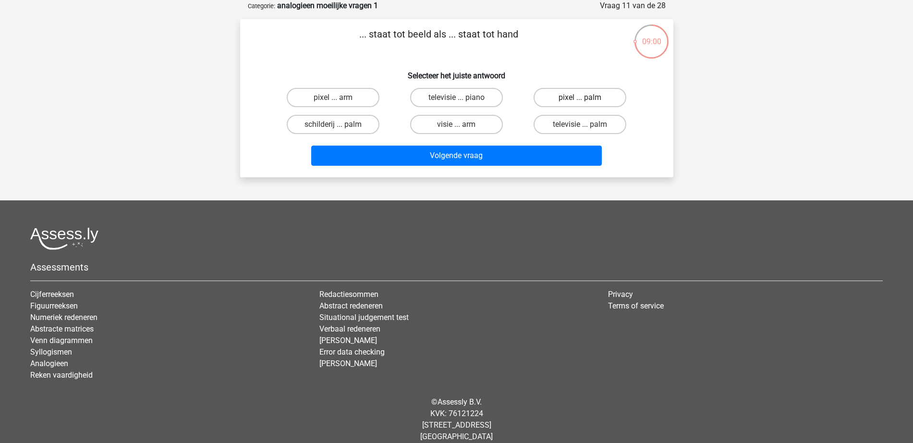
click at [604, 95] on label "pixel ... palm" at bounding box center [580, 97] width 93 height 19
click at [586, 97] on input "pixel ... palm" at bounding box center [583, 100] width 6 height 6
radio input "true"
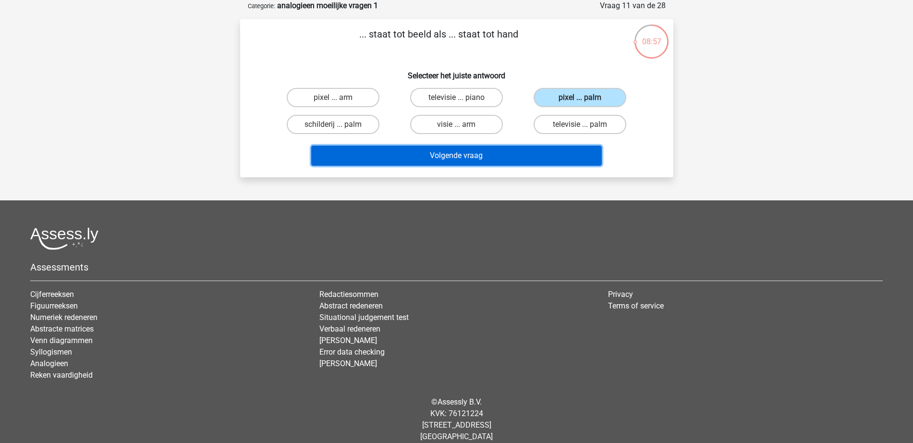
click at [563, 154] on button "Volgende vraag" at bounding box center [456, 156] width 291 height 20
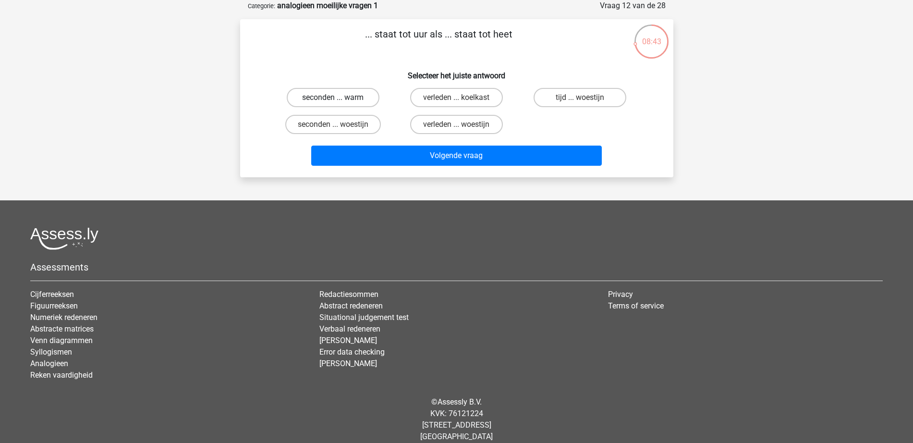
click at [348, 97] on label "seconden ... warm" at bounding box center [333, 97] width 93 height 19
click at [339, 97] on input "seconden ... warm" at bounding box center [336, 100] width 6 height 6
radio input "true"
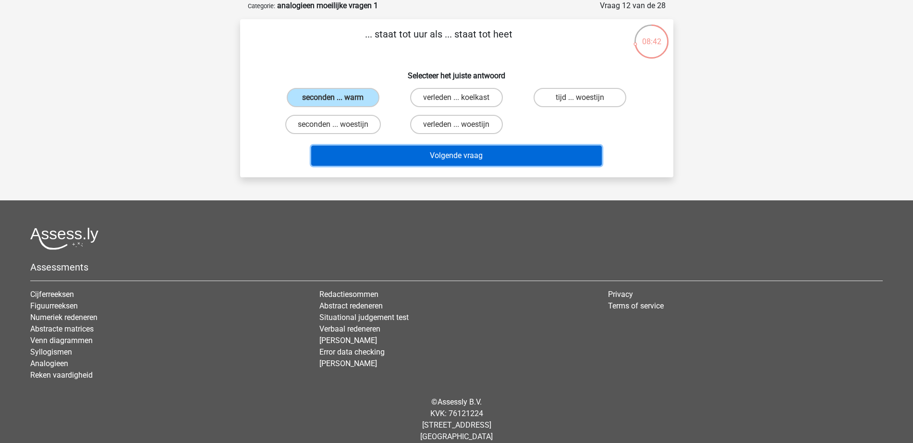
click at [426, 160] on button "Volgende vraag" at bounding box center [456, 156] width 291 height 20
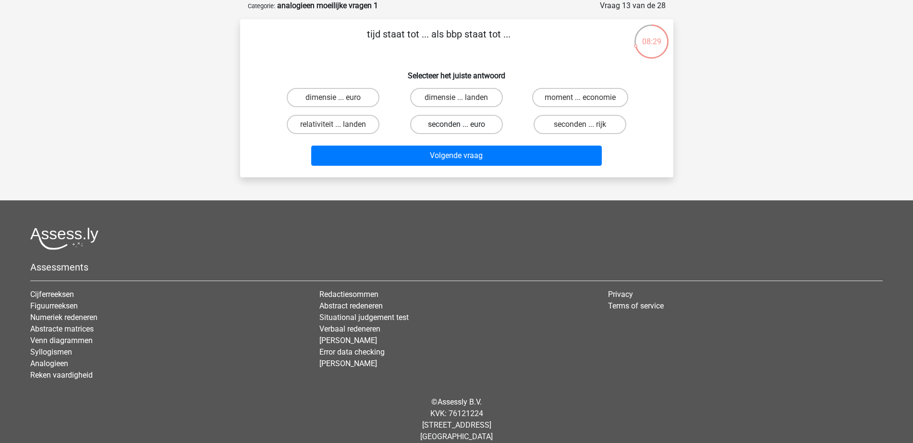
click at [466, 124] on label "seconden ... euro" at bounding box center [456, 124] width 93 height 19
click at [462, 124] on input "seconden ... euro" at bounding box center [459, 127] width 6 height 6
radio input "true"
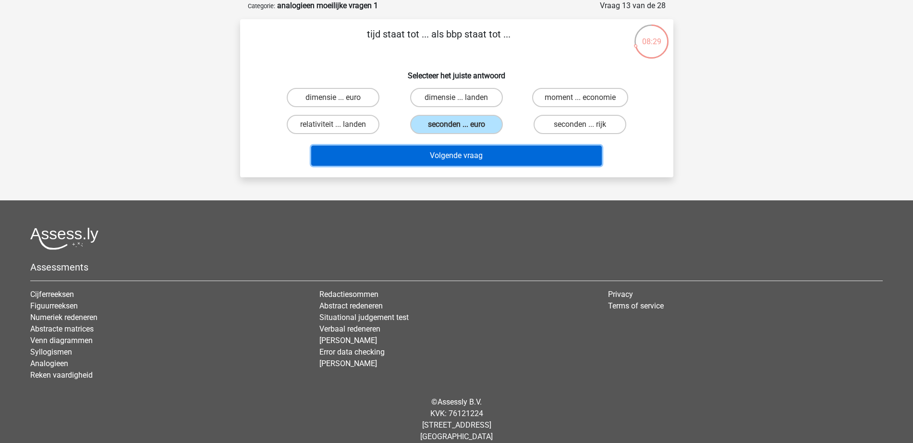
click at [465, 164] on button "Volgende vraag" at bounding box center [456, 156] width 291 height 20
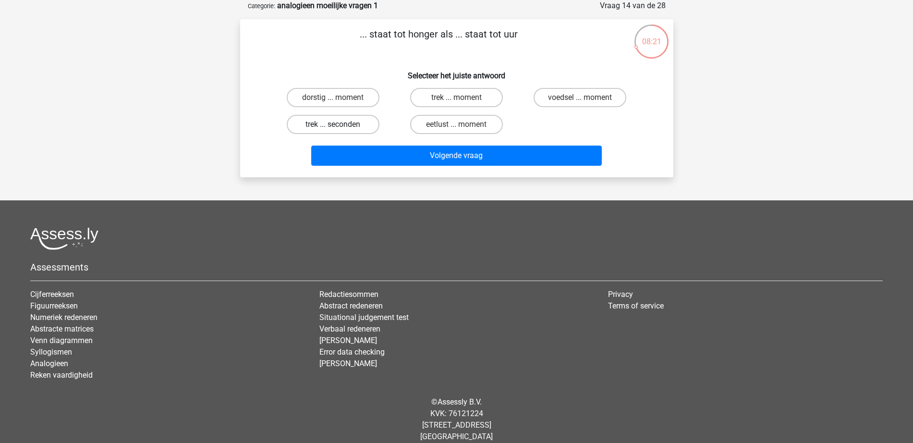
click at [361, 126] on label "trek ... seconden" at bounding box center [333, 124] width 93 height 19
click at [339, 126] on input "trek ... seconden" at bounding box center [336, 127] width 6 height 6
radio input "true"
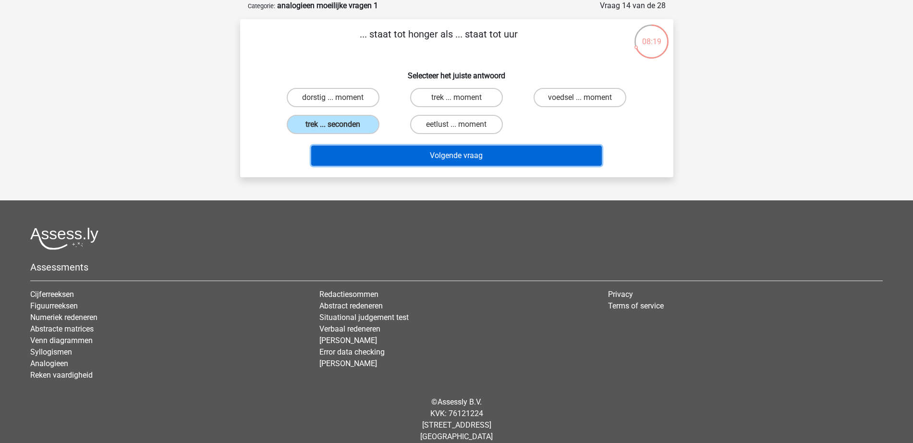
click at [364, 161] on button "Volgende vraag" at bounding box center [456, 156] width 291 height 20
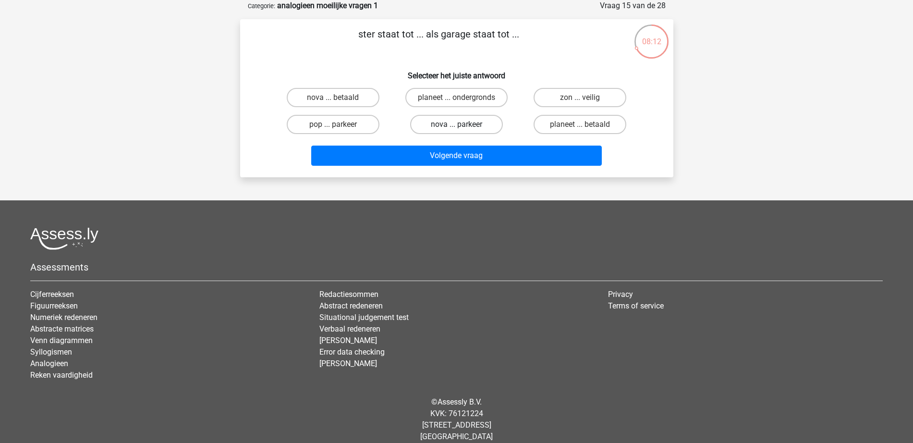
click at [463, 130] on label "nova ... parkeer" at bounding box center [456, 124] width 93 height 19
click at [462, 130] on input "nova ... parkeer" at bounding box center [459, 127] width 6 height 6
radio input "true"
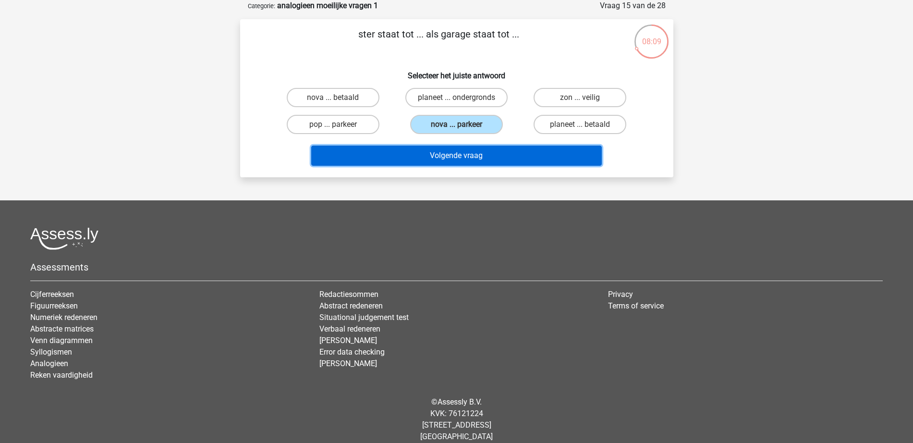
click at [461, 157] on button "Volgende vraag" at bounding box center [456, 156] width 291 height 20
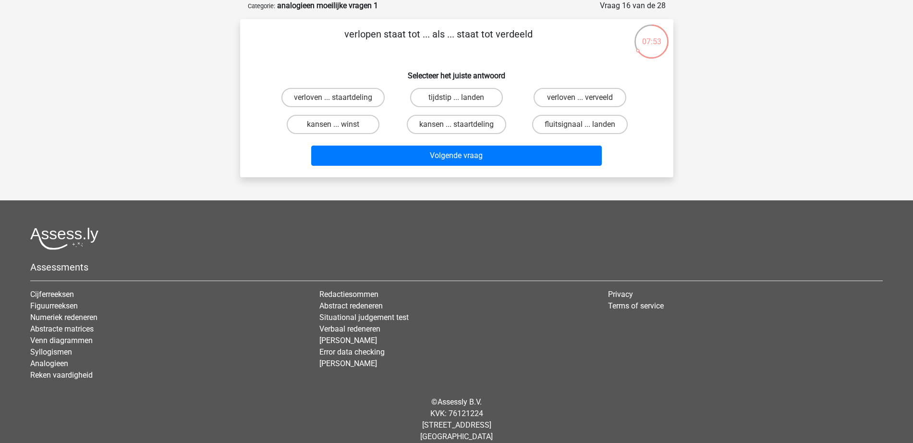
drag, startPoint x: 569, startPoint y: 101, endPoint x: 566, endPoint y: 110, distance: 9.6
click at [567, 104] on label "verloven ... verveeld" at bounding box center [580, 97] width 93 height 19
click at [580, 104] on input "verloven ... verveeld" at bounding box center [583, 100] width 6 height 6
radio input "true"
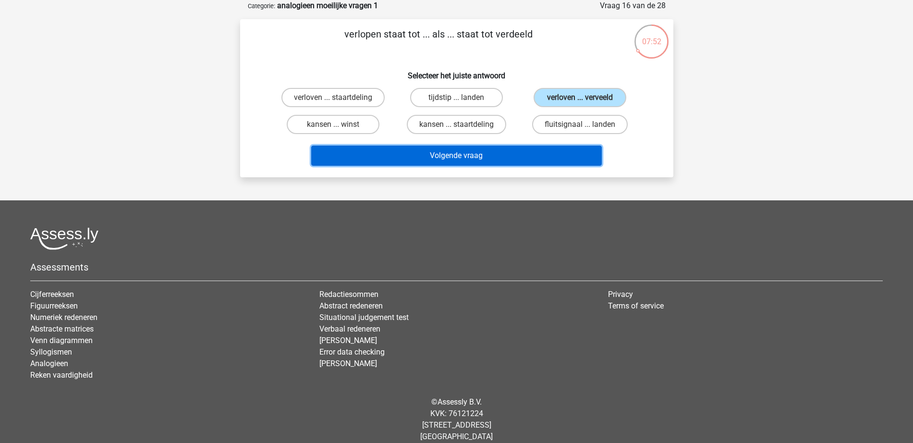
click at [552, 149] on button "Volgende vraag" at bounding box center [456, 156] width 291 height 20
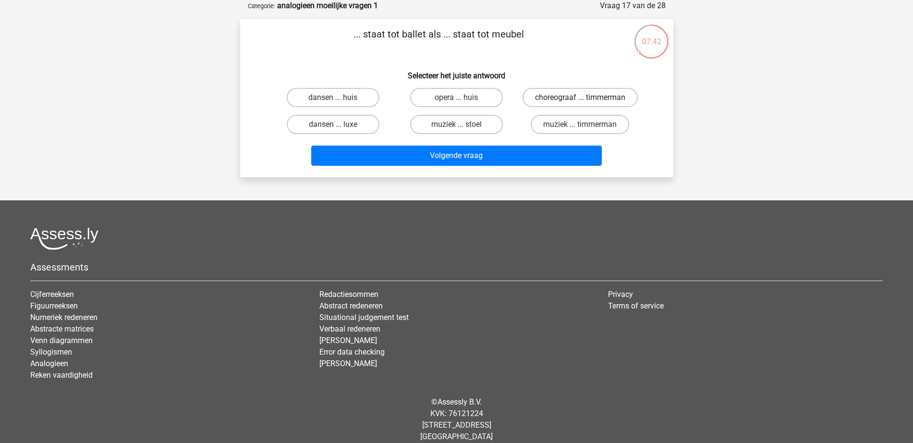
click at [598, 98] on label "choreograaf ... timmerman" at bounding box center [580, 97] width 115 height 19
click at [586, 98] on input "choreograaf ... timmerman" at bounding box center [583, 100] width 6 height 6
radio input "true"
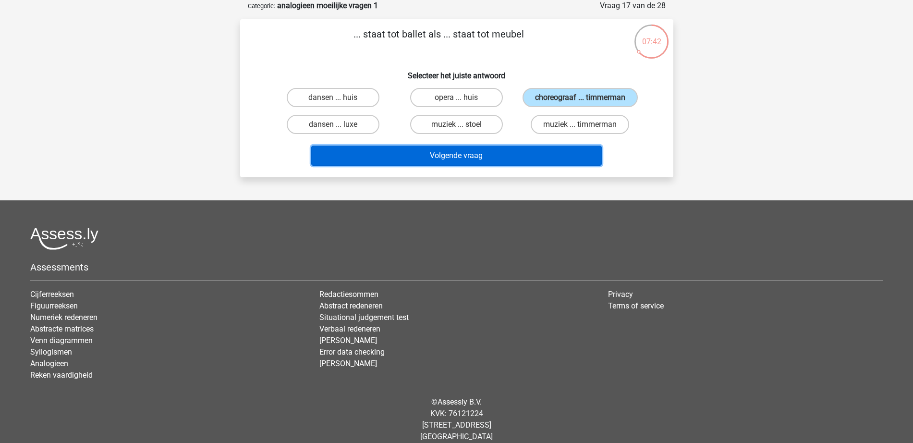
click at [536, 166] on button "Volgende vraag" at bounding box center [456, 156] width 291 height 20
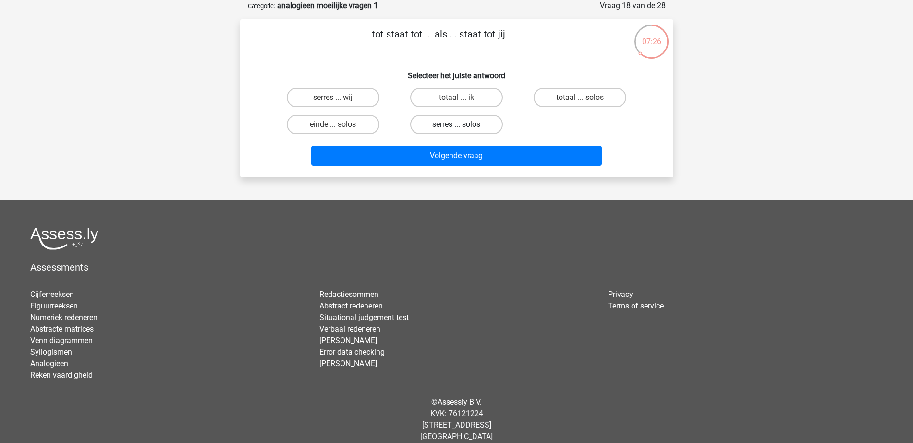
click at [470, 129] on label "serres ... solos" at bounding box center [456, 124] width 93 height 19
click at [462, 129] on input "serres ... solos" at bounding box center [459, 127] width 6 height 6
radio input "true"
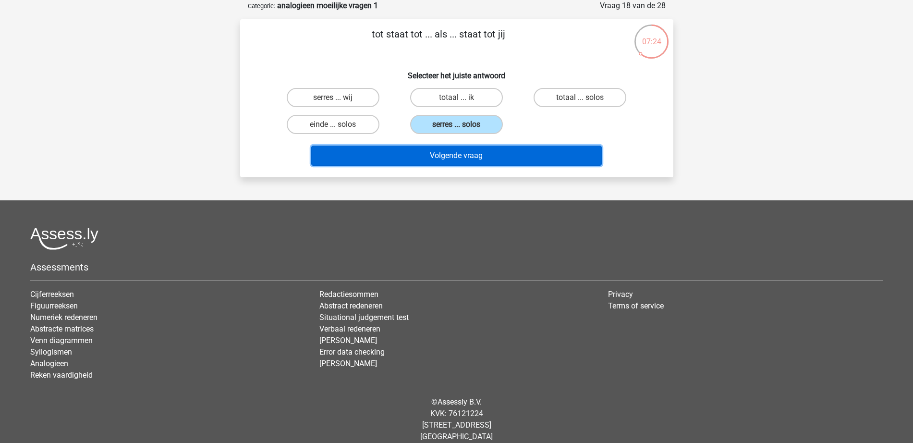
click at [444, 160] on button "Volgende vraag" at bounding box center [456, 156] width 291 height 20
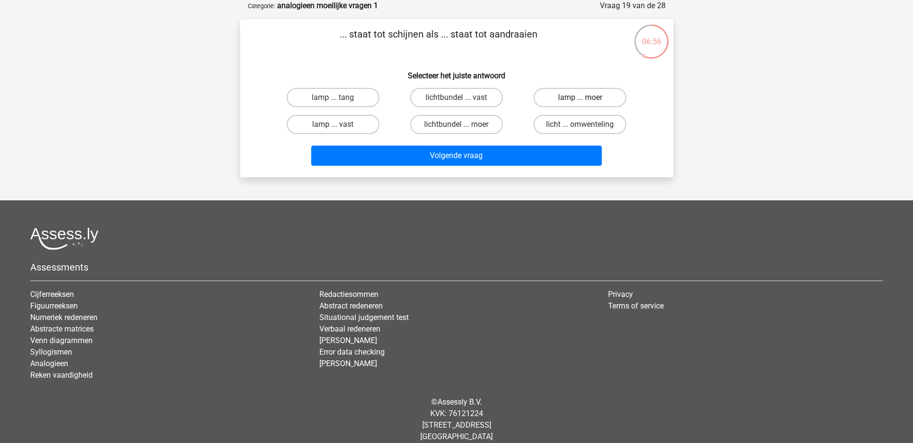
click at [574, 97] on label "lamp ... moer" at bounding box center [580, 97] width 93 height 19
click at [580, 97] on input "lamp ... moer" at bounding box center [583, 100] width 6 height 6
radio input "true"
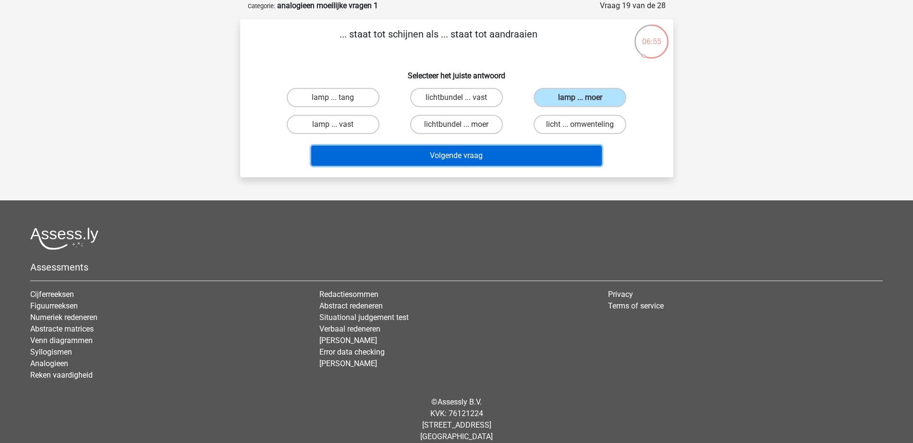
click at [536, 159] on button "Volgende vraag" at bounding box center [456, 156] width 291 height 20
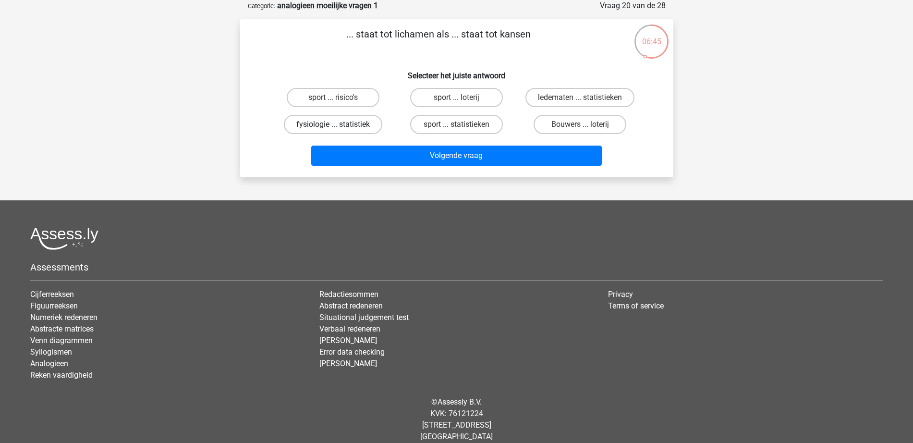
click at [320, 128] on label "fysiologie ... statistiek" at bounding box center [333, 124] width 98 height 19
click at [333, 128] on input "fysiologie ... statistiek" at bounding box center [336, 127] width 6 height 6
radio input "true"
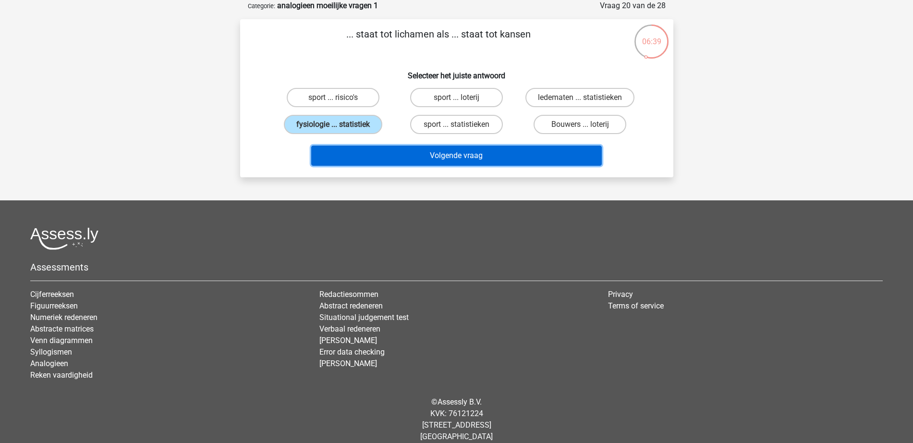
click at [459, 161] on button "Volgende vraag" at bounding box center [456, 156] width 291 height 20
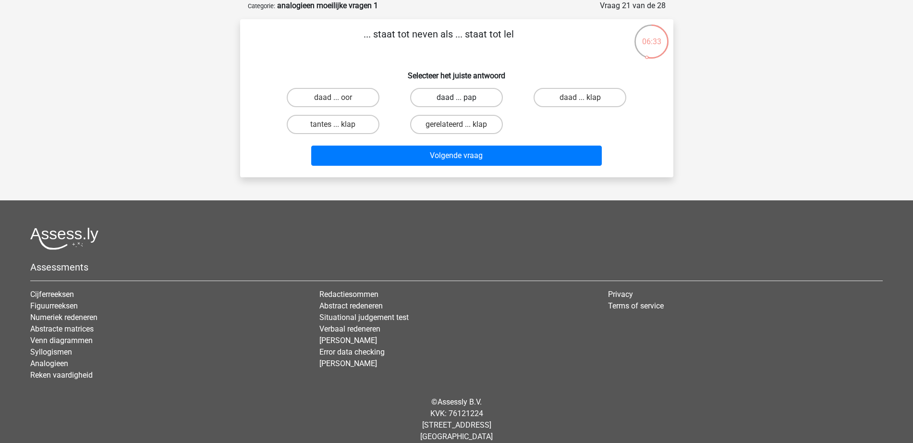
click at [479, 101] on label "daad ... pap" at bounding box center [456, 97] width 93 height 19
click at [462, 101] on input "daad ... pap" at bounding box center [459, 100] width 6 height 6
radio input "true"
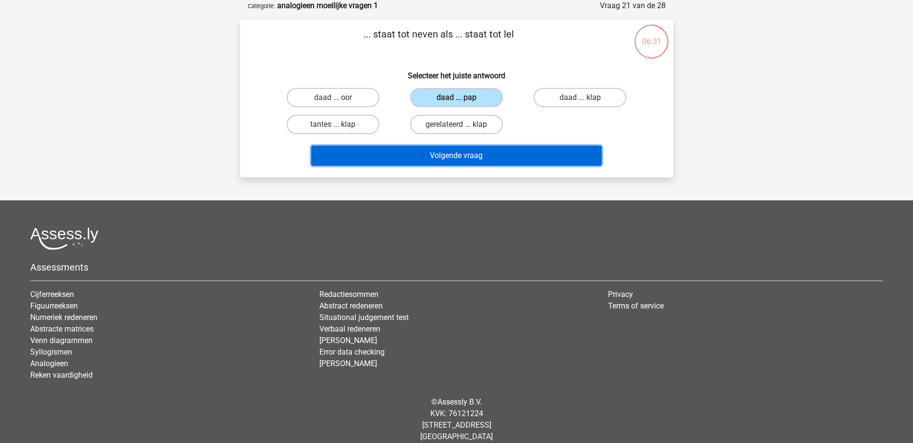
click at [493, 163] on button "Volgende vraag" at bounding box center [456, 156] width 291 height 20
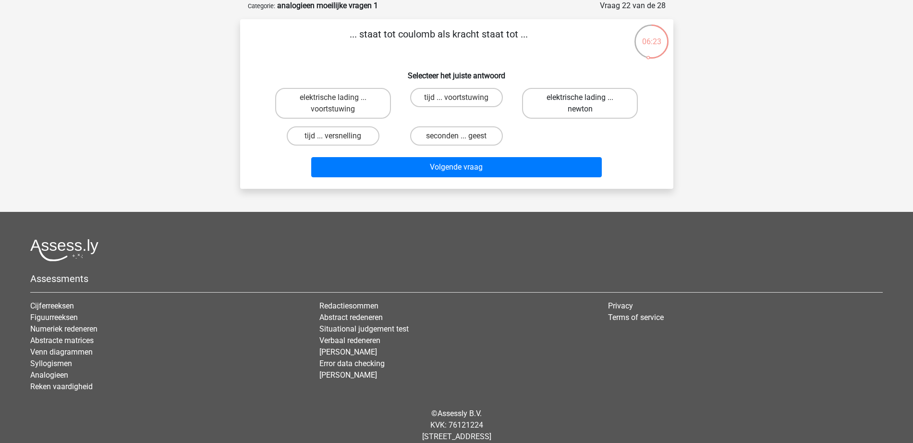
click at [570, 100] on label "elektrische lading ... newton" at bounding box center [580, 103] width 116 height 31
click at [580, 100] on input "elektrische lading ... newton" at bounding box center [583, 100] width 6 height 6
radio input "true"
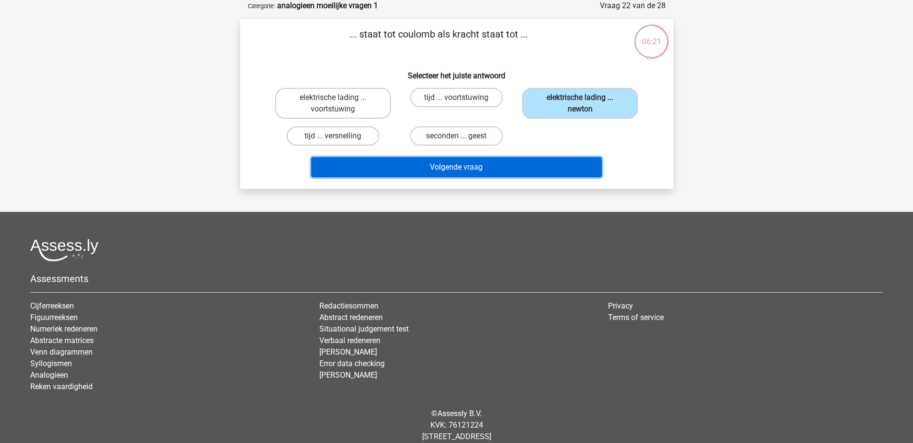
click at [536, 164] on button "Volgende vraag" at bounding box center [456, 167] width 291 height 20
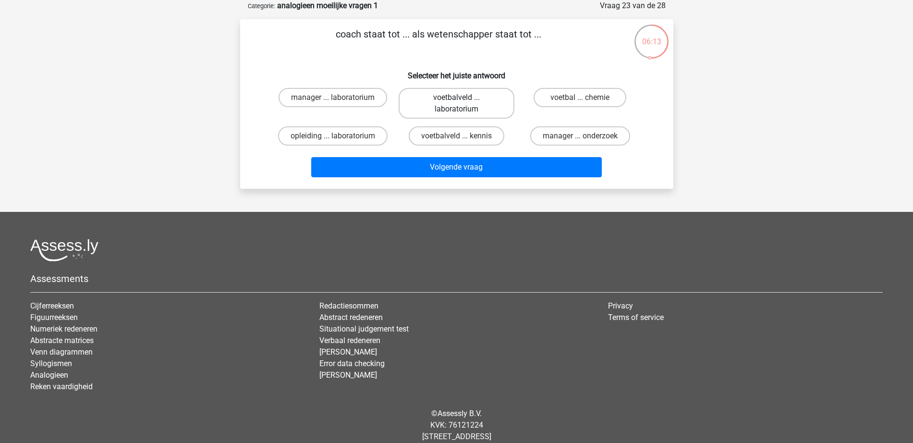
click at [478, 98] on label "voetbalveld ... laboratorium" at bounding box center [457, 103] width 116 height 31
click at [462, 98] on input "voetbalveld ... laboratorium" at bounding box center [459, 100] width 6 height 6
radio input "true"
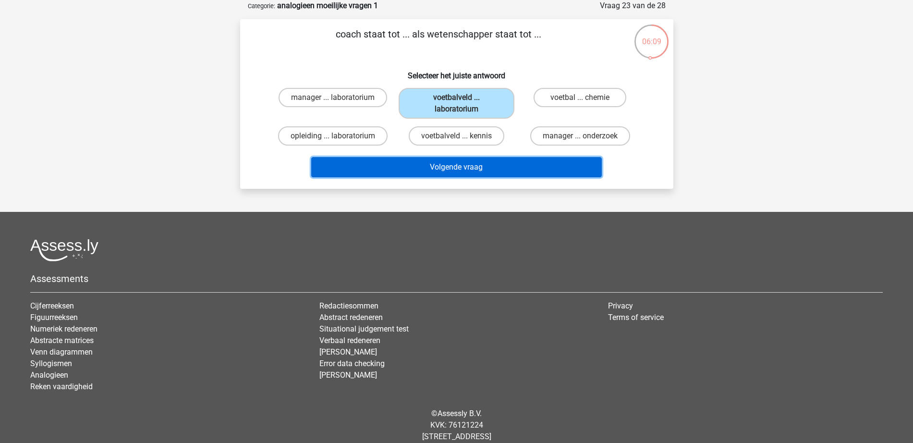
click at [503, 175] on button "Volgende vraag" at bounding box center [456, 167] width 291 height 20
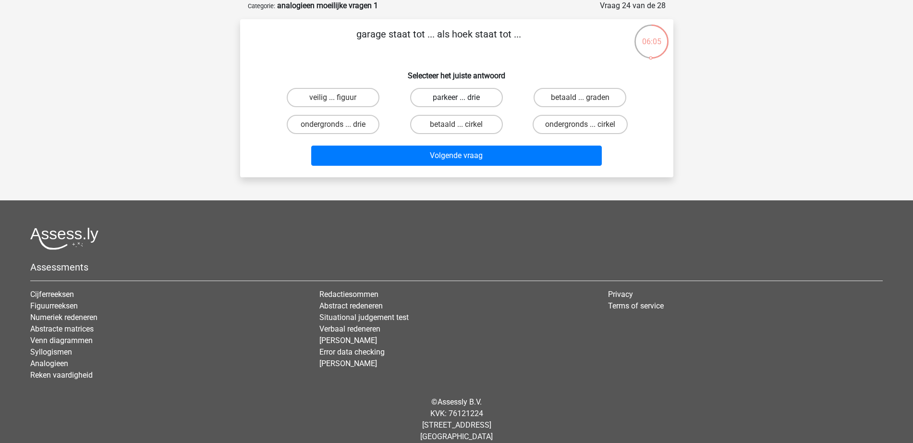
click at [466, 98] on label "parkeer ... drie" at bounding box center [456, 97] width 93 height 19
click at [462, 98] on input "parkeer ... drie" at bounding box center [459, 100] width 6 height 6
radio input "true"
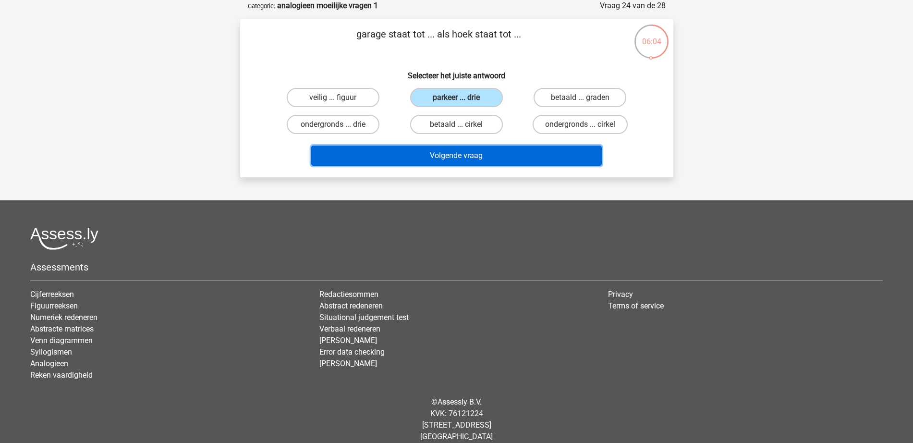
click at [472, 156] on button "Volgende vraag" at bounding box center [456, 156] width 291 height 20
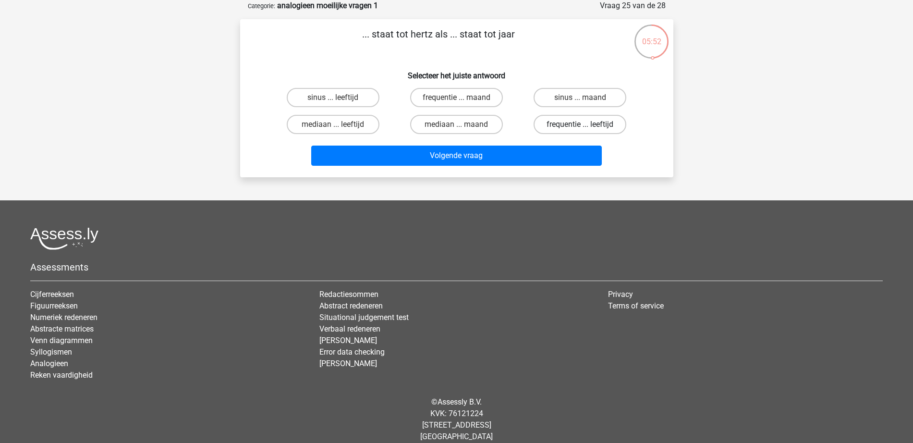
click at [573, 125] on label "frequentie ... leeftijd" at bounding box center [580, 124] width 93 height 19
click at [580, 125] on input "frequentie ... leeftijd" at bounding box center [583, 127] width 6 height 6
radio input "true"
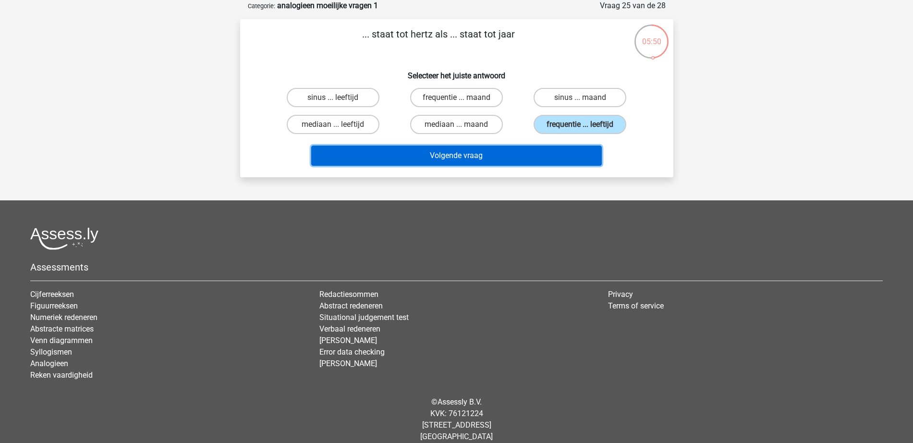
click at [555, 162] on button "Volgende vraag" at bounding box center [456, 156] width 291 height 20
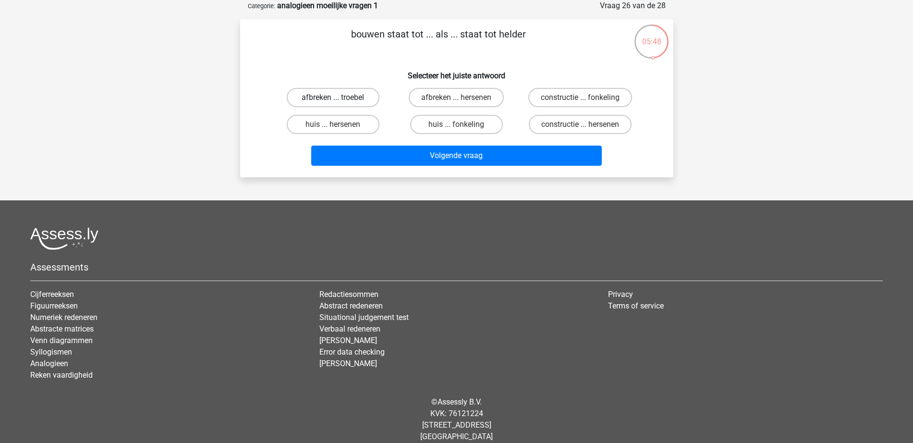
click at [355, 98] on label "afbreken ... troebel" at bounding box center [333, 97] width 93 height 19
click at [339, 98] on input "afbreken ... troebel" at bounding box center [336, 100] width 6 height 6
radio input "true"
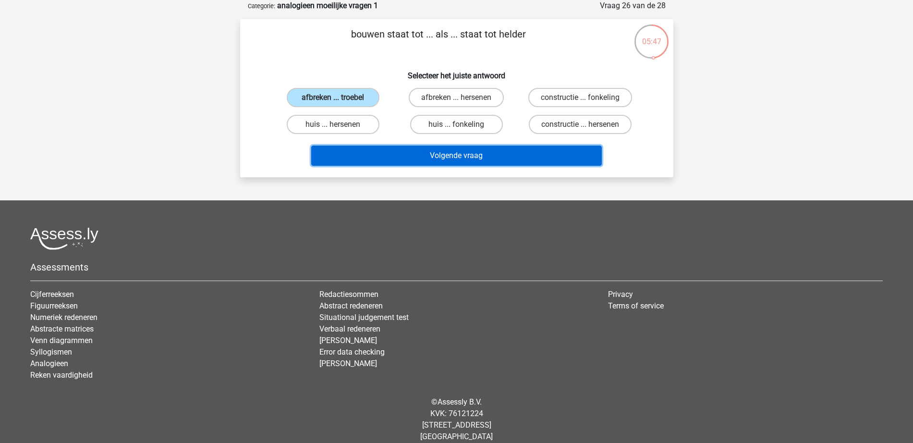
click at [414, 158] on button "Volgende vraag" at bounding box center [456, 156] width 291 height 20
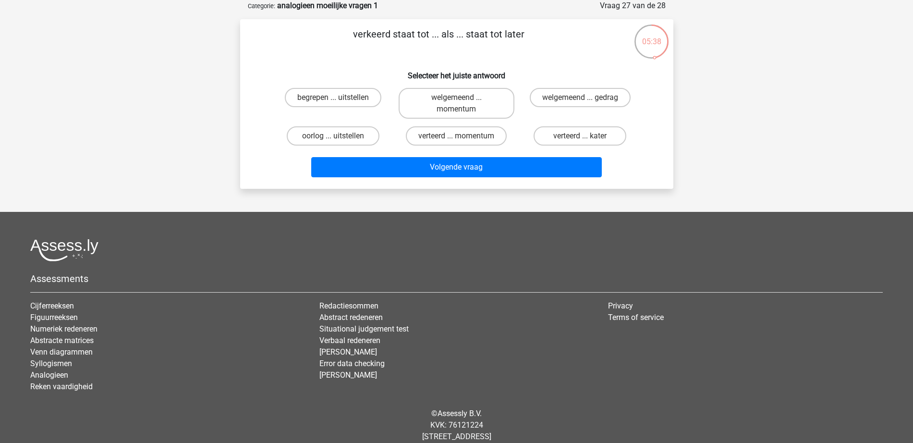
click at [581, 136] on input "verteerd ... kater" at bounding box center [583, 139] width 6 height 6
radio input "true"
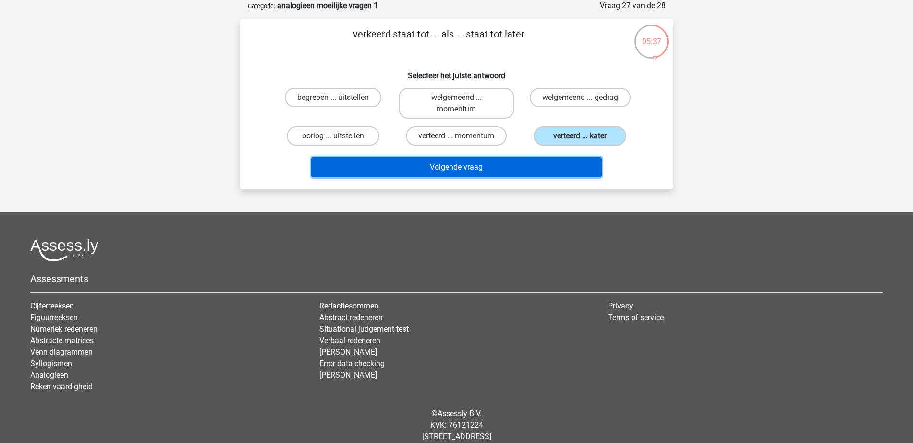
click at [530, 168] on button "Volgende vraag" at bounding box center [456, 167] width 291 height 20
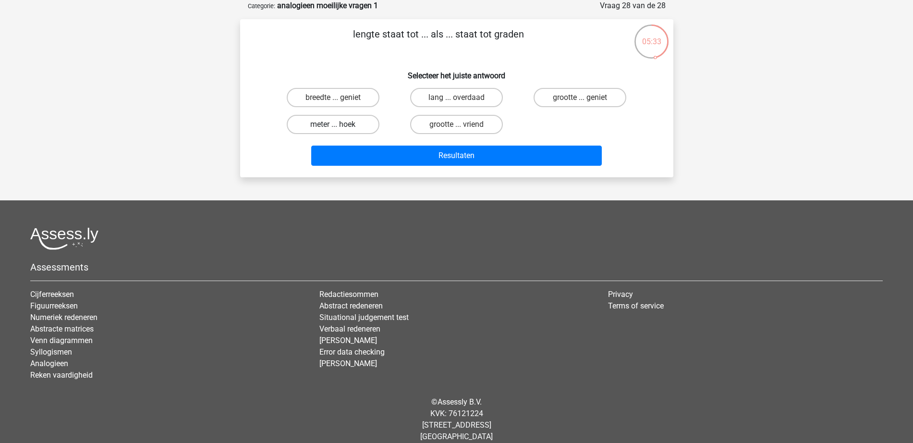
click at [347, 131] on label "meter ... hoek" at bounding box center [333, 124] width 93 height 19
click at [339, 131] on input "meter ... hoek" at bounding box center [336, 127] width 6 height 6
radio input "true"
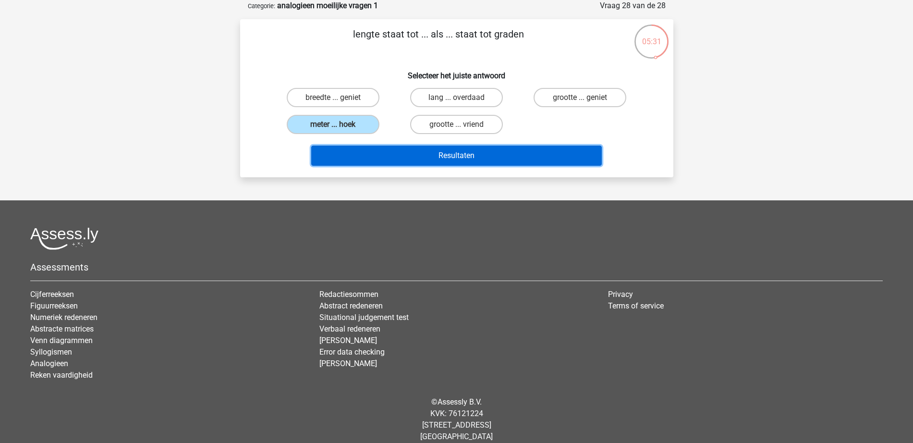
click at [394, 156] on button "Resultaten" at bounding box center [456, 156] width 291 height 20
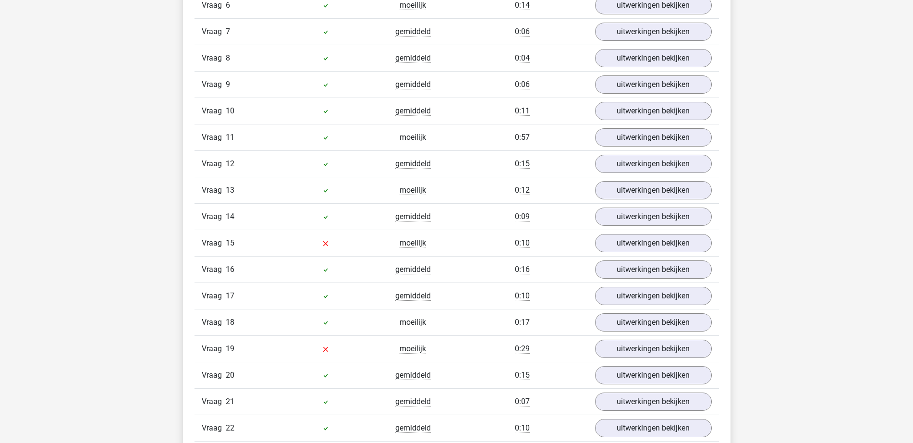
scroll to position [1021, 0]
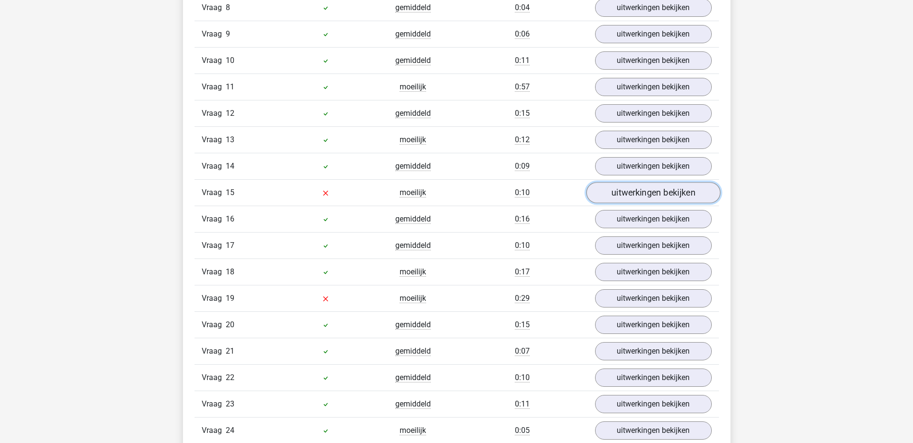
click at [635, 195] on link "uitwerkingen bekijken" at bounding box center [653, 192] width 134 height 21
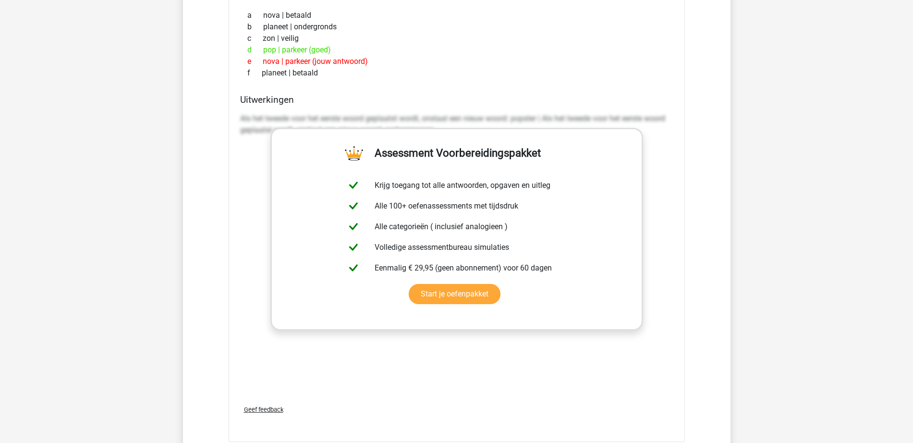
scroll to position [1561, 0]
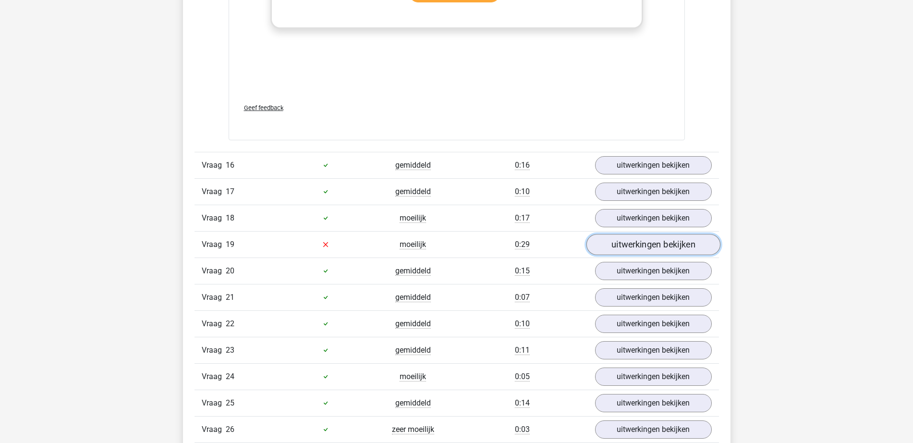
click at [626, 238] on link "uitwerkingen bekijken" at bounding box center [653, 244] width 134 height 21
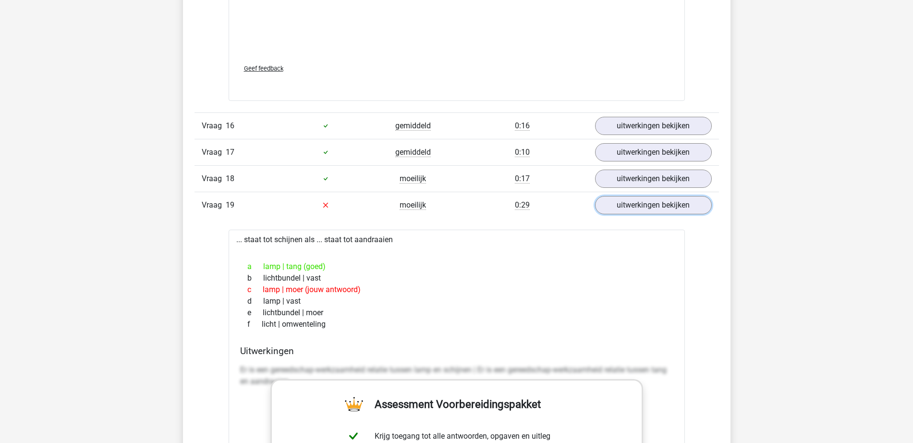
scroll to position [1621, 0]
